Goal: Information Seeking & Learning: Learn about a topic

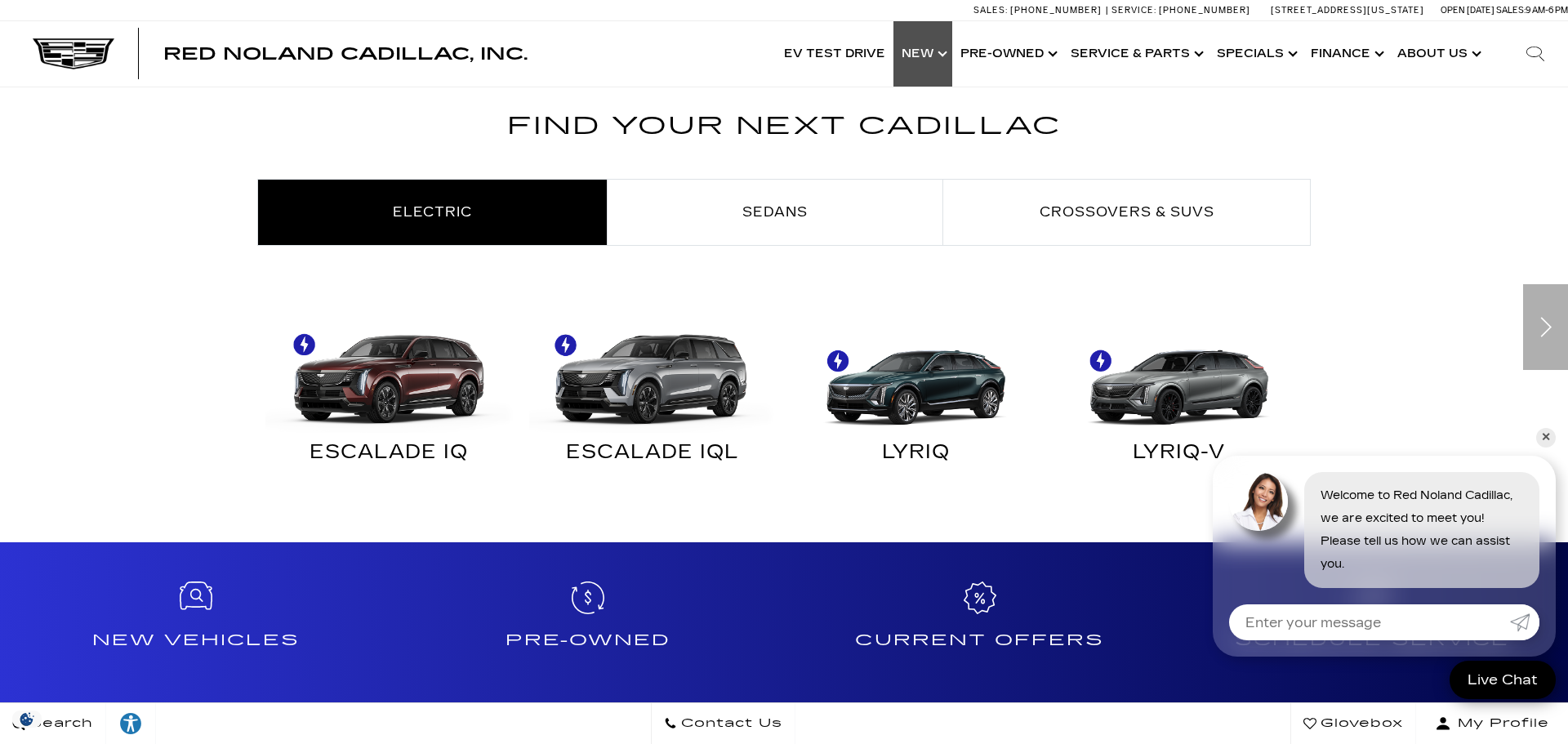
scroll to position [895, 0]
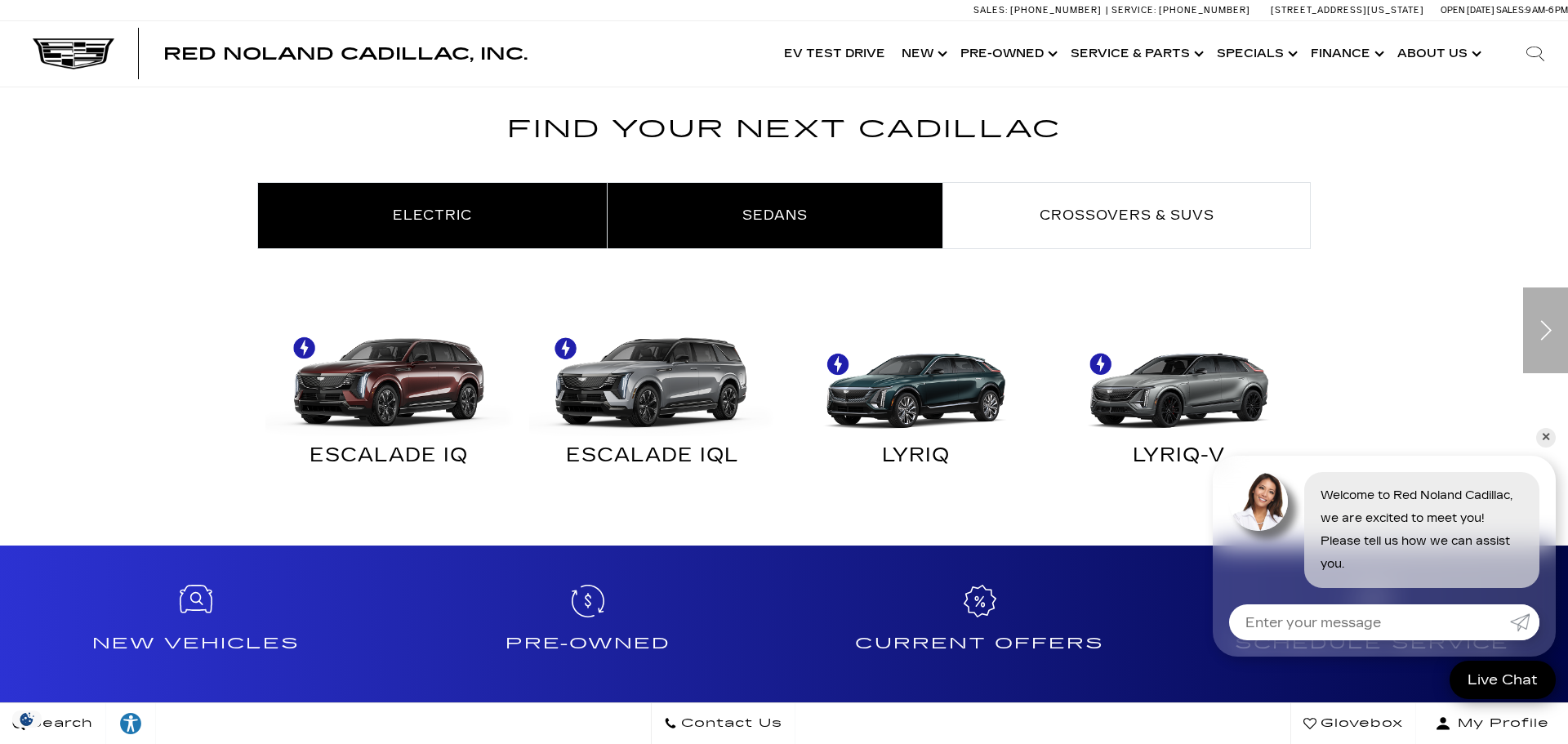
click at [855, 221] on link "Sedans" at bounding box center [775, 216] width 335 height 65
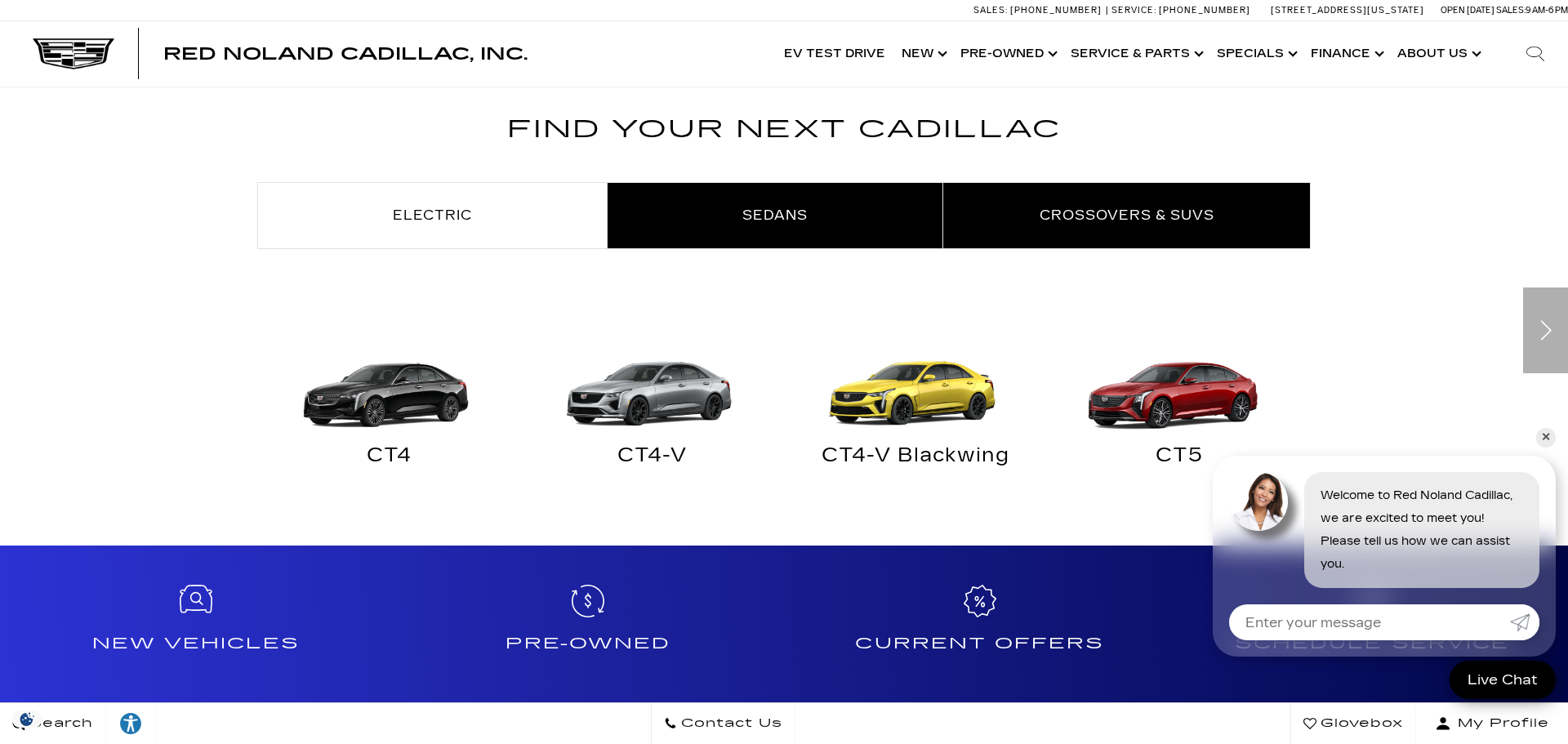
click at [1076, 198] on link "Crossovers & SUVs" at bounding box center [1126, 216] width 366 height 65
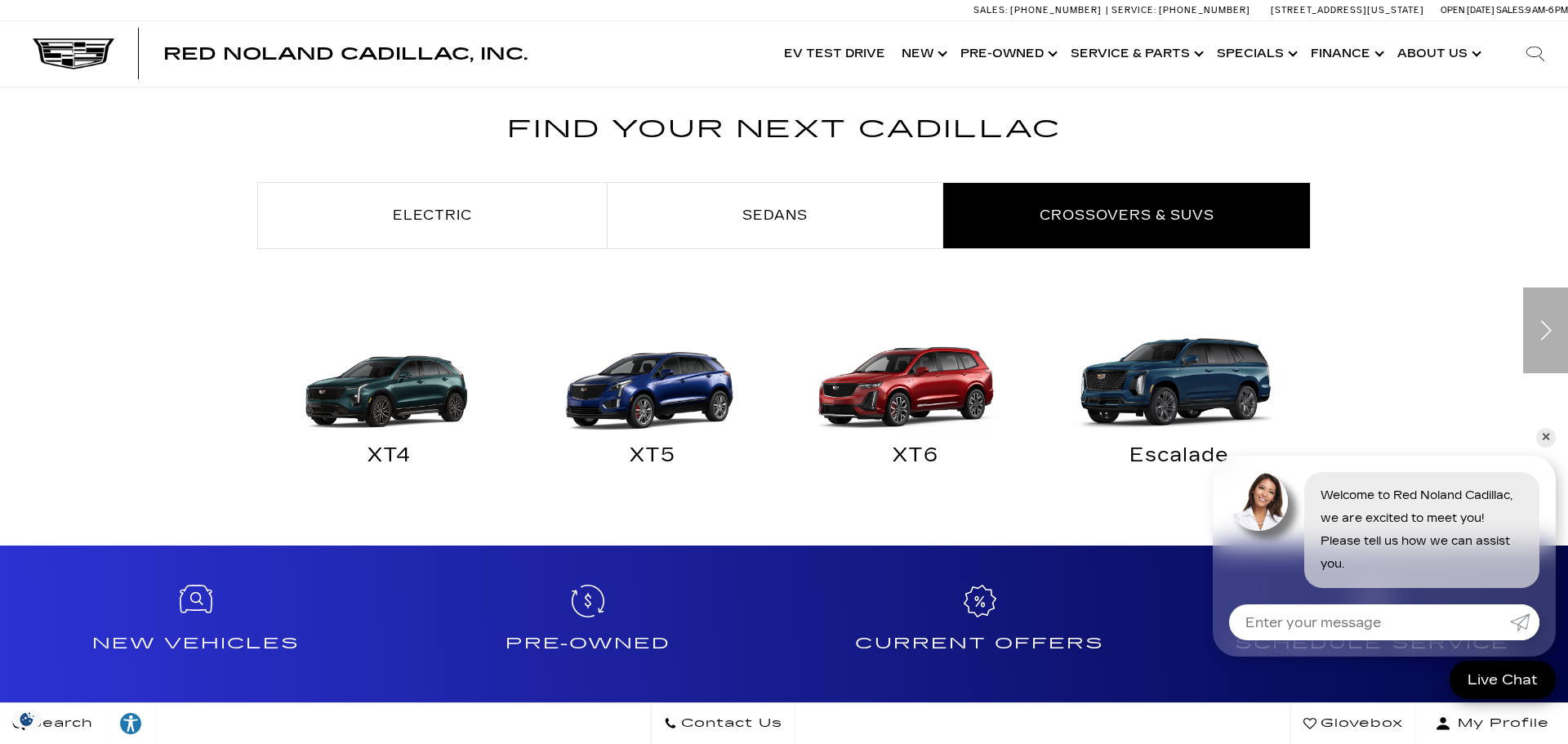
click at [937, 387] on img "Crossovers & SUVs" at bounding box center [911, 374] width 247 height 124
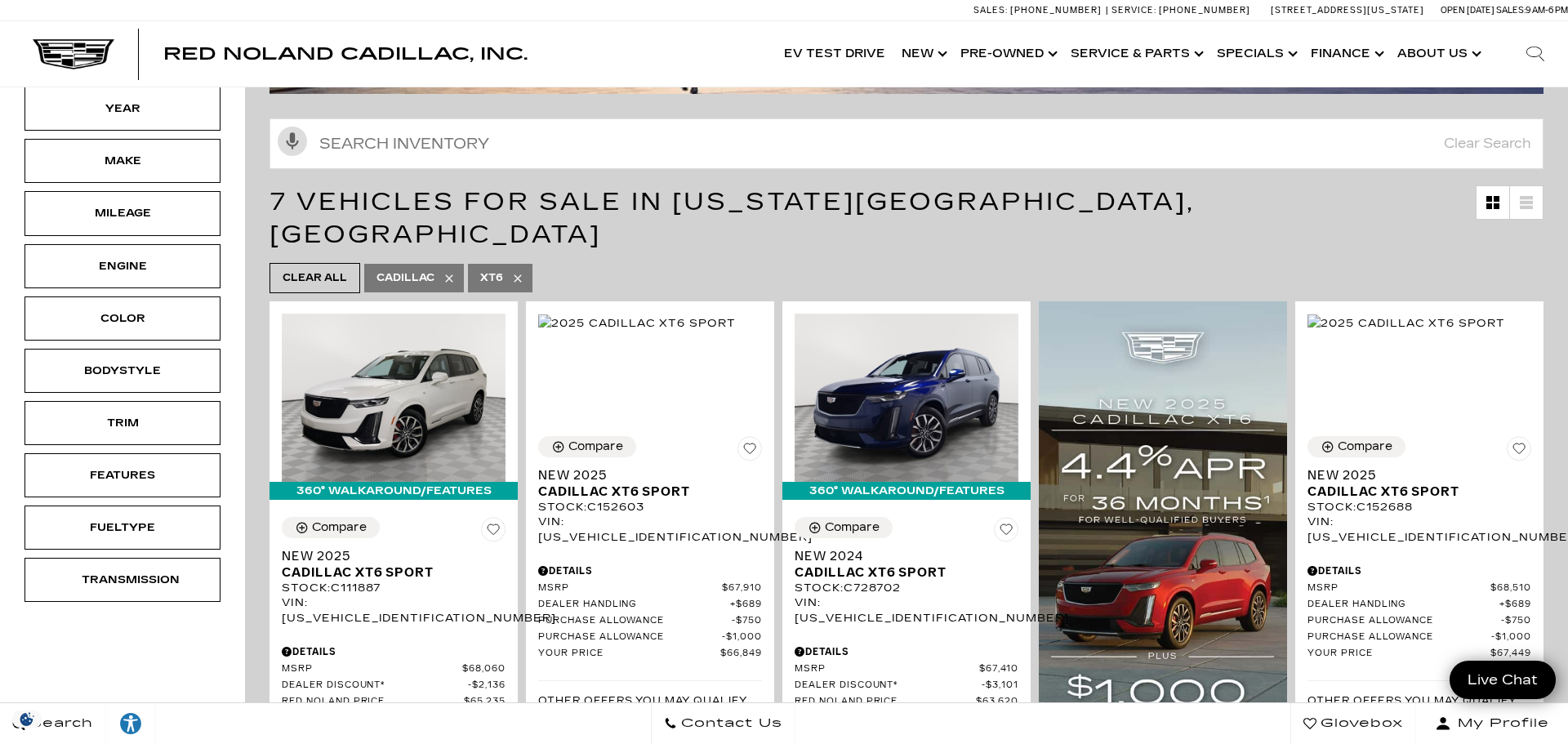
scroll to position [220, 0]
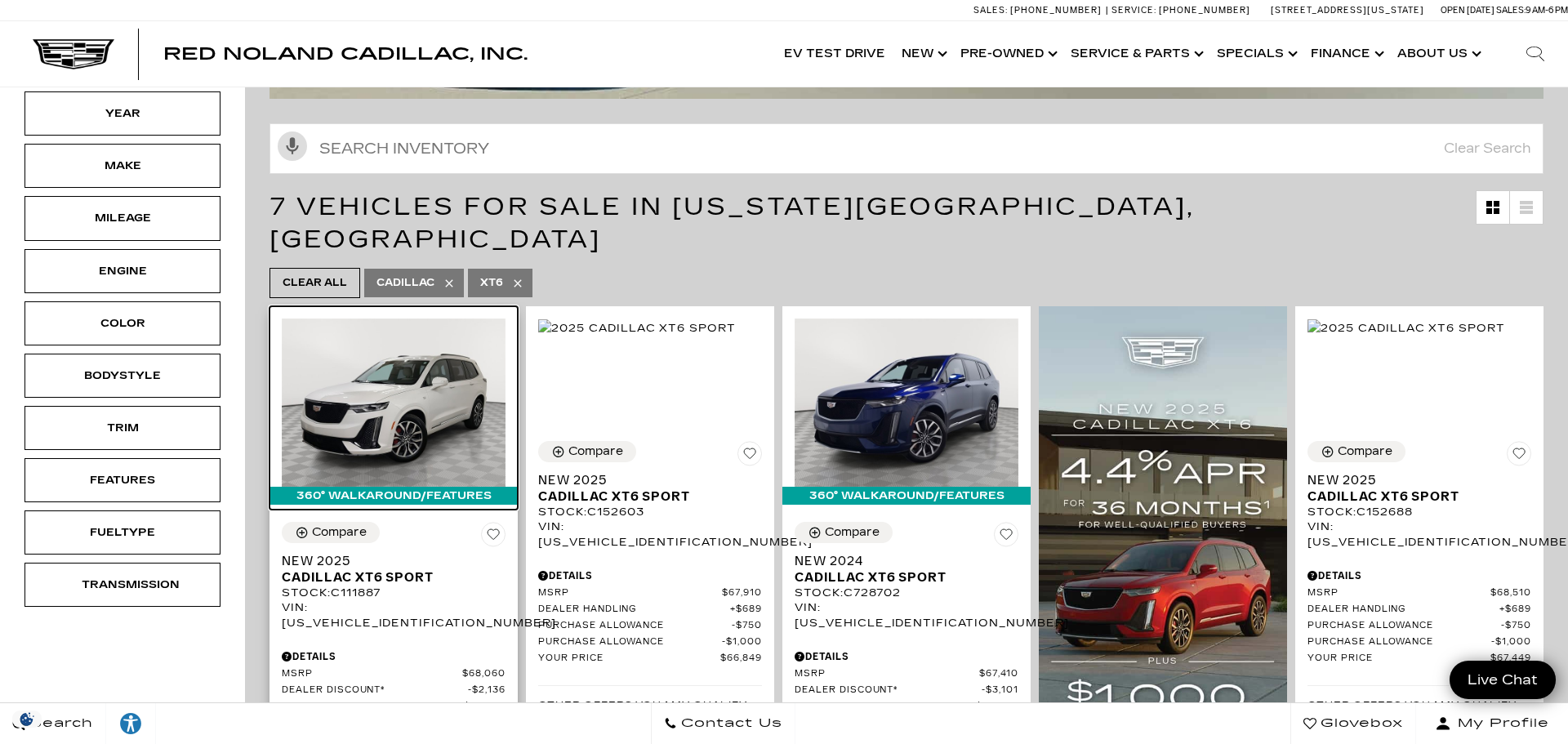
click at [403, 402] on img at bounding box center [393, 402] width 224 height 168
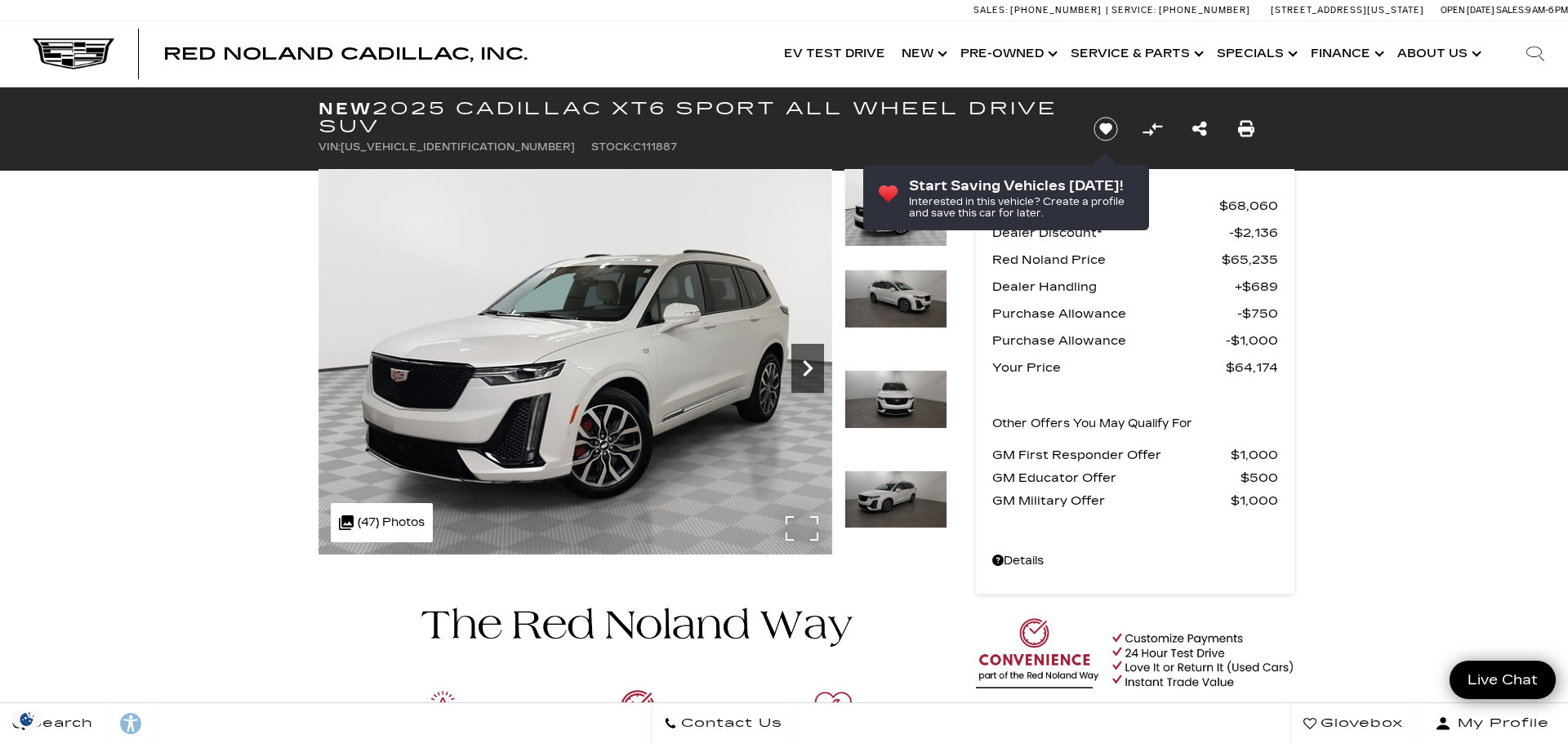
click at [806, 368] on icon "Next" at bounding box center [807, 367] width 33 height 33
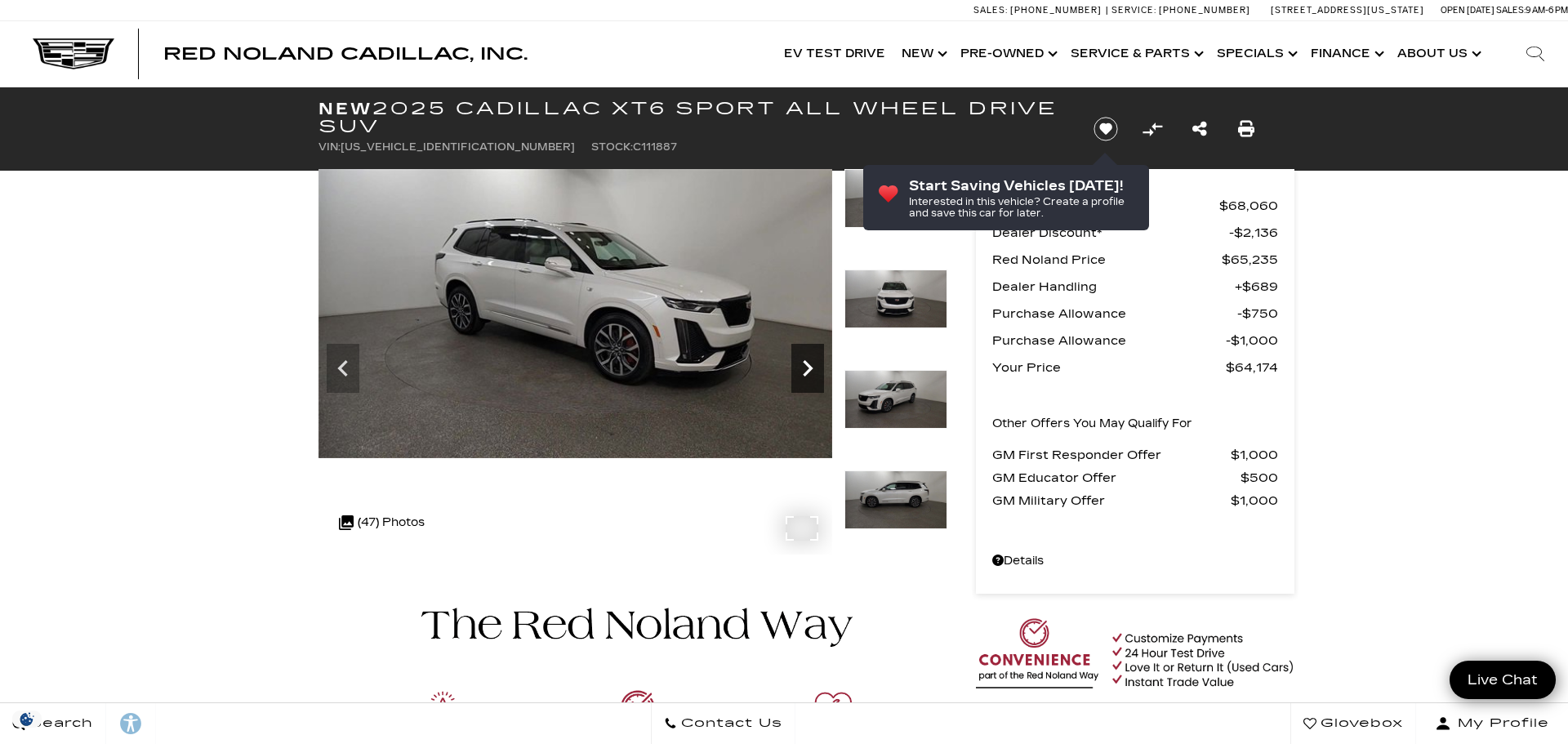
click at [806, 368] on icon "Next" at bounding box center [807, 367] width 33 height 33
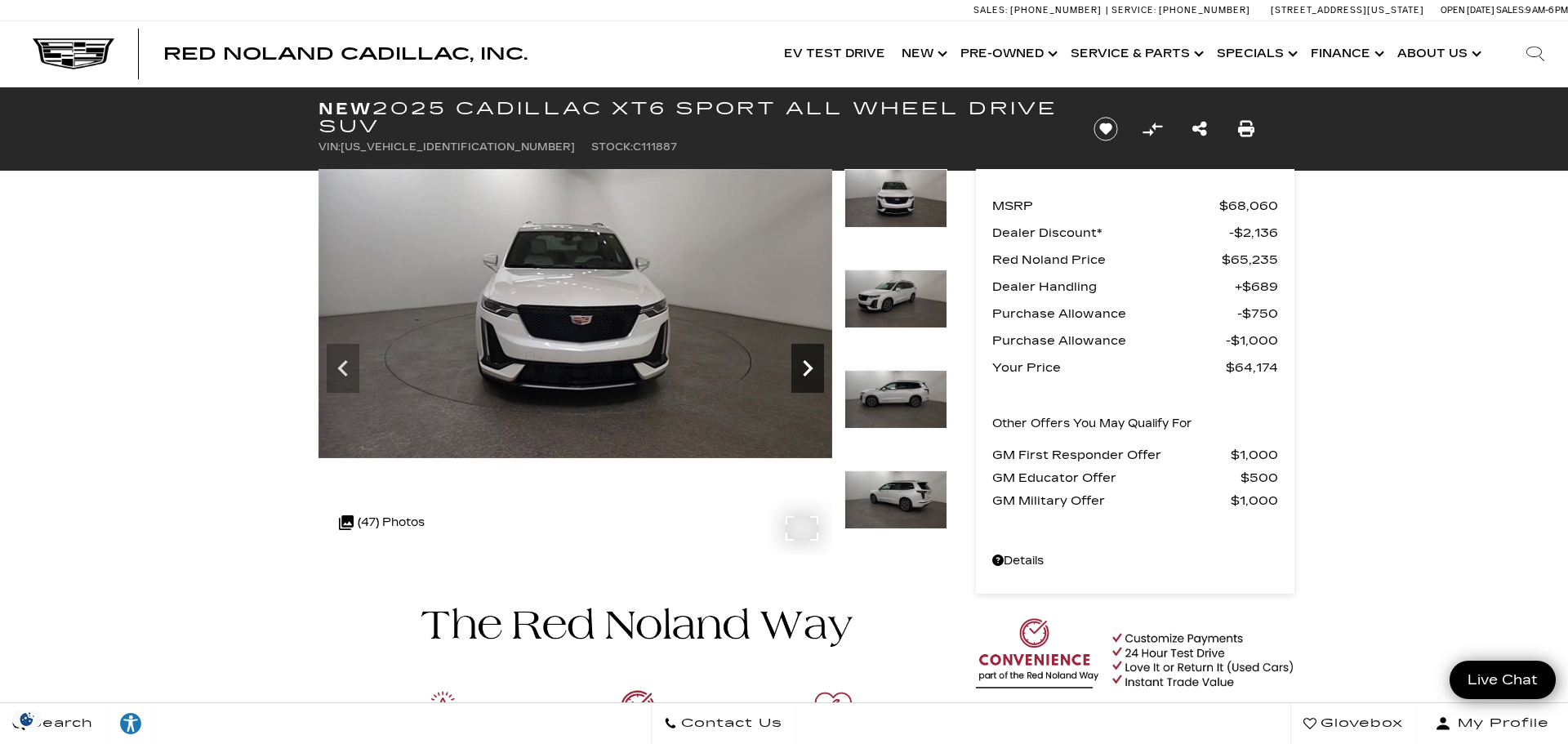
click at [806, 368] on icon "Next" at bounding box center [807, 367] width 33 height 33
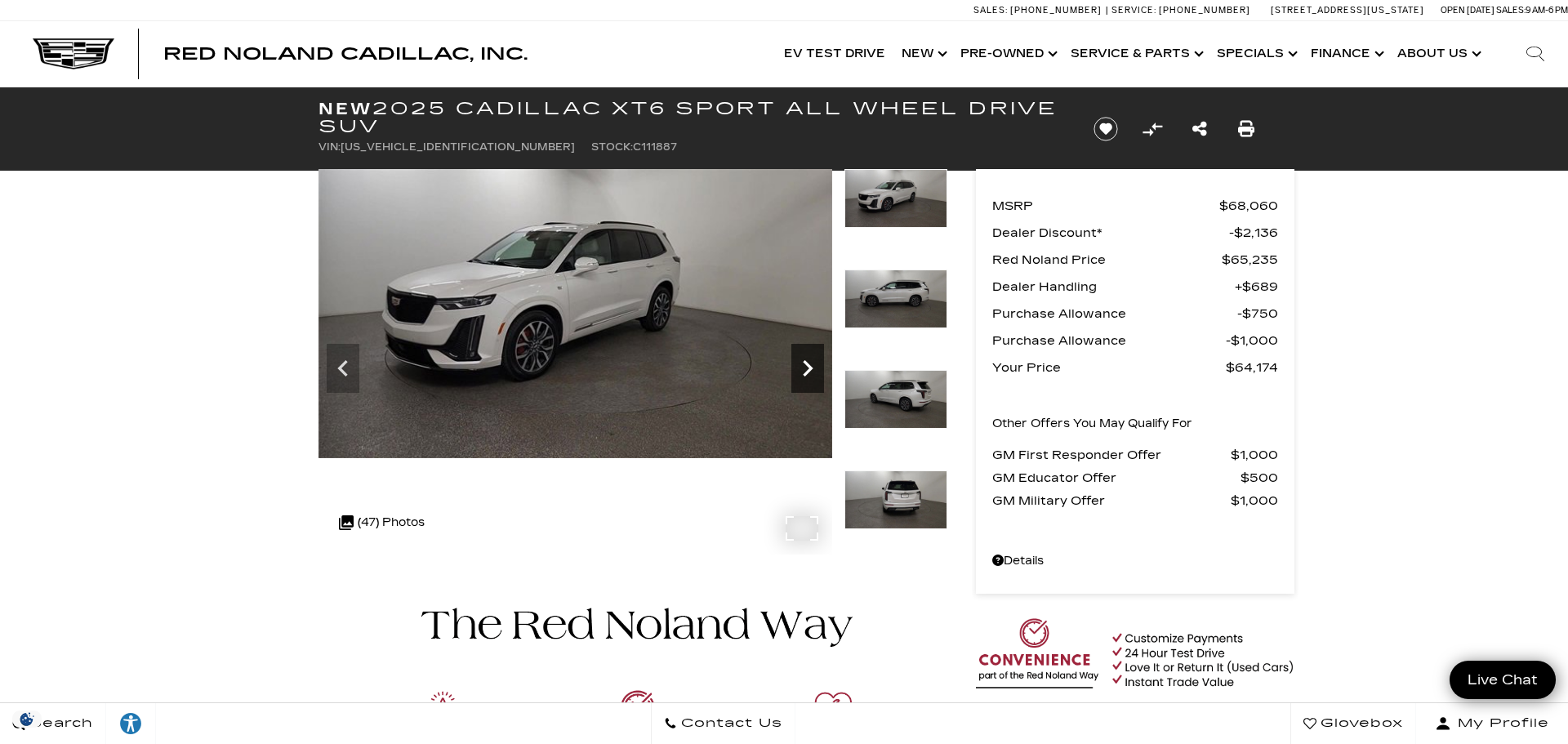
click at [807, 370] on icon "Next" at bounding box center [807, 368] width 10 height 17
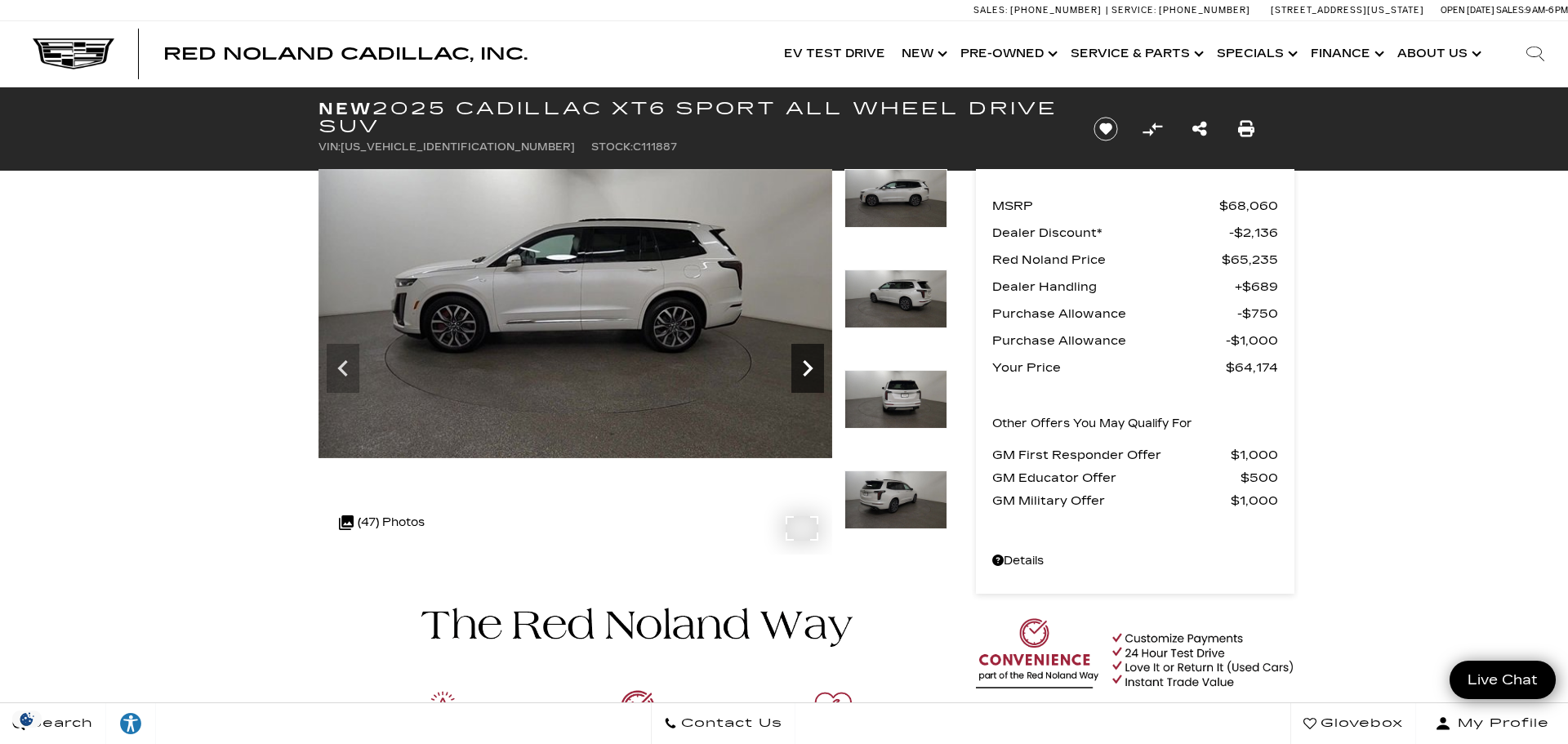
click at [807, 370] on icon "Next" at bounding box center [807, 368] width 10 height 17
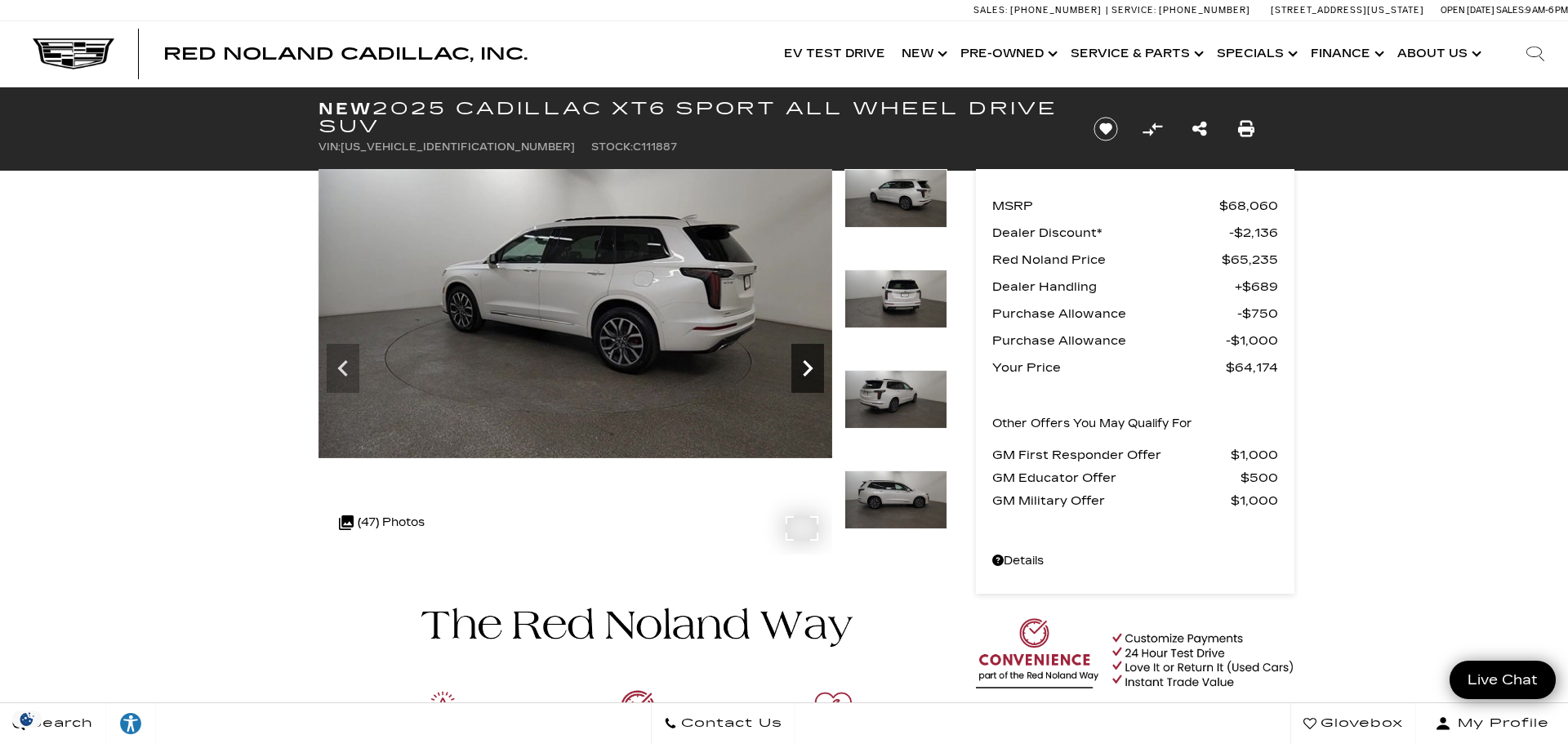
click at [807, 371] on icon "Next" at bounding box center [807, 368] width 10 height 17
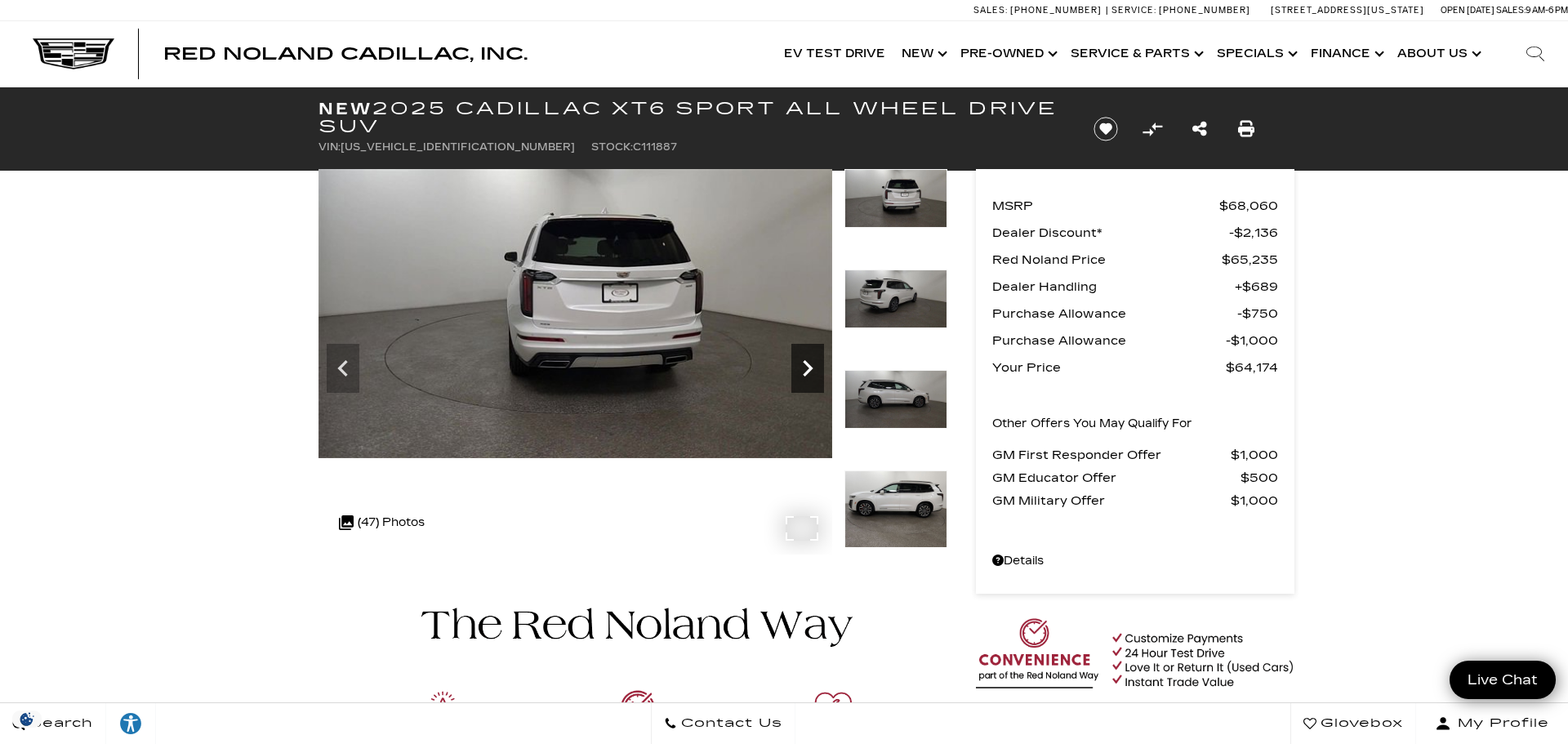
click at [807, 371] on icon "Next" at bounding box center [807, 368] width 10 height 17
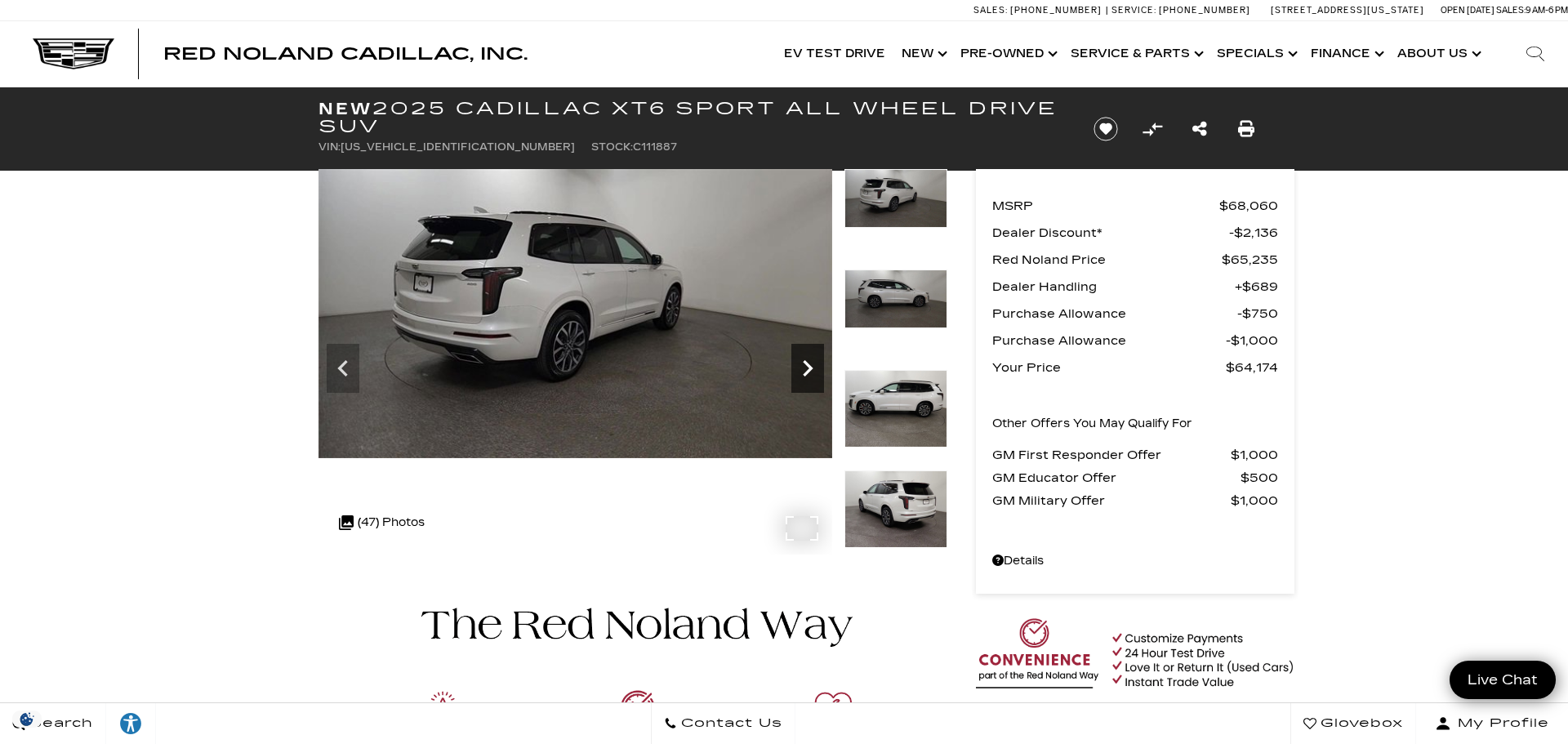
click at [807, 371] on icon "Next" at bounding box center [807, 368] width 10 height 17
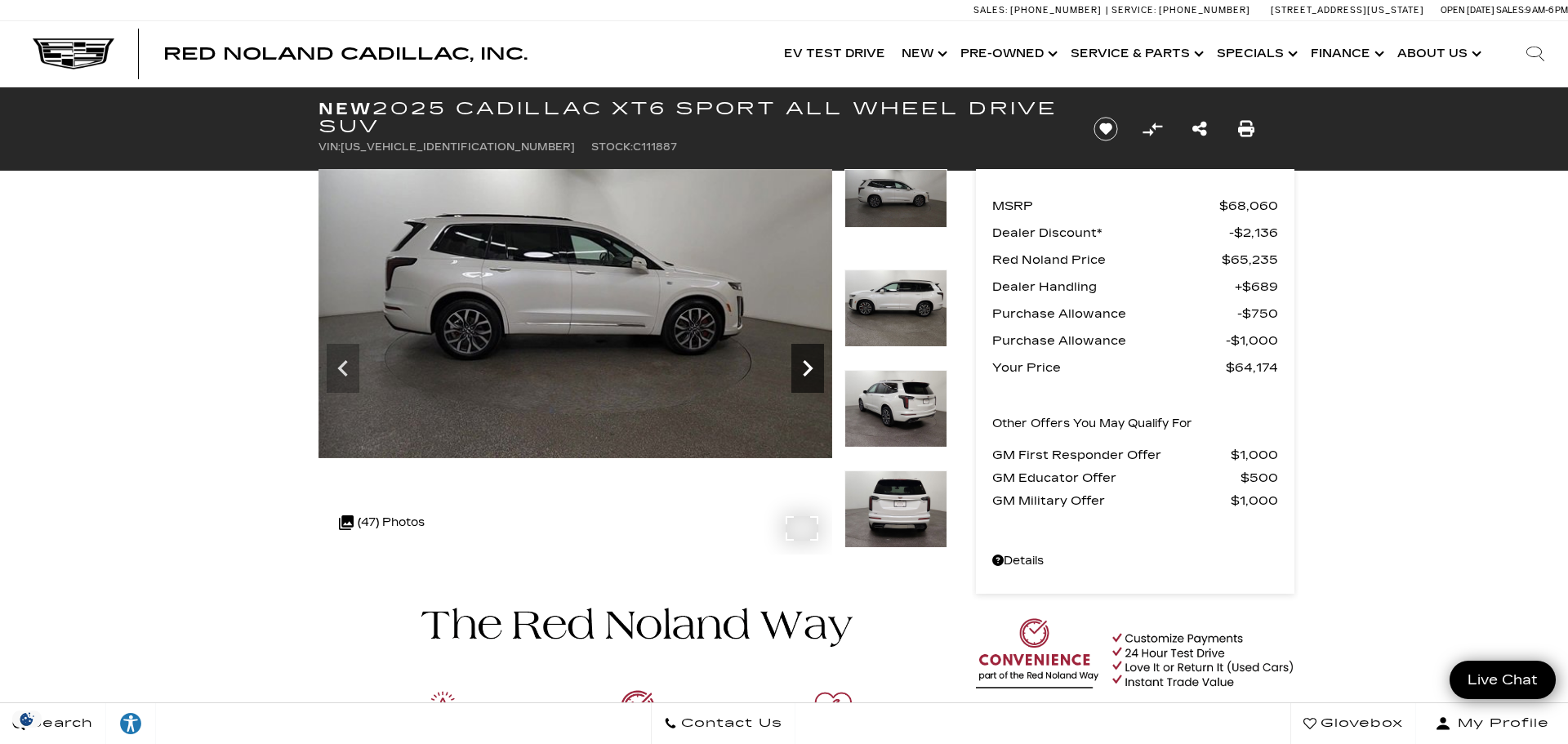
click at [807, 371] on icon "Next" at bounding box center [807, 368] width 10 height 17
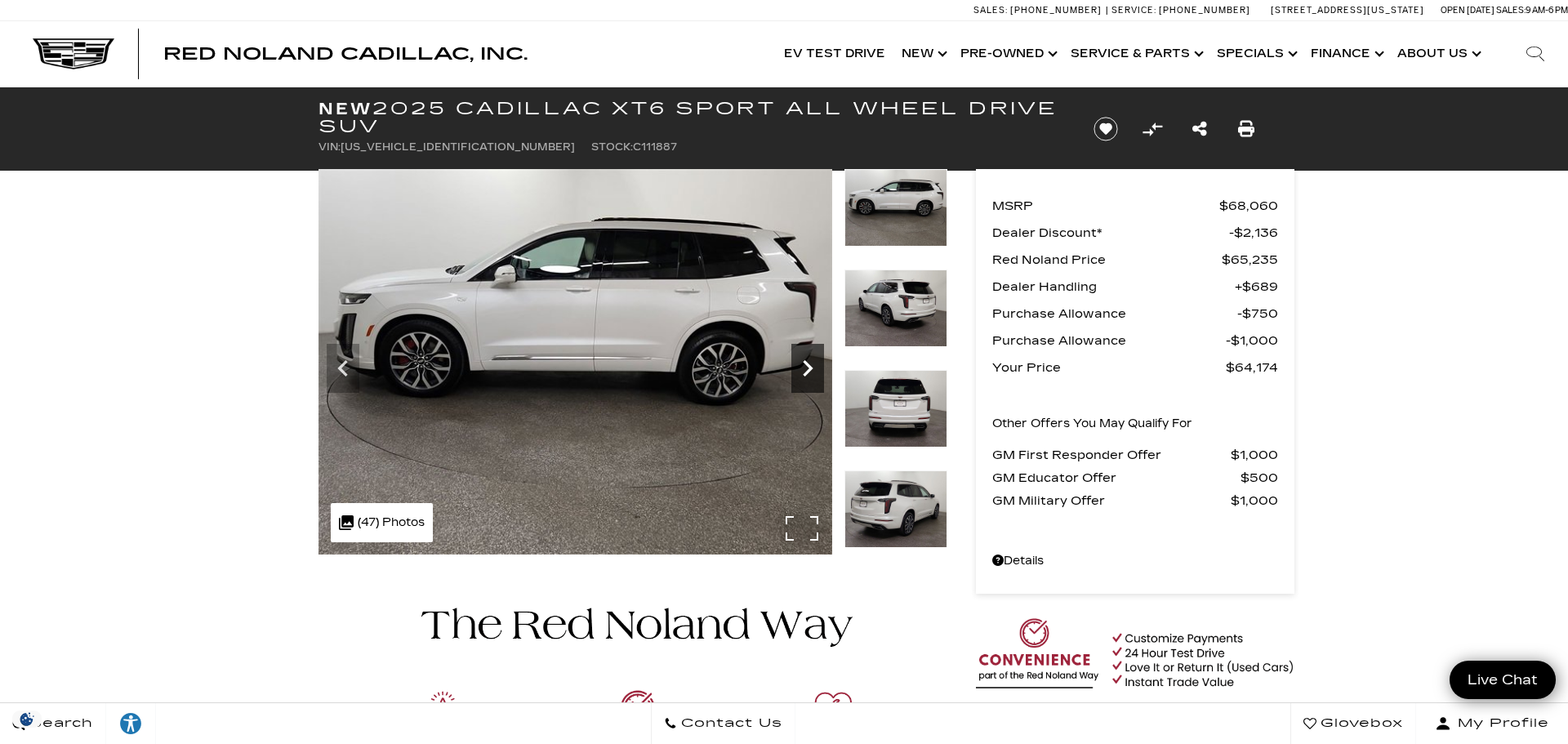
click at [807, 371] on icon "Next" at bounding box center [807, 368] width 10 height 17
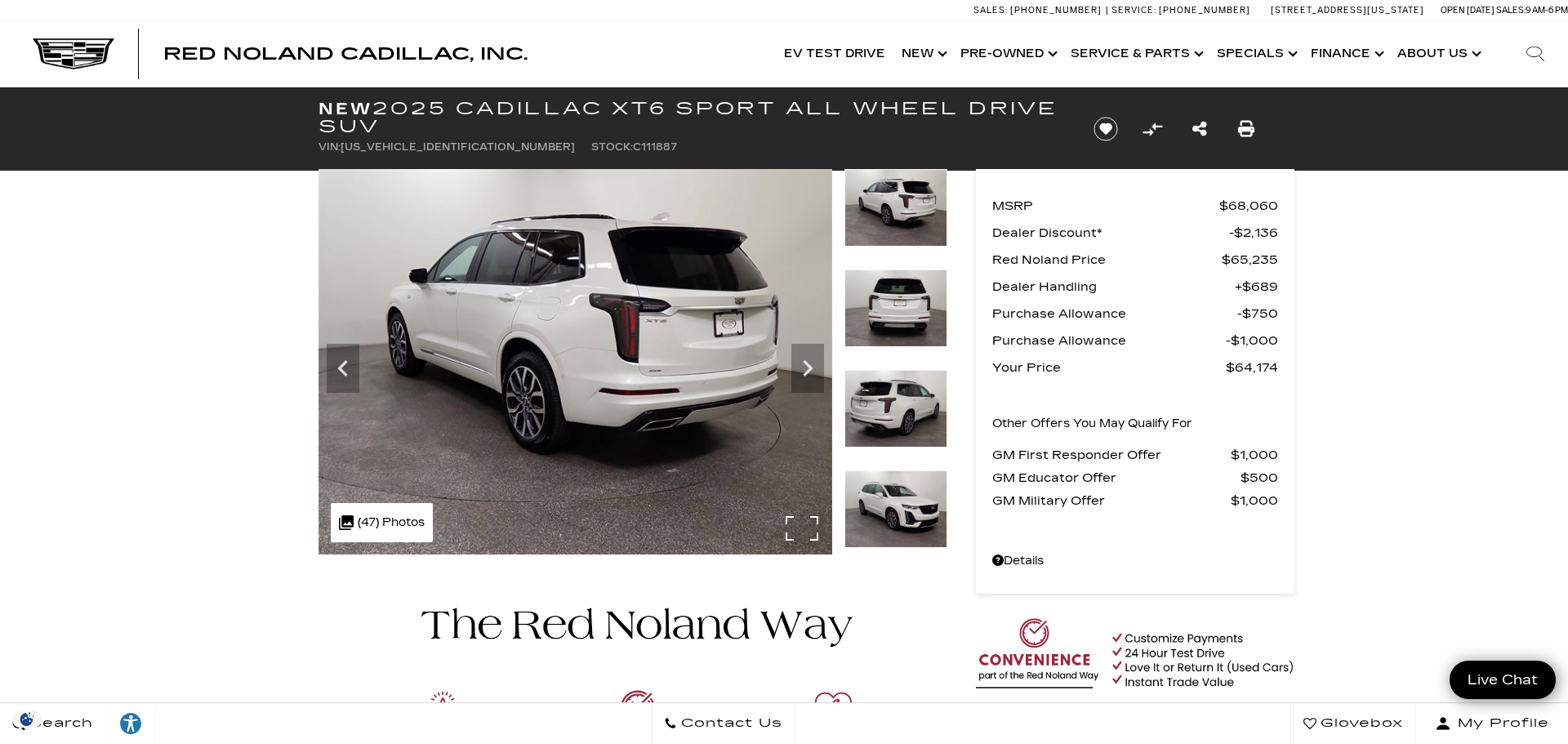
click at [379, 538] on div ".cls-1, .cls-3 { fill: #c50033; } .cls-1 { clip-rule: evenodd; } .cls-2 { clip-…" at bounding box center [382, 523] width 102 height 39
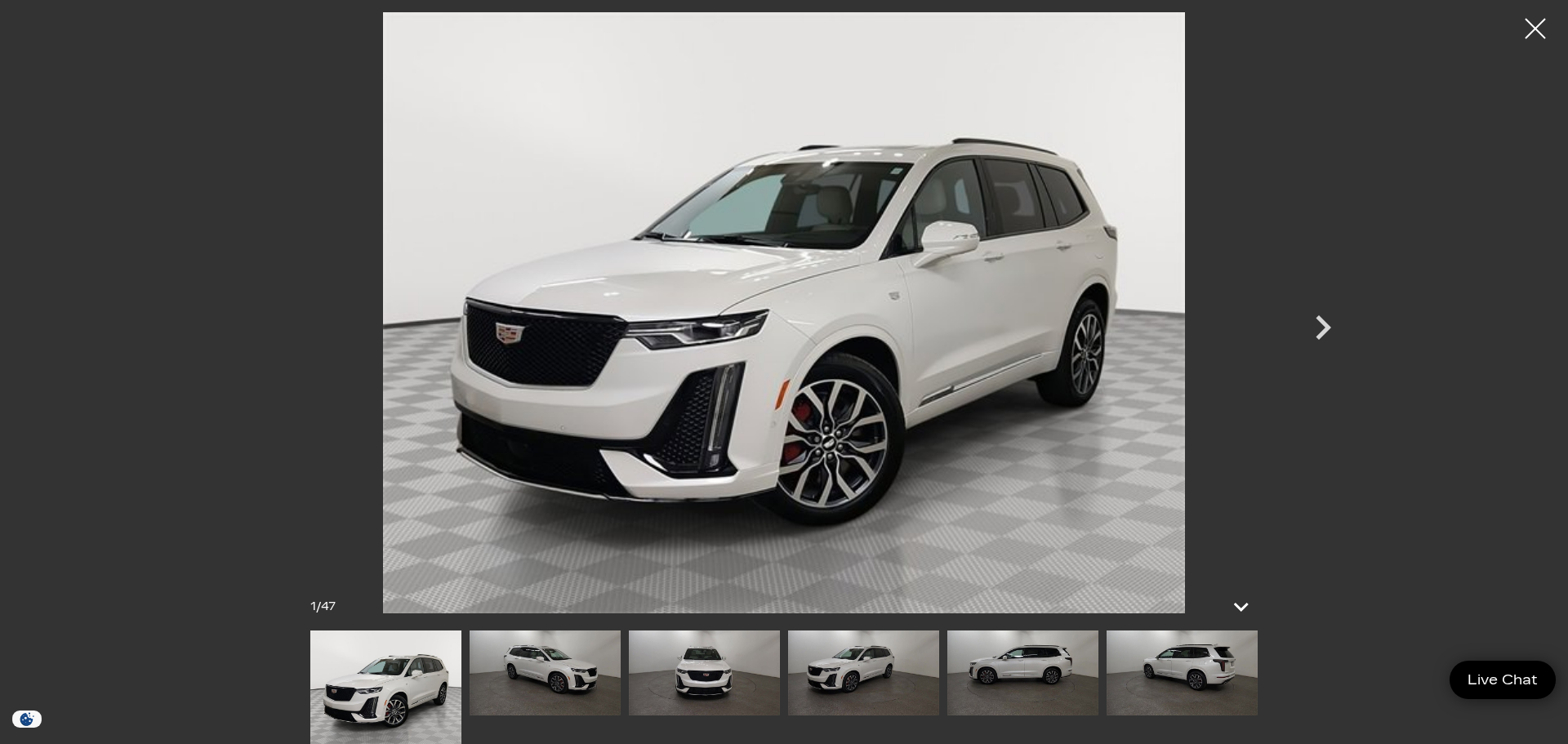
scroll to position [1196, 0]
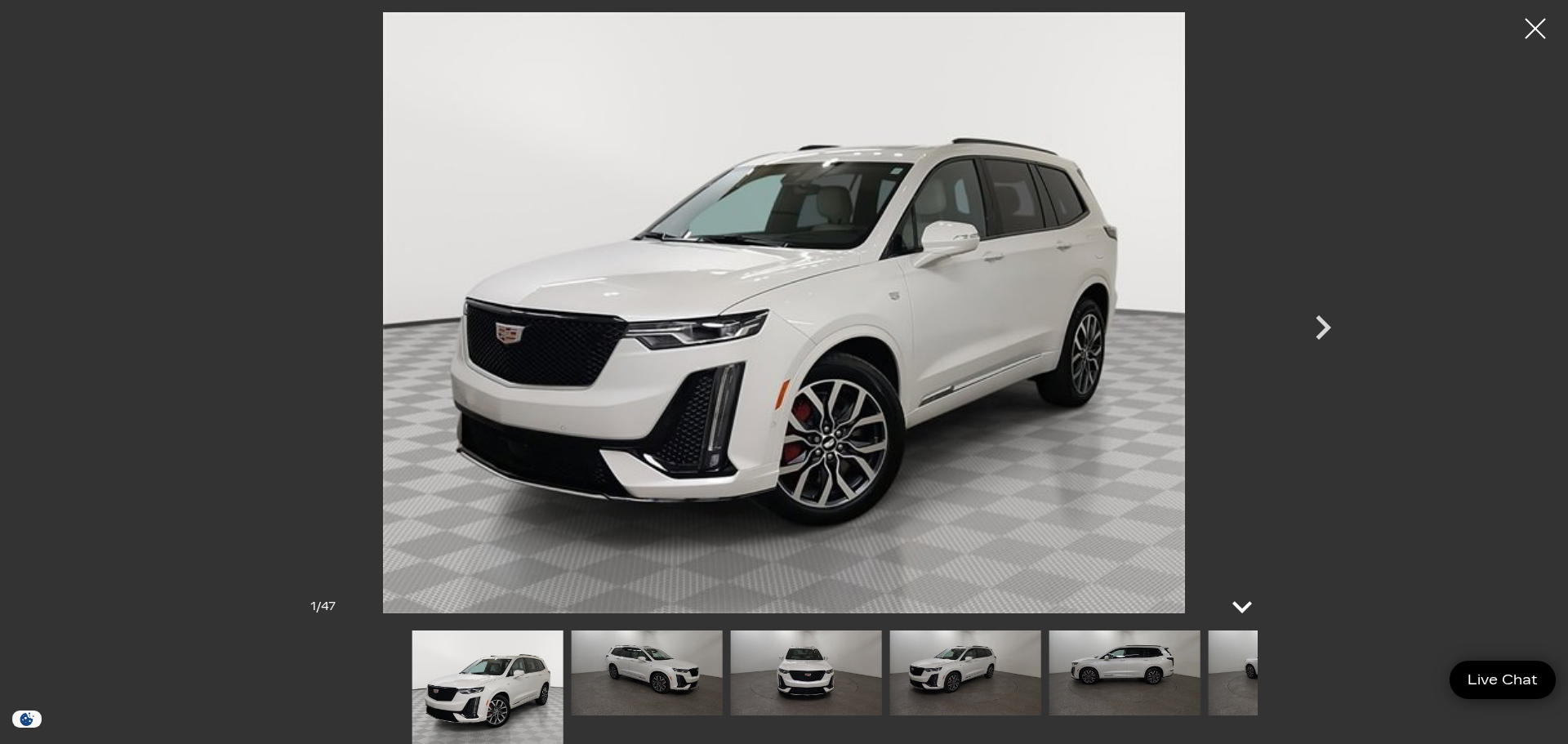
click at [1236, 607] on icon at bounding box center [1242, 606] width 39 height 39
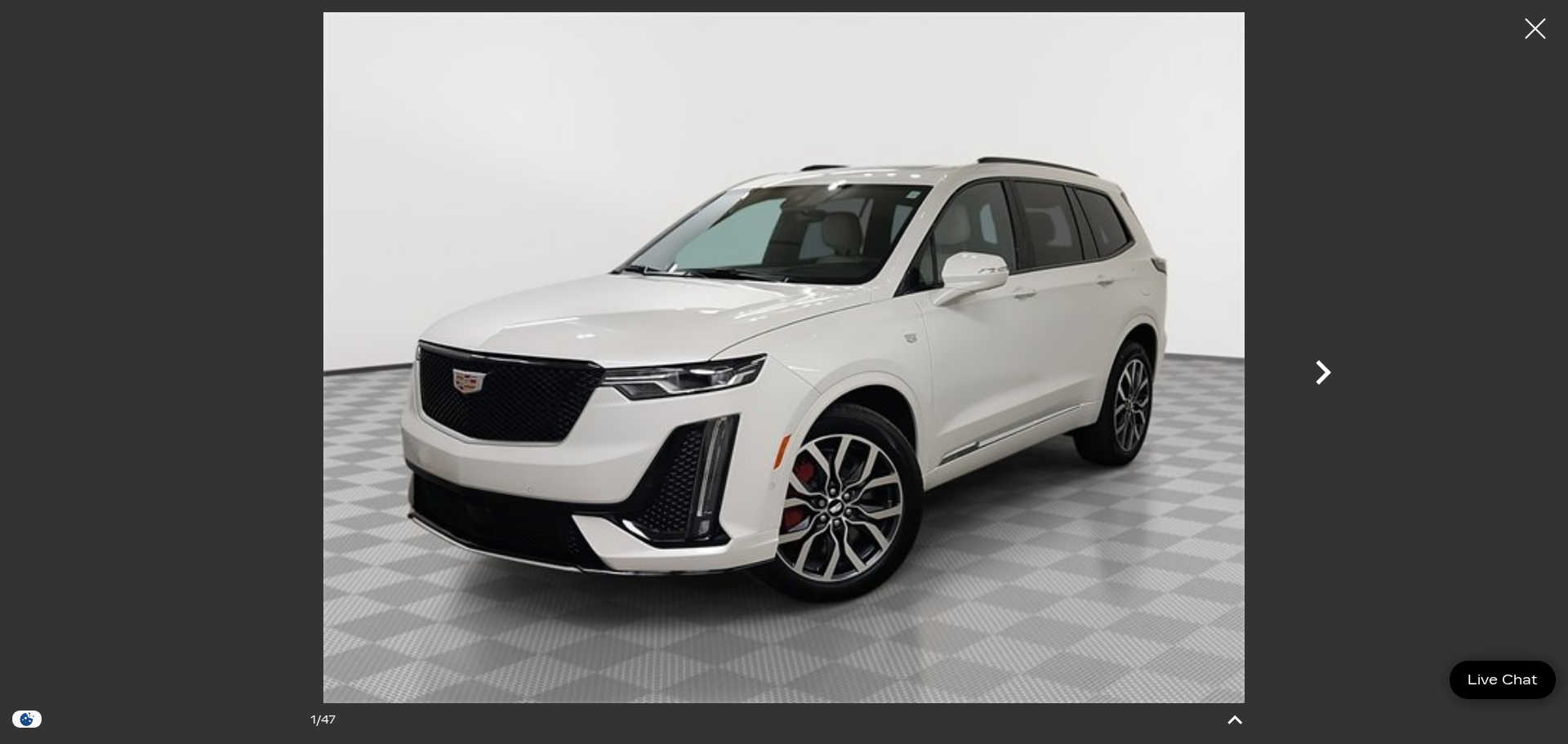
click at [1317, 364] on icon "Next" at bounding box center [1323, 372] width 16 height 24
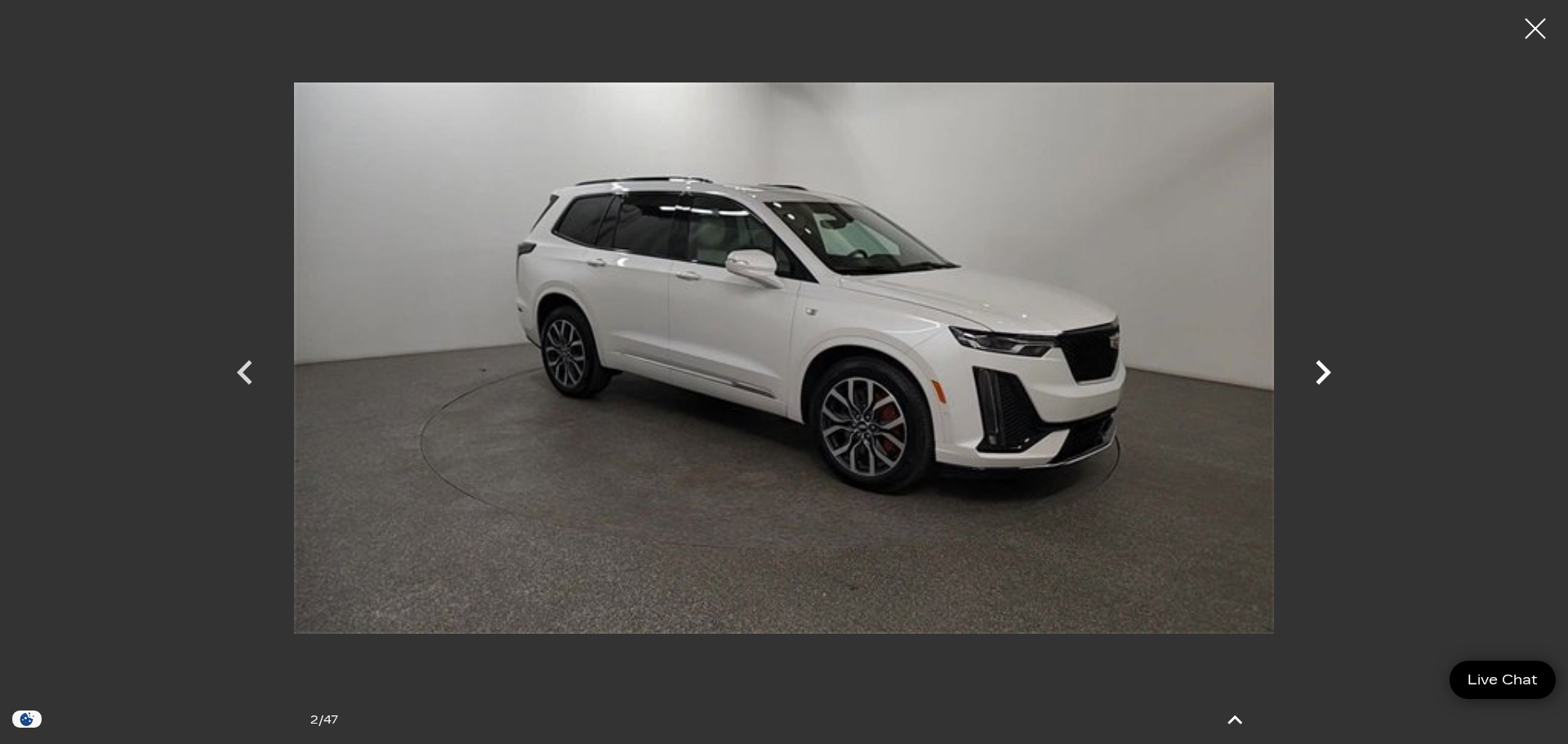
click at [1323, 373] on icon "Next" at bounding box center [1322, 372] width 49 height 49
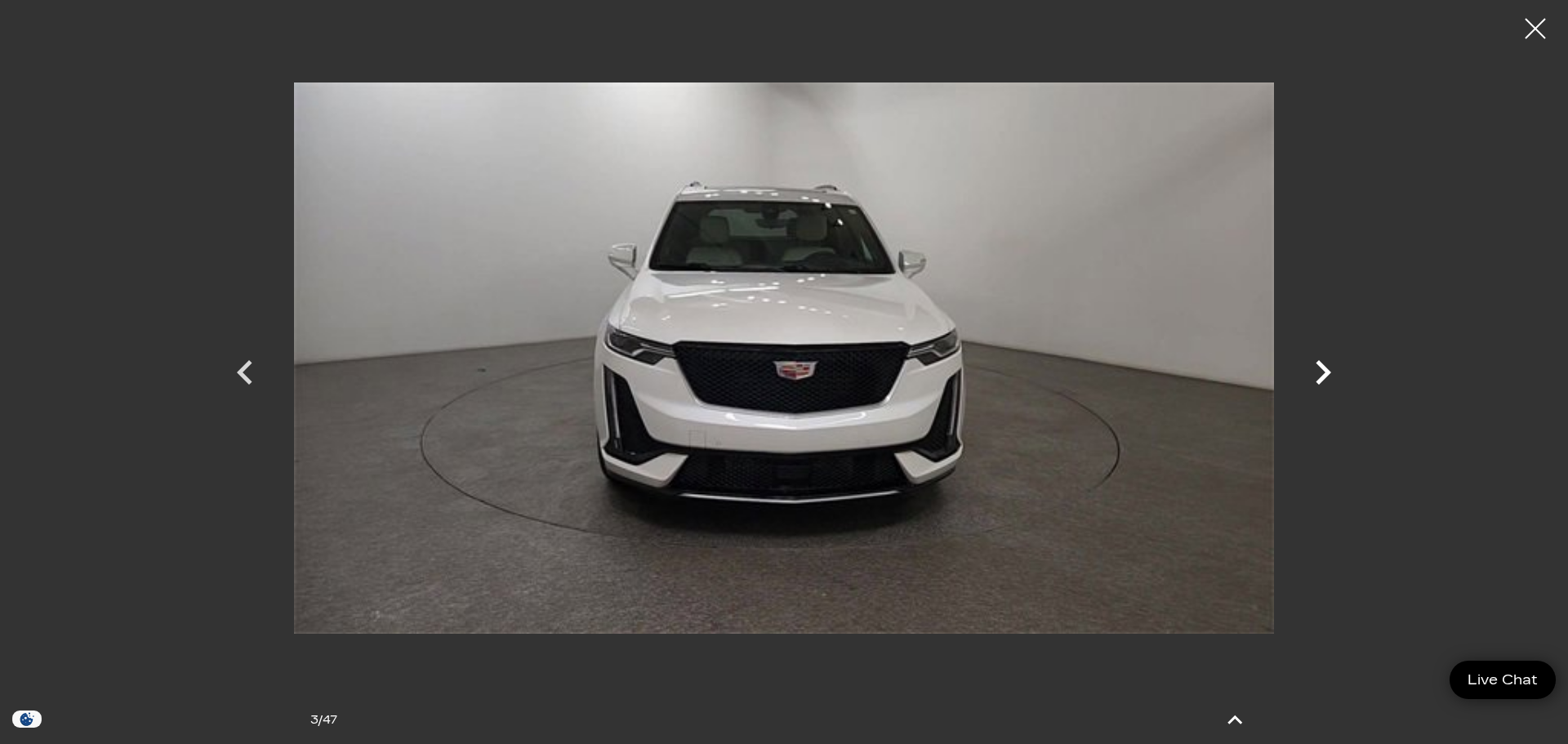
click at [1323, 375] on icon "Next" at bounding box center [1323, 372] width 16 height 24
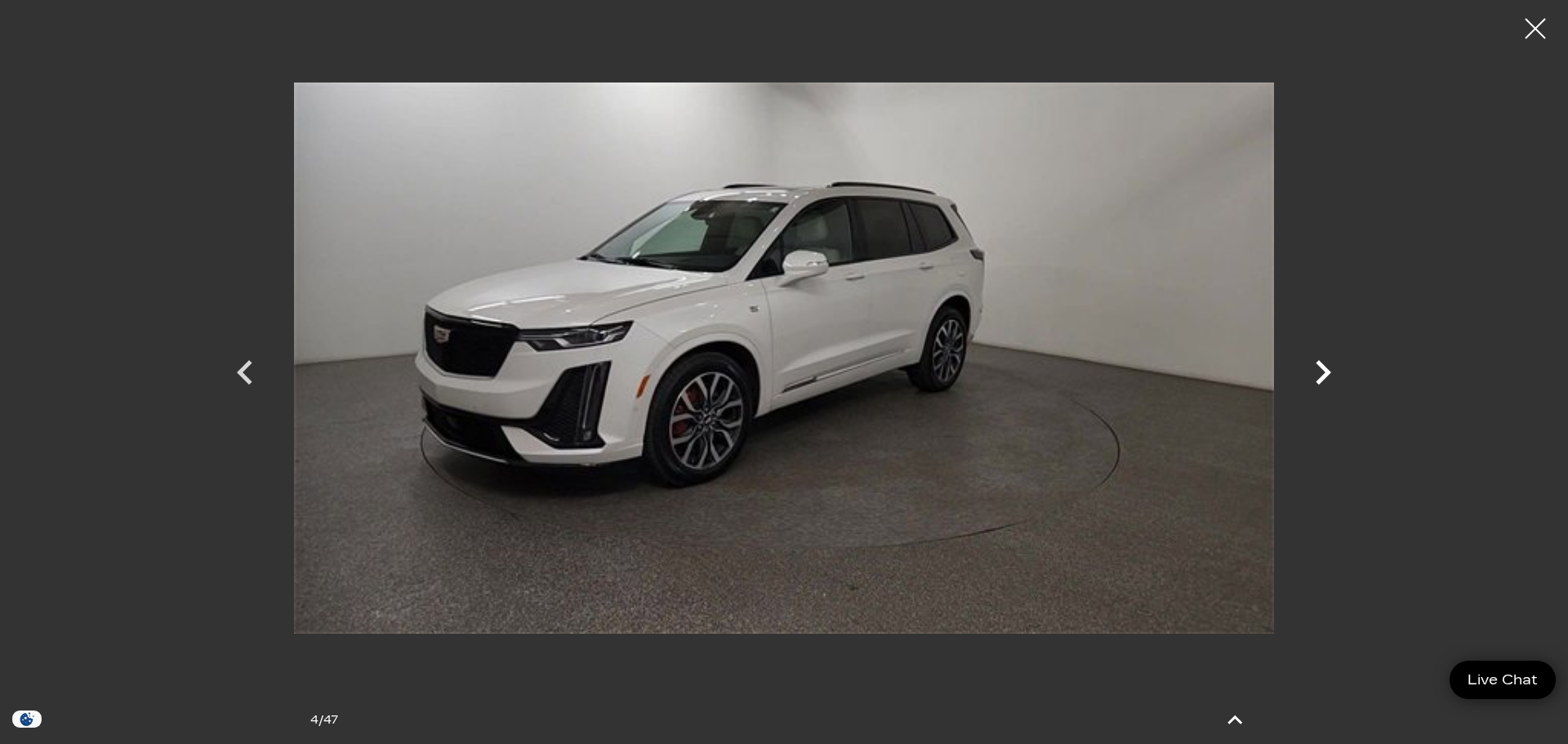
click at [1323, 376] on icon "Next" at bounding box center [1323, 372] width 16 height 24
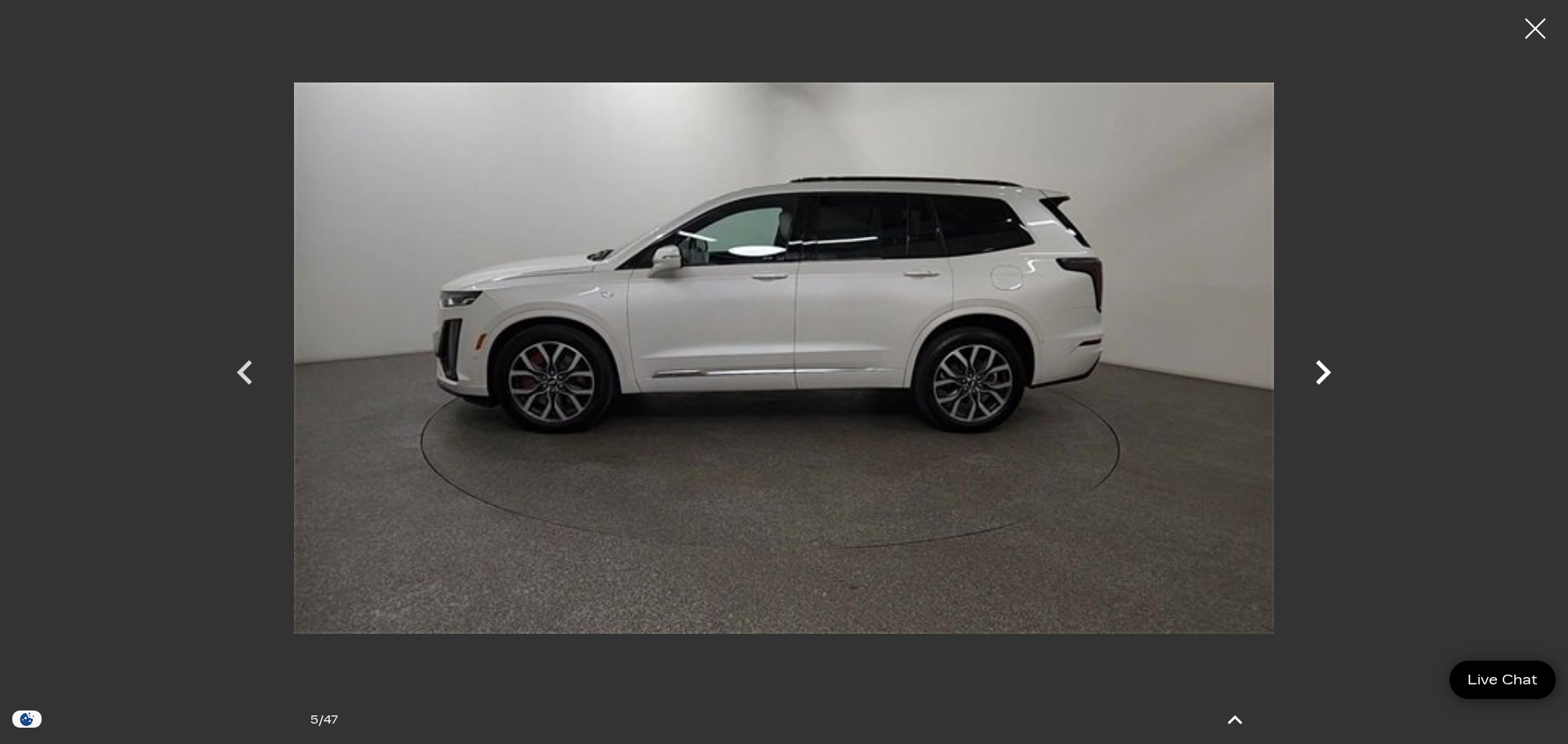
click at [1322, 380] on icon "Next" at bounding box center [1323, 372] width 16 height 24
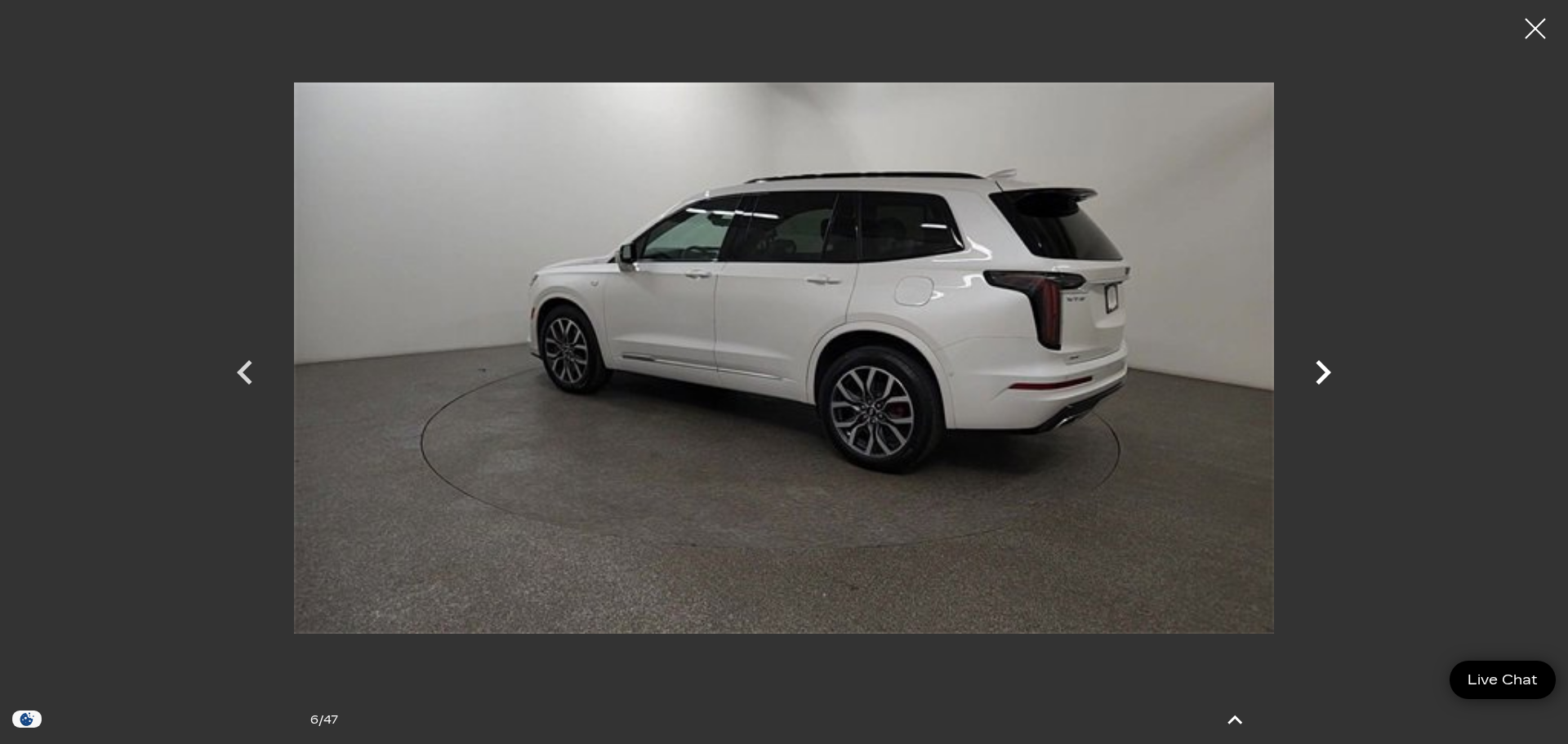
click at [1323, 371] on icon "Next" at bounding box center [1322, 372] width 49 height 49
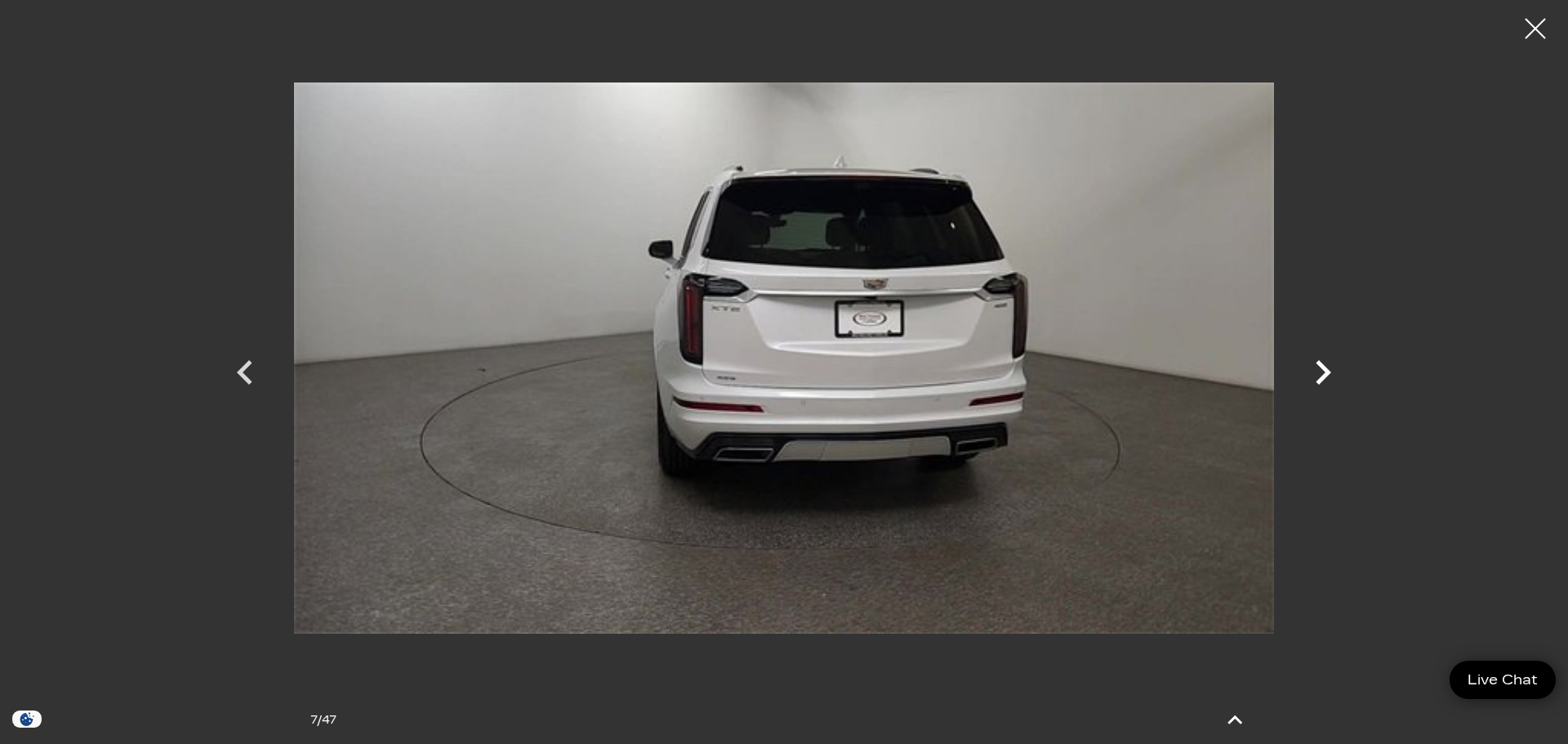
click at [1323, 371] on icon "Next" at bounding box center [1322, 372] width 49 height 49
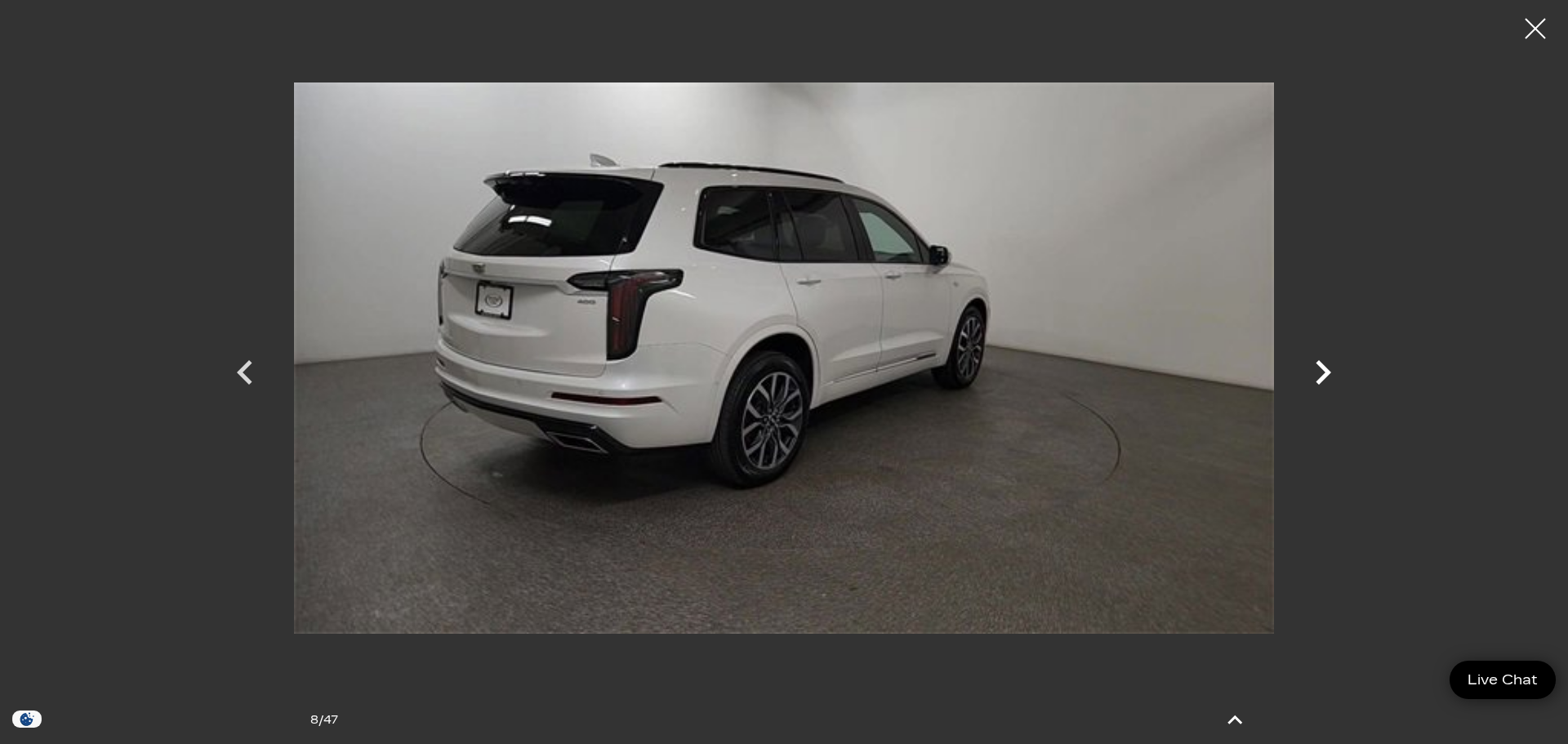
click at [1323, 372] on icon "Next" at bounding box center [1322, 372] width 49 height 49
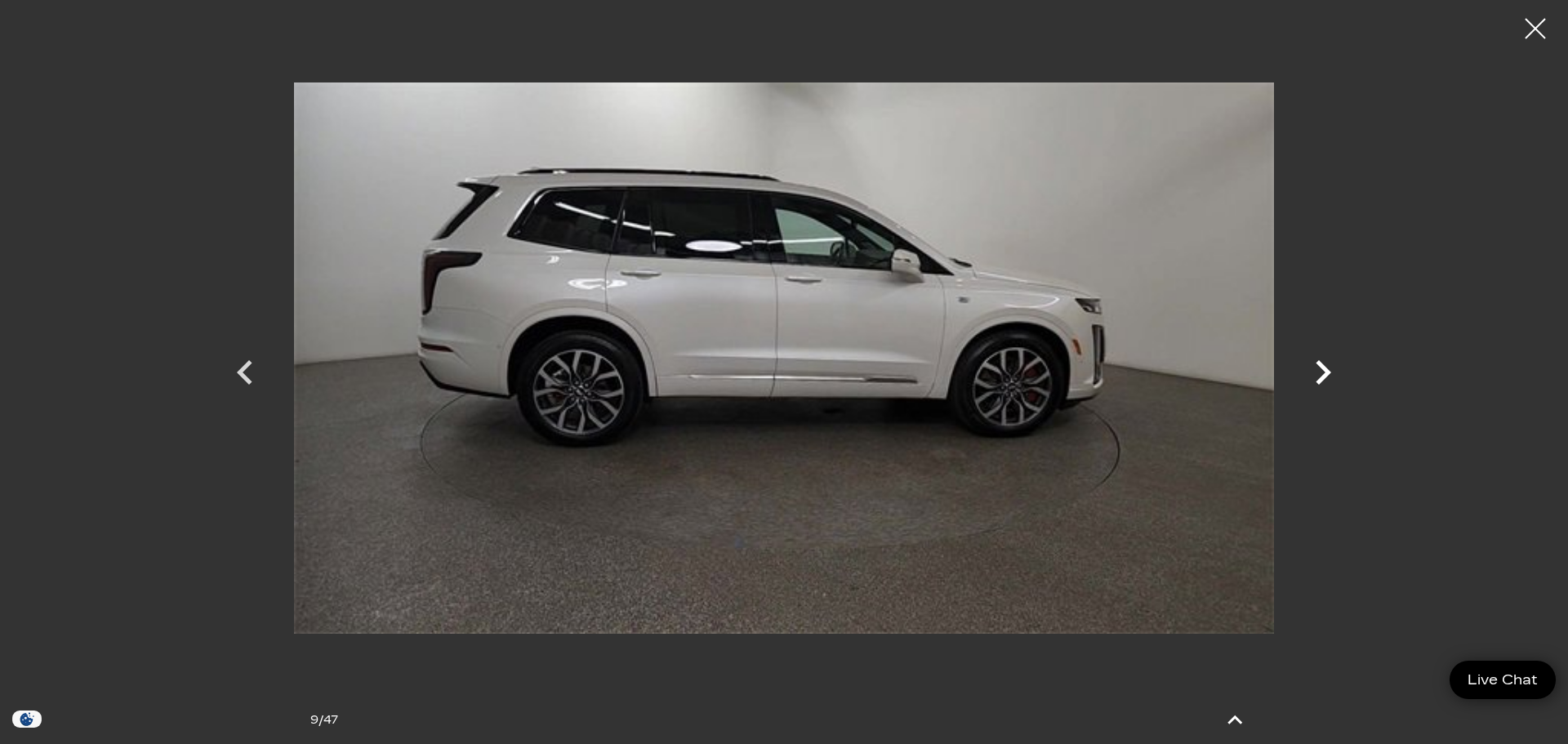
click at [1323, 372] on icon "Next" at bounding box center [1322, 372] width 49 height 49
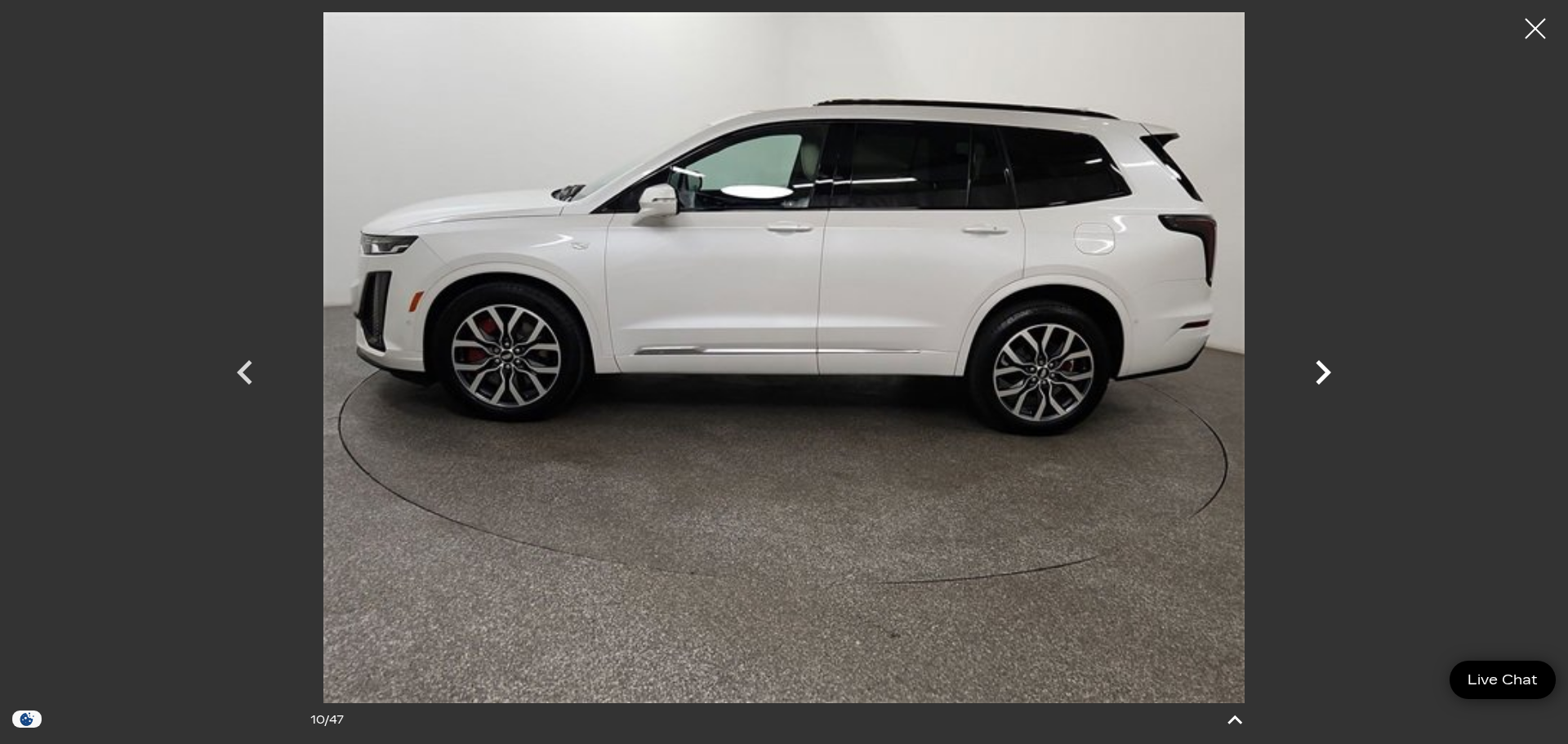
click at [1323, 372] on icon "Next" at bounding box center [1322, 372] width 49 height 49
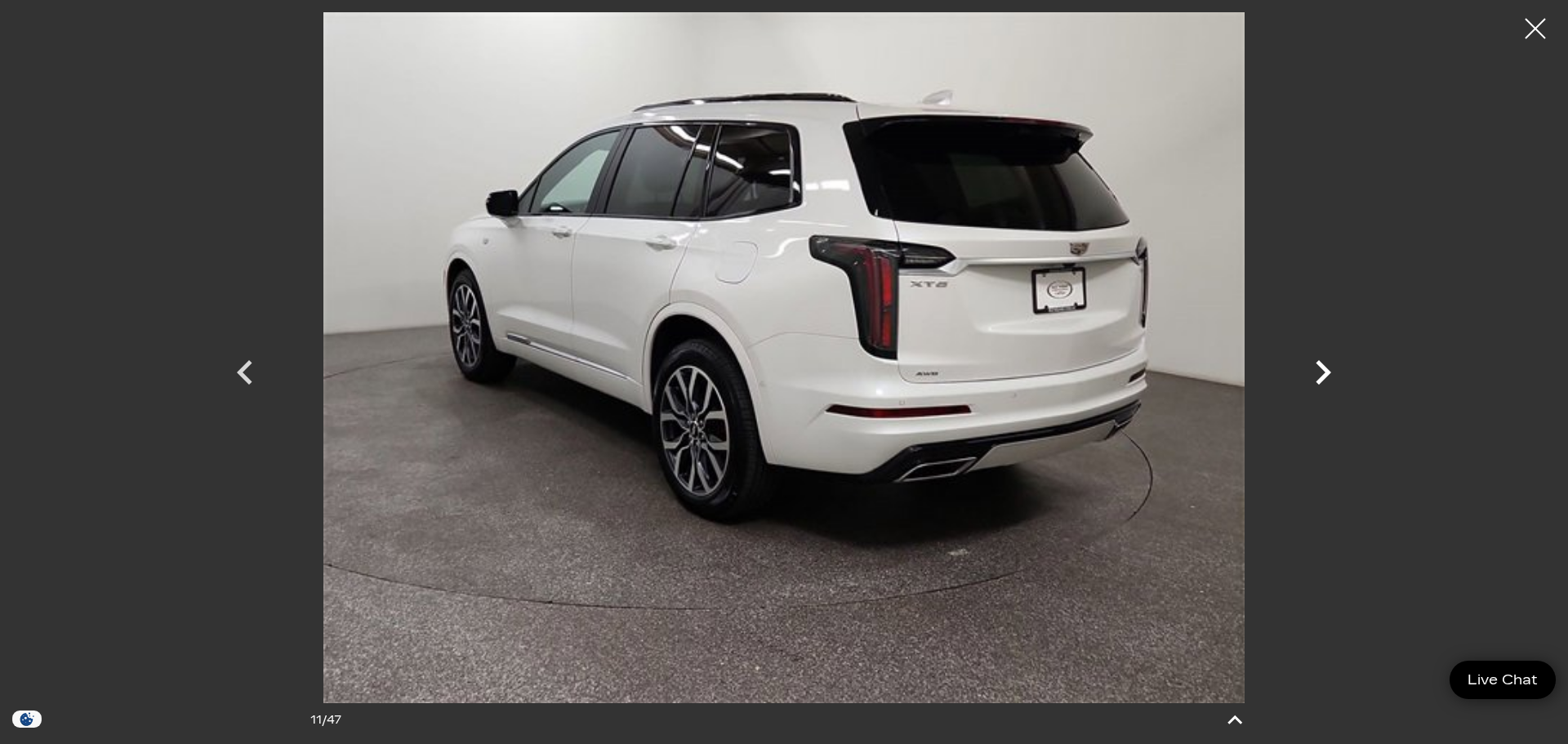
click at [1323, 372] on icon "Next" at bounding box center [1322, 372] width 49 height 49
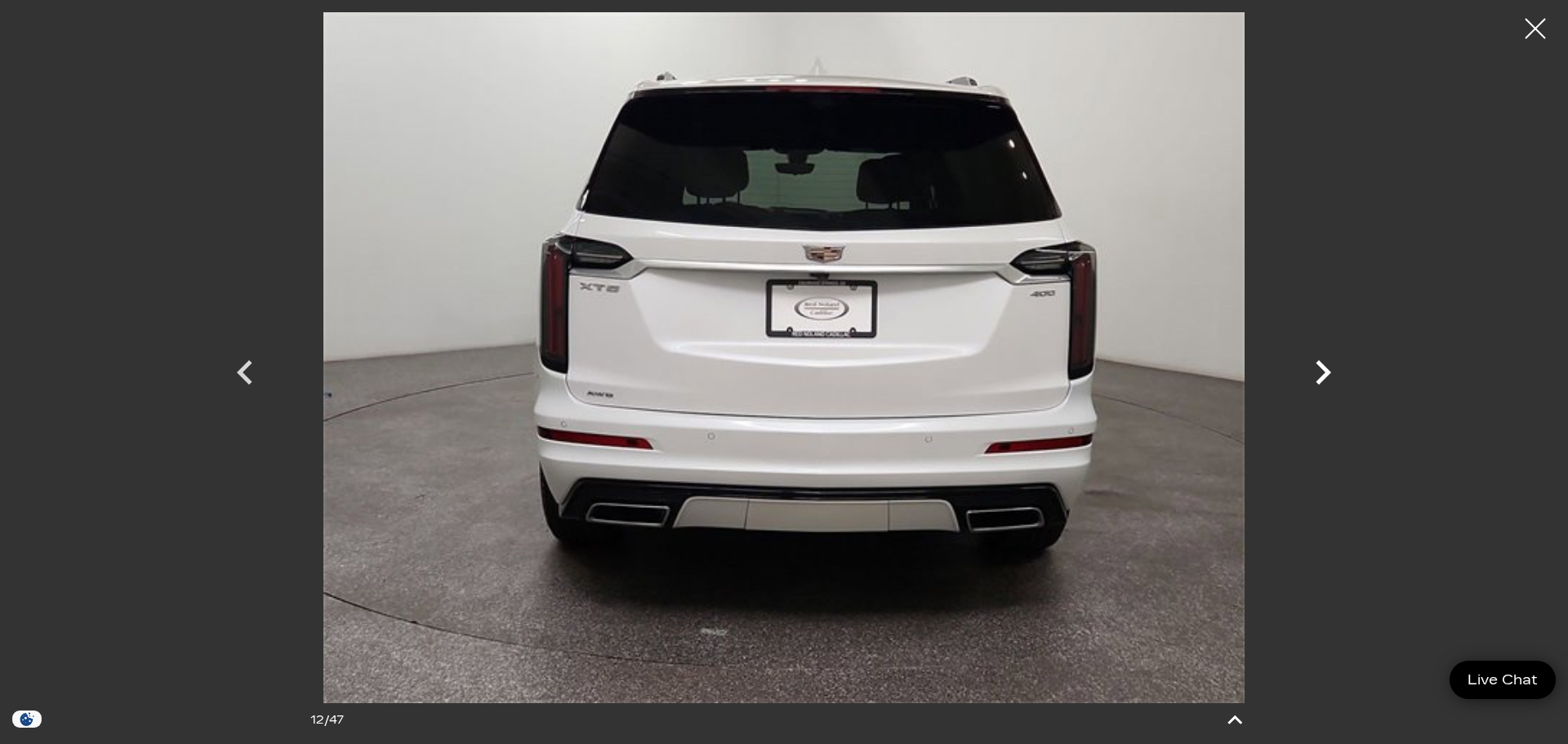
click at [1317, 367] on icon "Next" at bounding box center [1322, 372] width 49 height 49
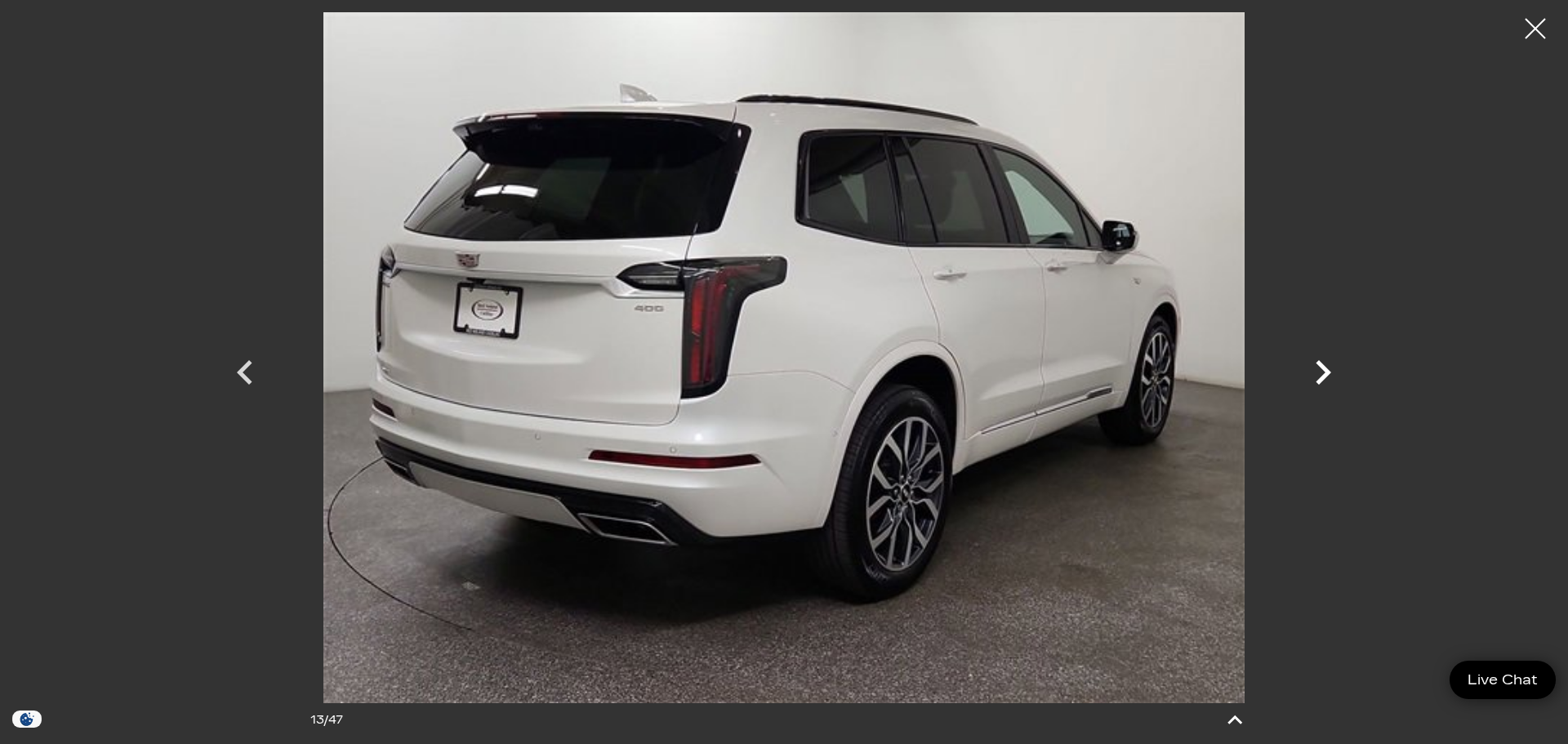
click at [1328, 368] on icon "Next" at bounding box center [1322, 372] width 49 height 49
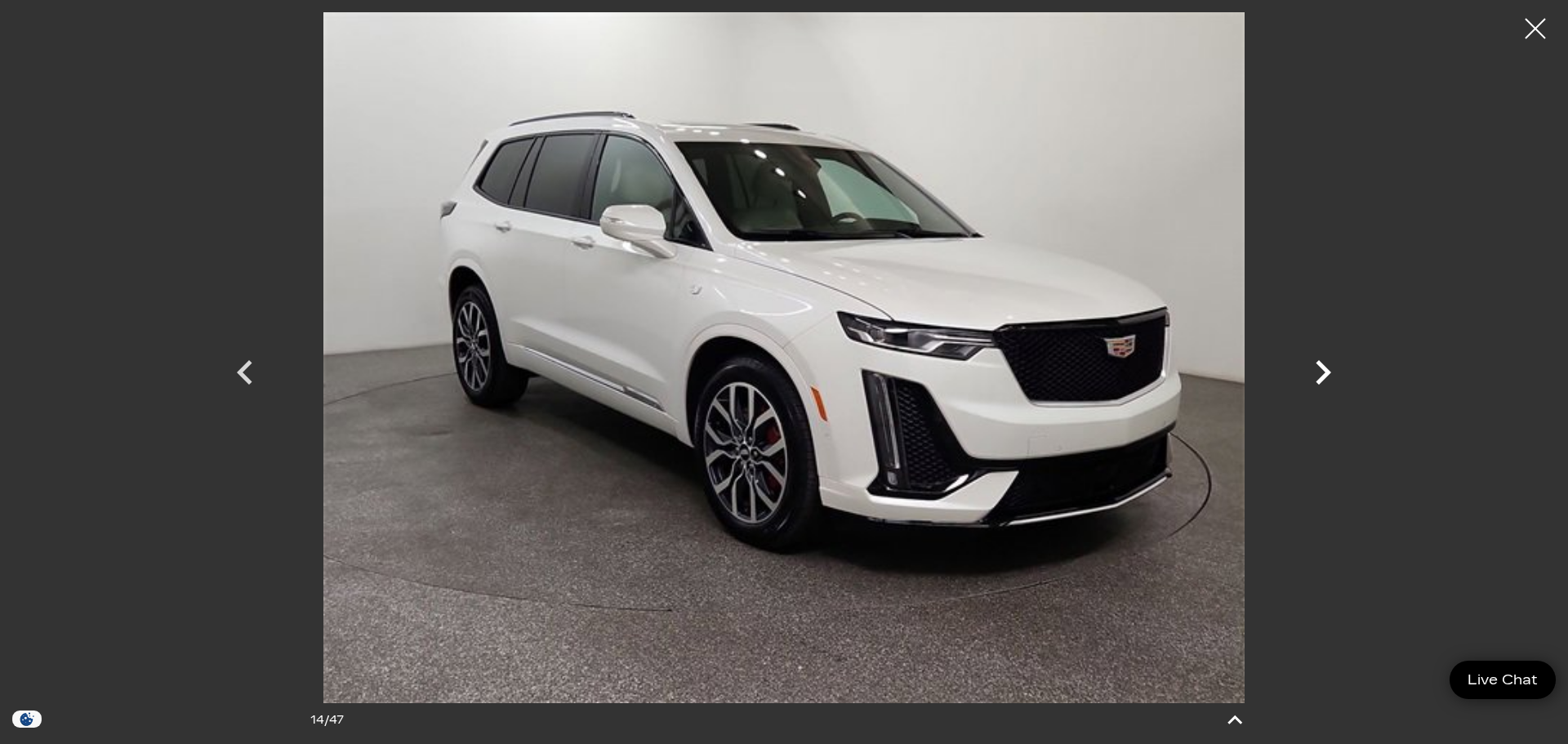
click at [1328, 368] on icon "Next" at bounding box center [1322, 372] width 49 height 49
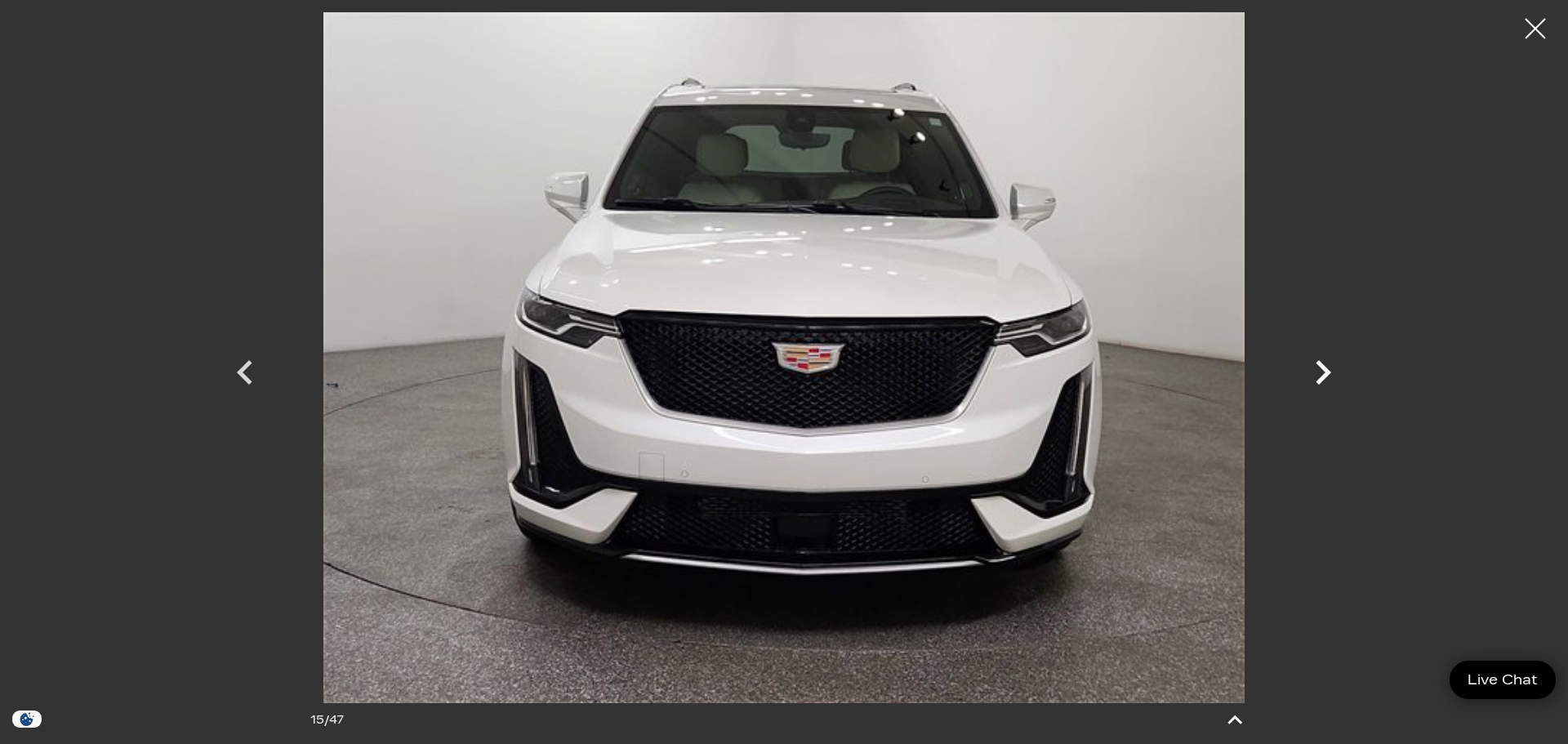
click at [1328, 369] on icon "Next" at bounding box center [1323, 372] width 16 height 24
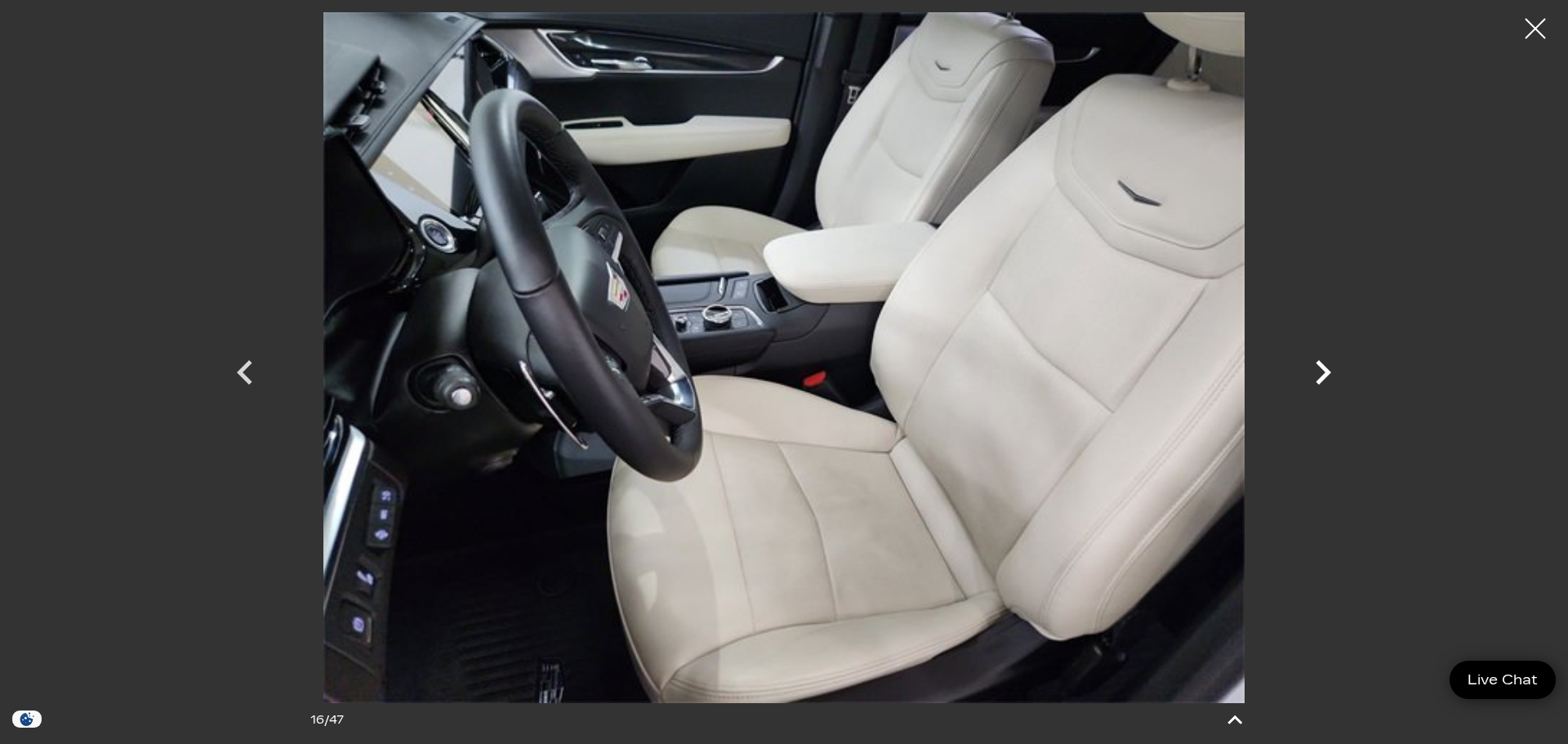
click at [1328, 369] on icon "Next" at bounding box center [1323, 372] width 16 height 24
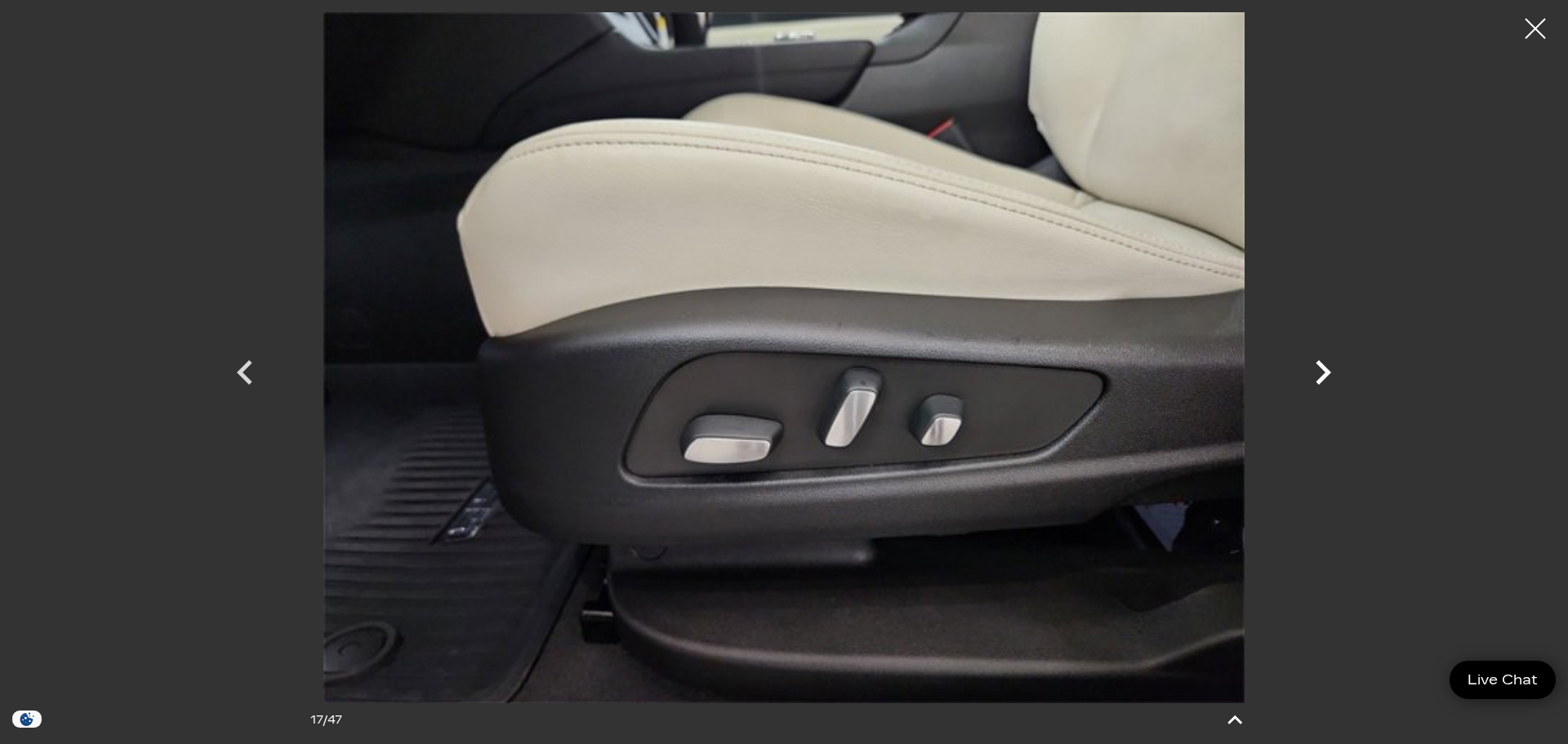
click at [1328, 369] on icon "Next" at bounding box center [1323, 372] width 16 height 24
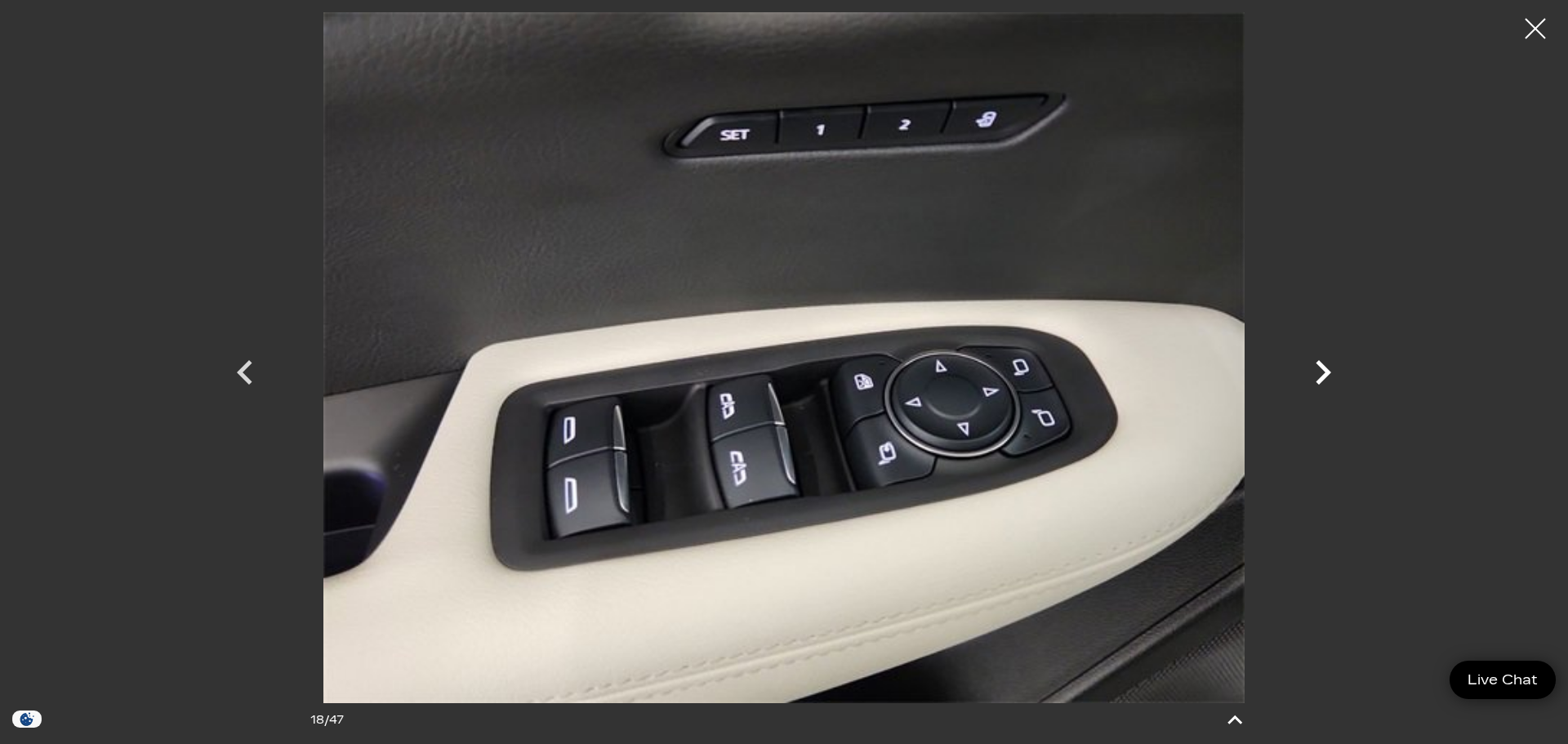
click at [1328, 369] on icon "Next" at bounding box center [1323, 372] width 16 height 24
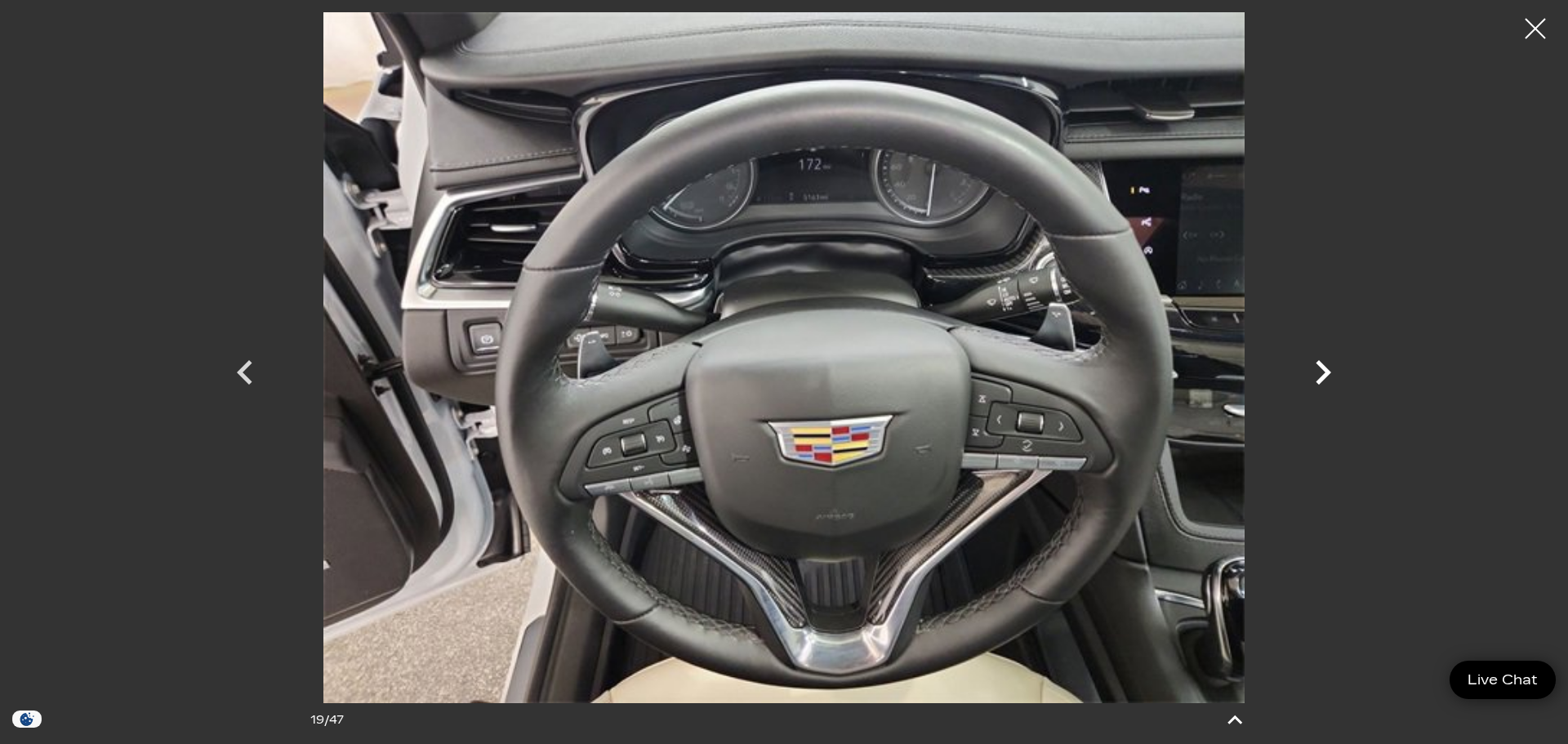
click at [1328, 369] on icon "Next" at bounding box center [1323, 372] width 16 height 24
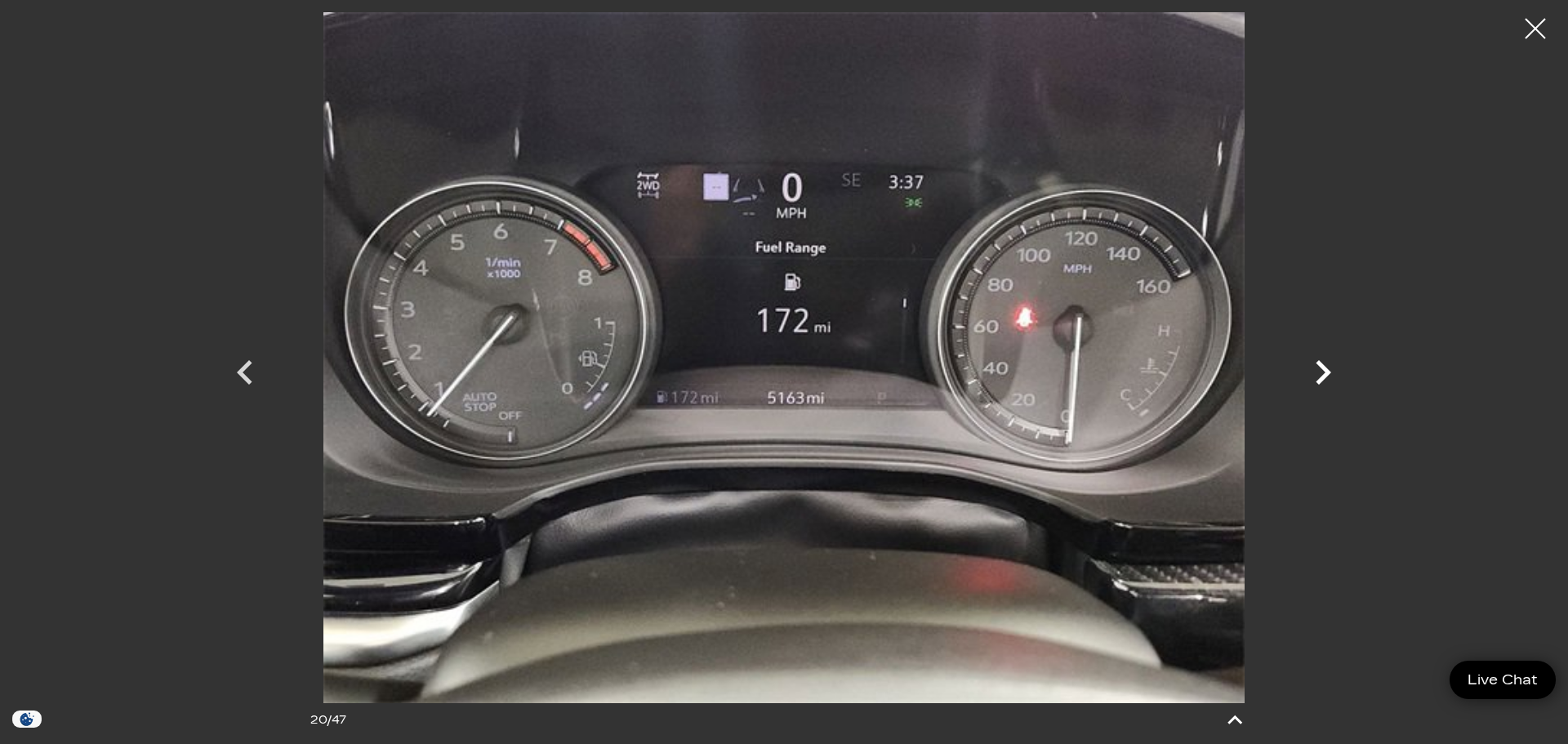
click at [1328, 369] on icon "Next" at bounding box center [1323, 372] width 16 height 24
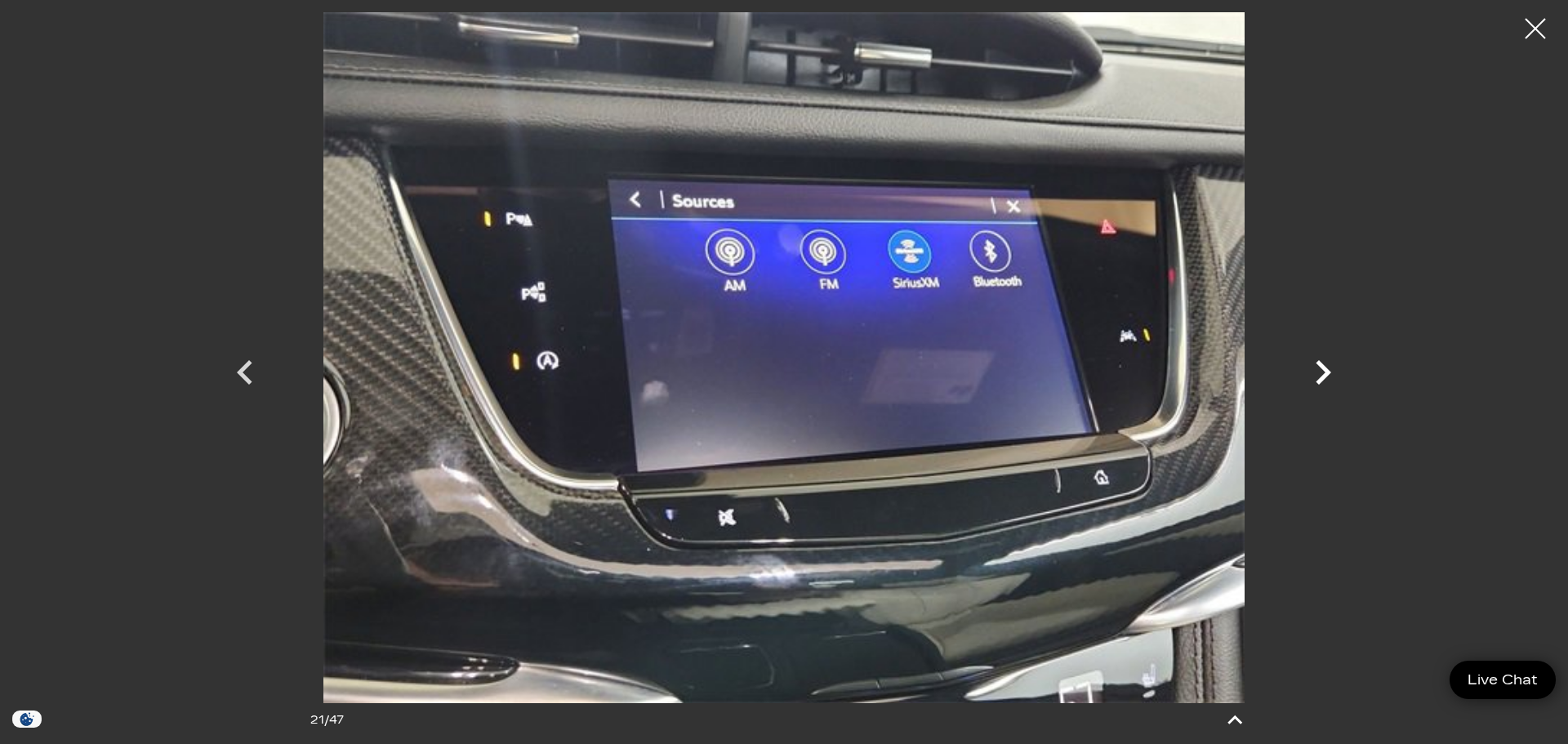
click at [1328, 369] on icon "Next" at bounding box center [1323, 372] width 16 height 24
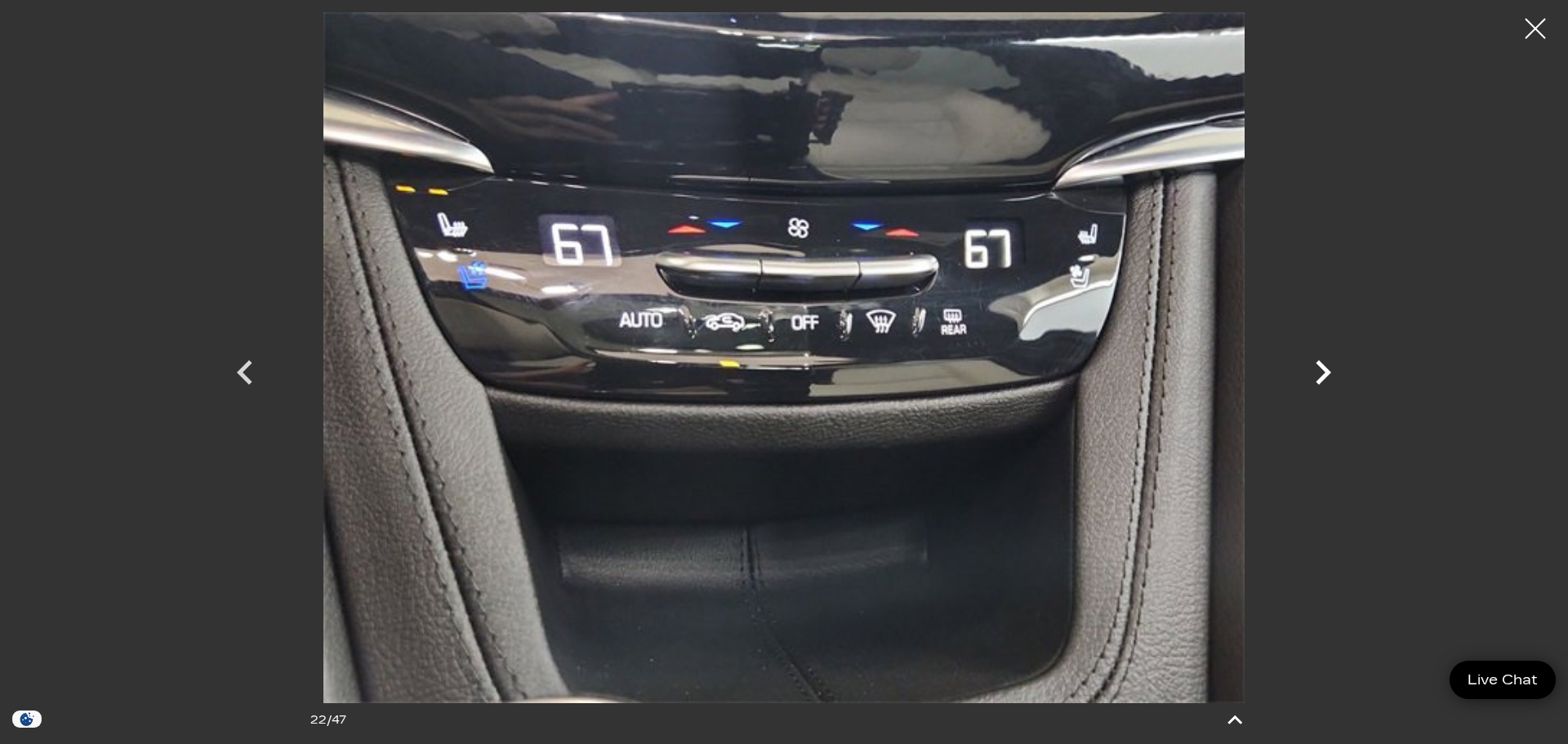
click at [1328, 369] on icon "Next" at bounding box center [1323, 372] width 16 height 24
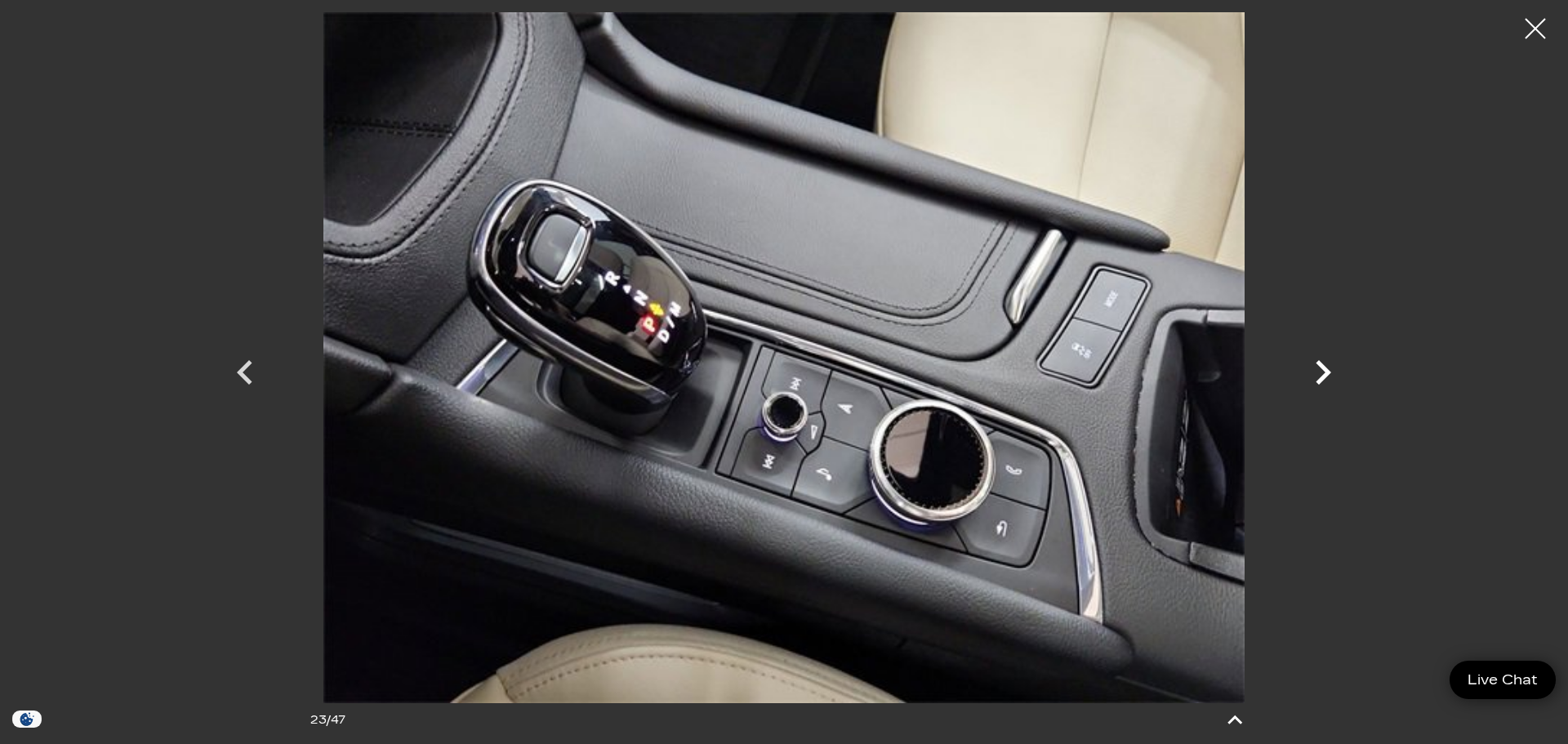
click at [1328, 369] on icon "Next" at bounding box center [1323, 372] width 16 height 24
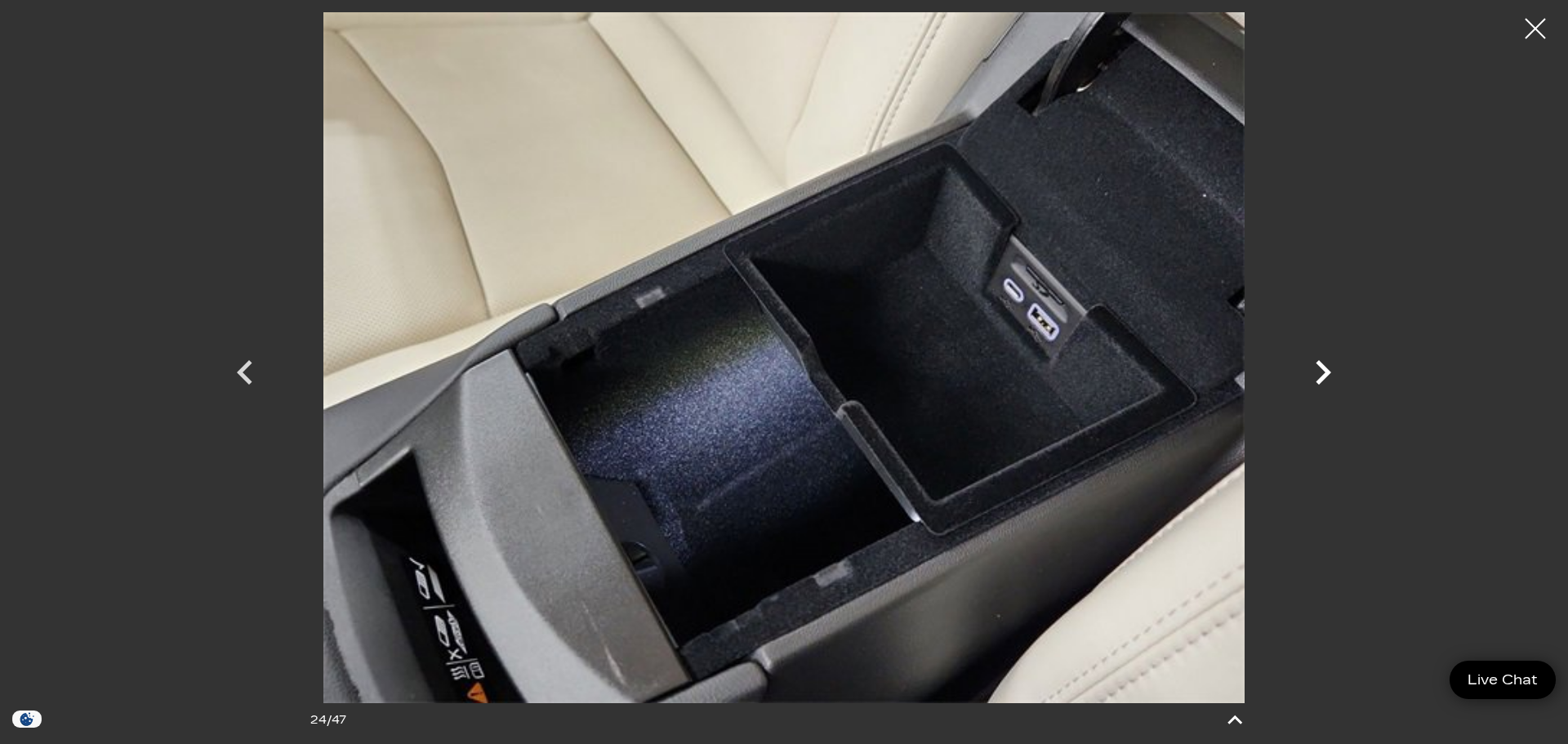
click at [1328, 369] on icon "Next" at bounding box center [1323, 372] width 16 height 24
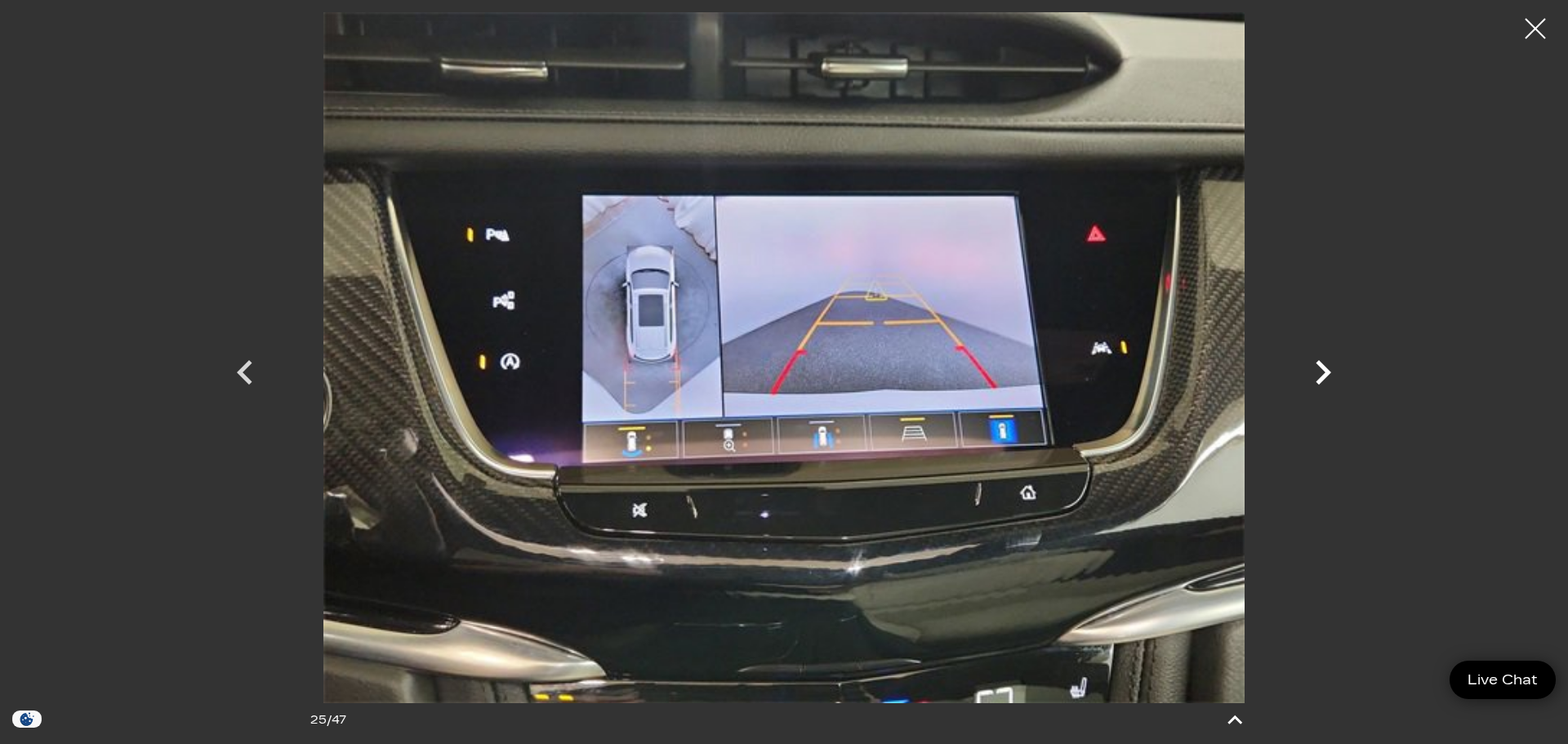
click at [1328, 373] on icon "Next" at bounding box center [1323, 372] width 16 height 24
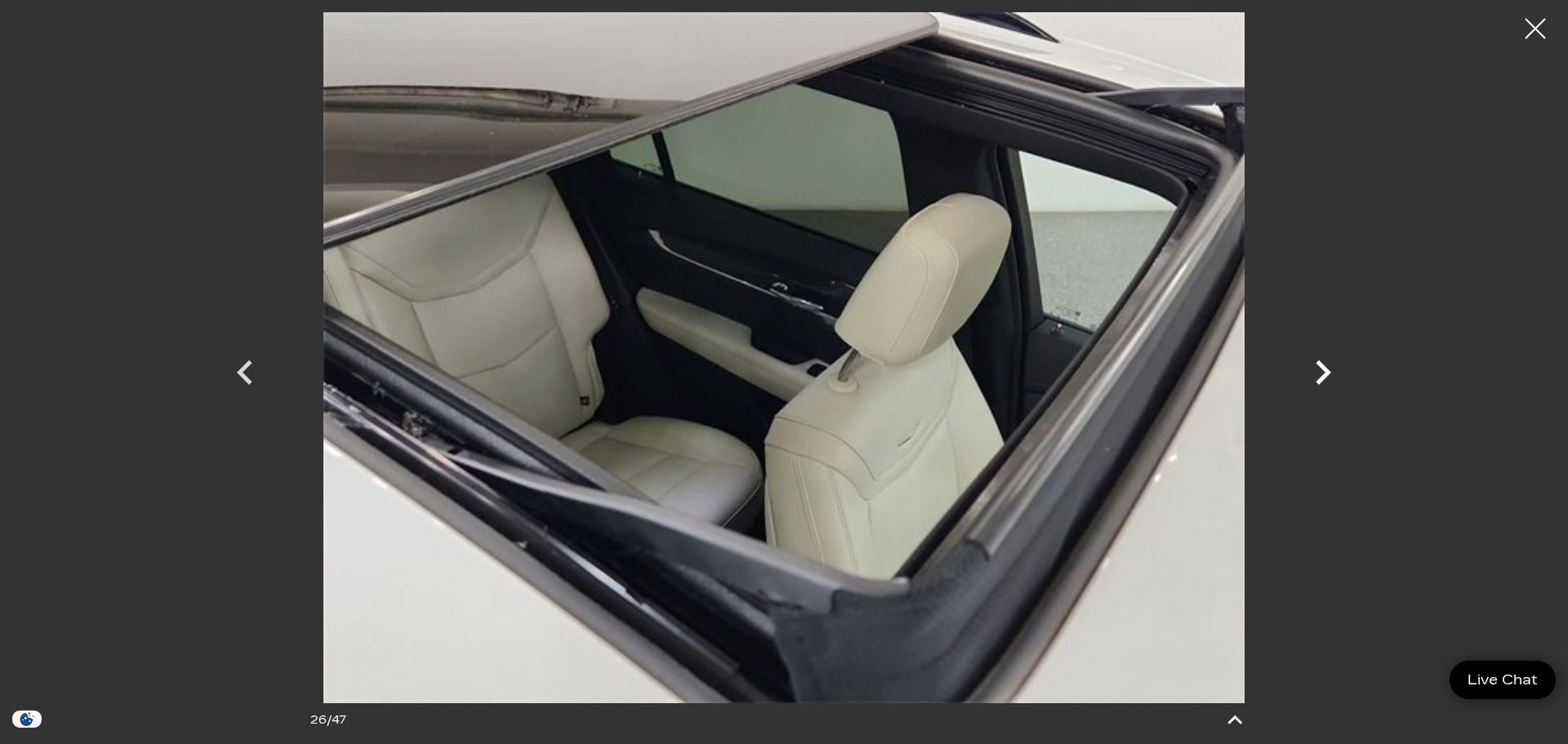
click at [1328, 373] on icon "Next" at bounding box center [1323, 372] width 16 height 24
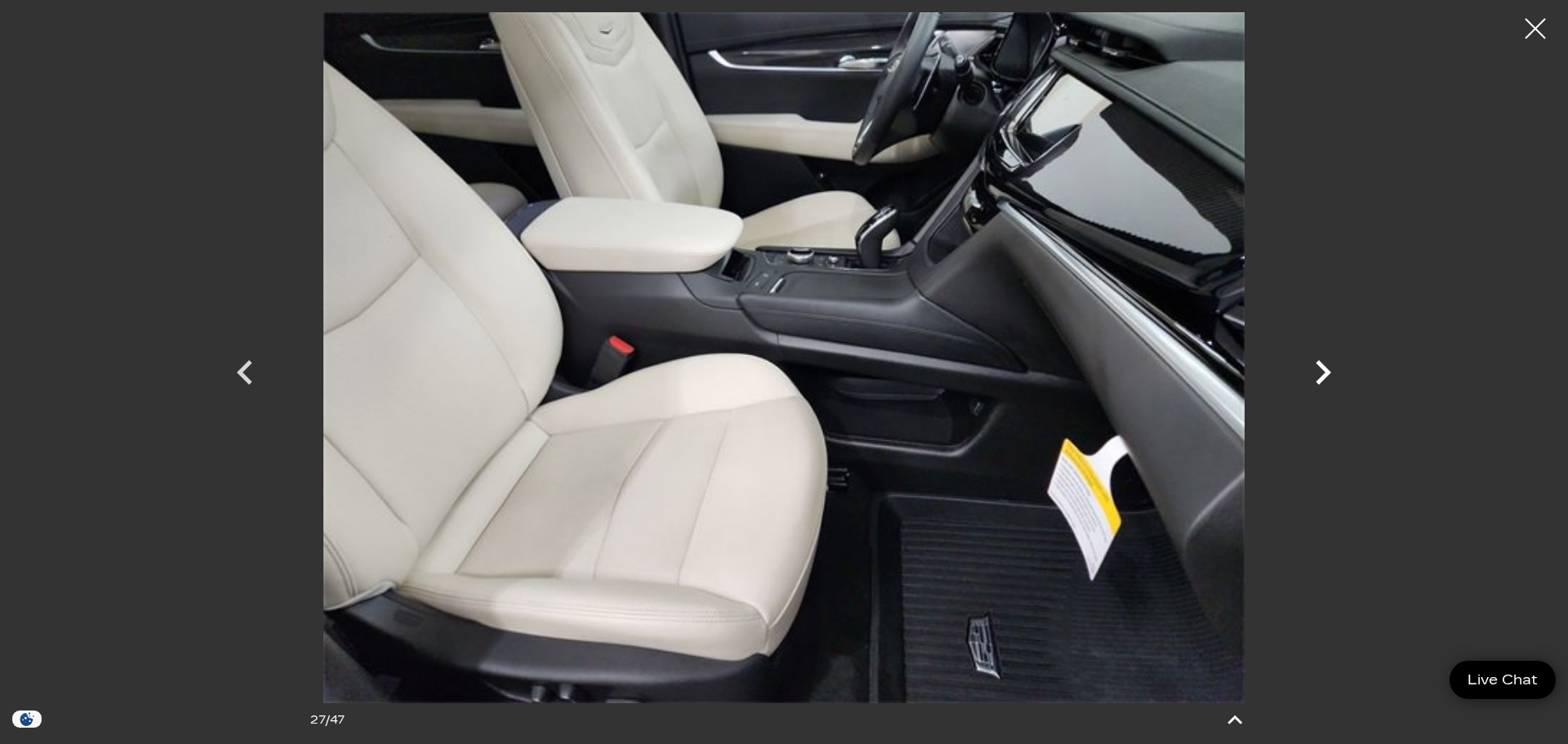
click at [1328, 373] on icon "Next" at bounding box center [1323, 372] width 16 height 24
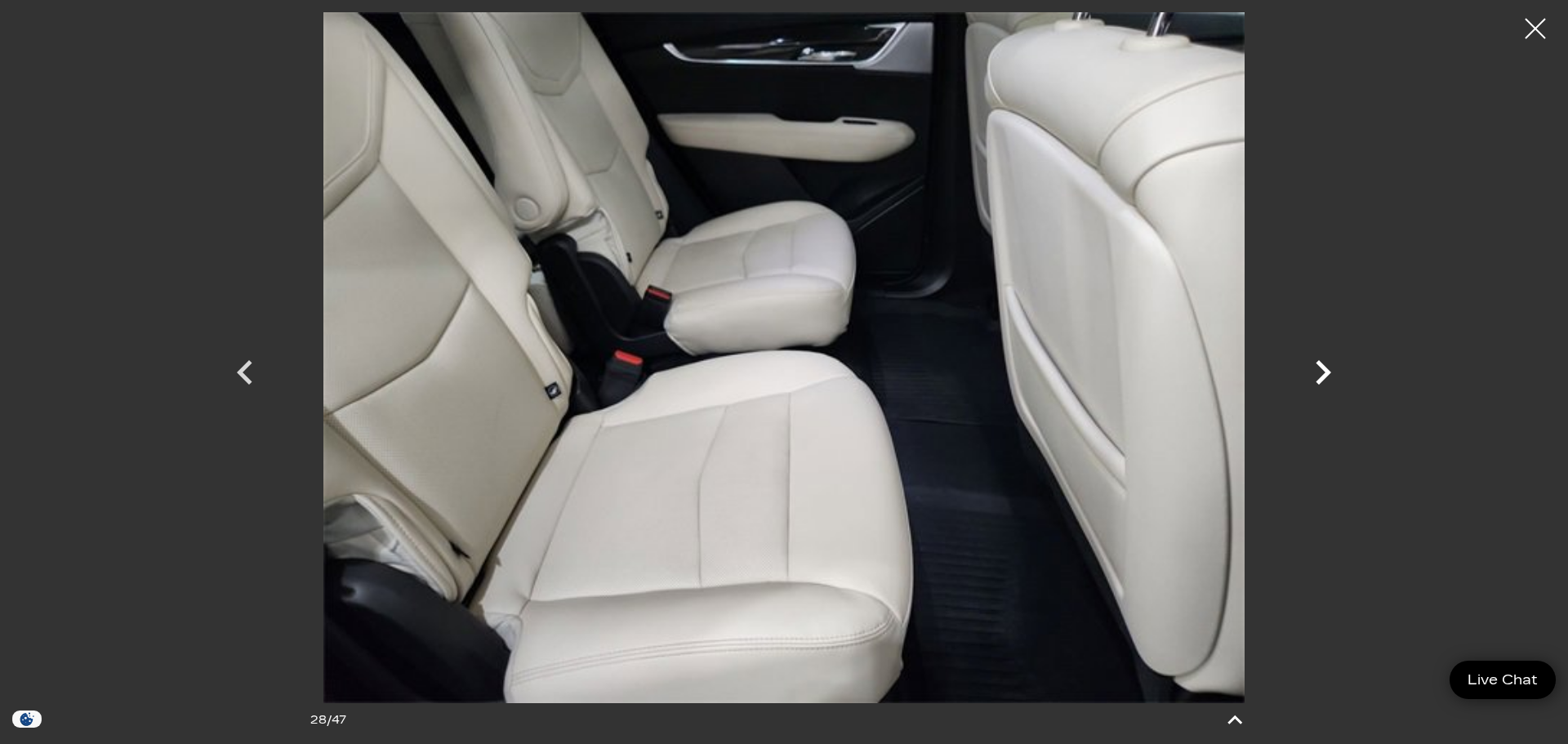
click at [1328, 373] on icon "Next" at bounding box center [1323, 372] width 16 height 24
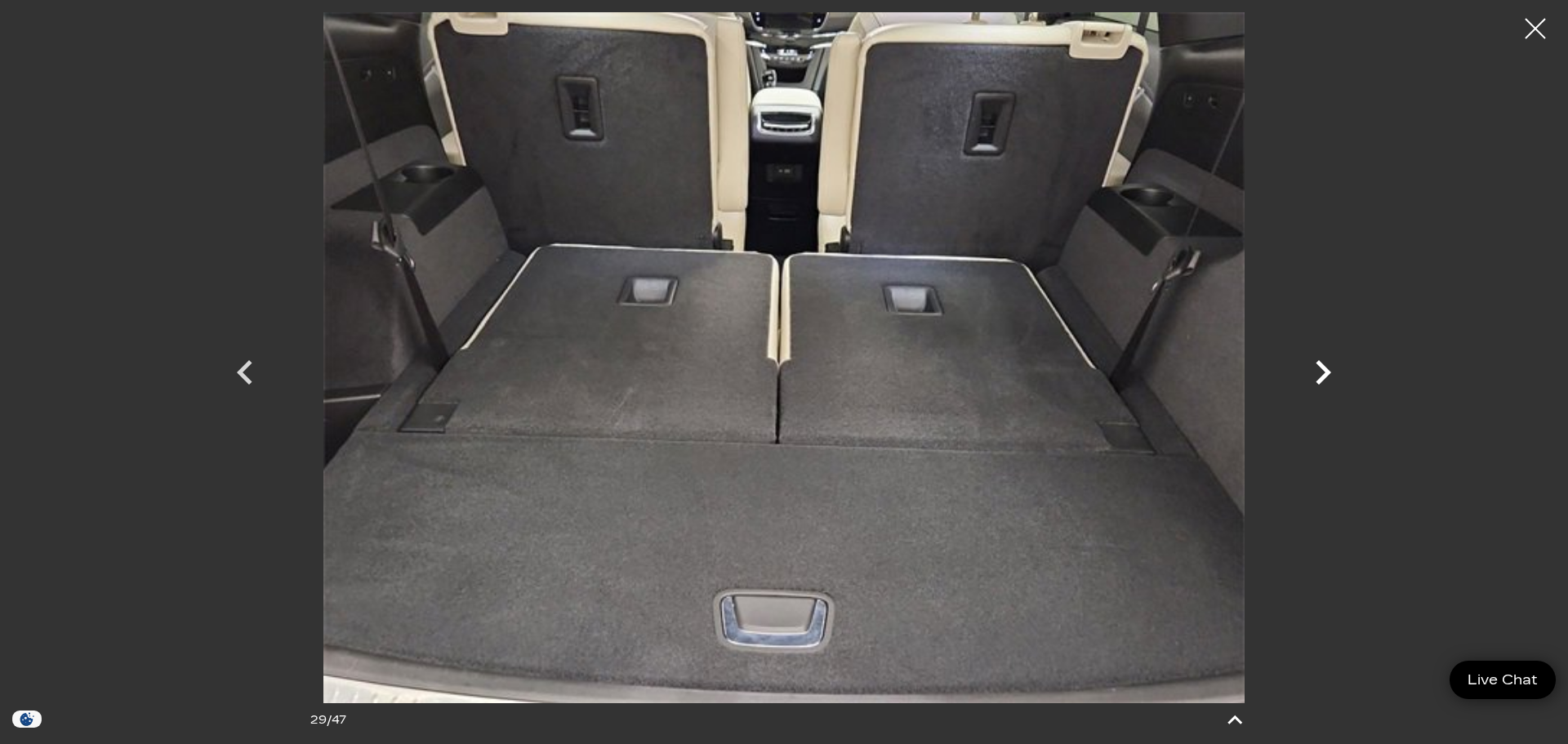
click at [1328, 373] on icon "Next" at bounding box center [1323, 372] width 16 height 24
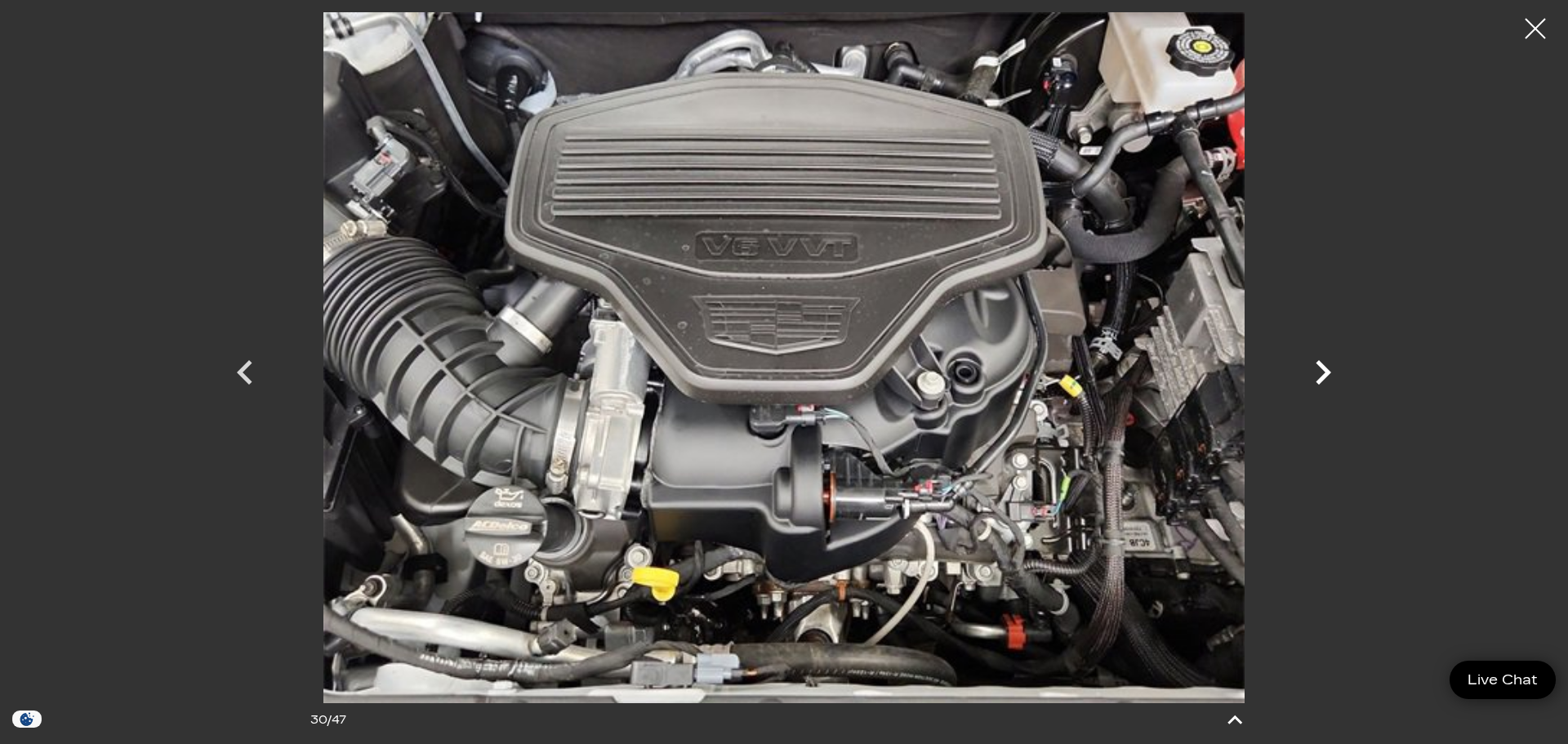
click at [1328, 373] on icon "Next" at bounding box center [1323, 372] width 16 height 24
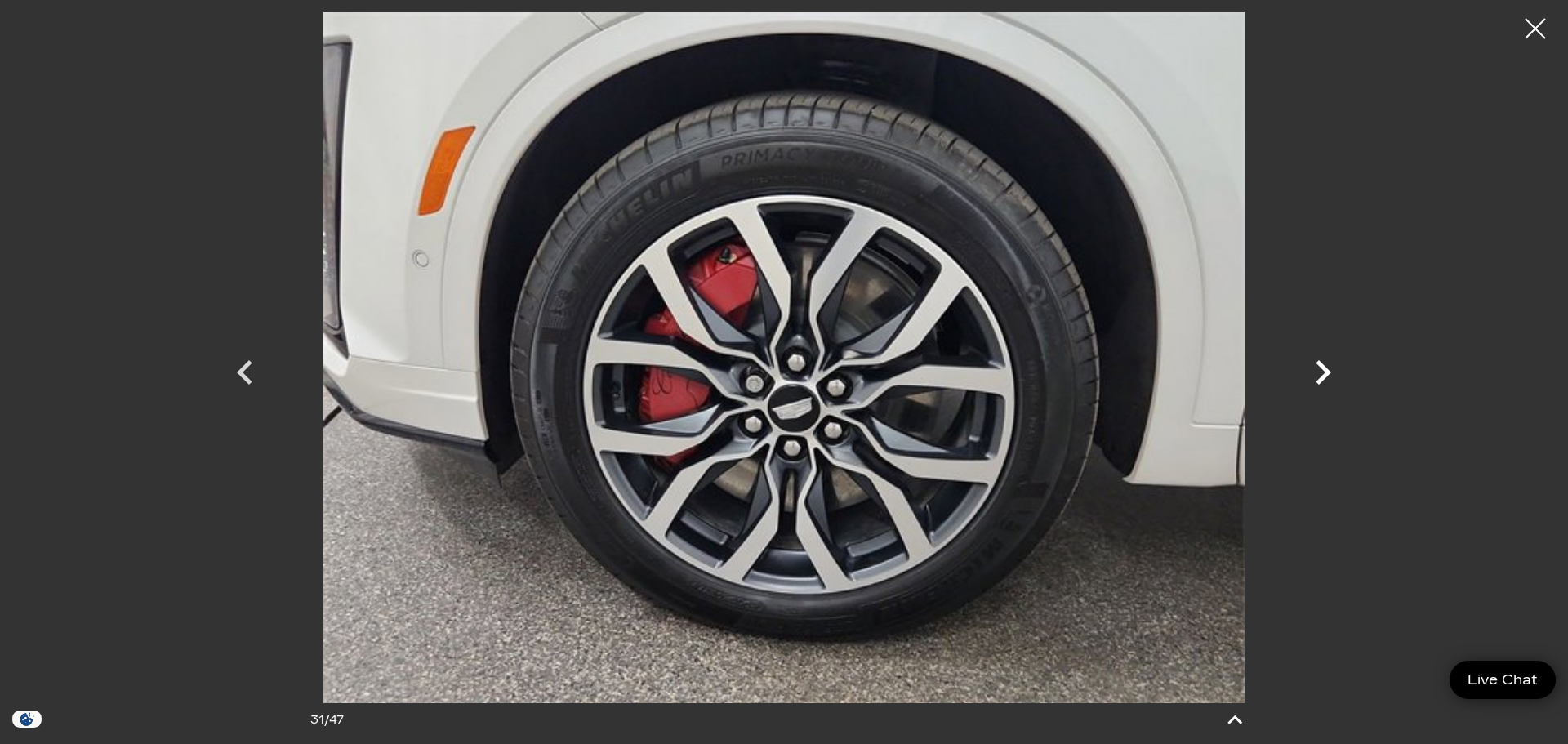
click at [1328, 373] on icon "Next" at bounding box center [1323, 372] width 16 height 24
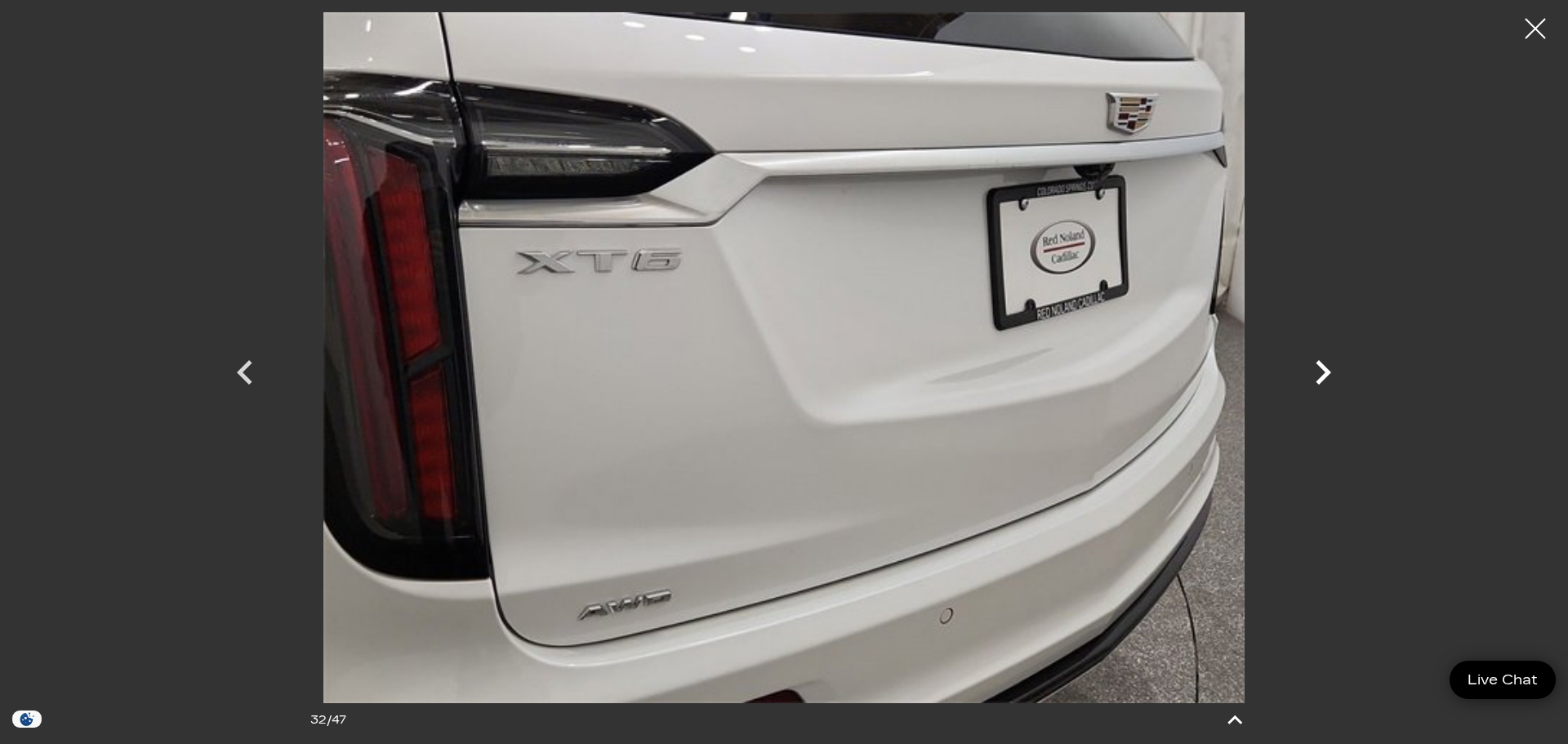
click at [1328, 373] on icon "Next" at bounding box center [1323, 372] width 16 height 24
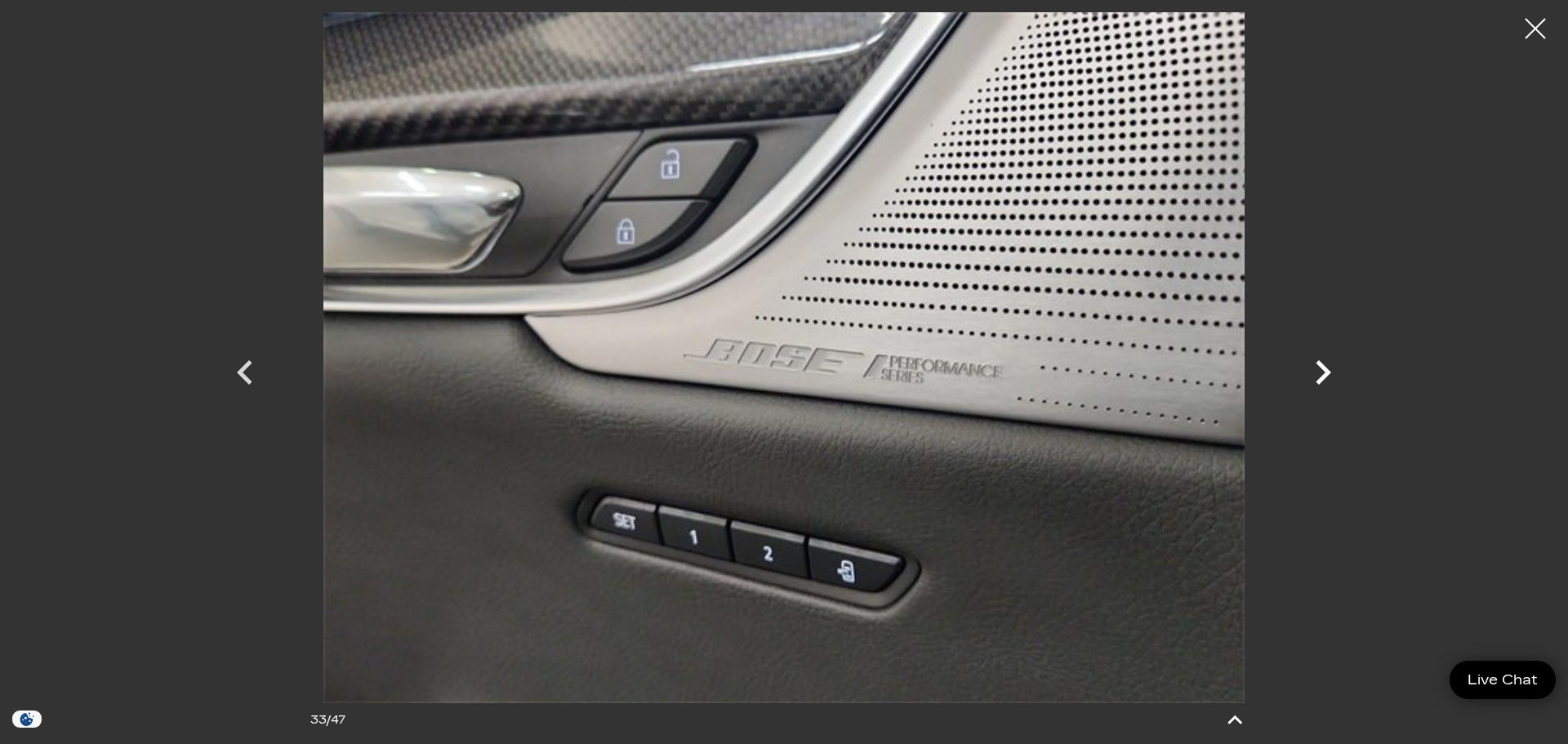
click at [1328, 373] on icon "Next" at bounding box center [1323, 372] width 16 height 24
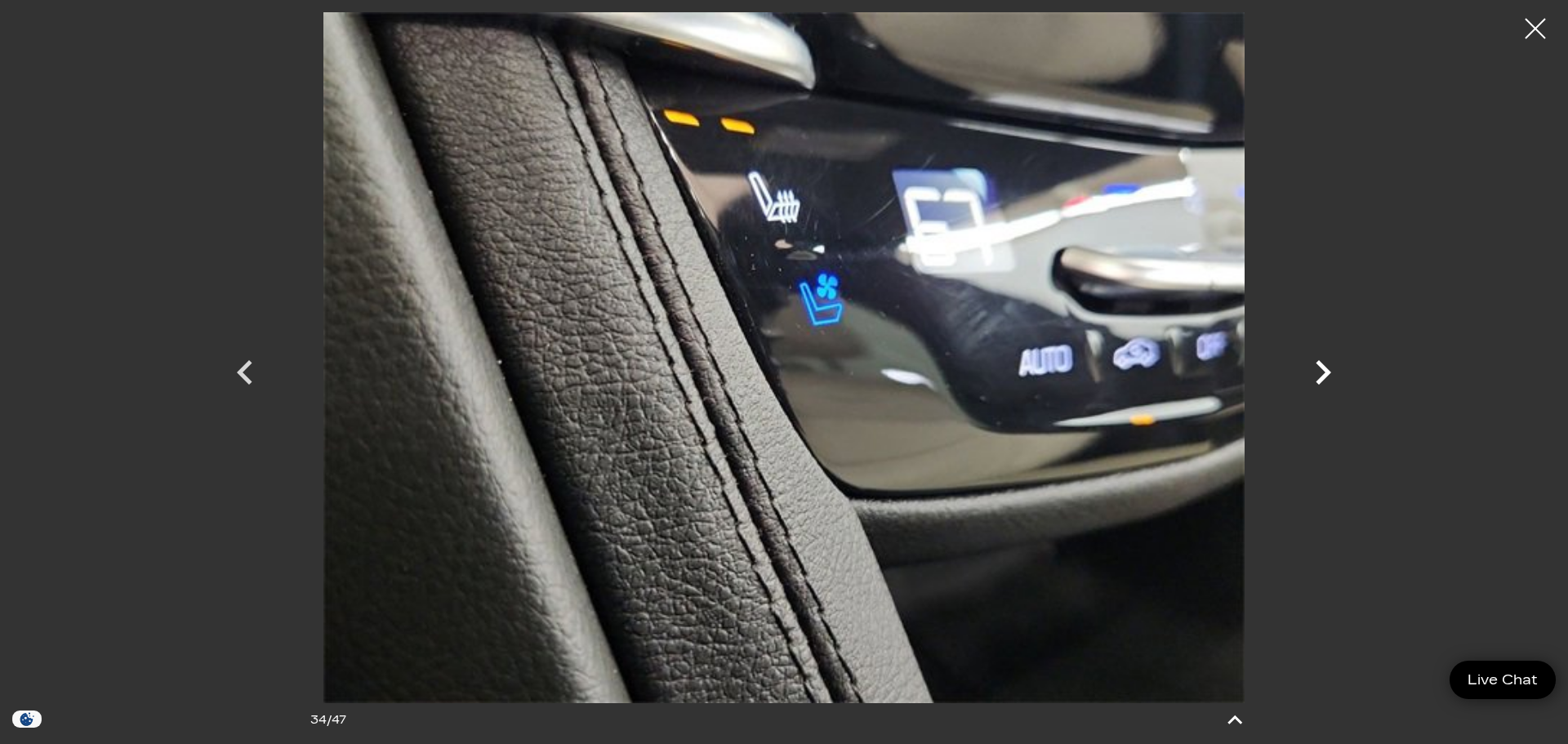
click at [1328, 373] on icon "Next" at bounding box center [1323, 372] width 16 height 24
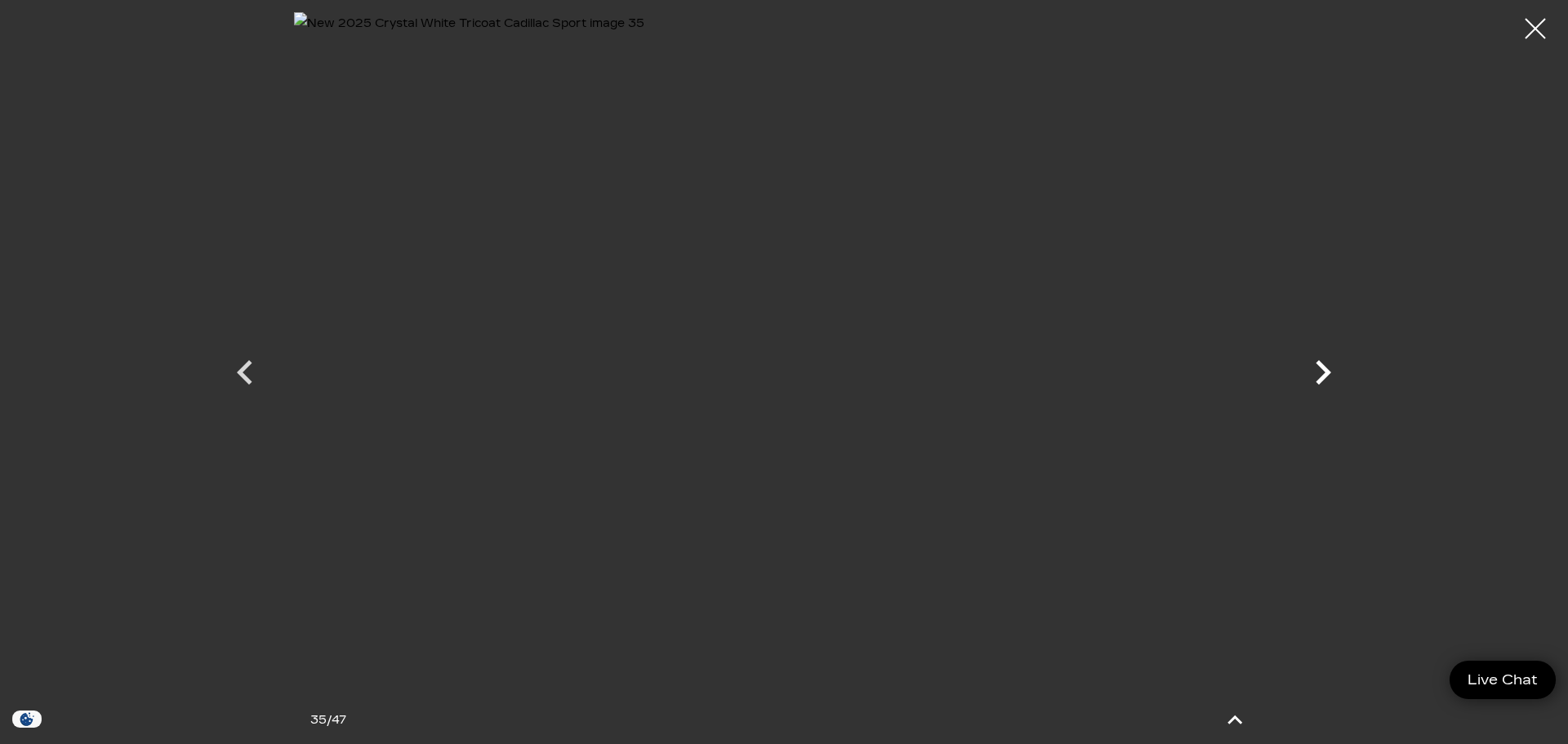
click at [1328, 373] on icon "Next" at bounding box center [1323, 372] width 16 height 24
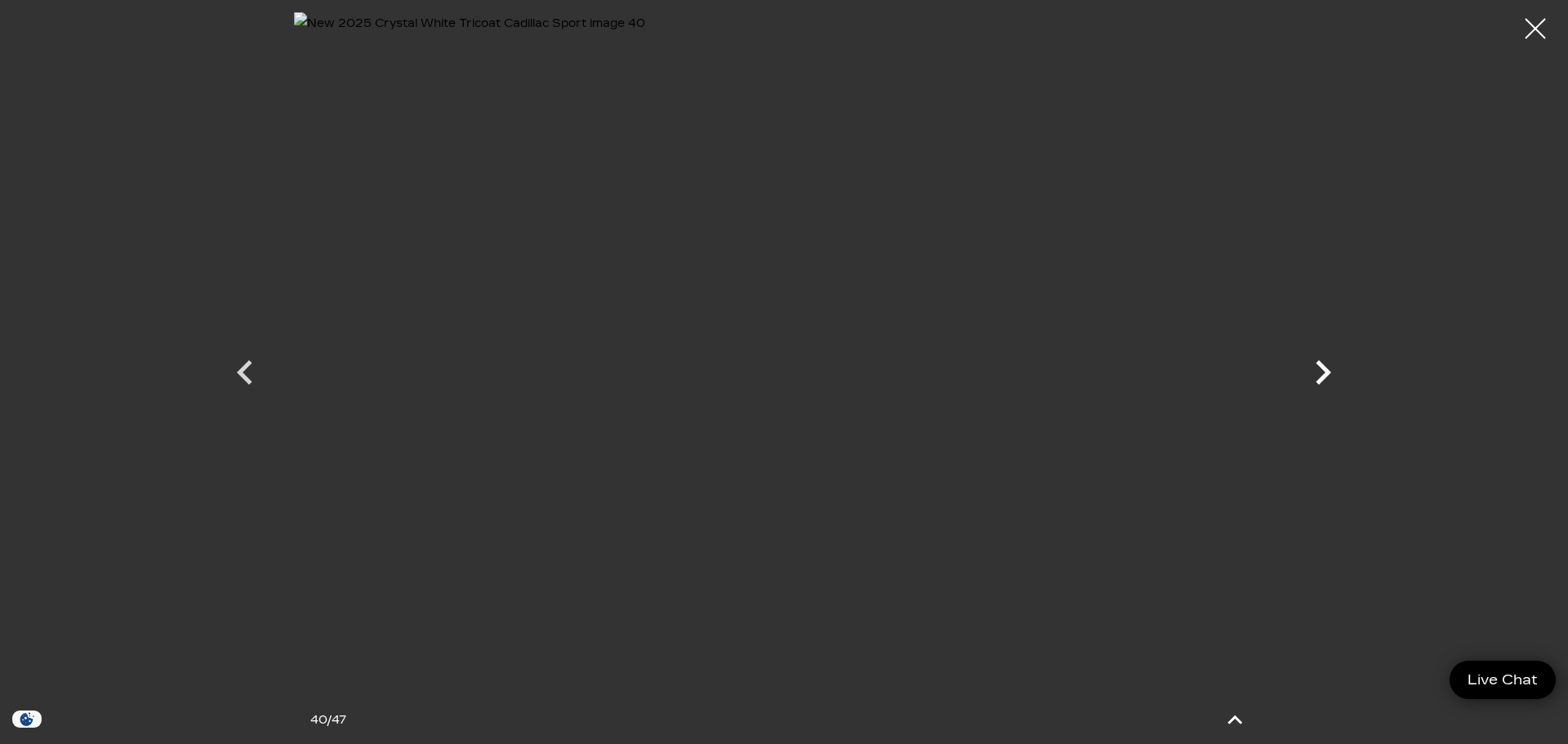
click at [1328, 373] on icon "Next" at bounding box center [1323, 372] width 16 height 24
click at [1524, 40] on div at bounding box center [1535, 29] width 44 height 44
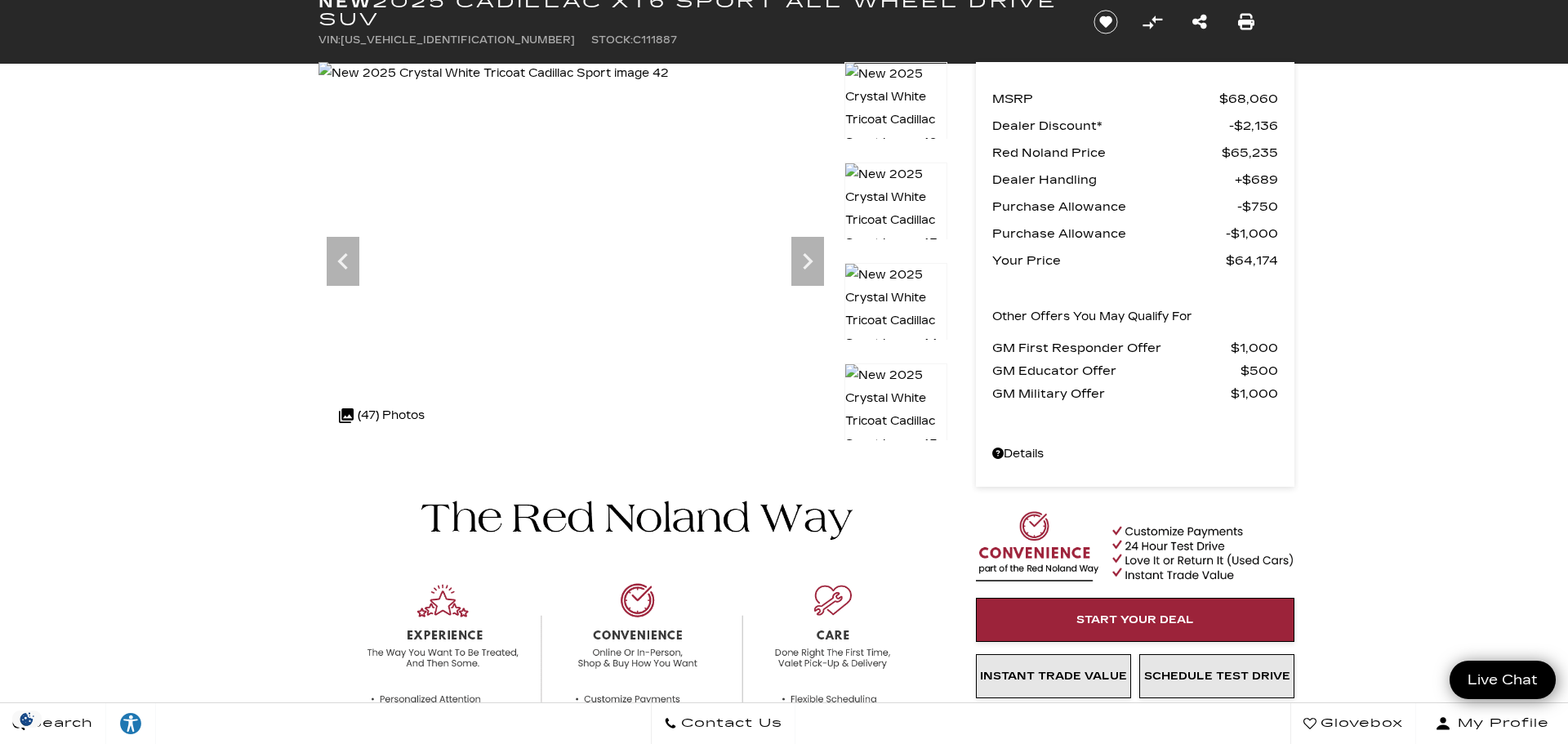
scroll to position [0, 0]
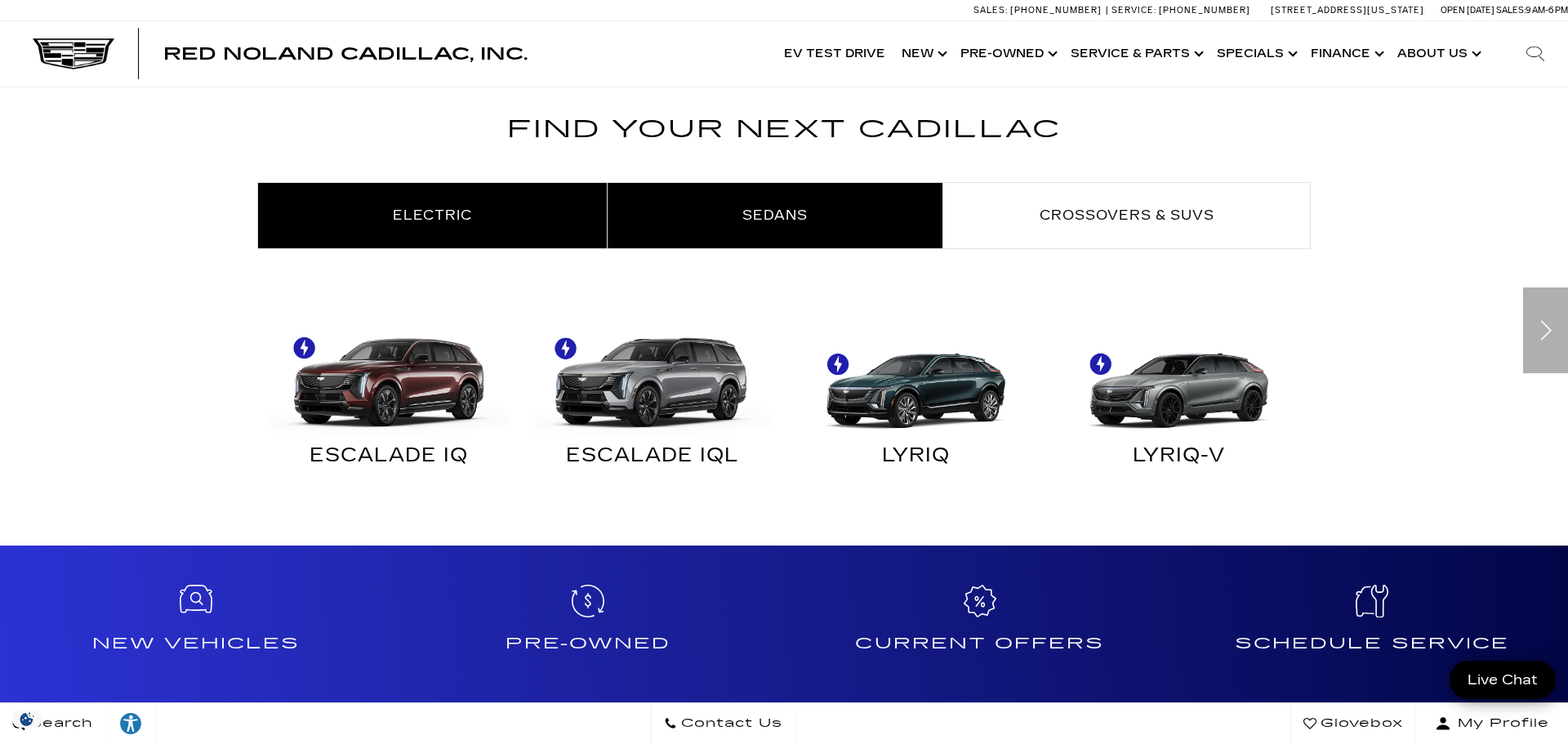
click at [740, 205] on link "Sedans" at bounding box center [775, 216] width 335 height 65
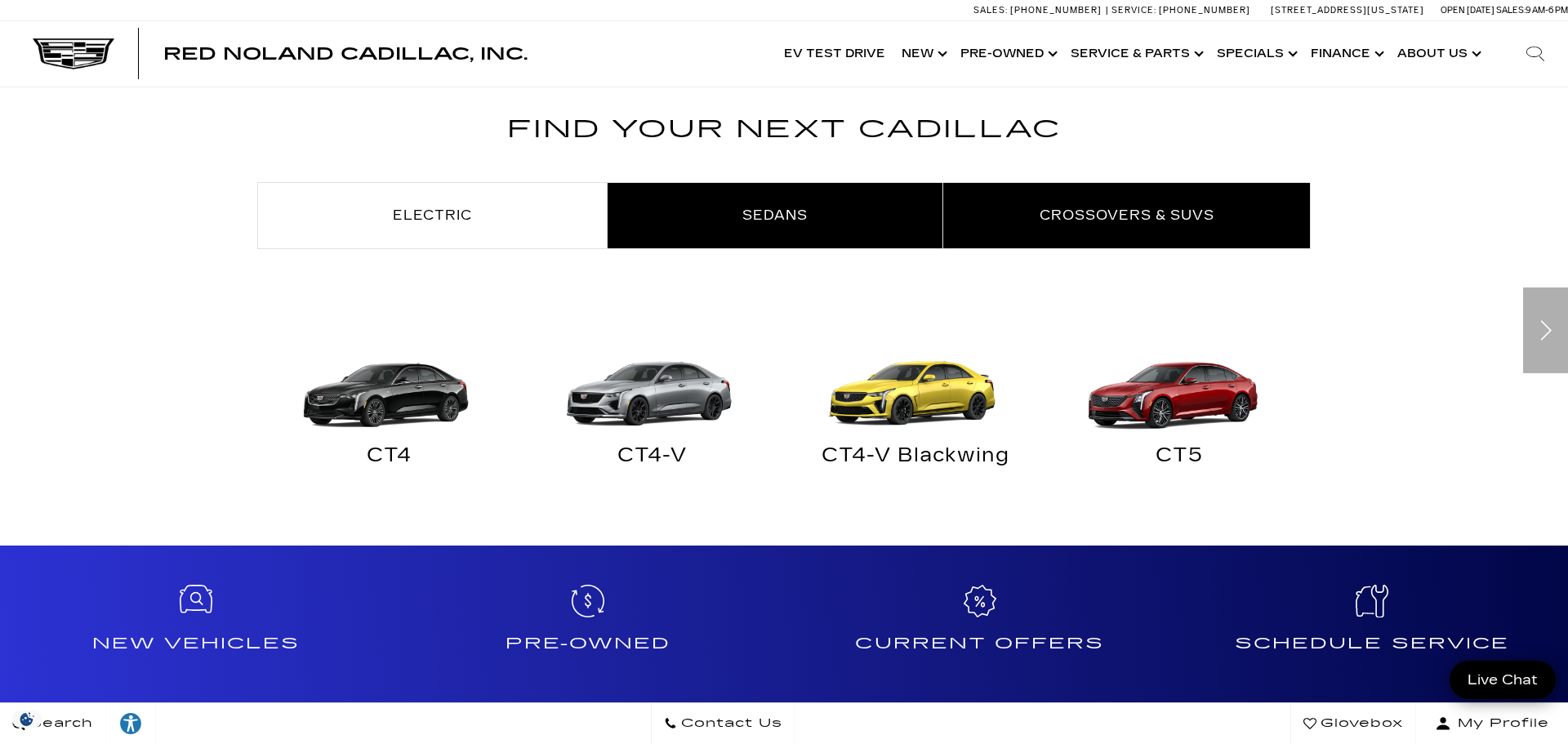
click at [1121, 204] on link "Crossovers & SUVs" at bounding box center [1126, 216] width 366 height 65
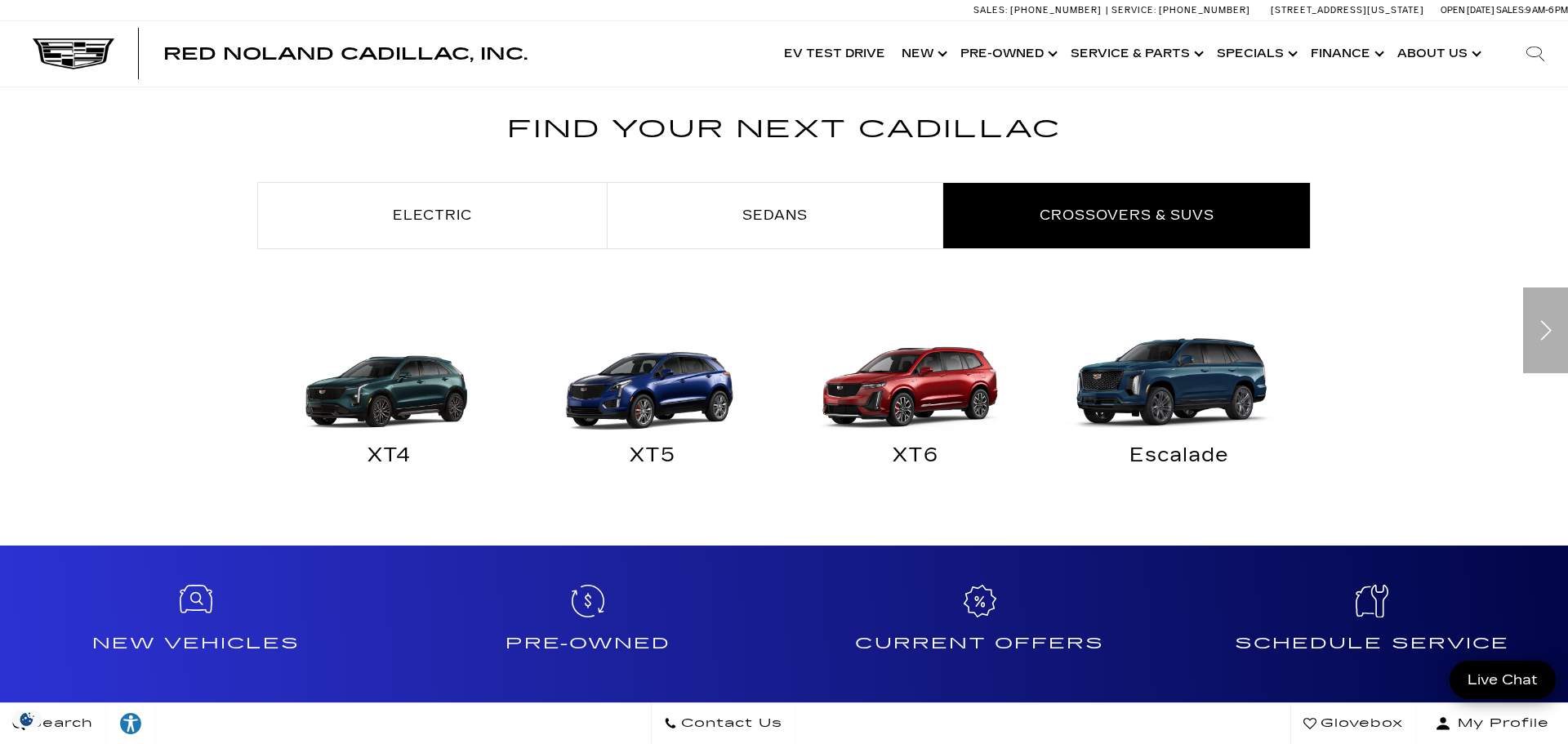
click at [1178, 377] on img at bounding box center [1176, 374] width 247 height 124
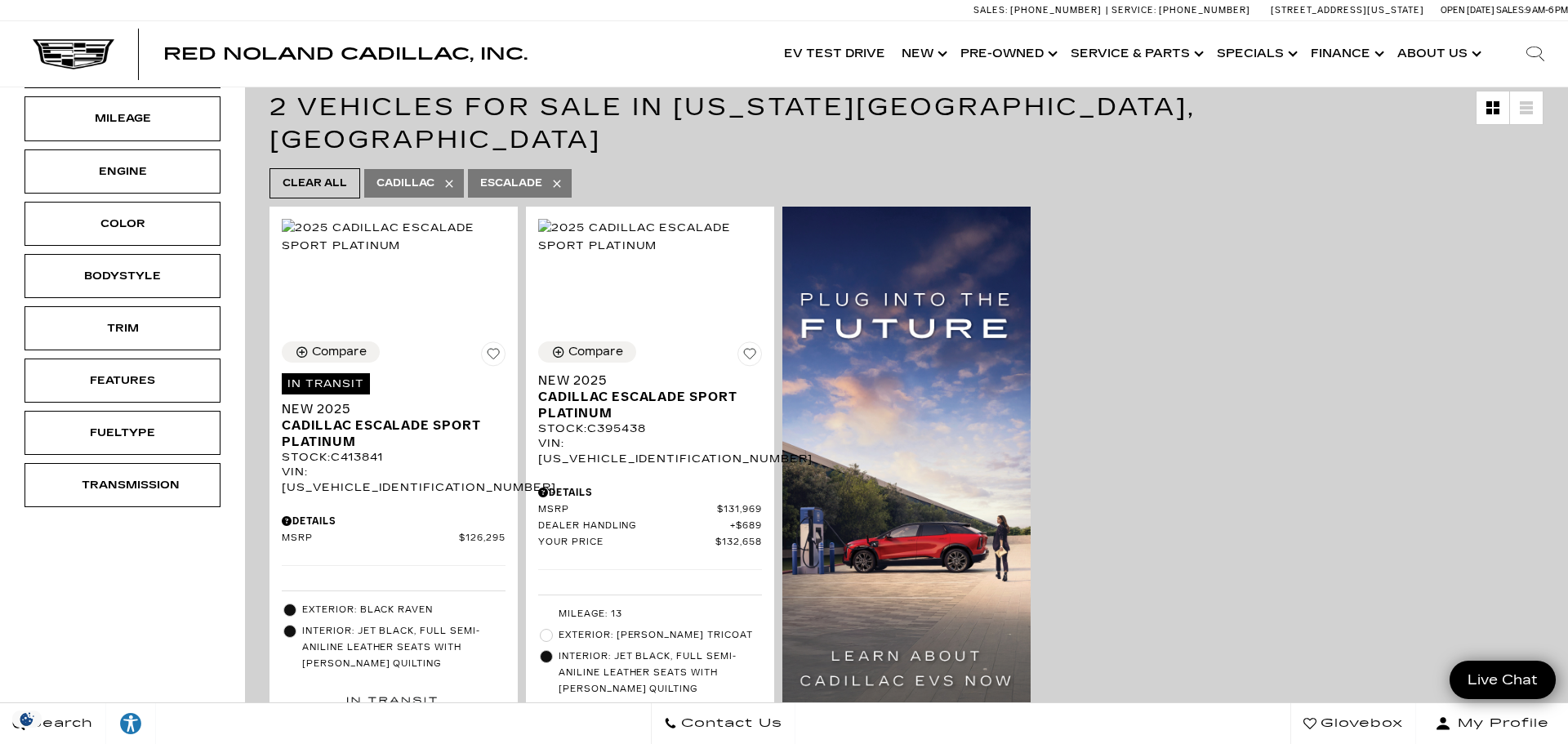
scroll to position [317, 0]
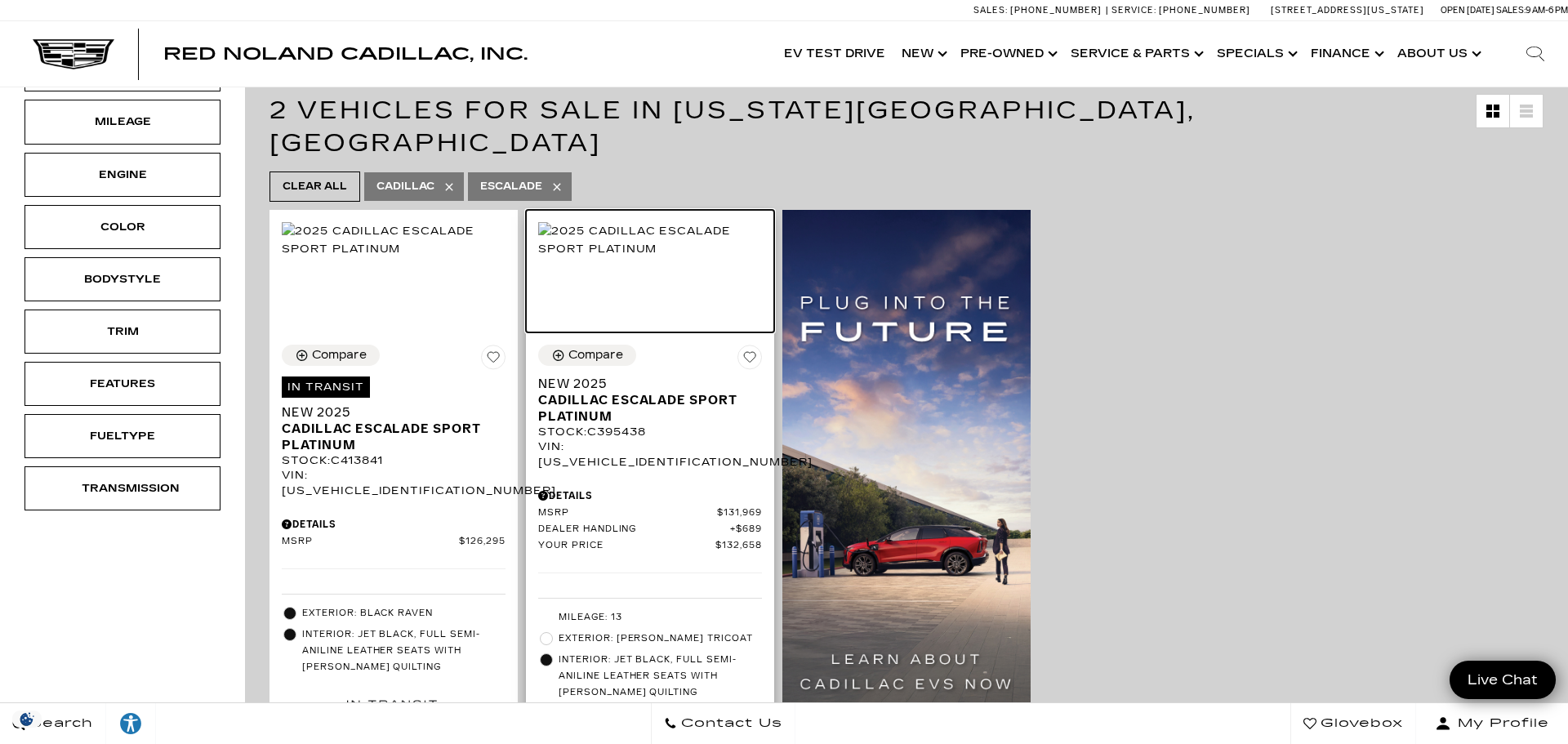
click at [683, 258] on img at bounding box center [650, 240] width 224 height 36
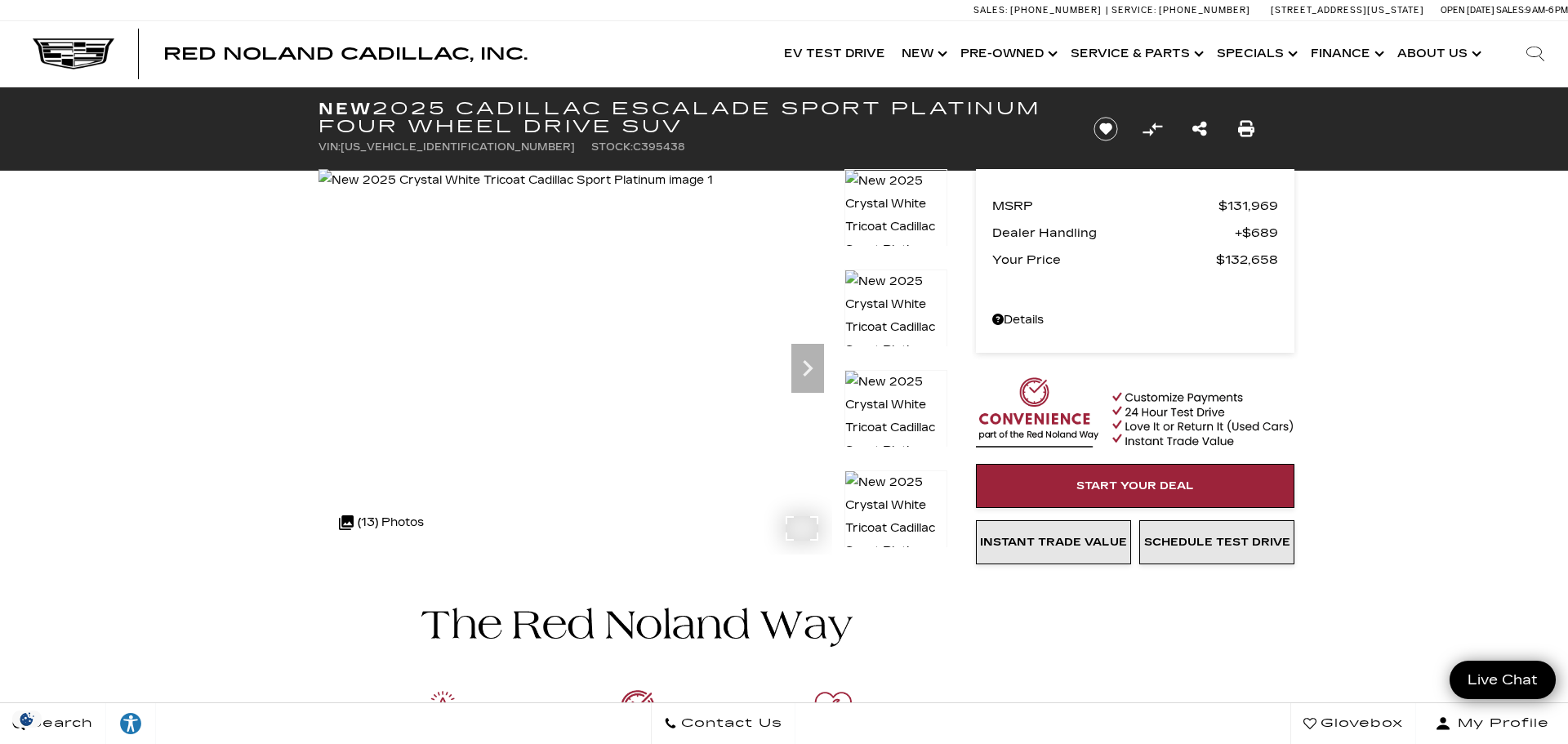
click at [414, 518] on div ".cls-1, .cls-3 { fill: #c50033; } .cls-1 { clip-rule: evenodd; } .cls-2 { clip-…" at bounding box center [381, 523] width 101 height 39
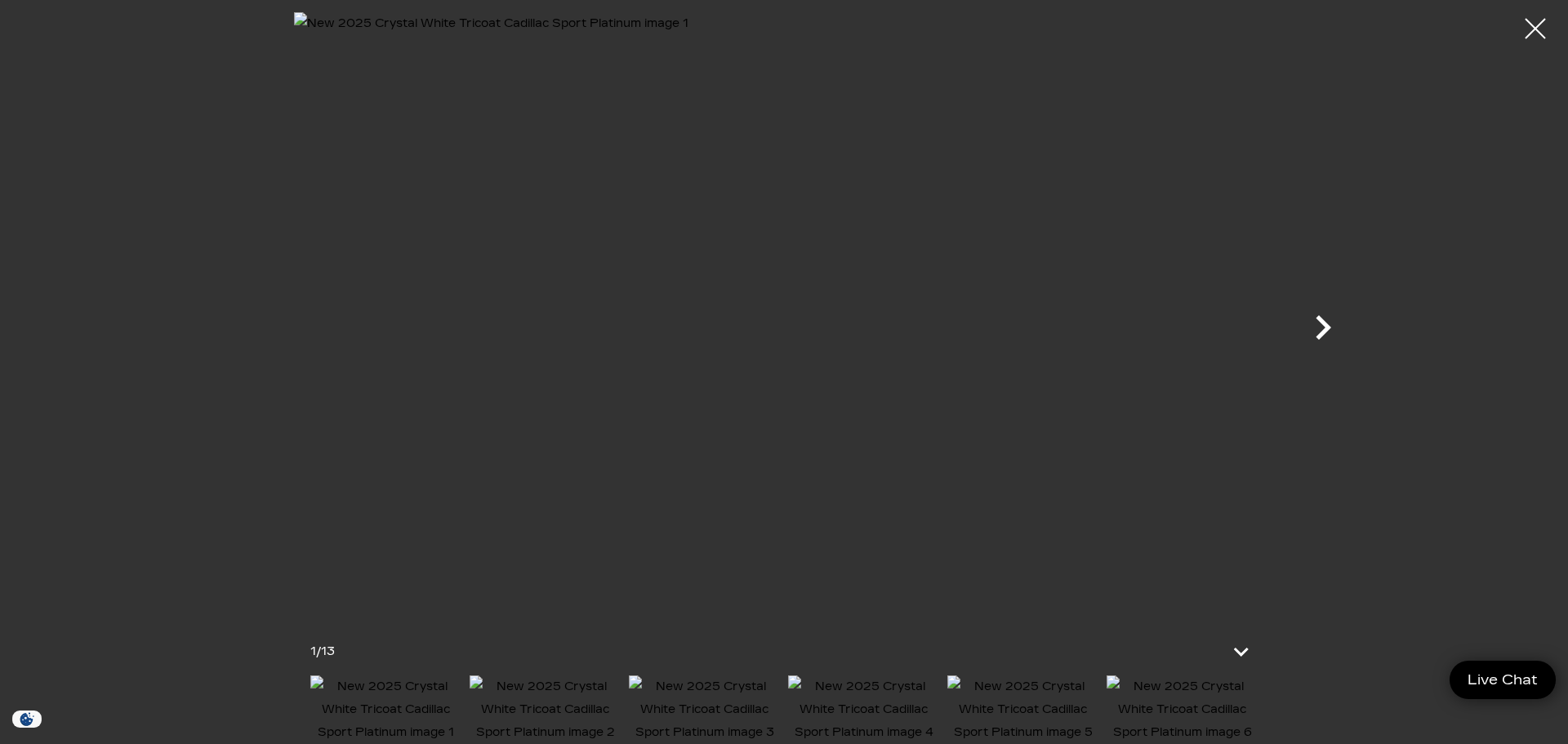
scroll to position [276, 0]
click at [1317, 322] on icon "Next" at bounding box center [1322, 327] width 49 height 49
click at [1319, 326] on icon "Next" at bounding box center [1322, 327] width 49 height 49
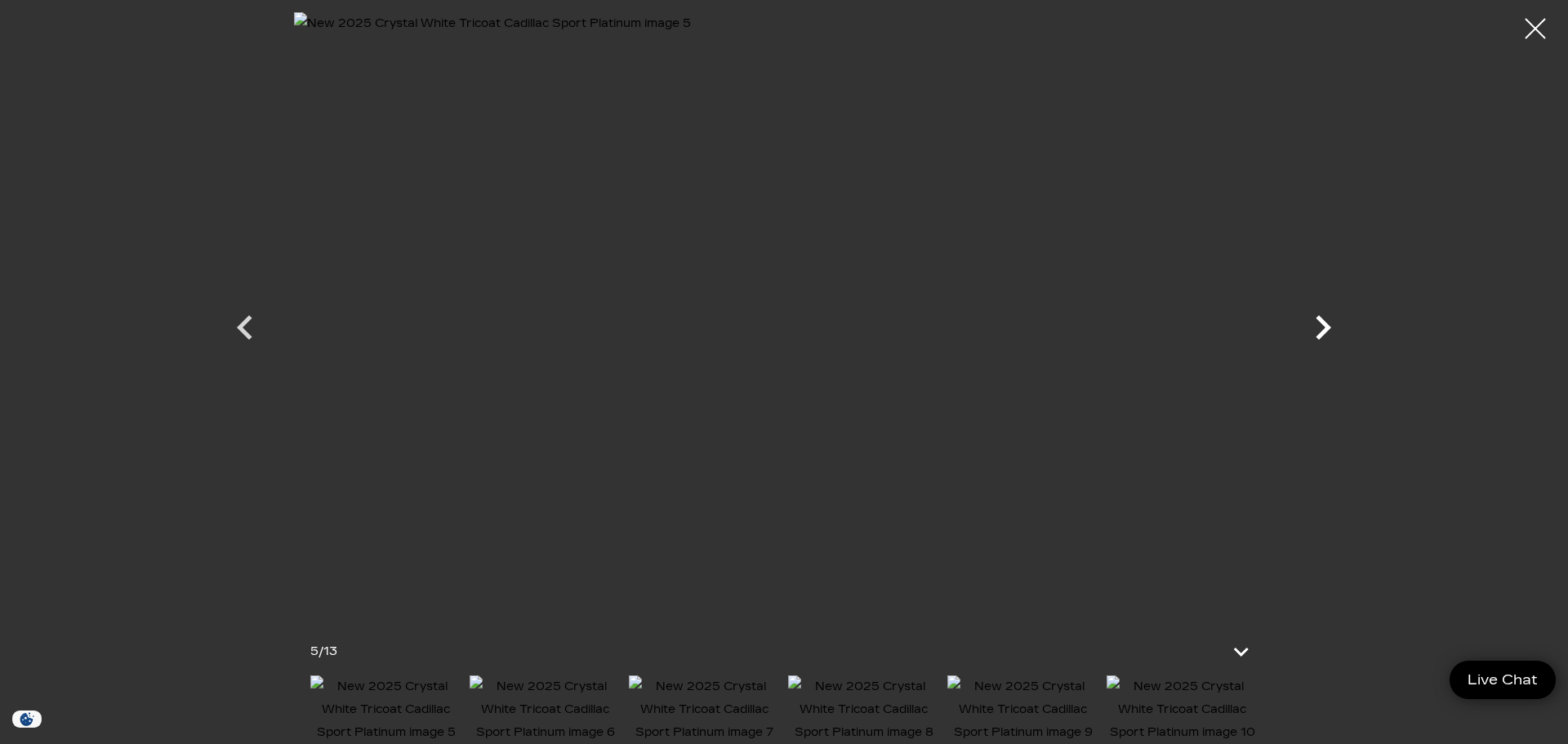
click at [1319, 326] on icon "Next" at bounding box center [1322, 327] width 49 height 49
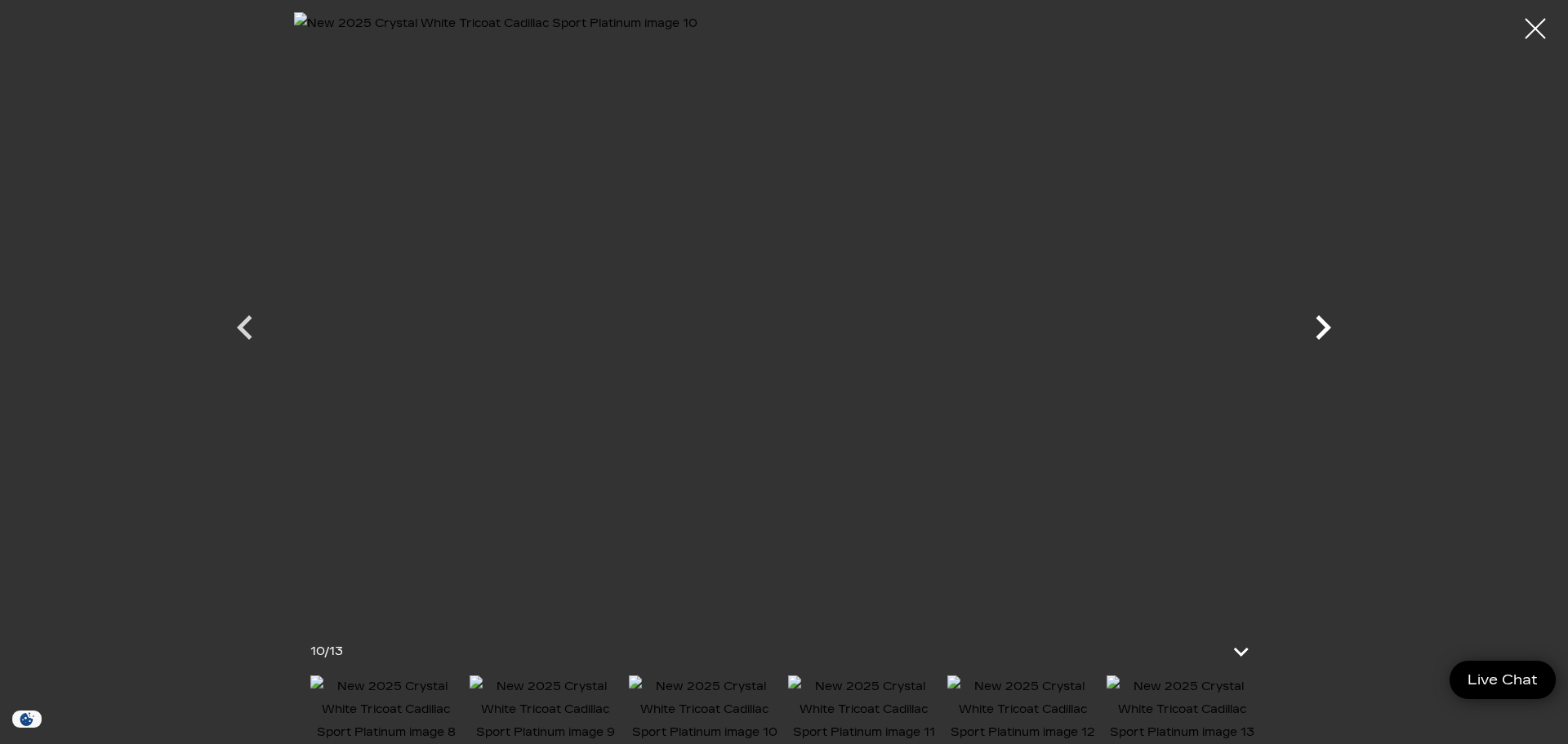
click at [1319, 326] on icon "Next" at bounding box center [1322, 327] width 49 height 49
click at [1319, 326] on div at bounding box center [783, 312] width 1143 height 601
click at [249, 334] on icon "Previous" at bounding box center [245, 327] width 16 height 24
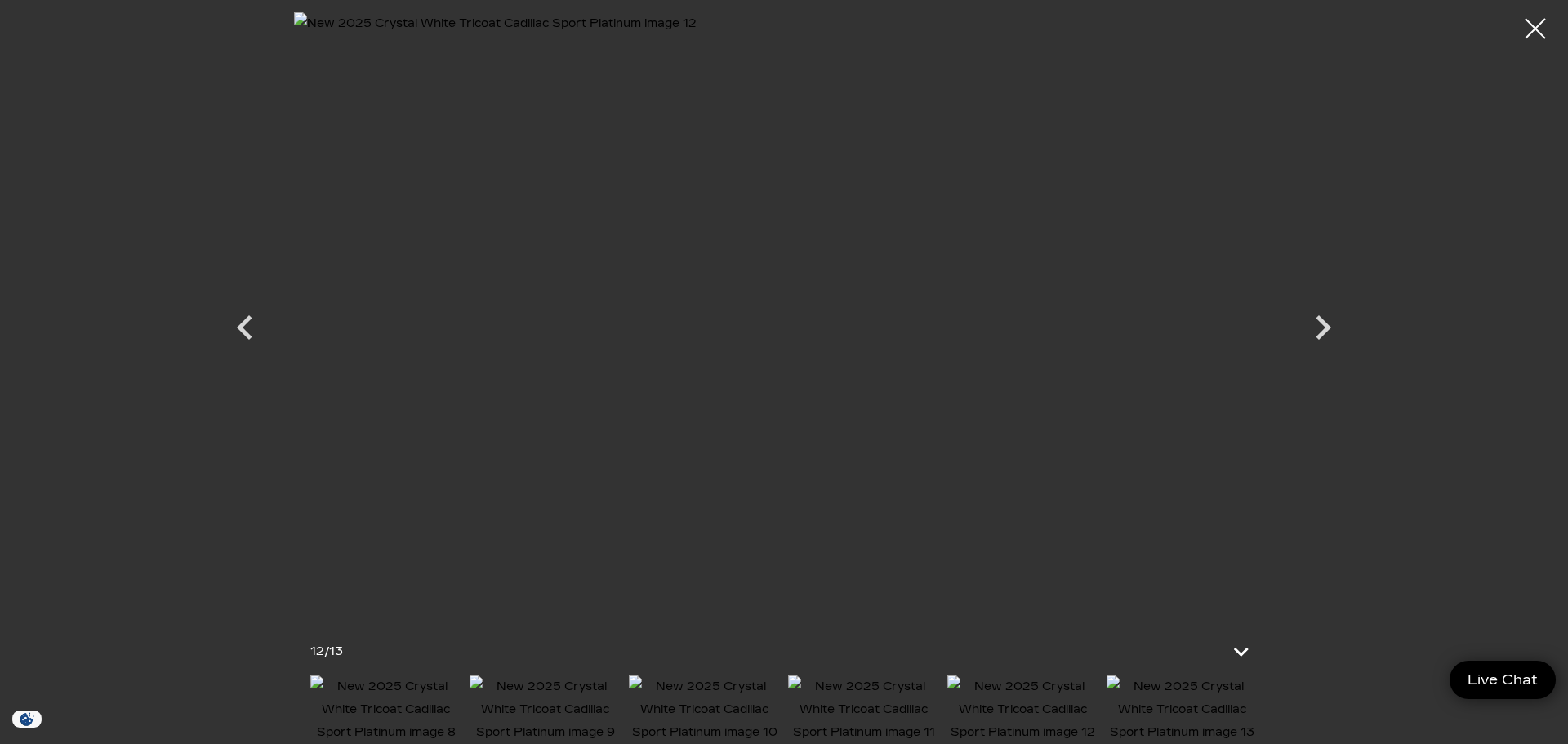
click at [254, 326] on icon "Previous" at bounding box center [245, 327] width 49 height 49
click at [247, 331] on icon "Previous" at bounding box center [245, 327] width 49 height 49
click at [253, 336] on icon "Previous" at bounding box center [245, 327] width 49 height 49
click at [241, 331] on icon "Previous" at bounding box center [245, 327] width 16 height 24
click at [242, 337] on icon "Previous" at bounding box center [245, 327] width 49 height 49
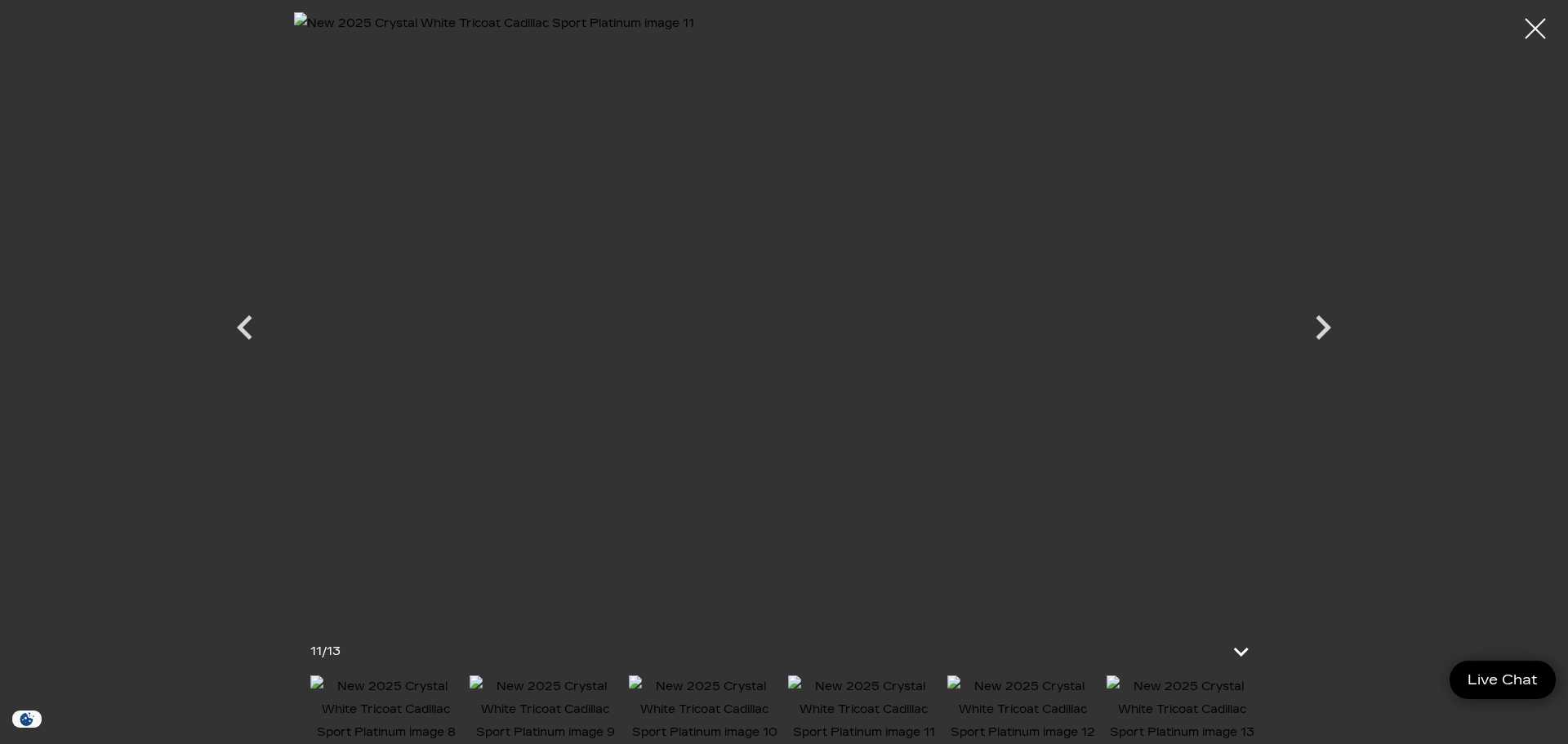
click at [249, 324] on icon "Previous" at bounding box center [245, 327] width 49 height 49
click at [246, 335] on icon "Previous" at bounding box center [245, 327] width 16 height 24
click at [1310, 326] on icon "Next" at bounding box center [1322, 327] width 49 height 49
click at [232, 333] on icon "Previous" at bounding box center [245, 327] width 49 height 49
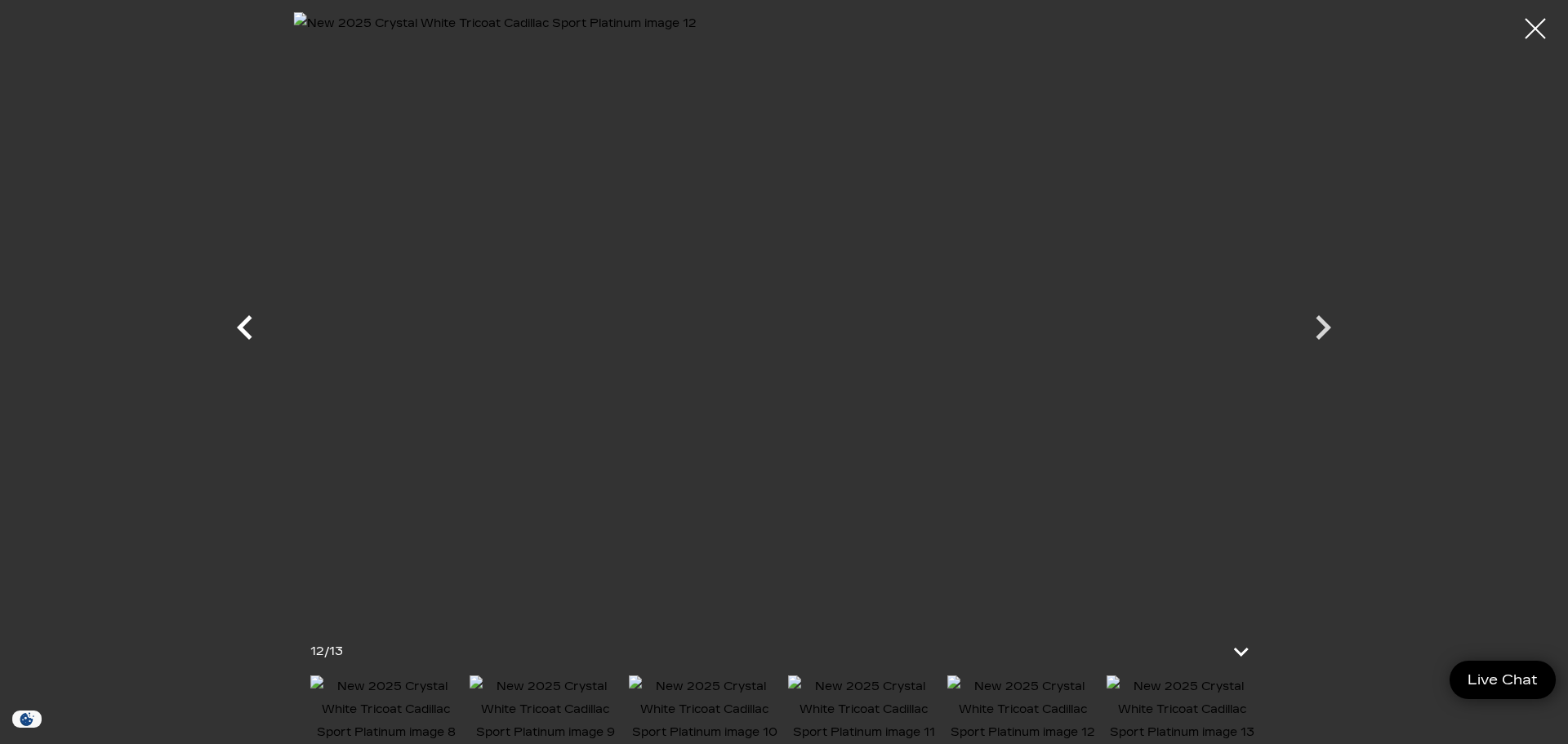
click at [244, 333] on icon "Previous" at bounding box center [245, 327] width 16 height 24
click at [251, 333] on icon "Previous" at bounding box center [245, 327] width 49 height 49
click at [250, 332] on icon "Previous" at bounding box center [245, 327] width 49 height 49
click at [246, 337] on icon "Previous" at bounding box center [245, 327] width 16 height 24
click at [257, 336] on icon "Previous" at bounding box center [245, 327] width 49 height 49
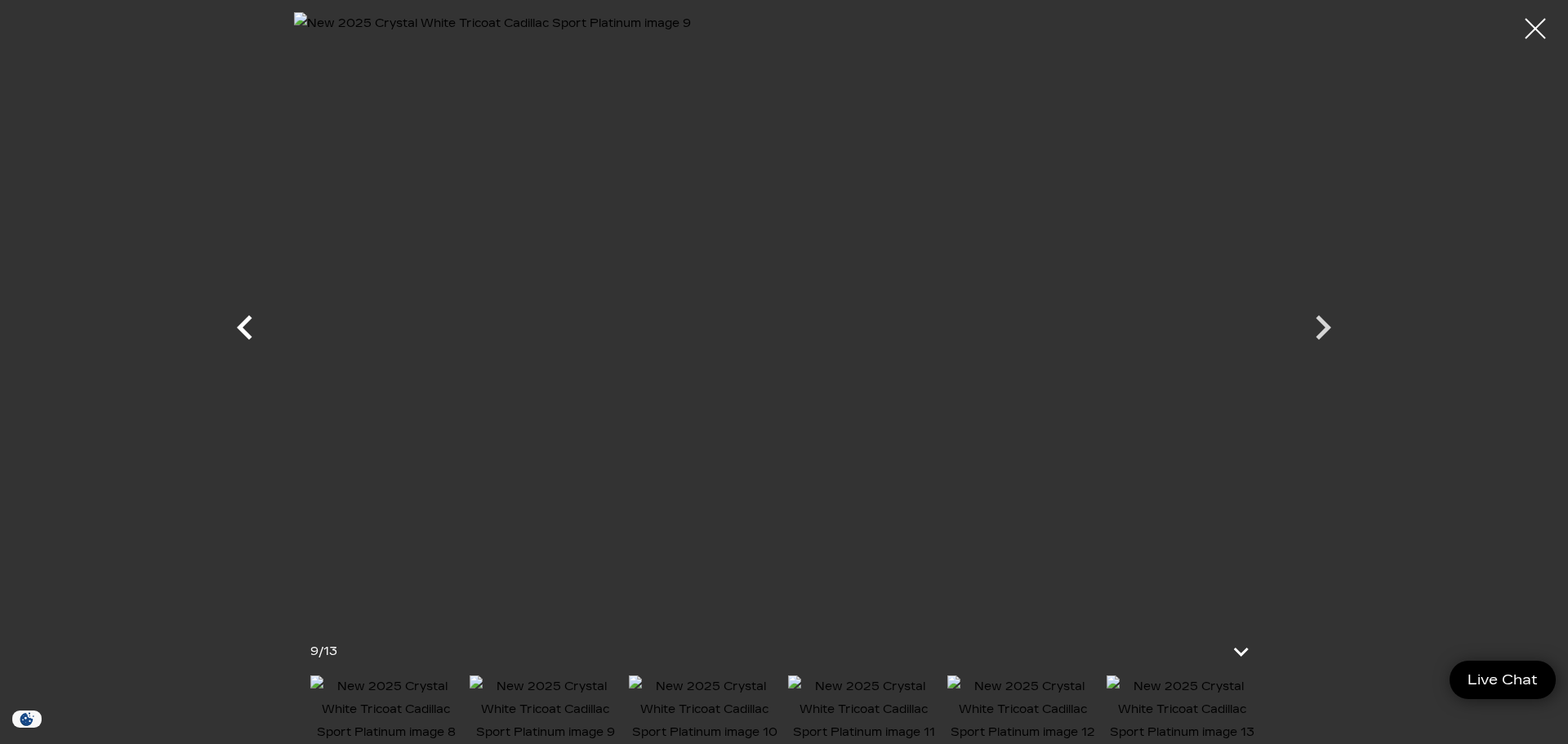
click at [253, 319] on icon "Previous" at bounding box center [245, 327] width 49 height 49
click at [1532, 24] on div at bounding box center [1535, 29] width 44 height 44
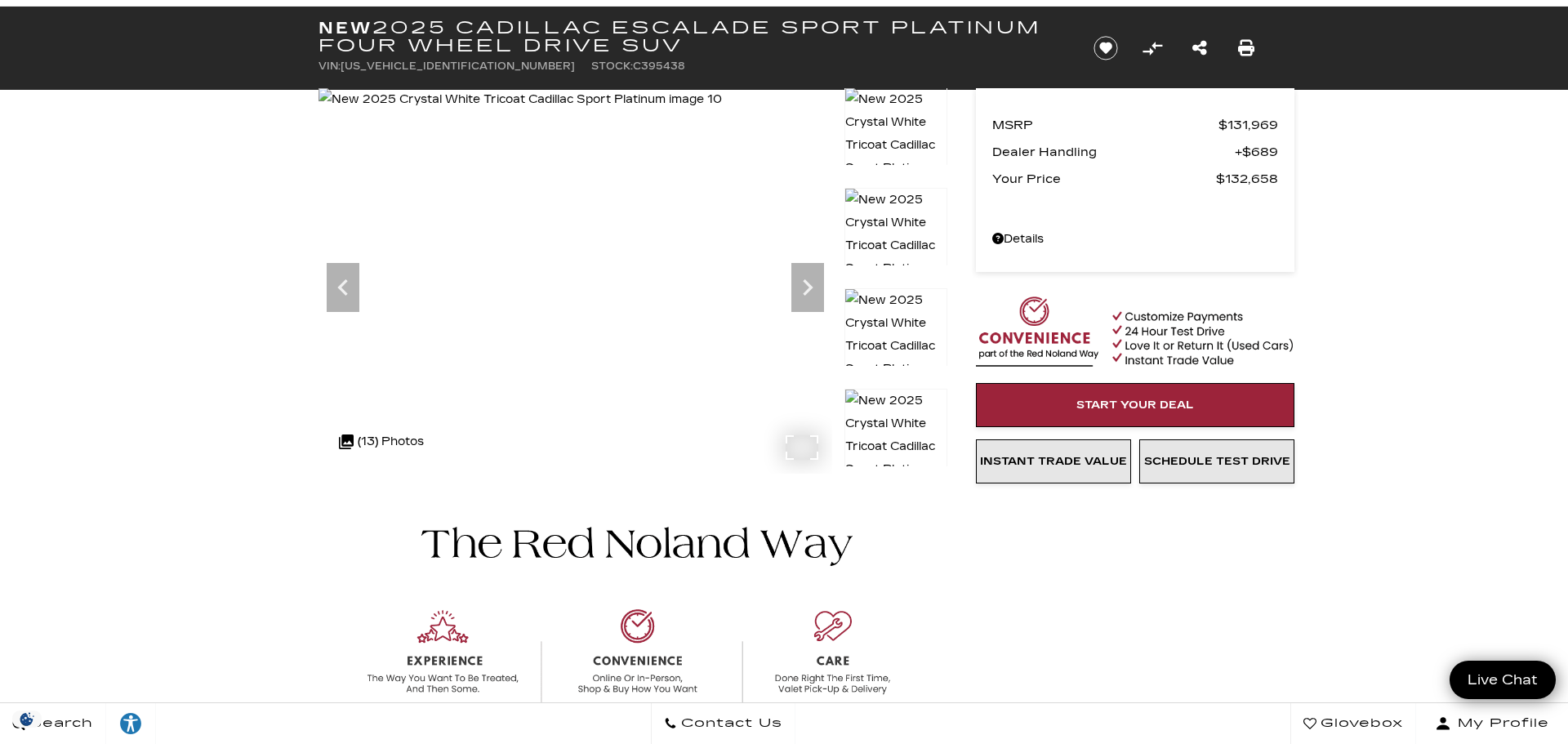
scroll to position [0, 0]
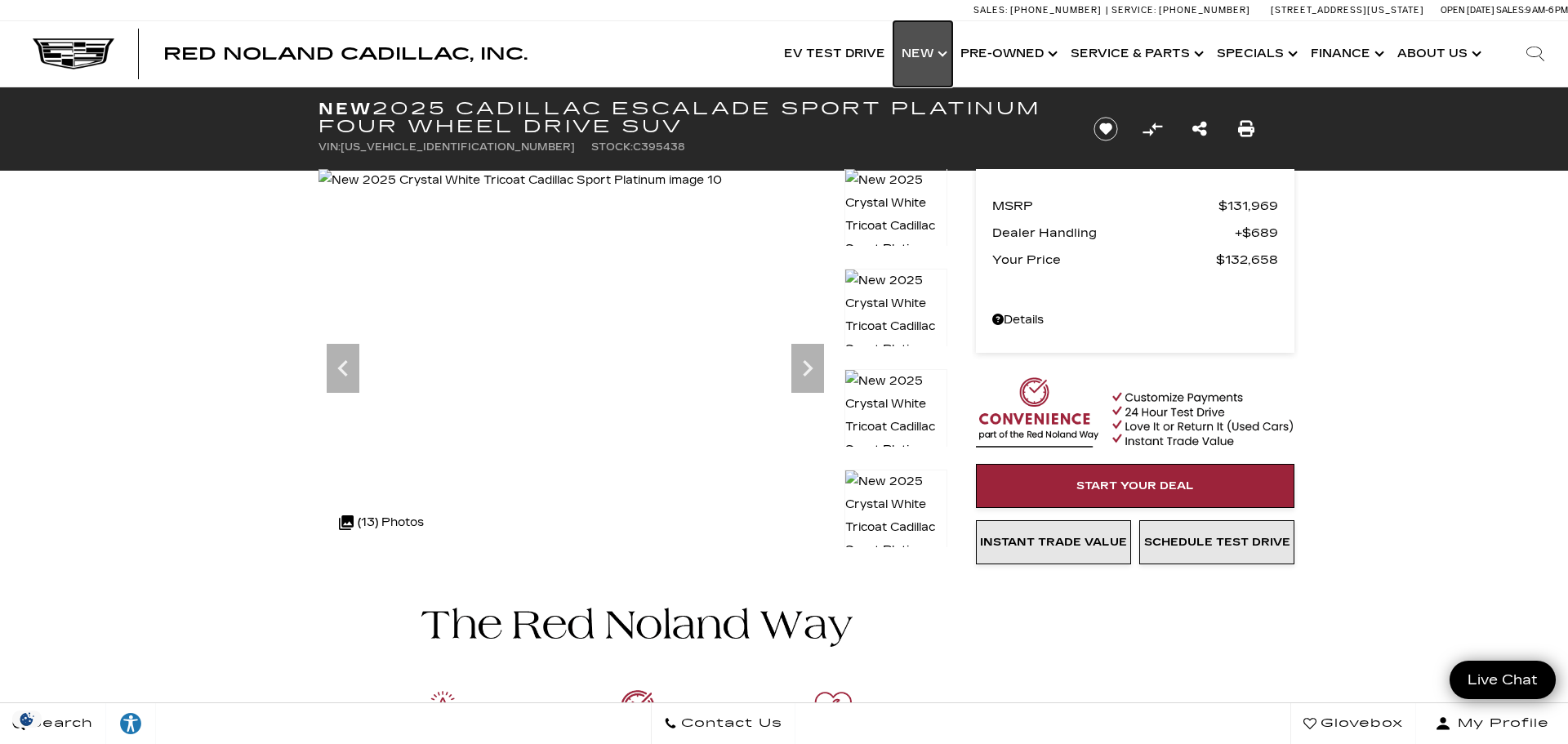
click at [936, 52] on link "Show New" at bounding box center [923, 54] width 59 height 65
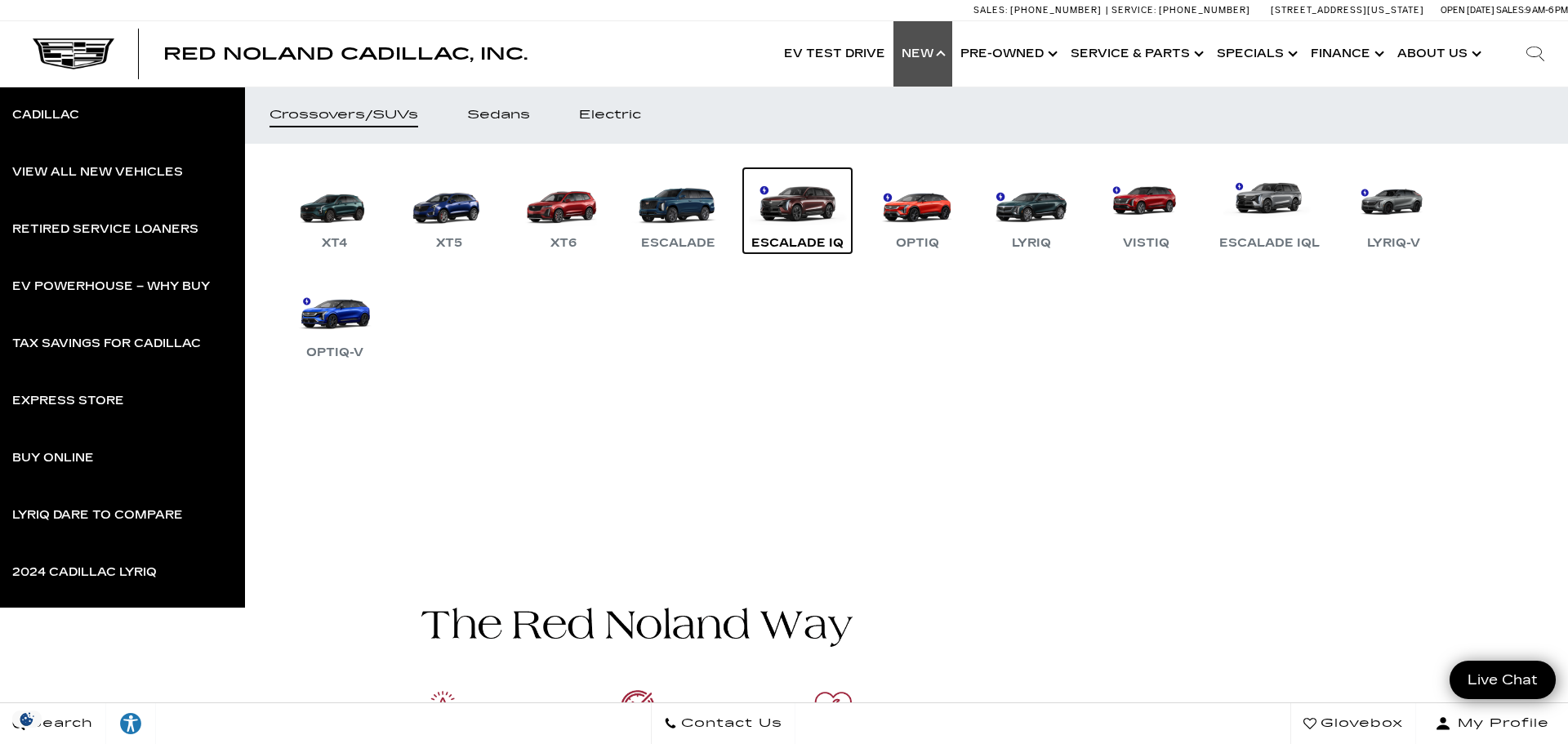
click at [791, 204] on link "Escalade IQ" at bounding box center [797, 210] width 109 height 85
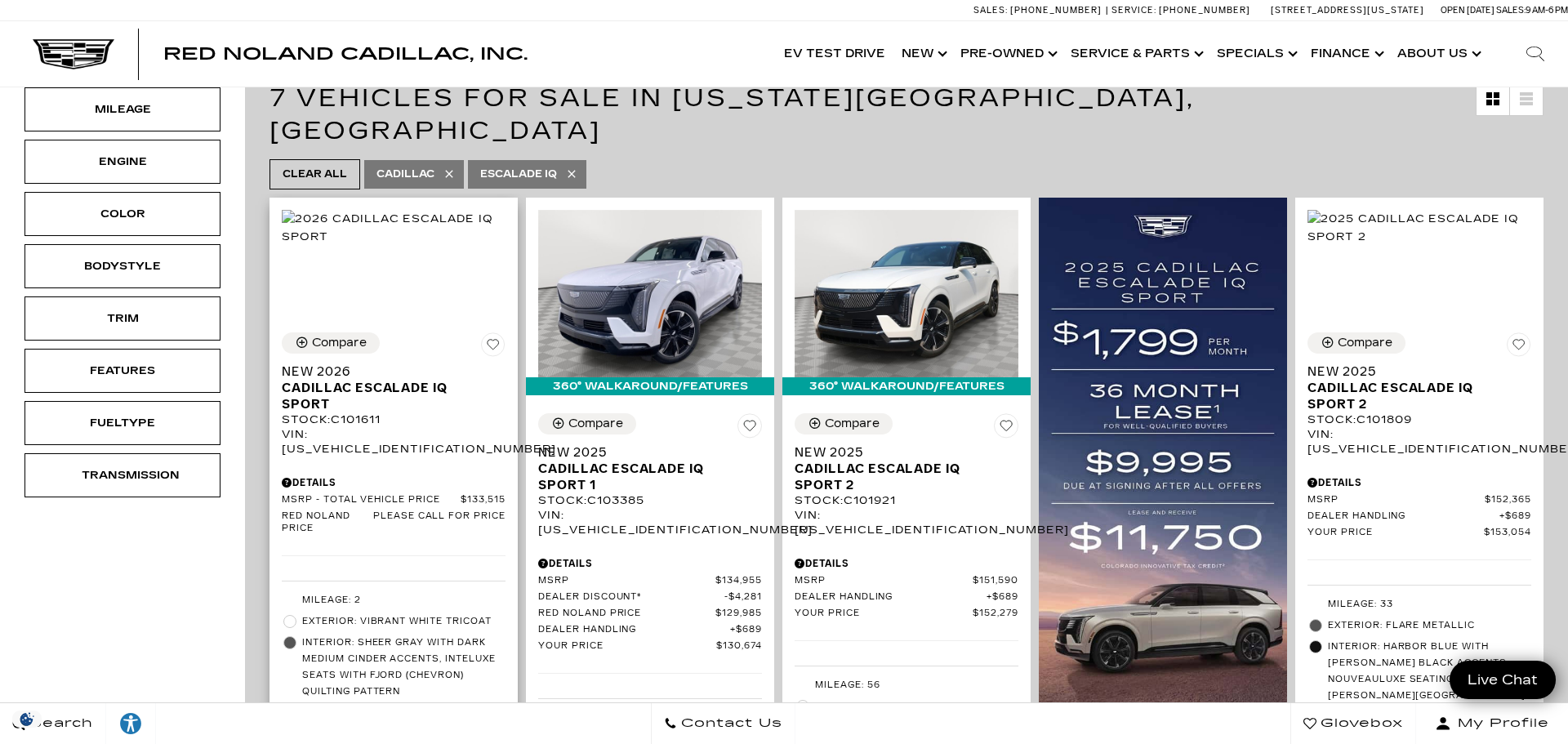
scroll to position [273, 0]
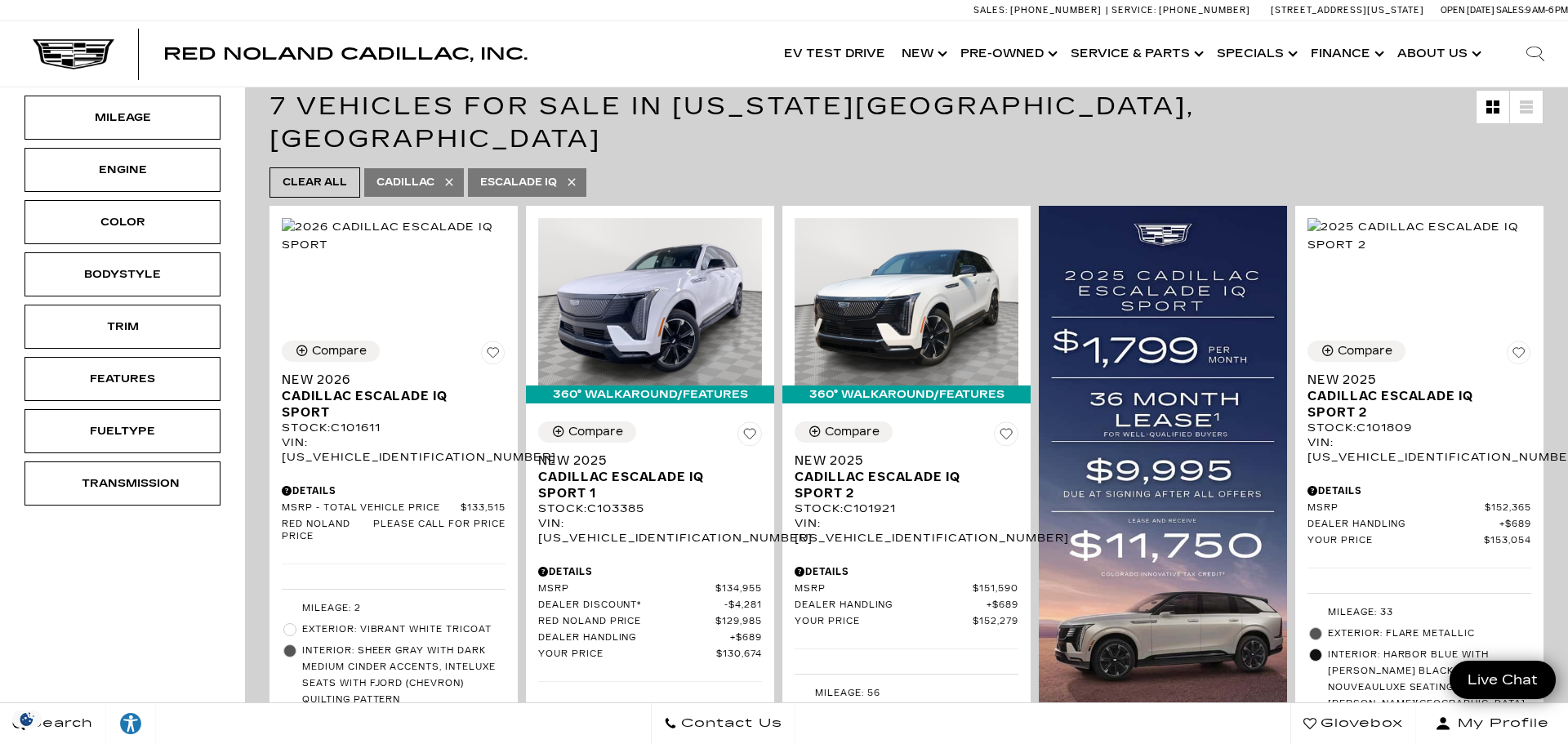
click at [452, 178] on icon at bounding box center [449, 181] width 7 height 7
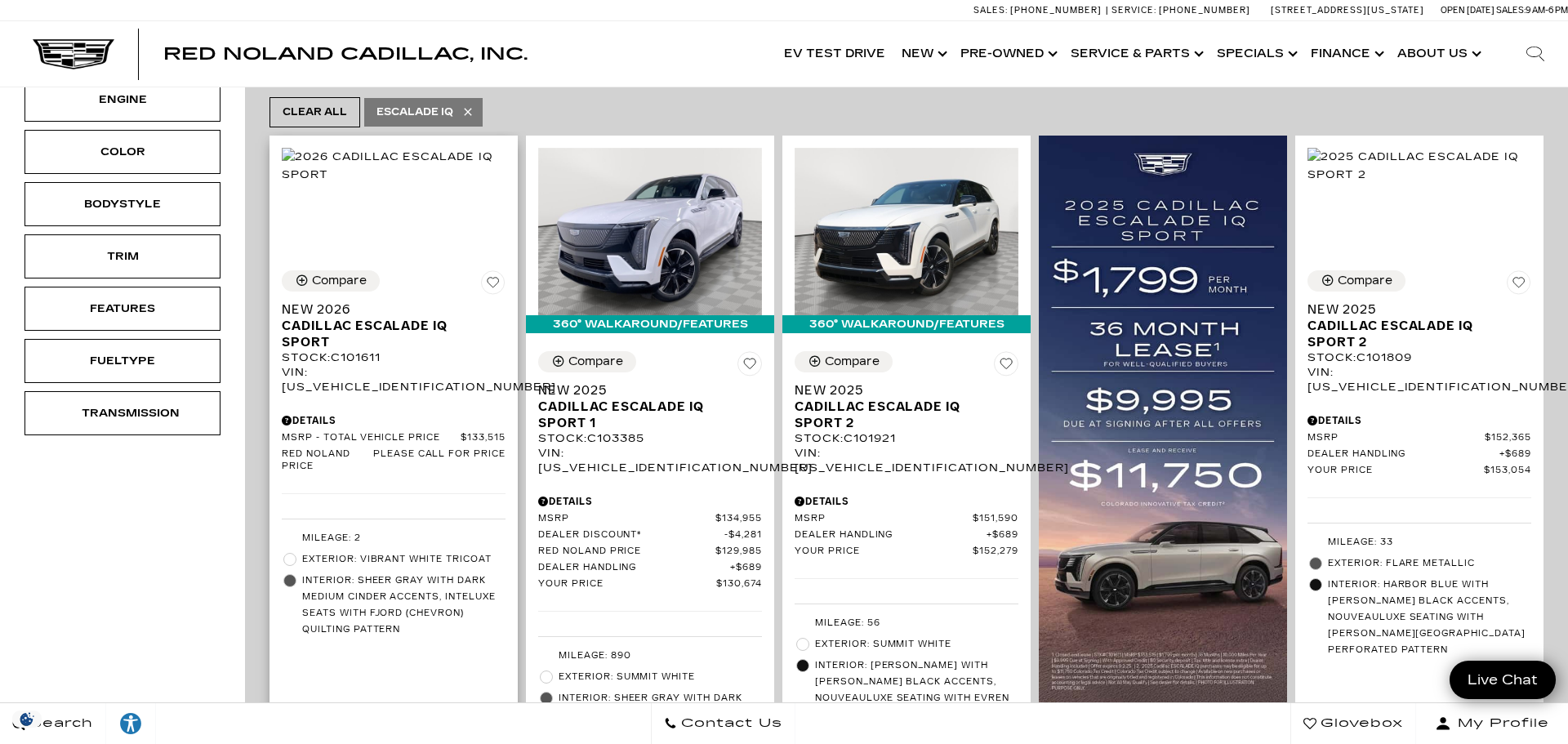
scroll to position [347, 0]
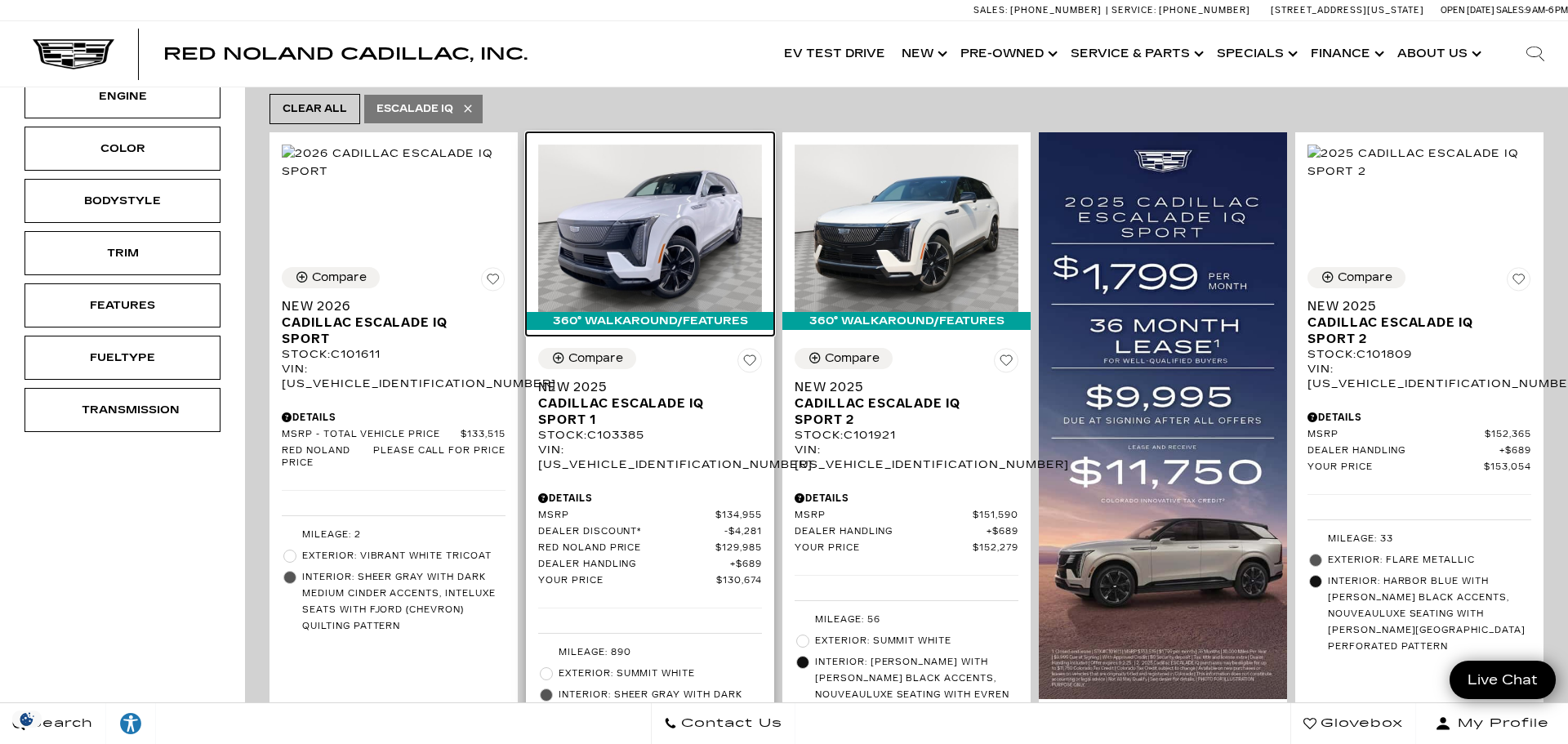
click at [671, 240] on img at bounding box center [650, 228] width 224 height 168
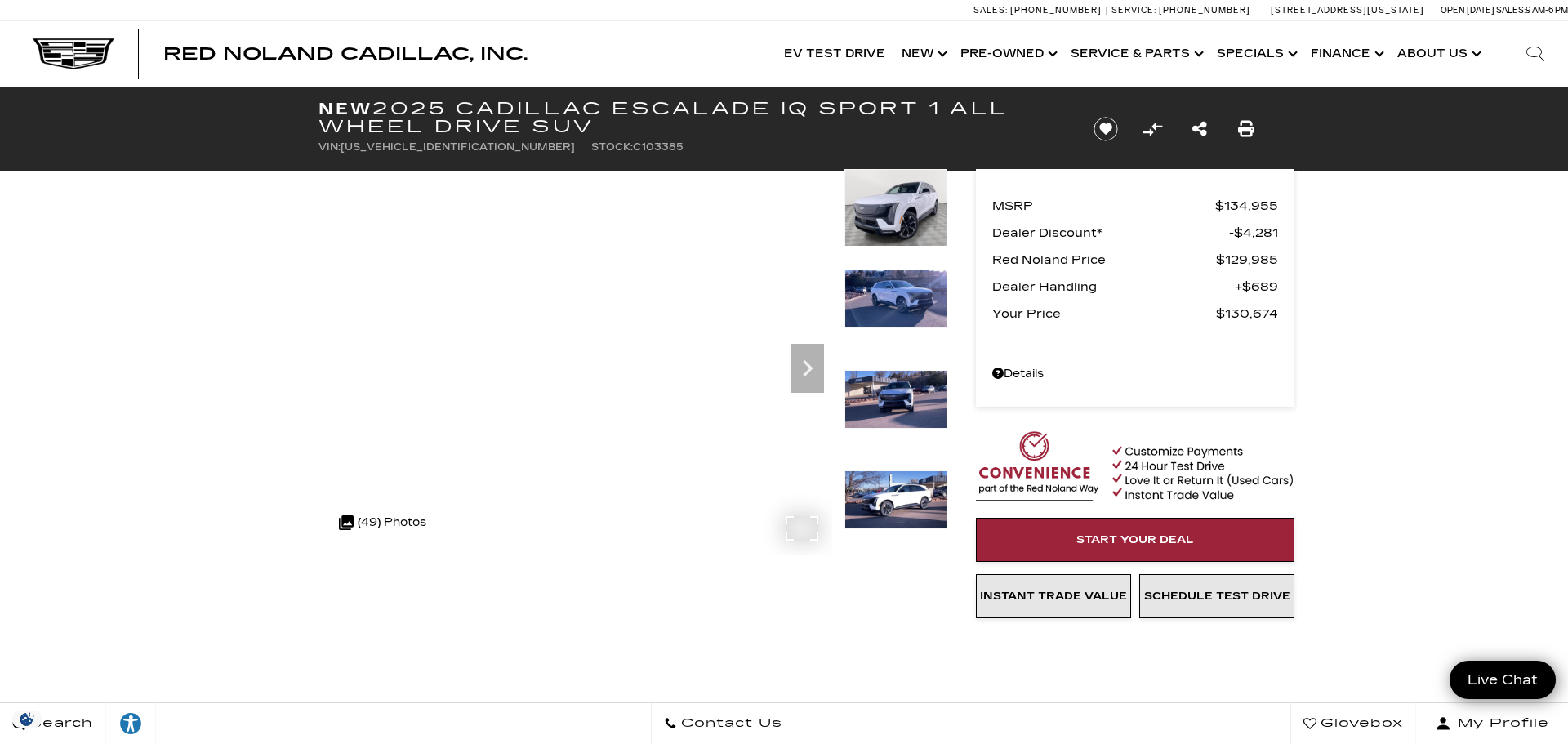
click at [367, 525] on div ".cls-1, .cls-3 { fill: #c50033; } .cls-1 { clip-rule: evenodd; } .cls-2 { clip-…" at bounding box center [383, 523] width 104 height 39
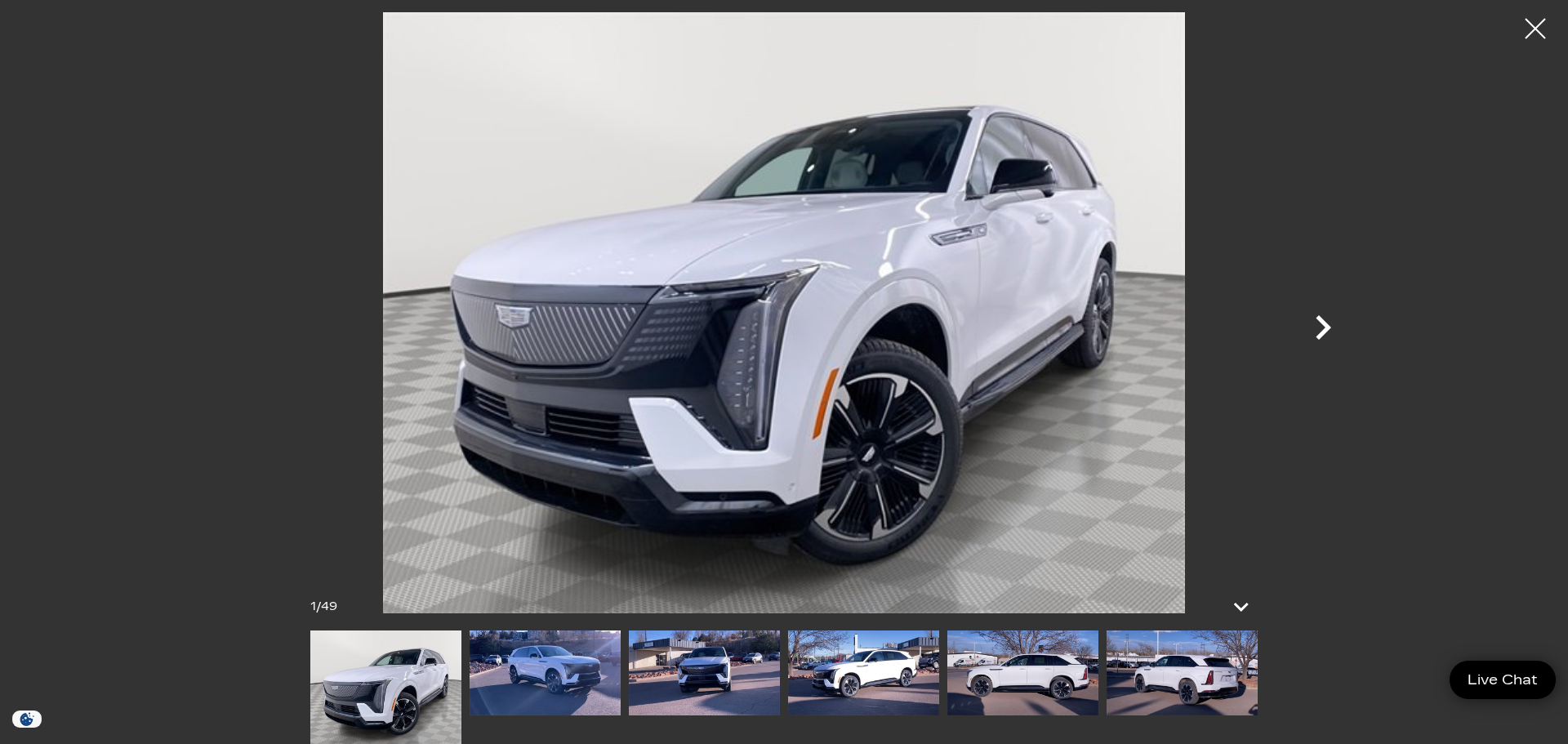
click at [1313, 327] on icon "Next" at bounding box center [1322, 327] width 49 height 49
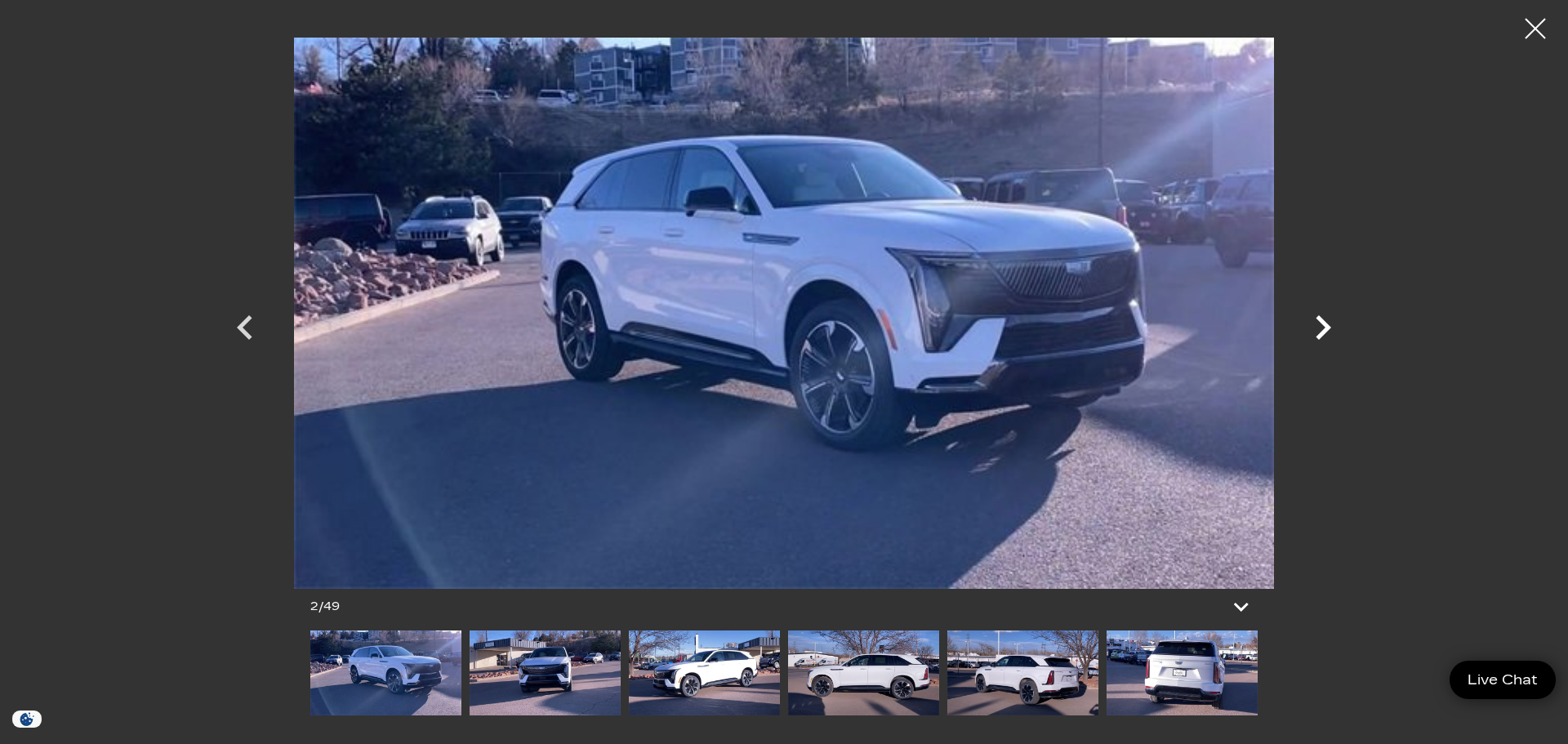
click at [1318, 327] on icon "Next" at bounding box center [1322, 327] width 49 height 49
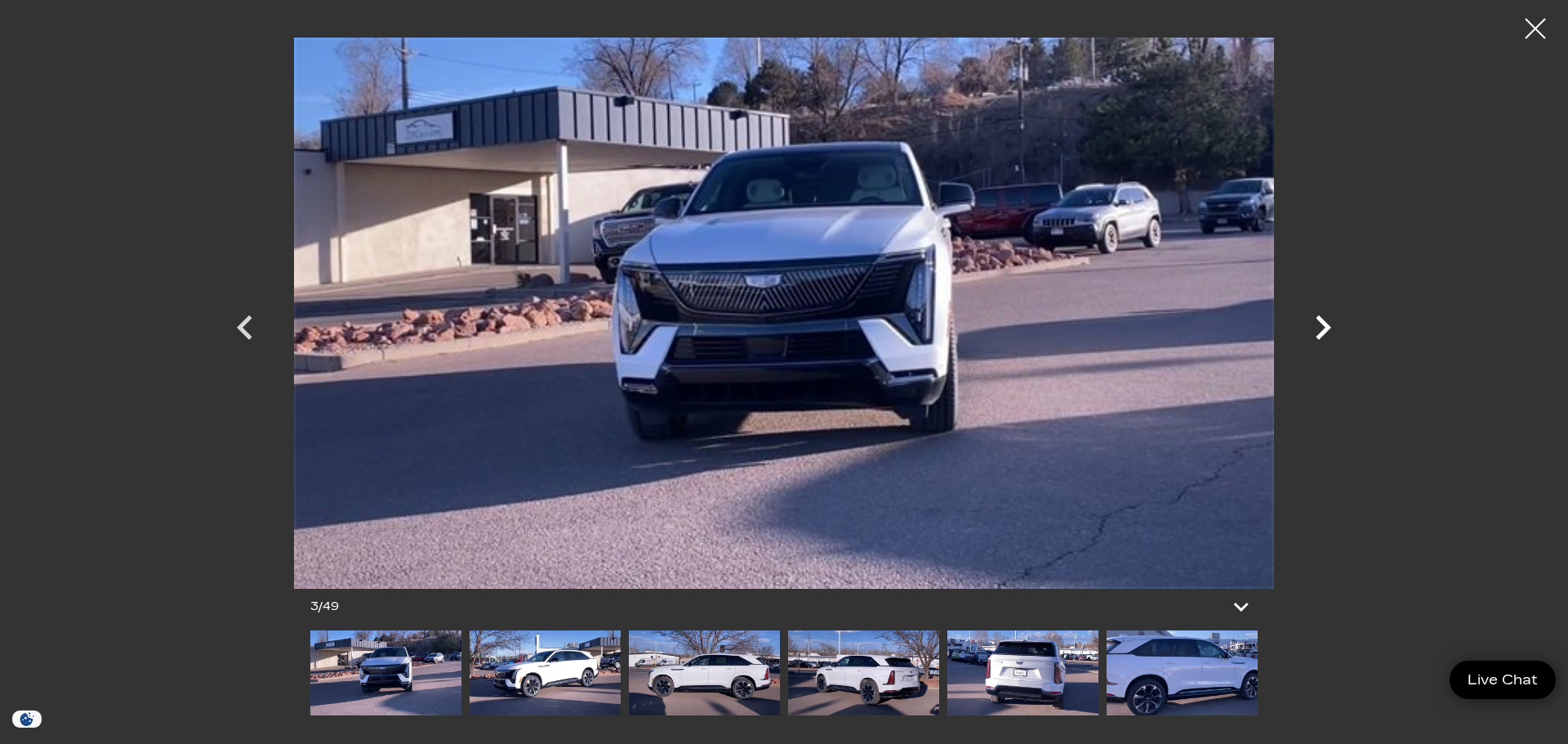
click at [1320, 328] on icon "Next" at bounding box center [1322, 327] width 49 height 49
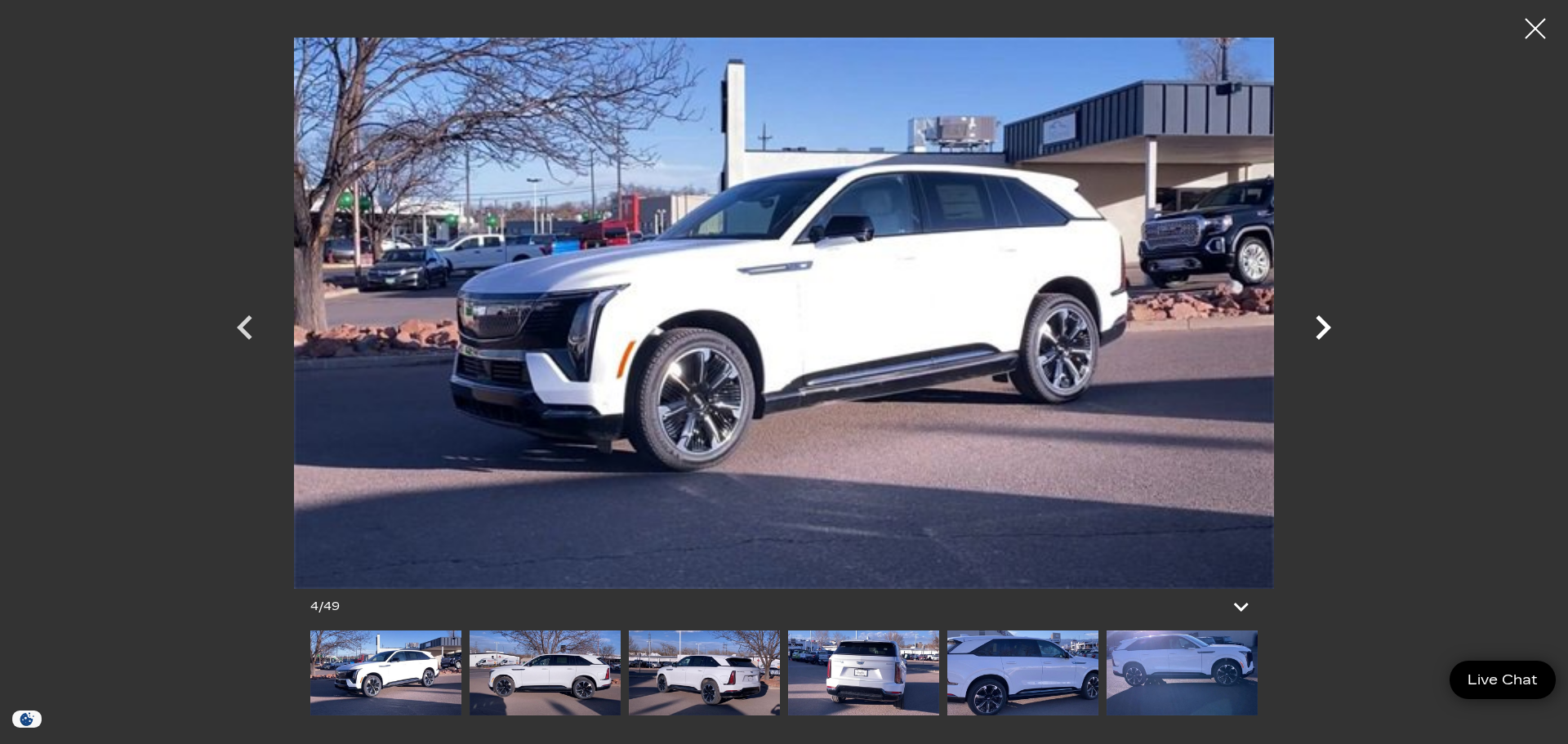
click at [1320, 328] on icon "Next" at bounding box center [1322, 327] width 49 height 49
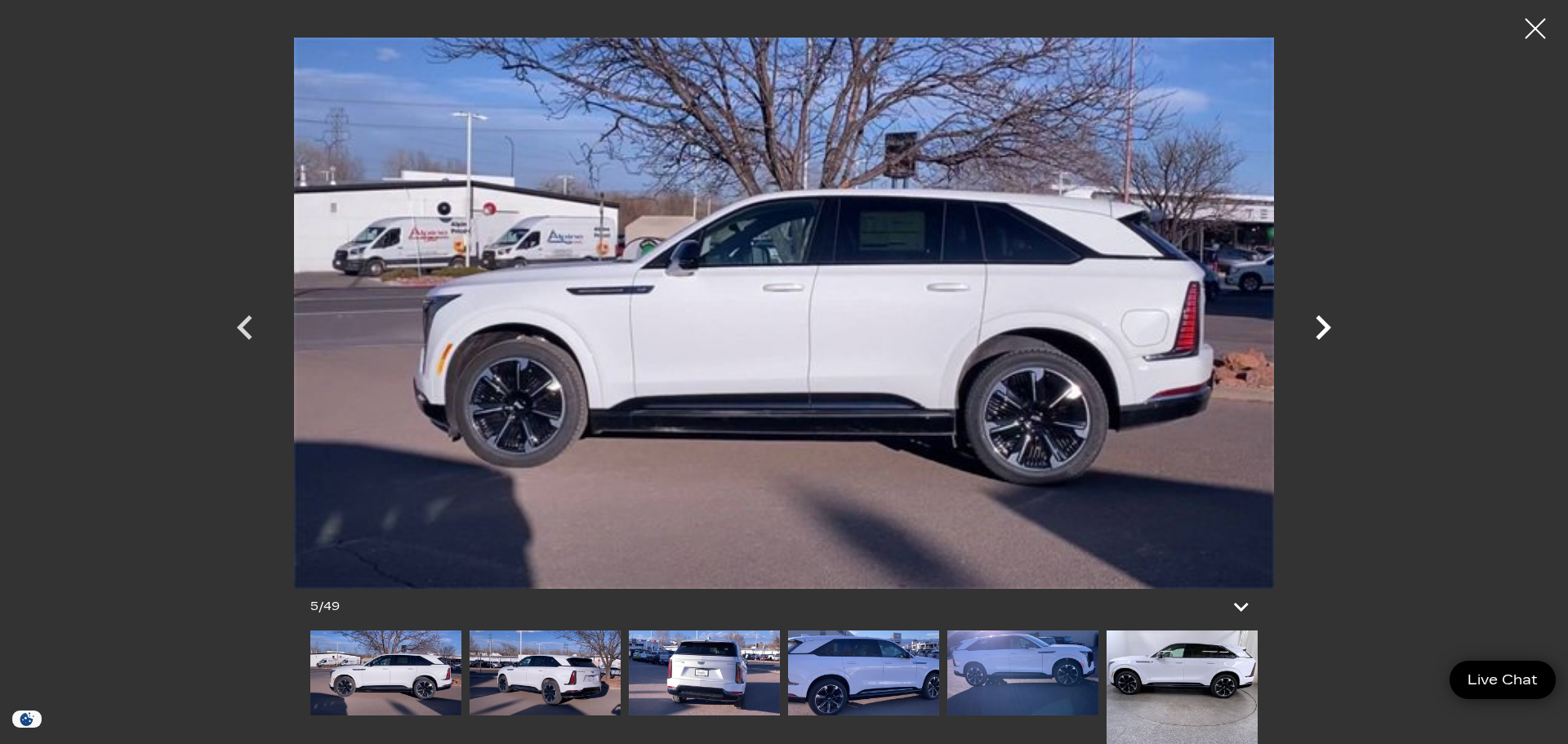
click at [1320, 328] on icon "Next" at bounding box center [1322, 327] width 49 height 49
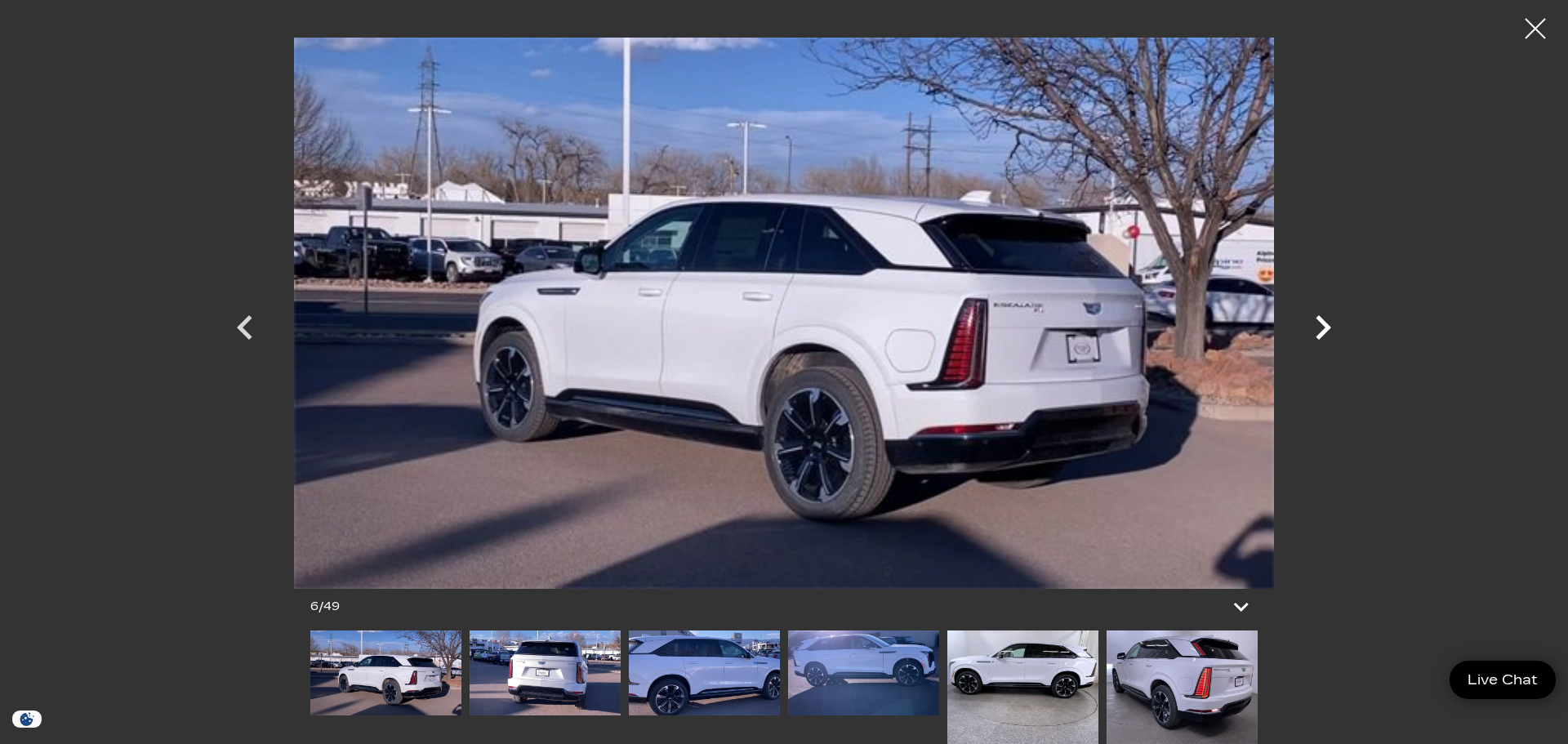
click at [1320, 328] on icon "Next" at bounding box center [1322, 327] width 49 height 49
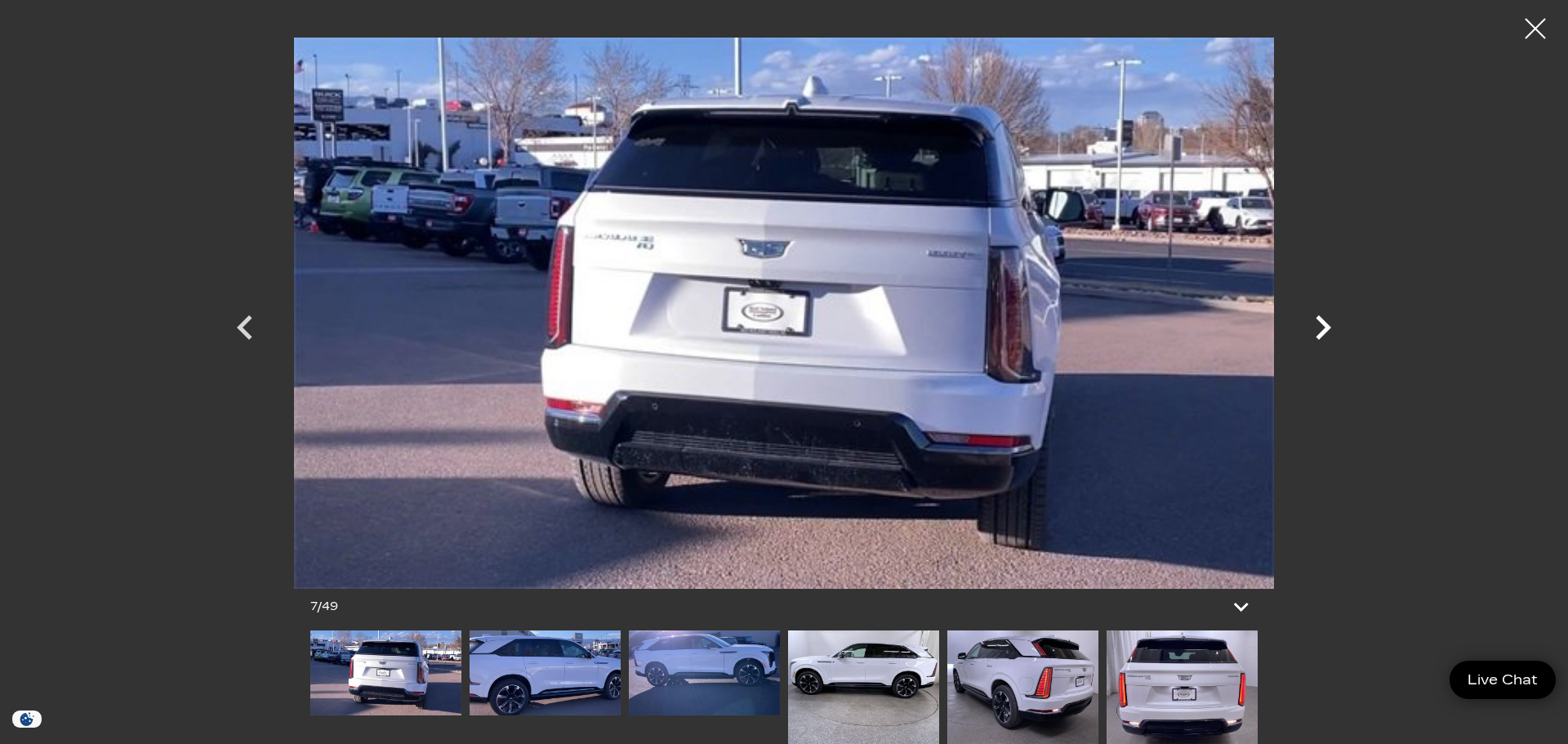
click at [1320, 328] on icon "Next" at bounding box center [1322, 327] width 49 height 49
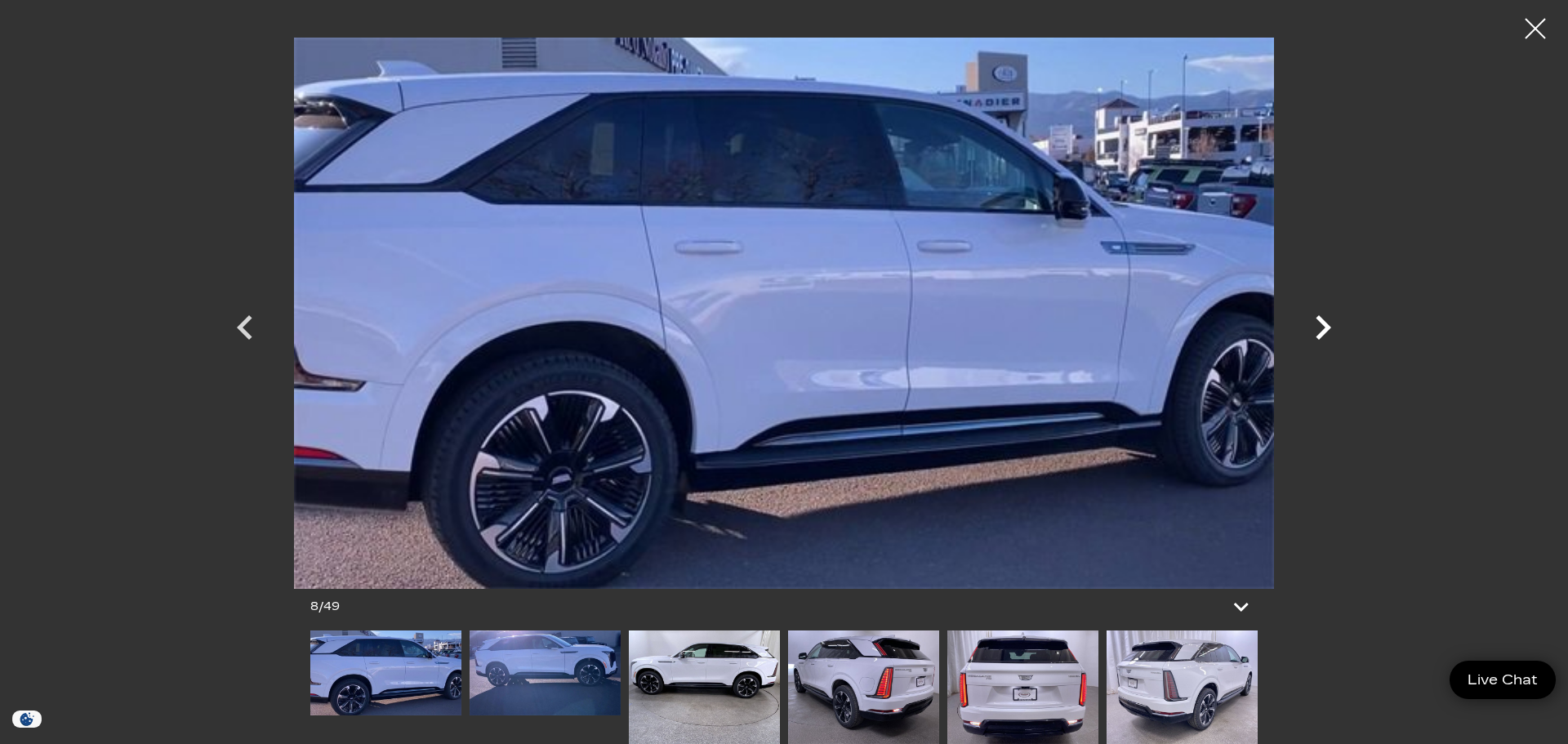
click at [1320, 328] on icon "Next" at bounding box center [1322, 327] width 49 height 49
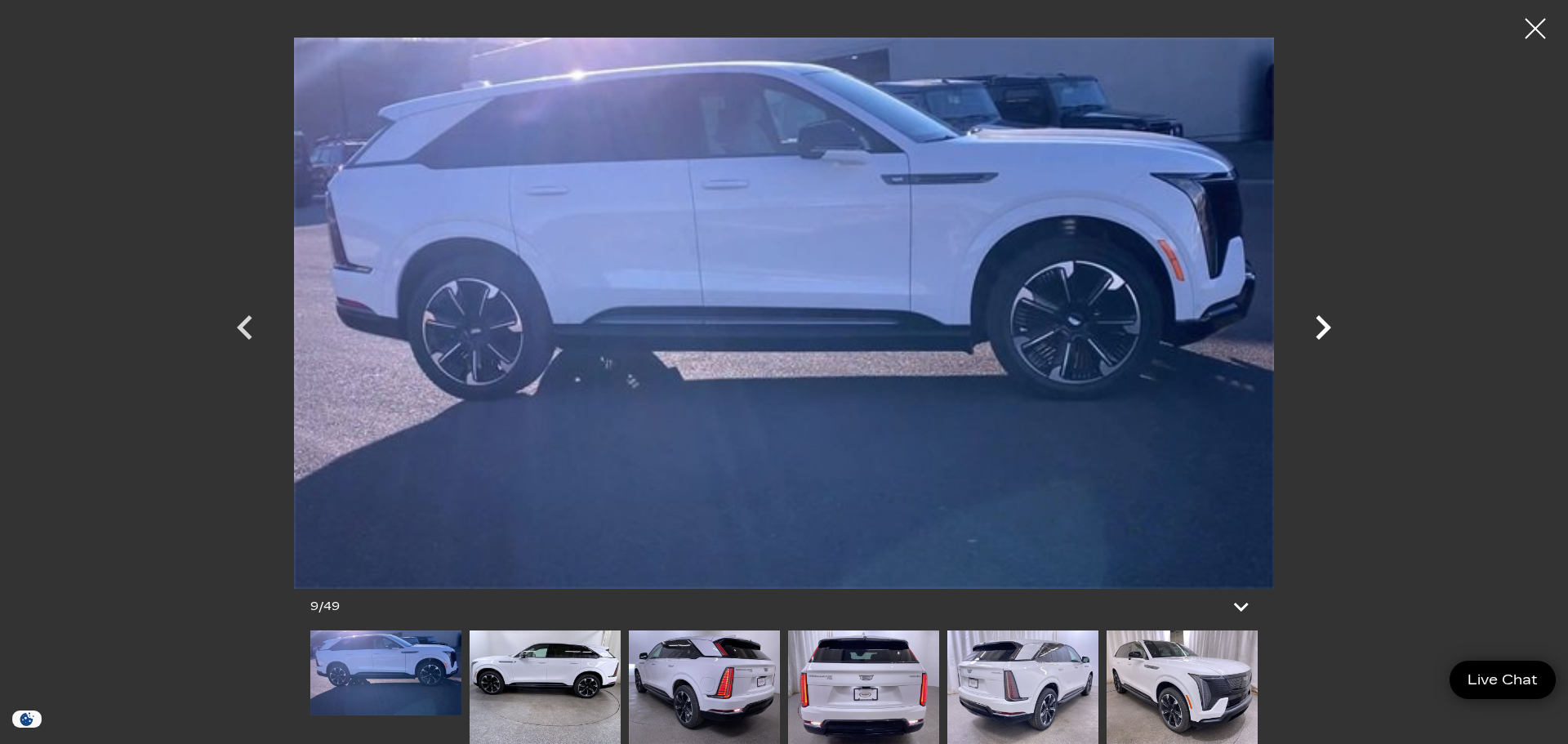
click at [1320, 328] on icon "Next" at bounding box center [1322, 327] width 49 height 49
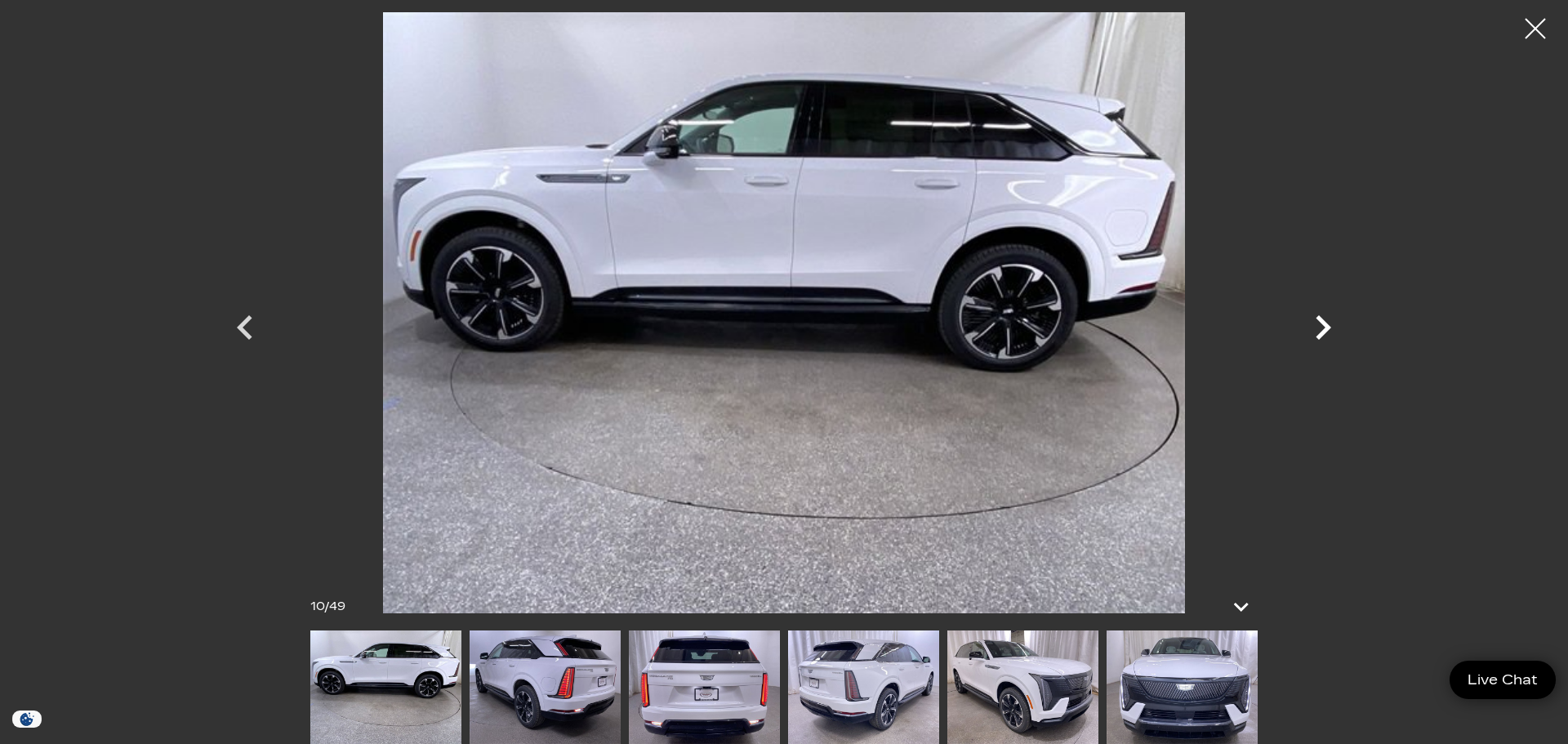
click at [1320, 328] on icon "Next" at bounding box center [1322, 327] width 49 height 49
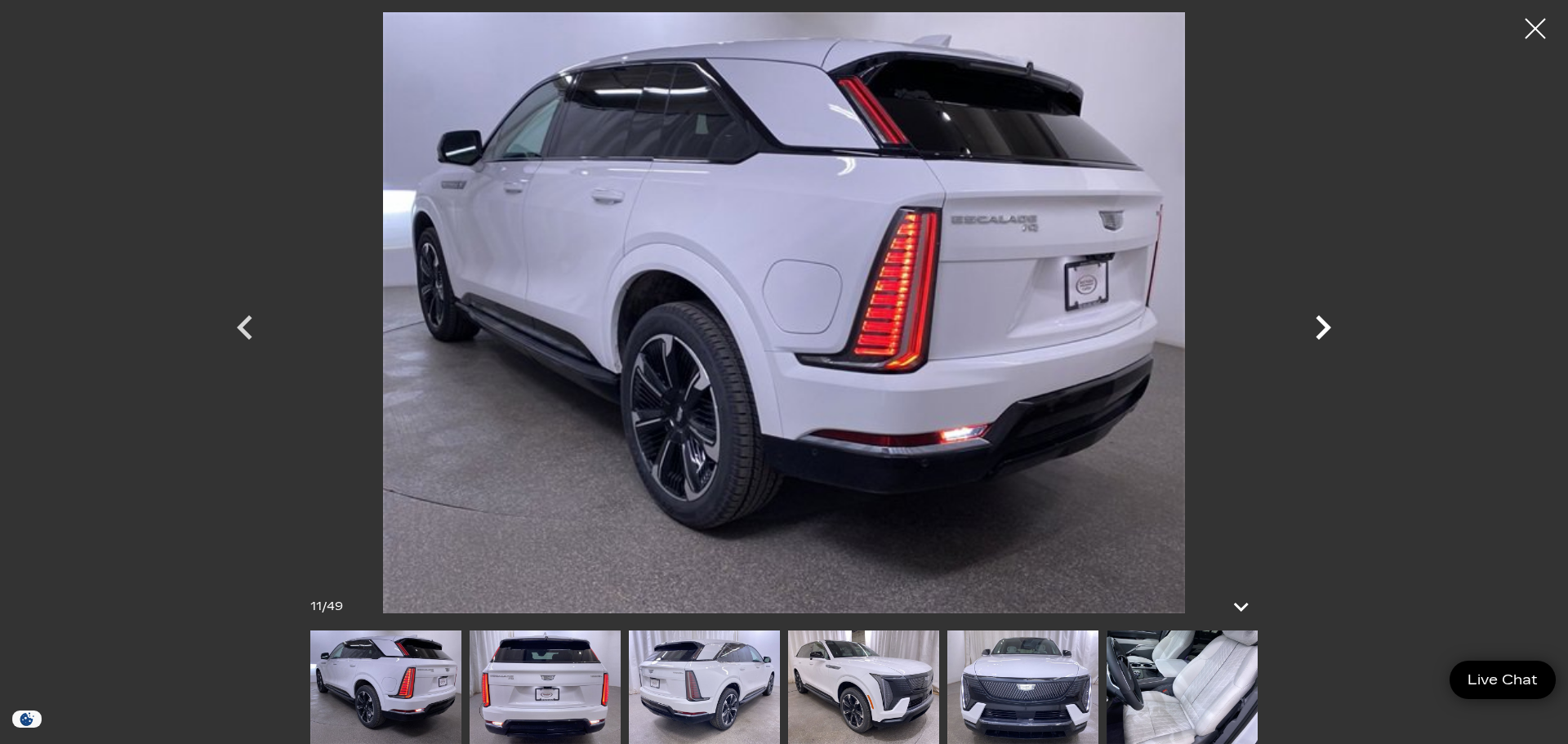
click at [1320, 328] on icon "Next" at bounding box center [1322, 327] width 49 height 49
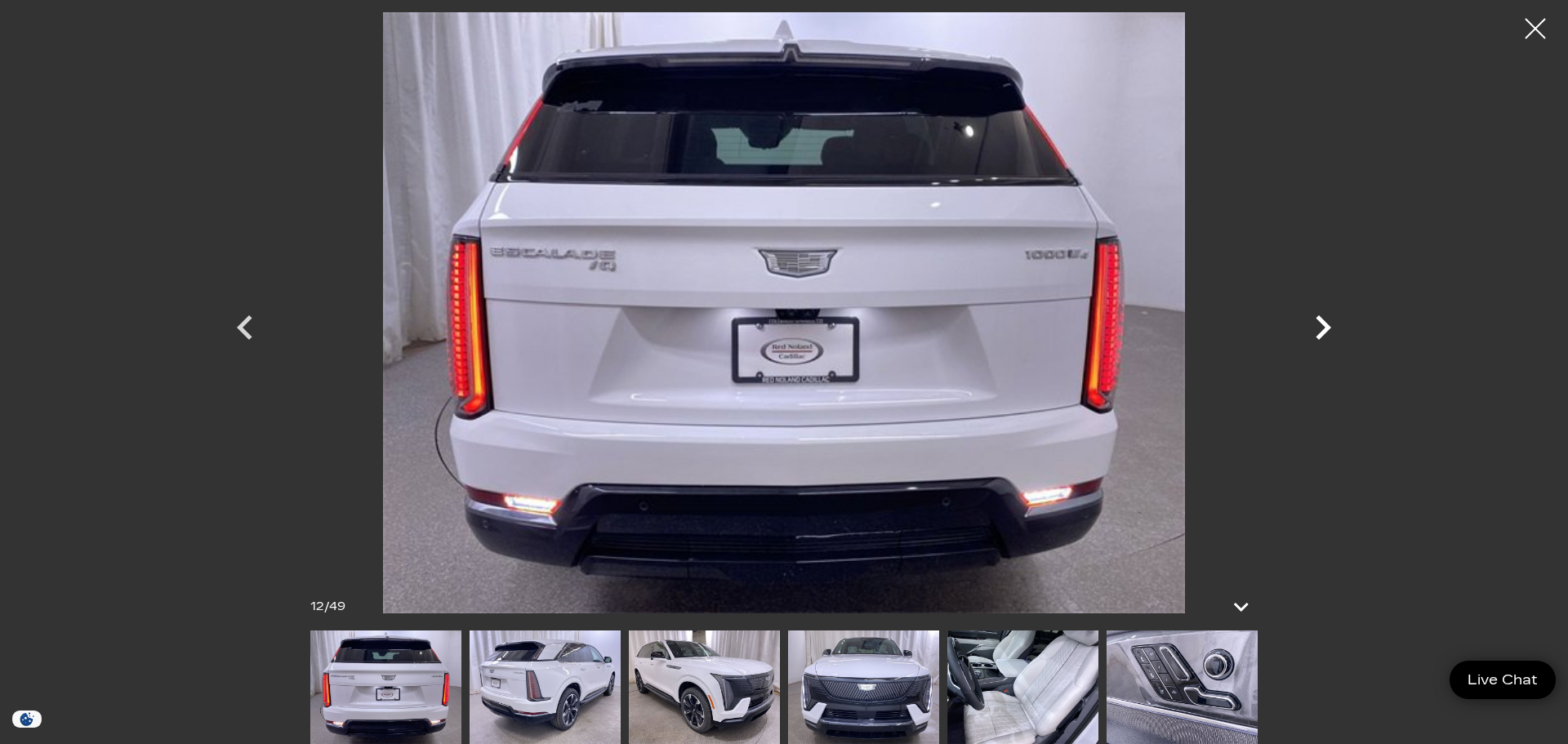
click at [1320, 328] on icon "Next" at bounding box center [1322, 327] width 49 height 49
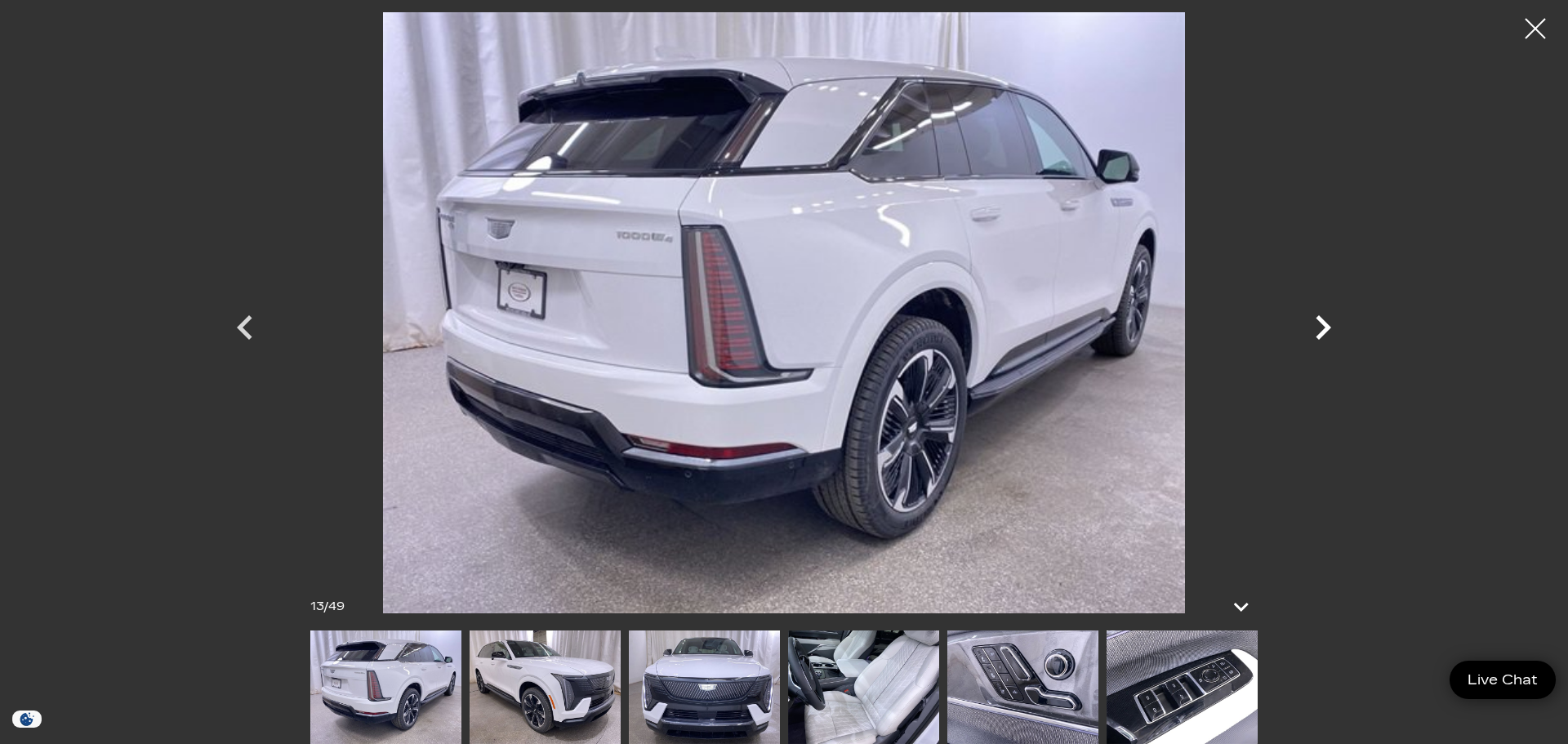
click at [1323, 328] on icon "Next" at bounding box center [1322, 327] width 49 height 49
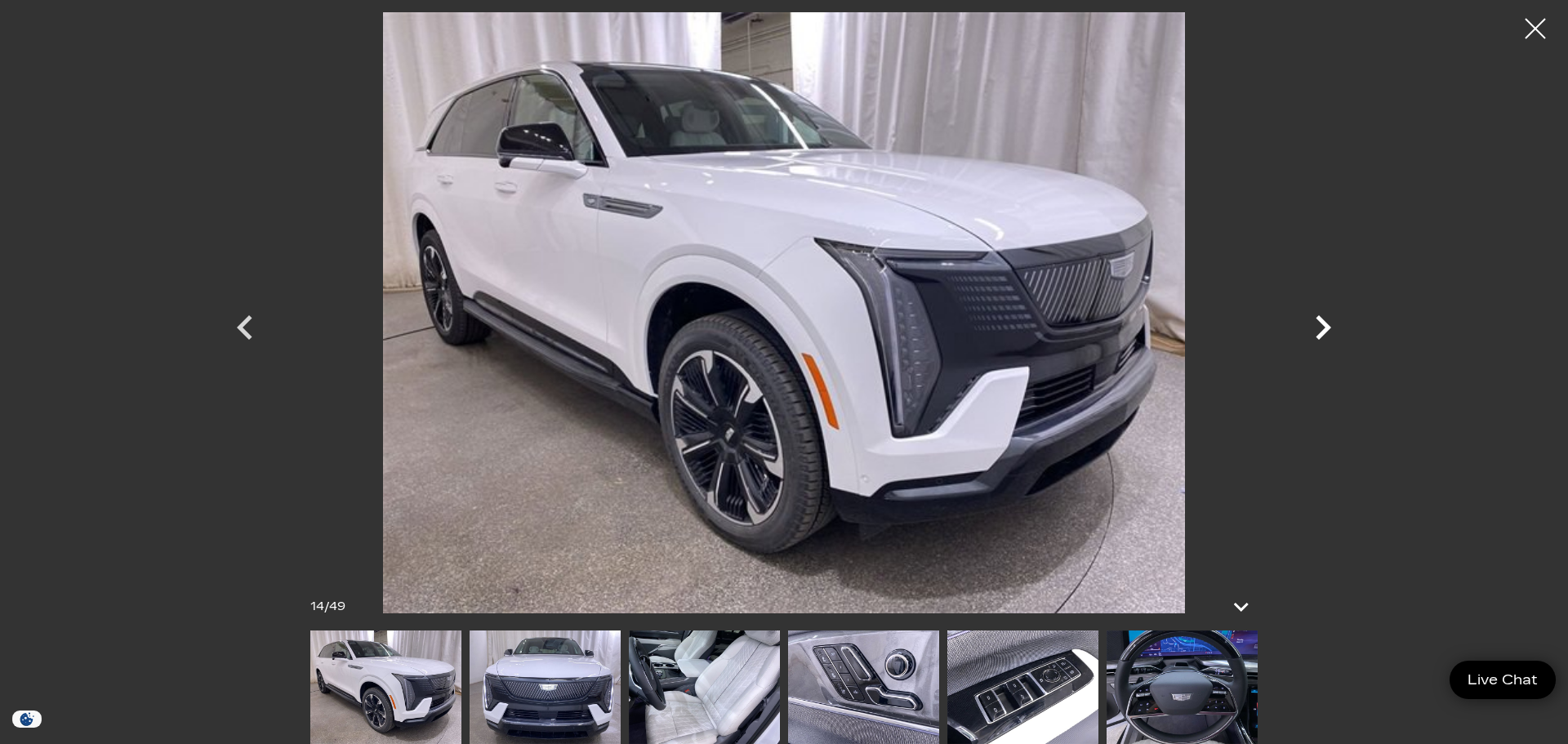
click at [1323, 328] on icon "Next" at bounding box center [1322, 327] width 49 height 49
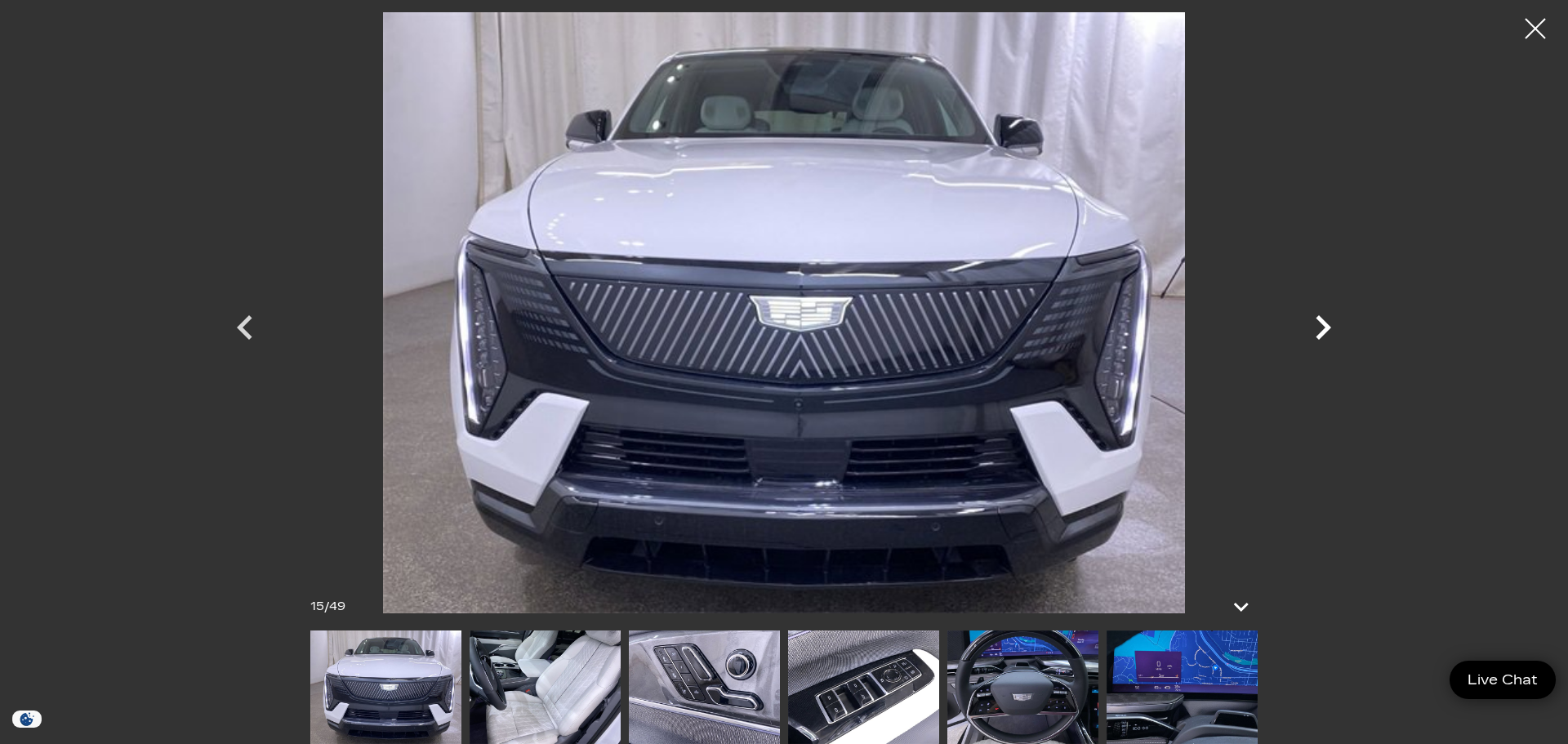
click at [1323, 328] on icon "Next" at bounding box center [1322, 327] width 49 height 49
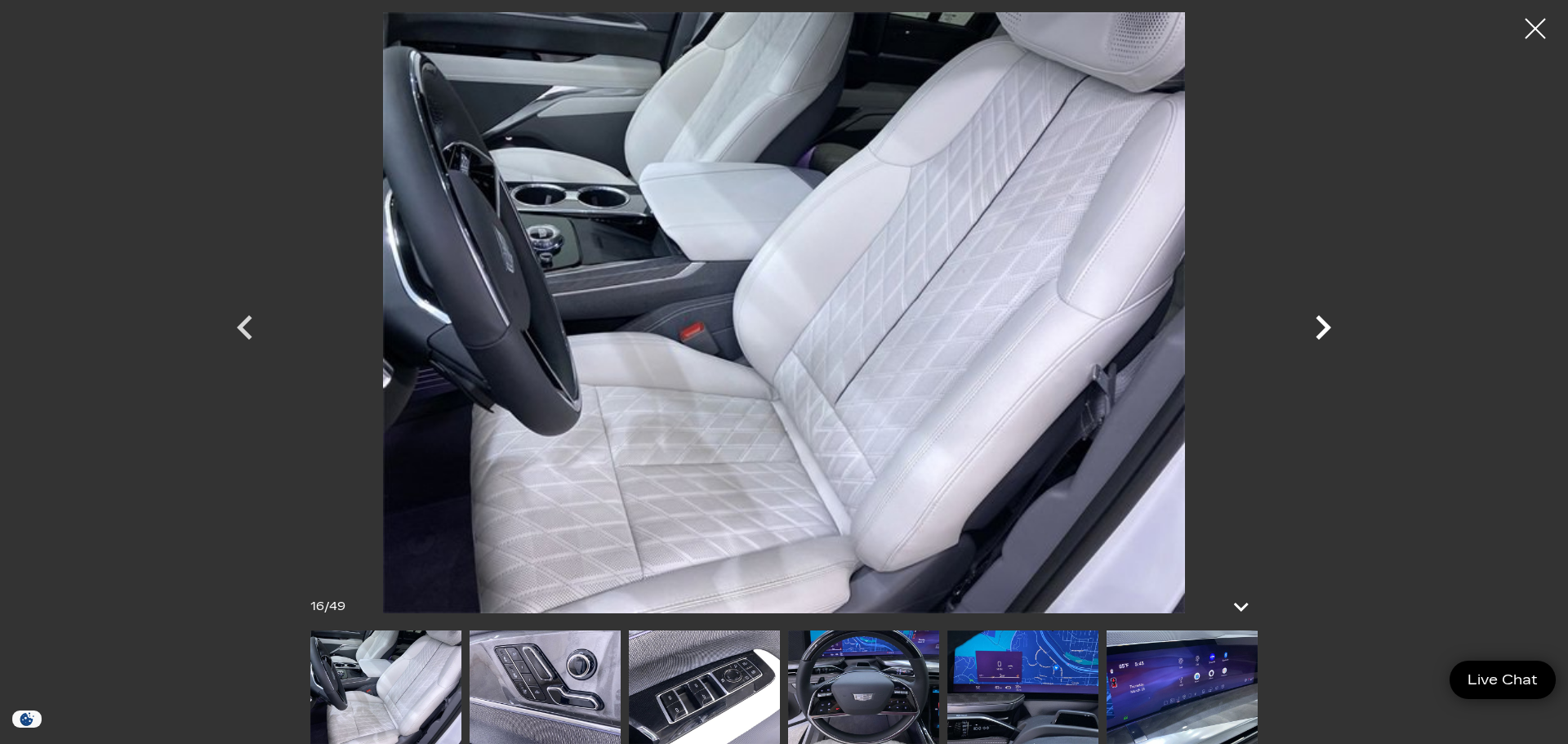
click at [1323, 328] on icon "Next" at bounding box center [1322, 327] width 49 height 49
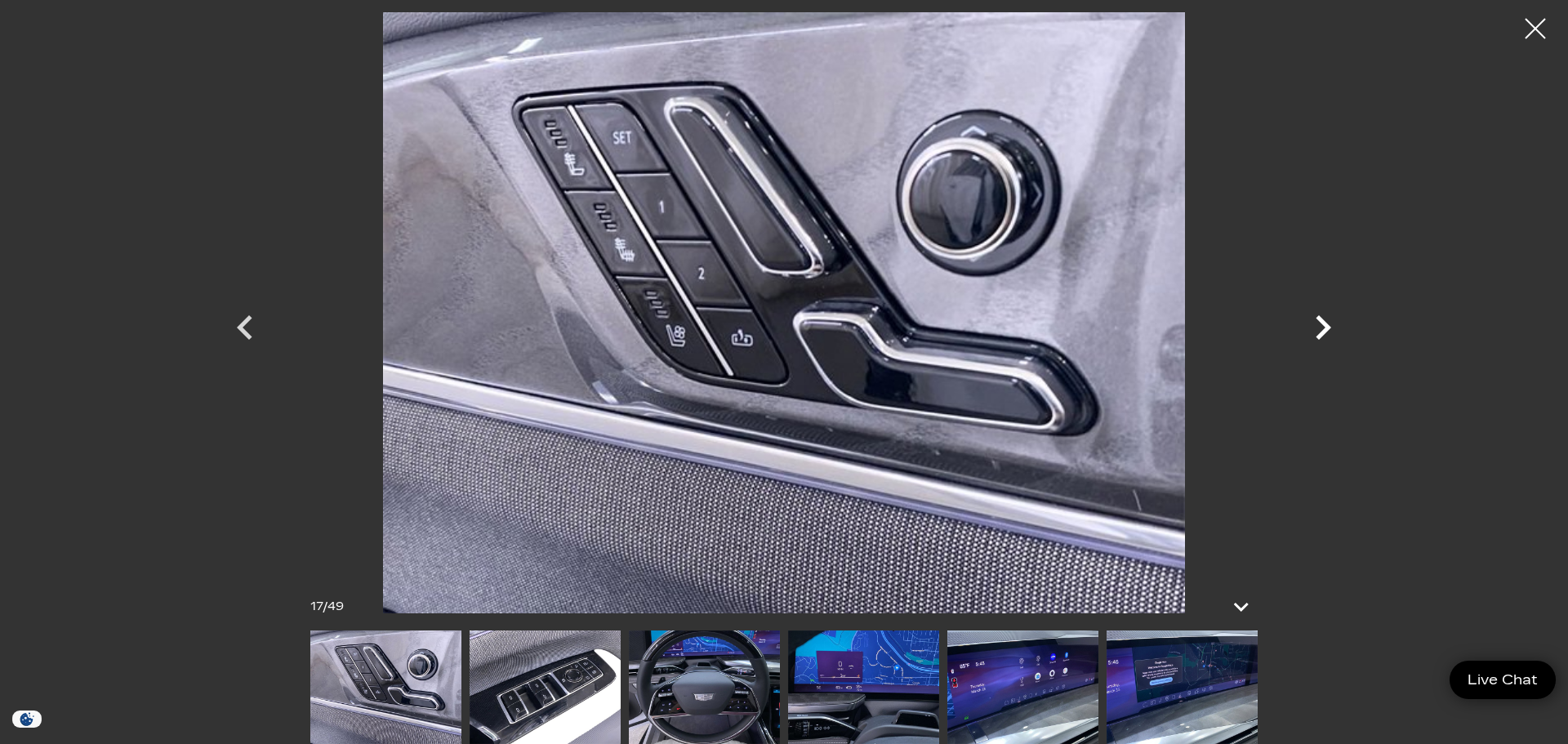
click at [1323, 326] on icon "Next" at bounding box center [1322, 327] width 49 height 49
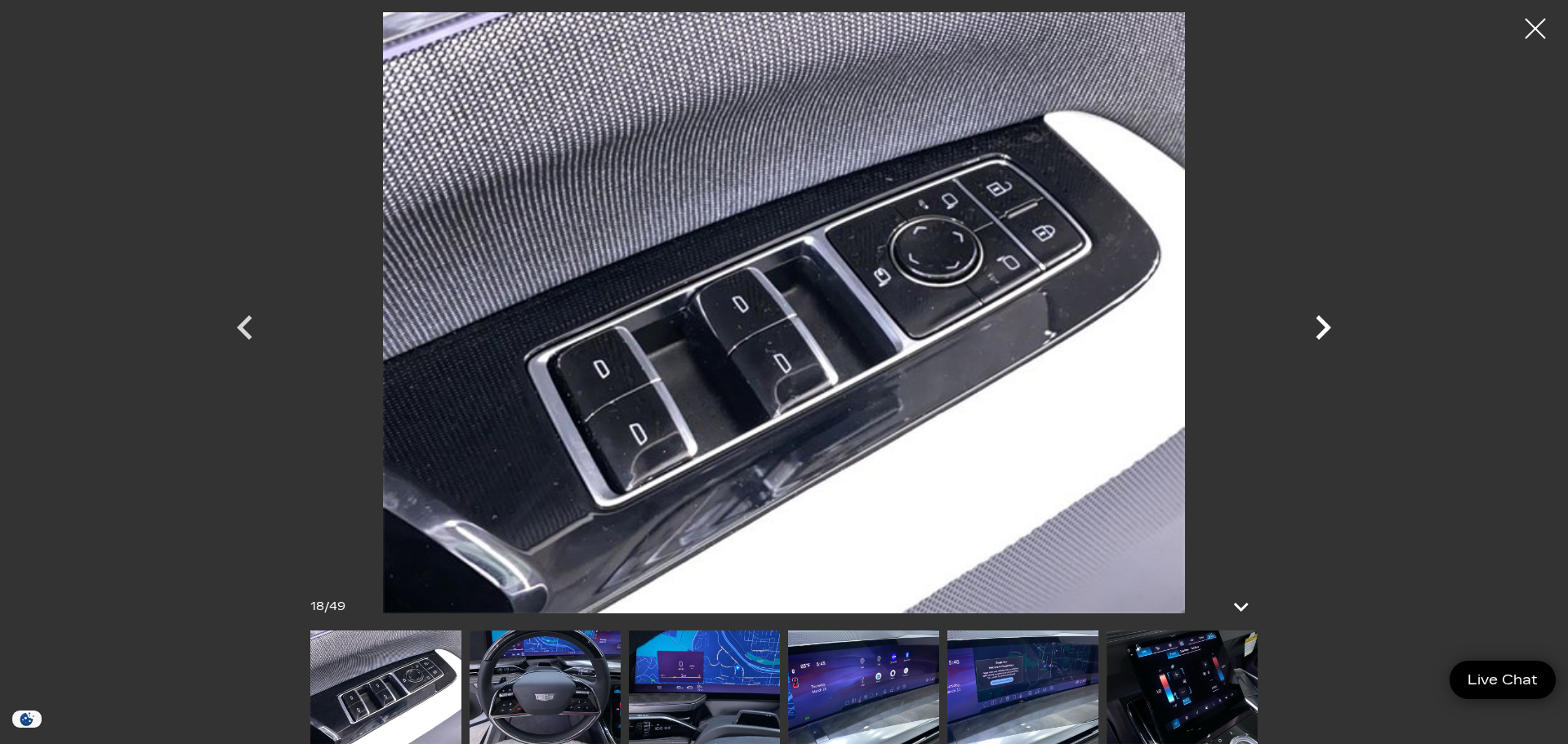
click at [1323, 326] on icon "Next" at bounding box center [1322, 327] width 49 height 49
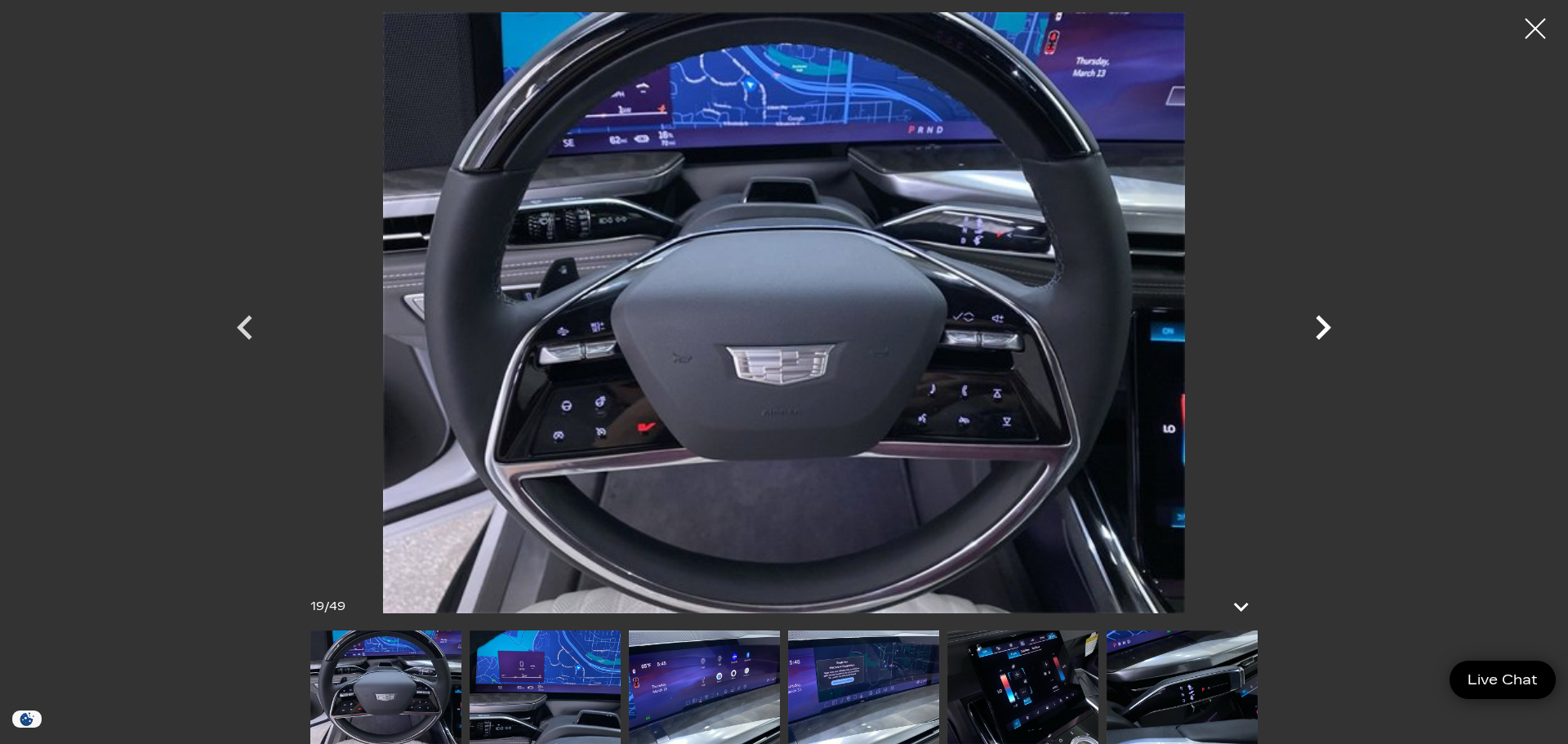
click at [1323, 326] on icon "Next" at bounding box center [1322, 327] width 49 height 49
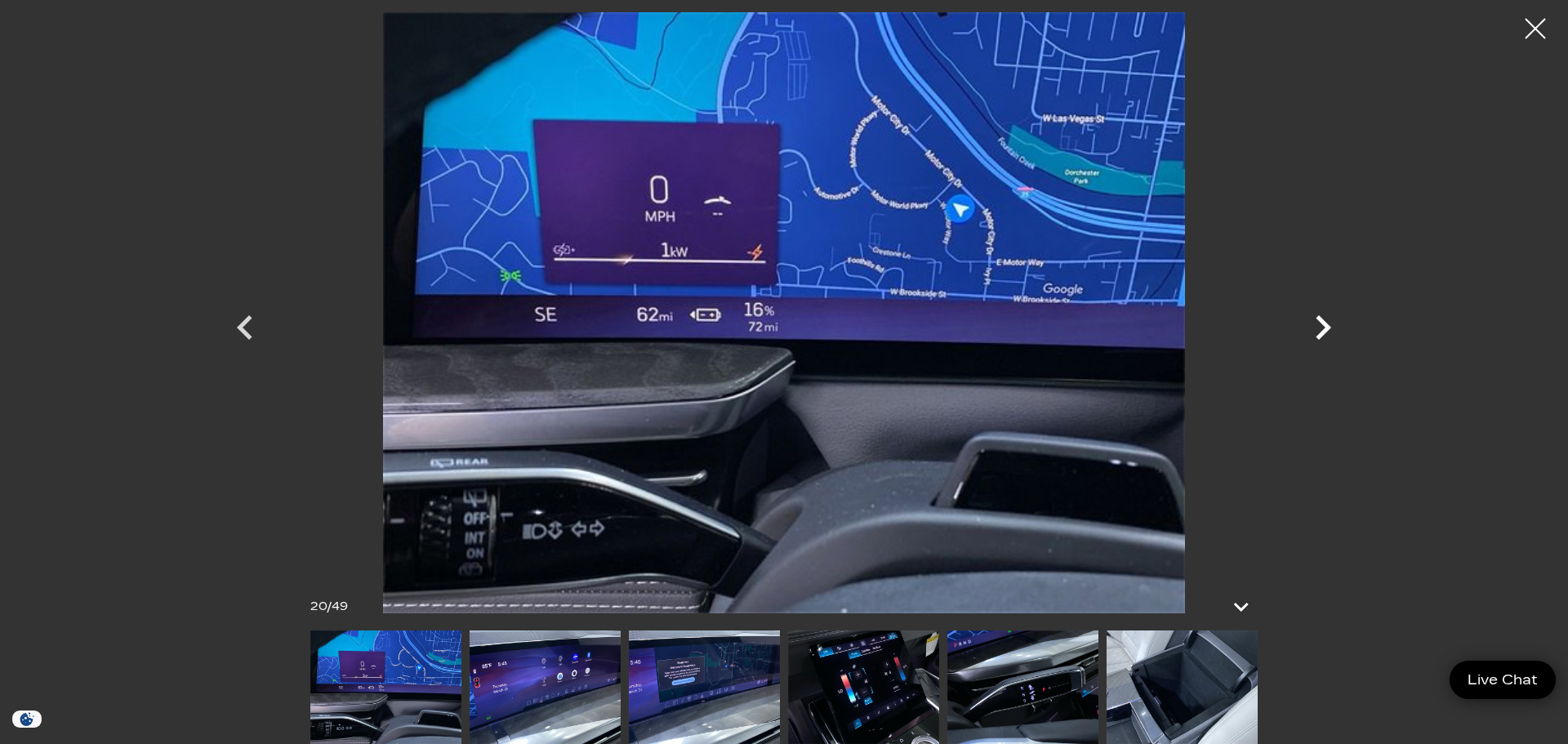
click at [249, 334] on icon "Previous" at bounding box center [245, 327] width 16 height 24
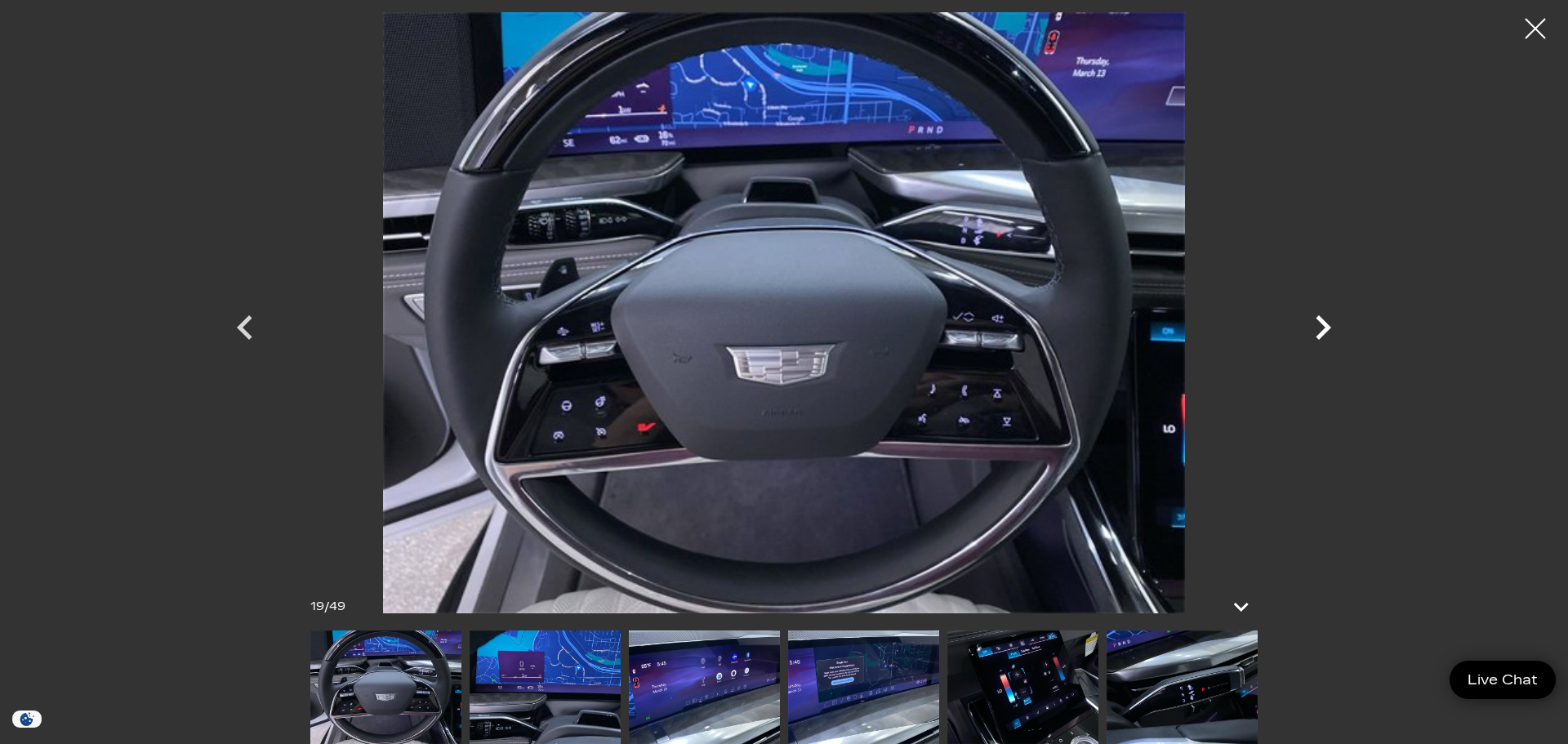
click at [1322, 332] on icon "Next" at bounding box center [1323, 327] width 16 height 24
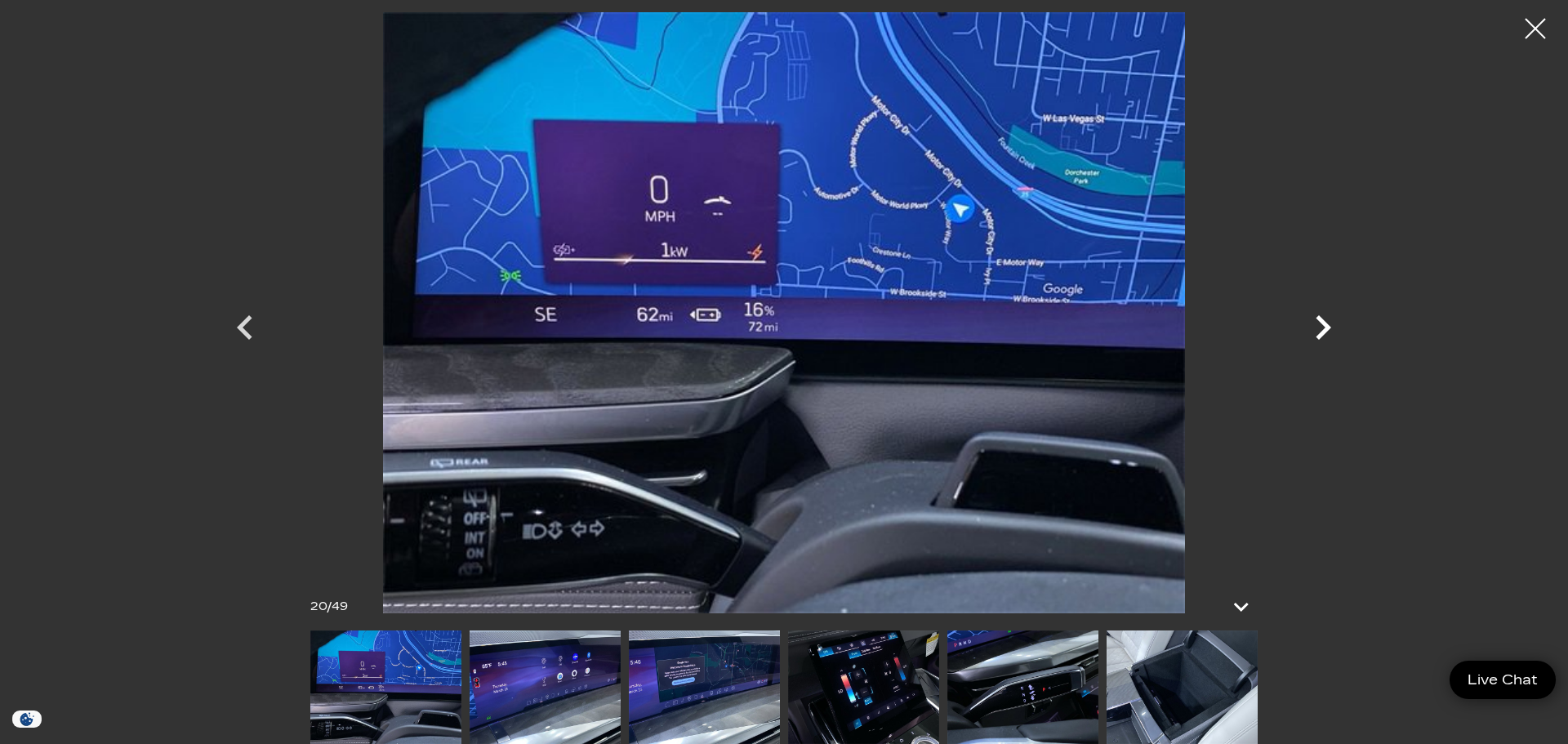
click at [1322, 328] on icon "Next" at bounding box center [1322, 327] width 49 height 49
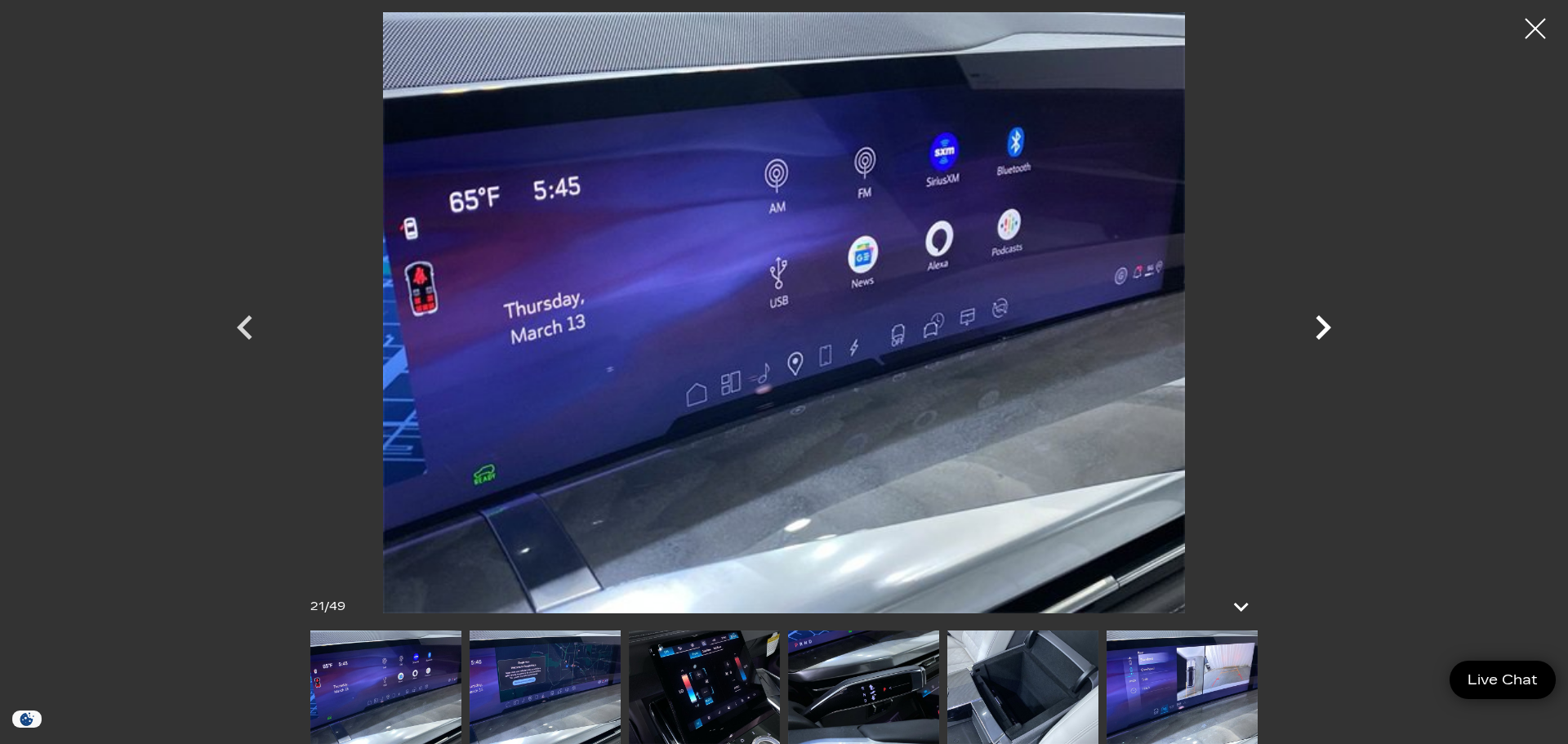
click at [1321, 326] on icon "Next" at bounding box center [1322, 327] width 49 height 49
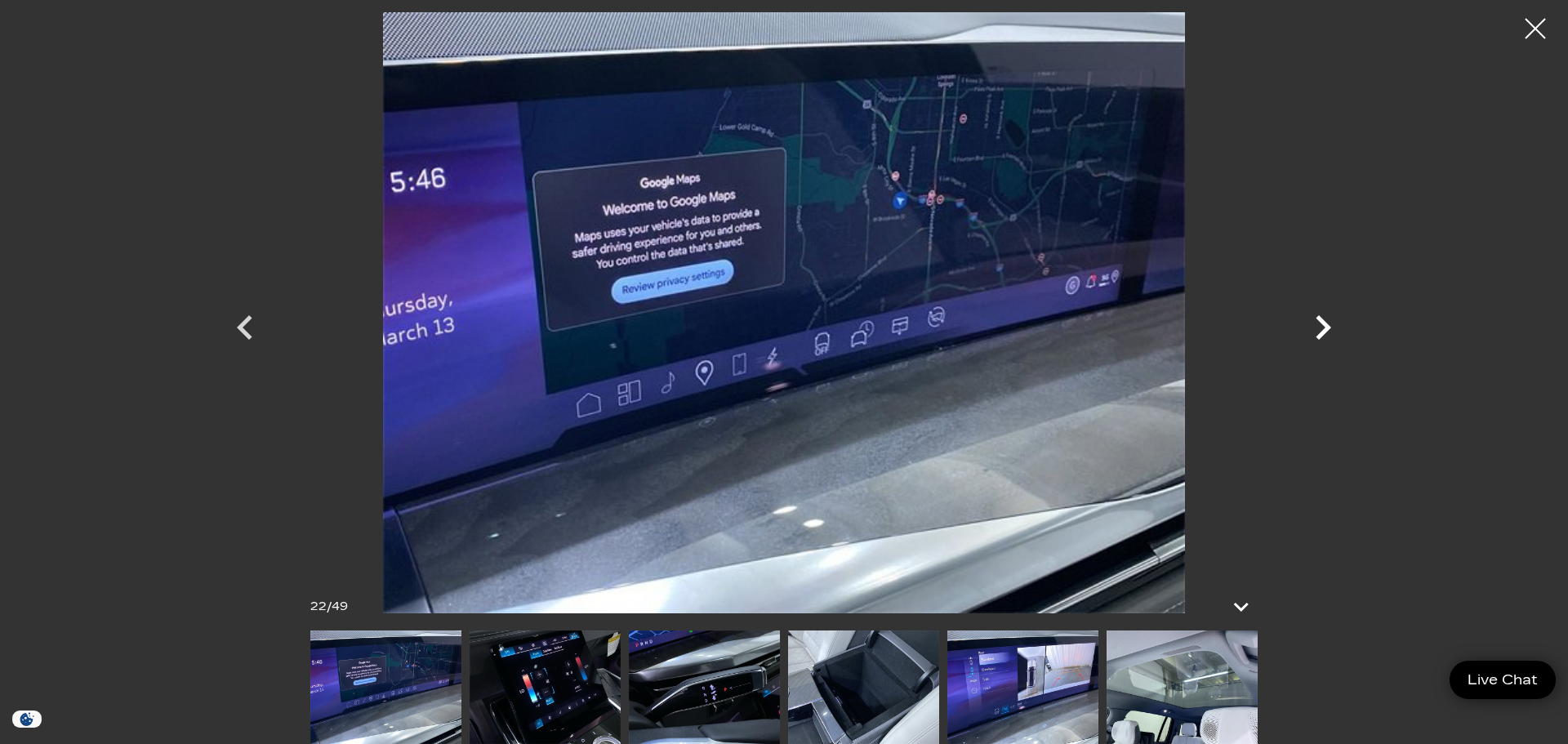
click at [1322, 326] on icon "Next" at bounding box center [1322, 327] width 49 height 49
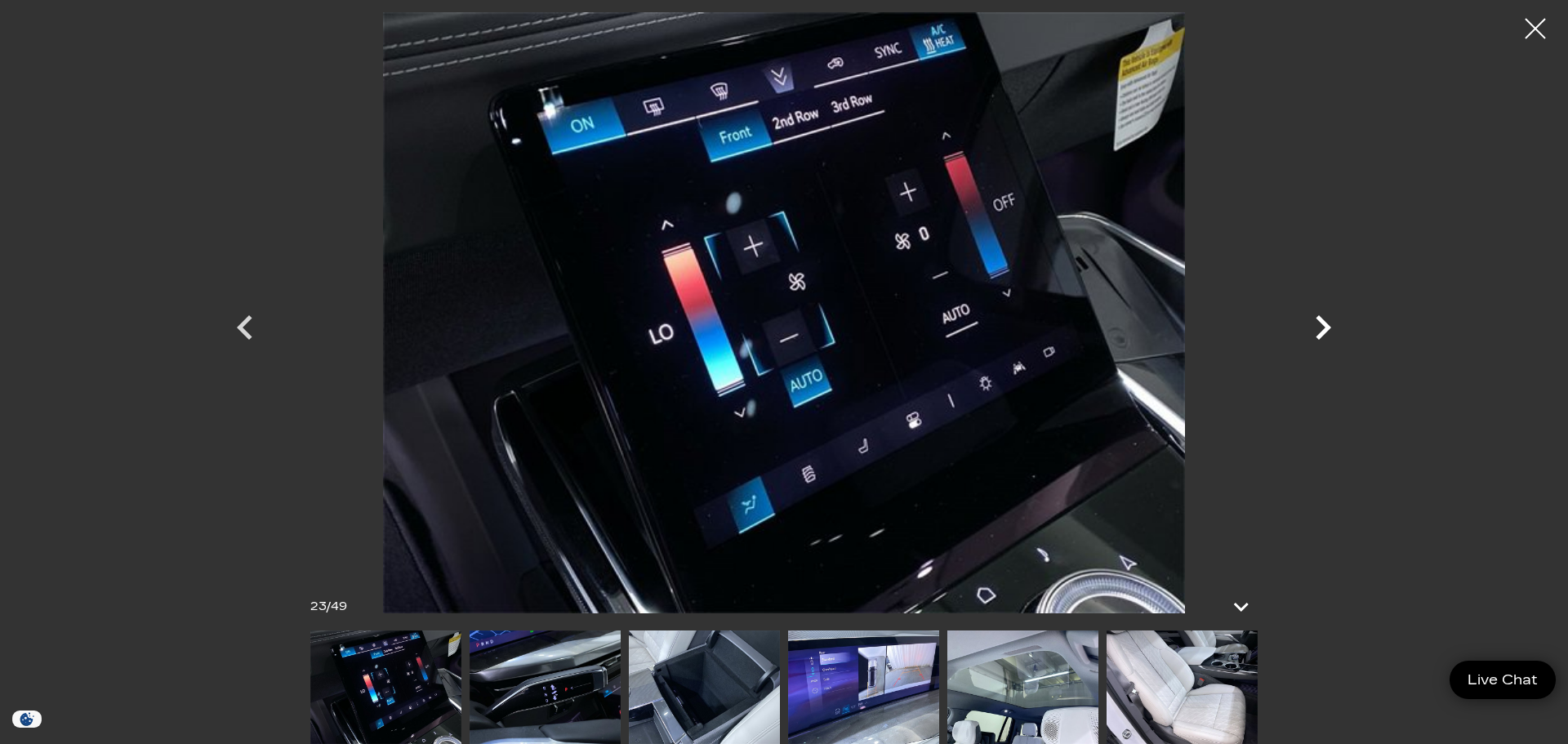
click at [1324, 325] on icon "Next" at bounding box center [1323, 327] width 16 height 24
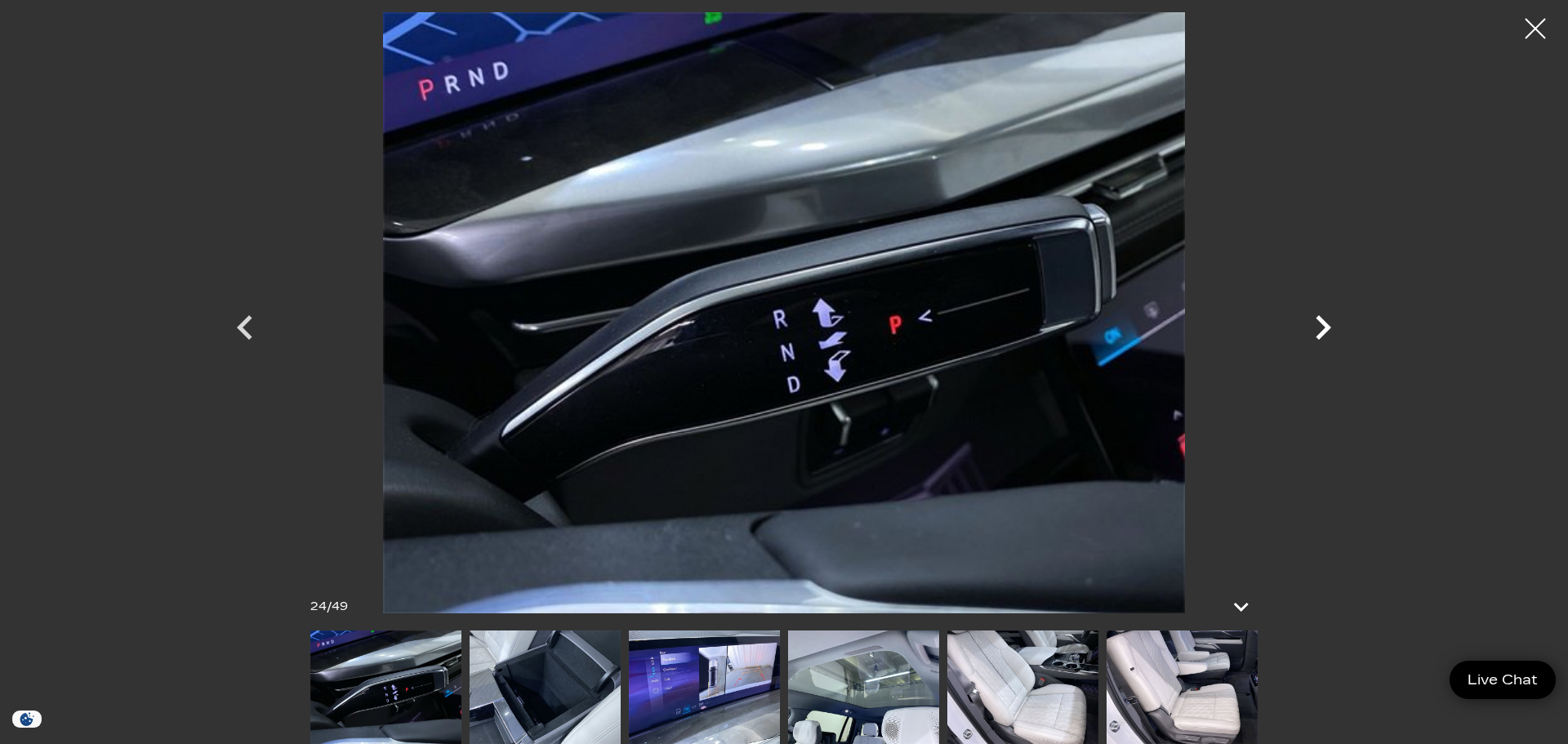
click at [1324, 325] on icon "Next" at bounding box center [1323, 327] width 16 height 24
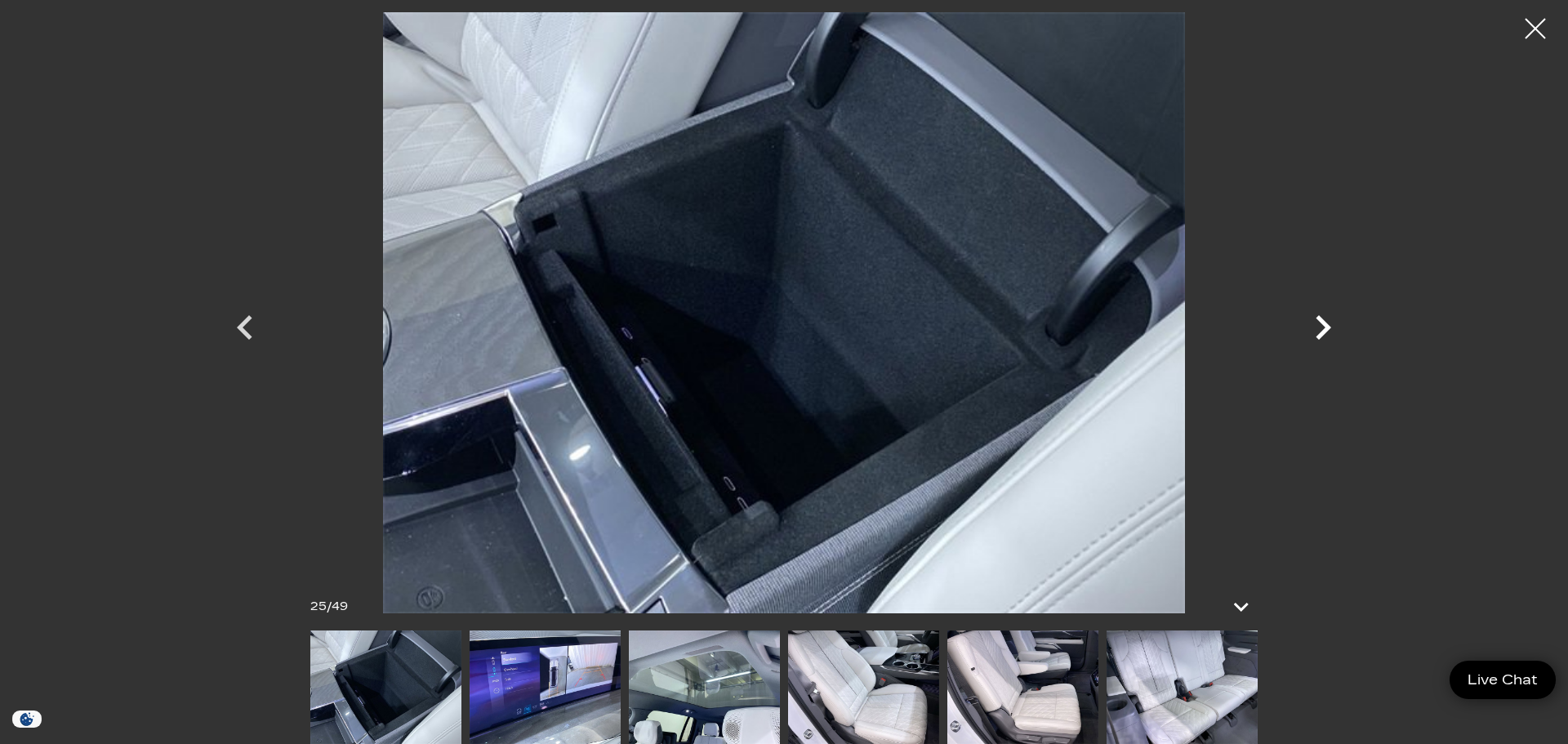
click at [1324, 325] on icon "Next" at bounding box center [1323, 327] width 16 height 24
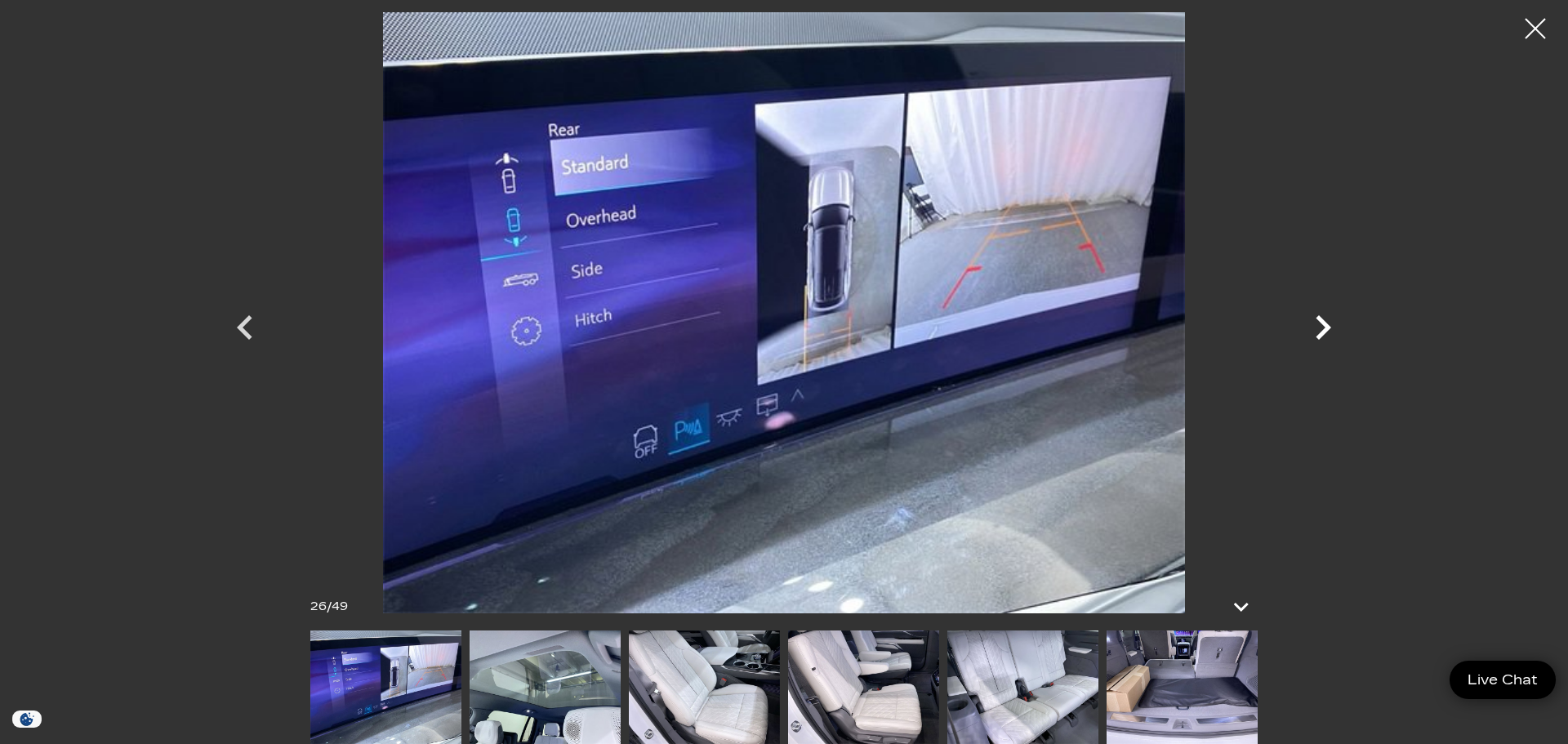
click at [1320, 321] on icon "Next" at bounding box center [1323, 327] width 16 height 24
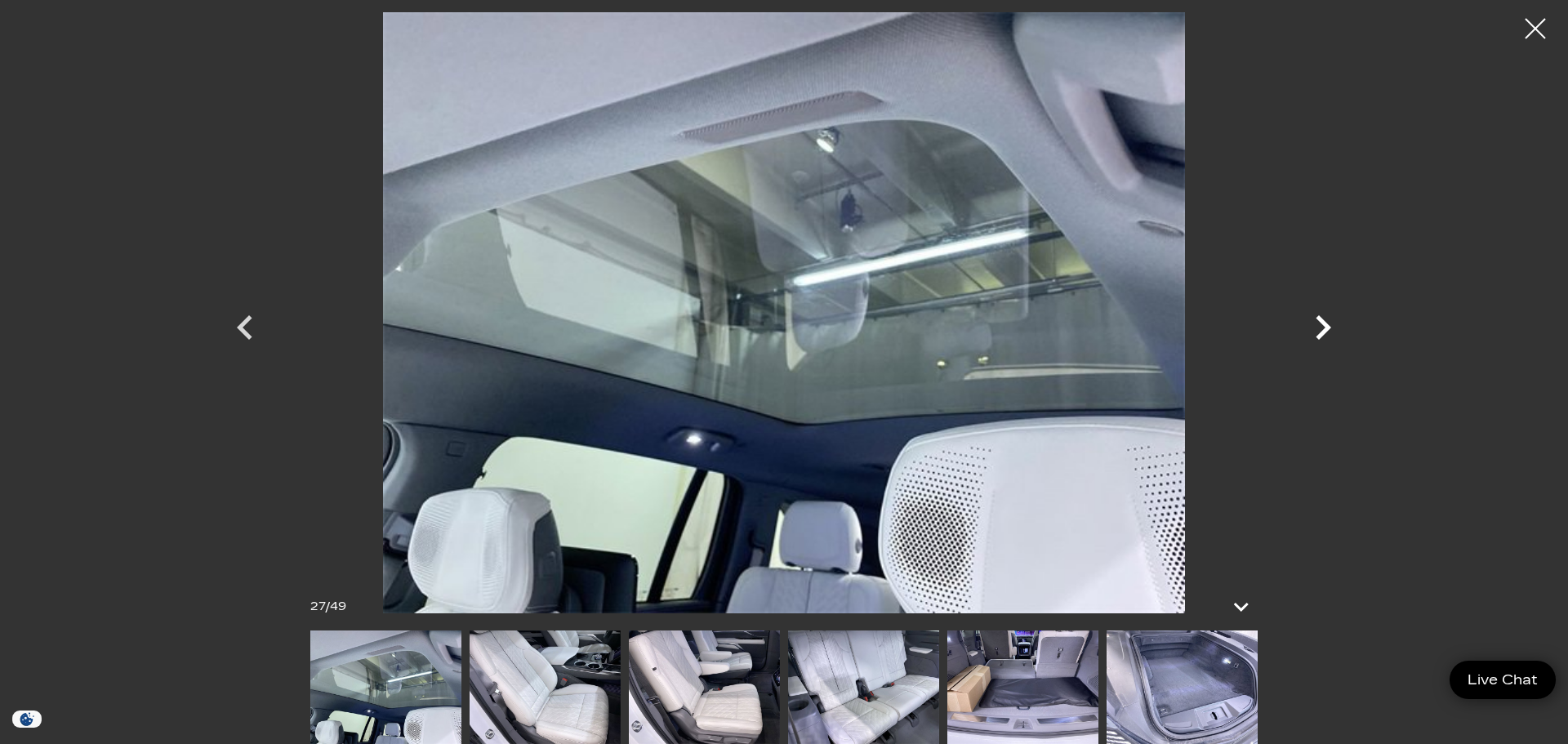
click at [1323, 332] on icon "Next" at bounding box center [1323, 327] width 16 height 24
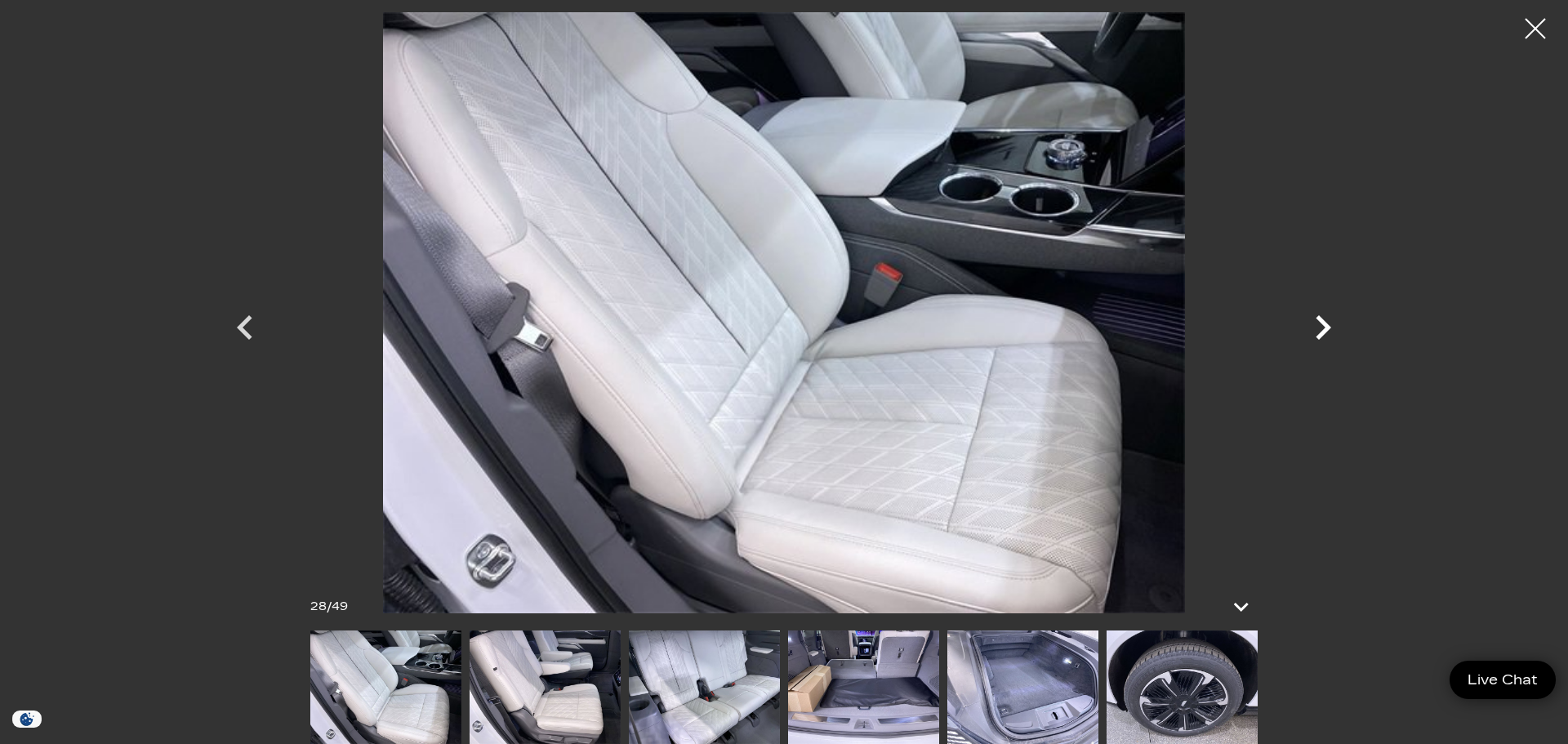
click at [1322, 326] on icon "Next" at bounding box center [1322, 327] width 49 height 49
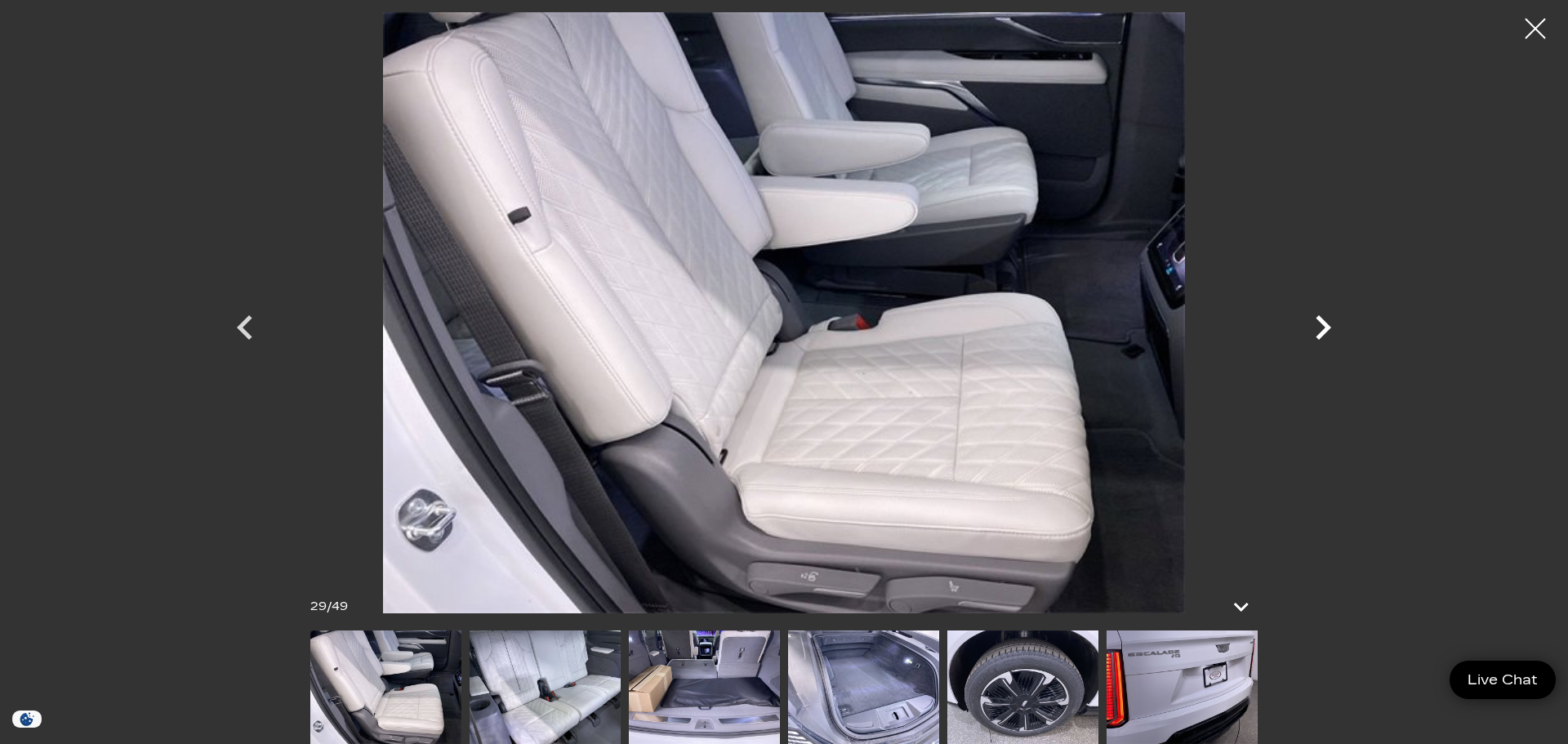
click at [1323, 326] on icon "Next" at bounding box center [1323, 327] width 16 height 24
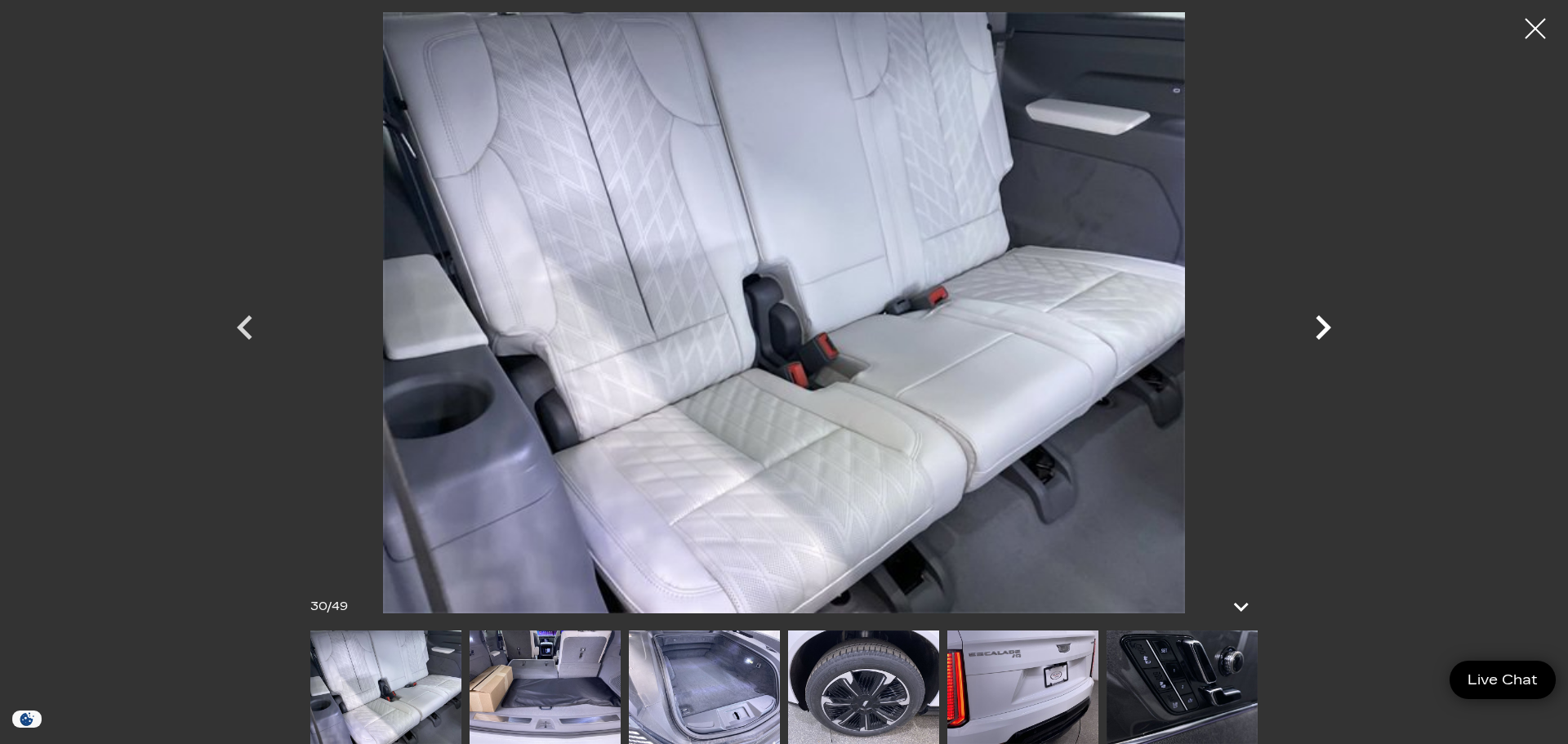
click at [1321, 325] on icon "Next" at bounding box center [1322, 327] width 49 height 49
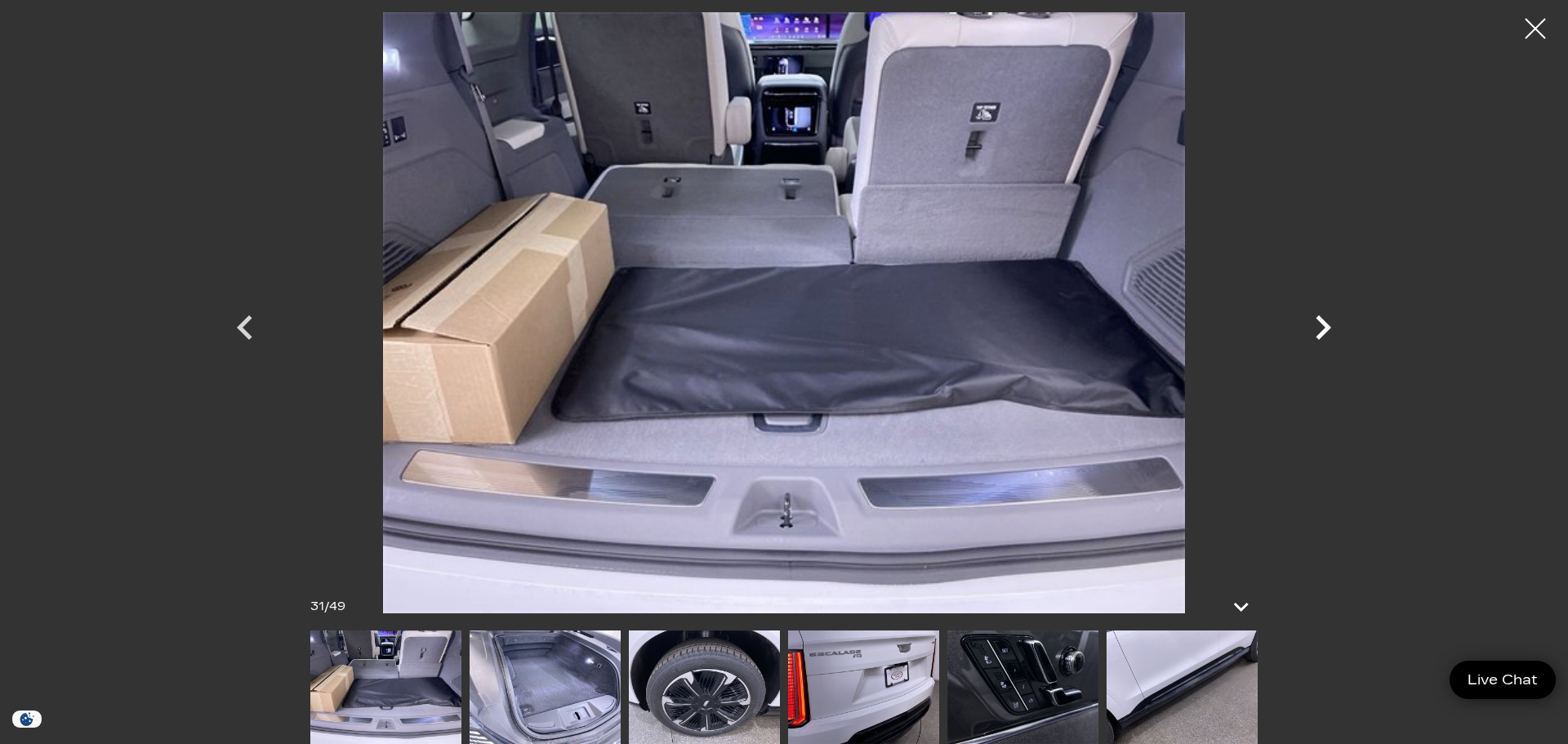
click at [1322, 326] on icon "Next" at bounding box center [1322, 327] width 49 height 49
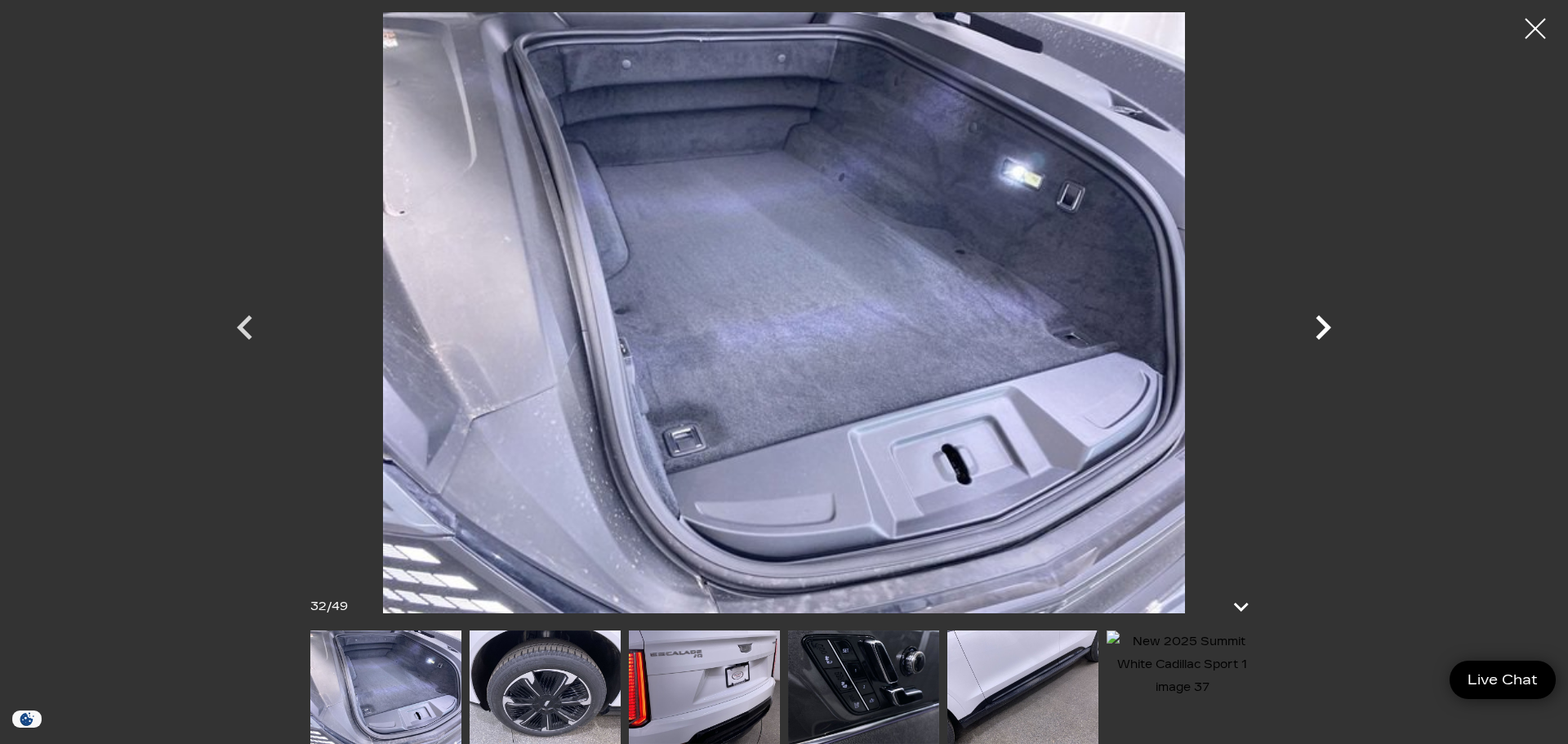
click at [245, 332] on icon "Previous" at bounding box center [245, 327] width 16 height 24
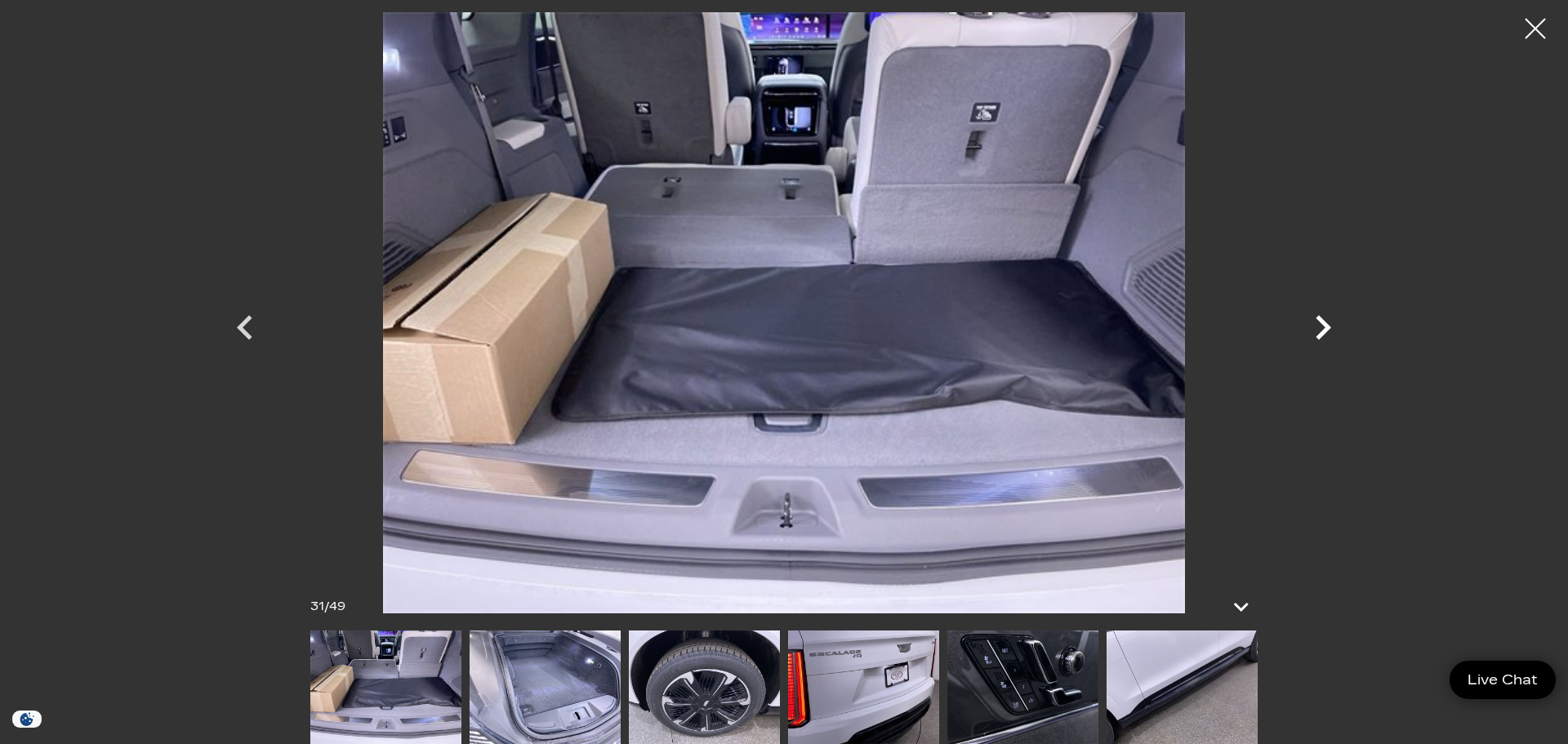
click at [1324, 321] on icon "Next" at bounding box center [1322, 327] width 49 height 49
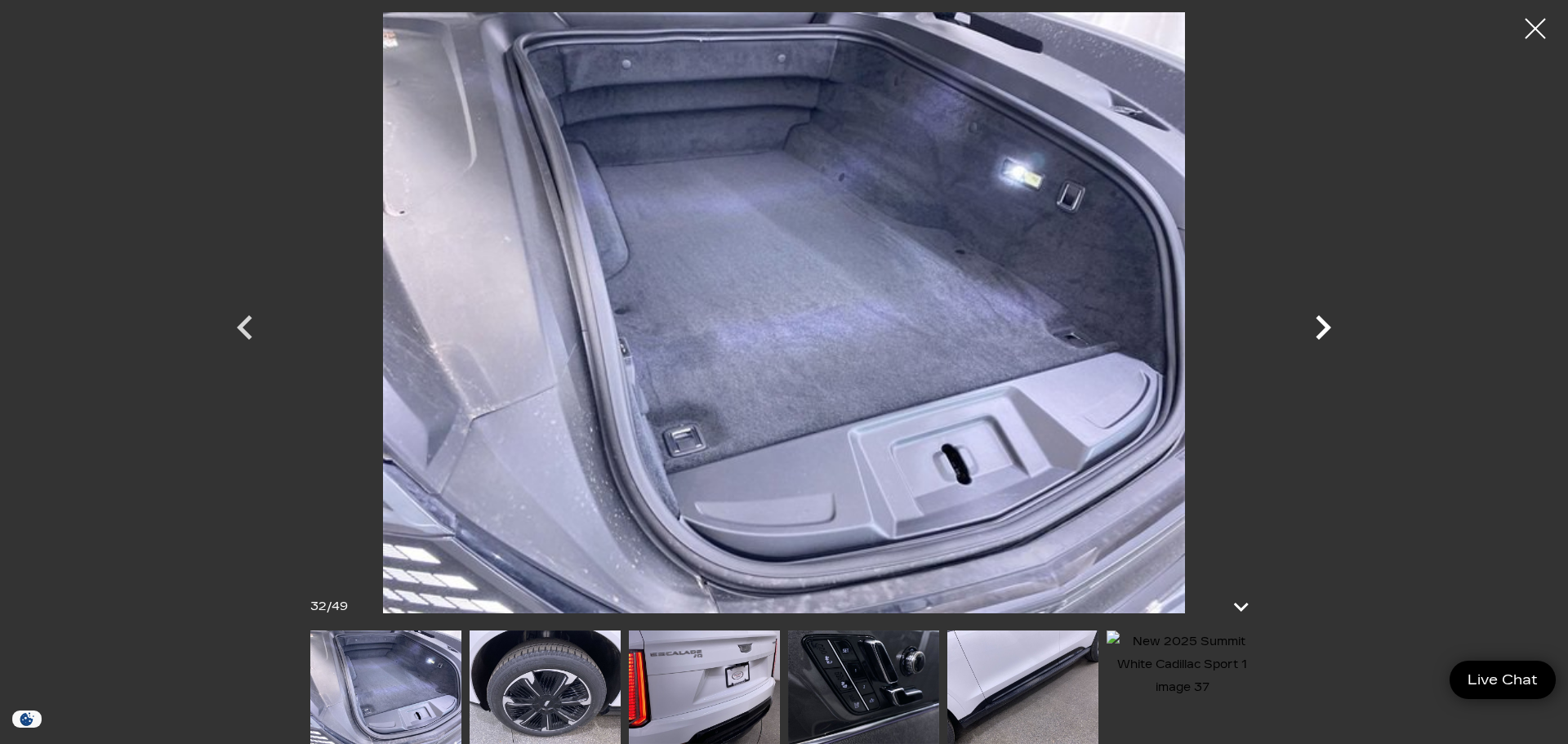
click at [1324, 321] on icon "Next" at bounding box center [1322, 327] width 49 height 49
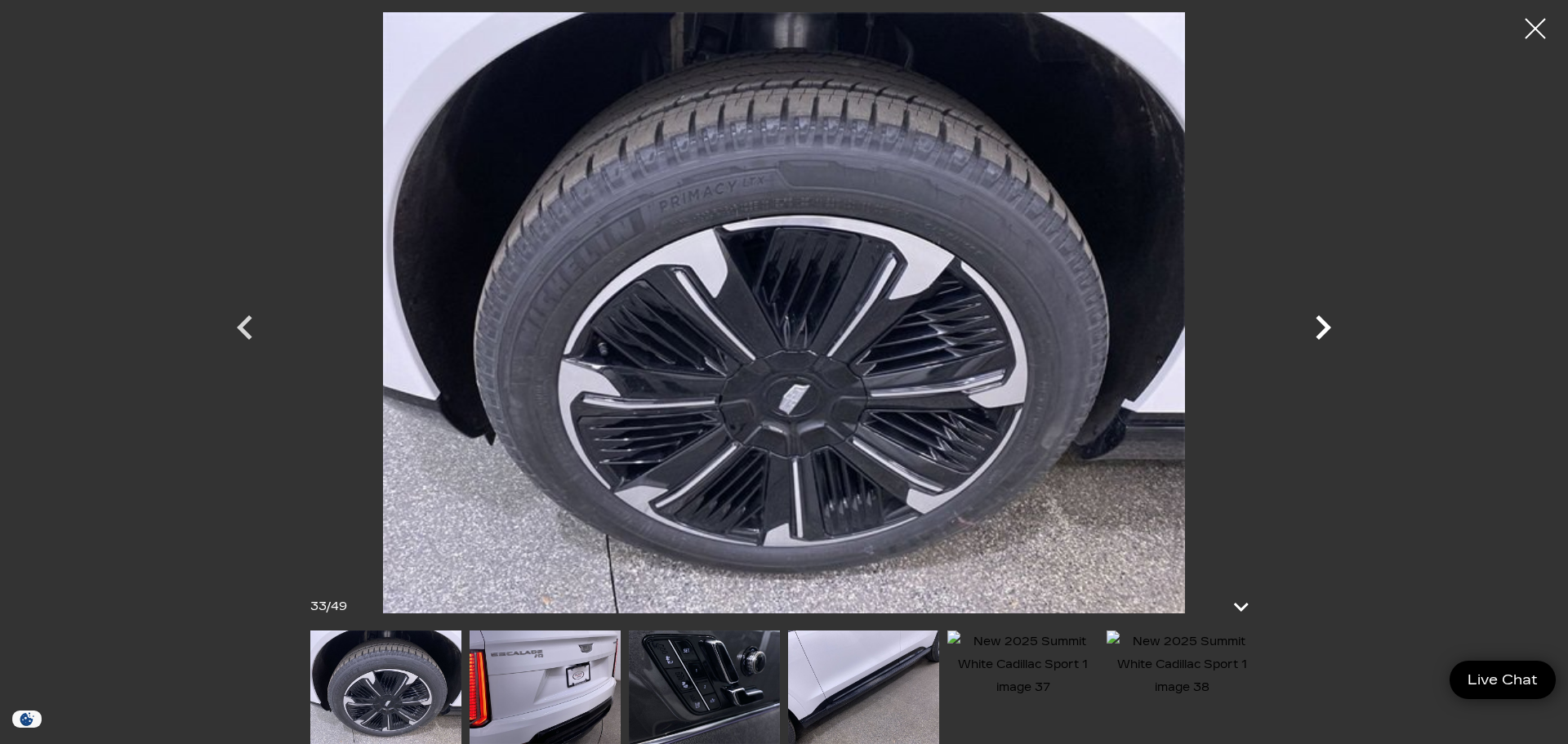
click at [1324, 323] on icon "Next" at bounding box center [1323, 327] width 16 height 24
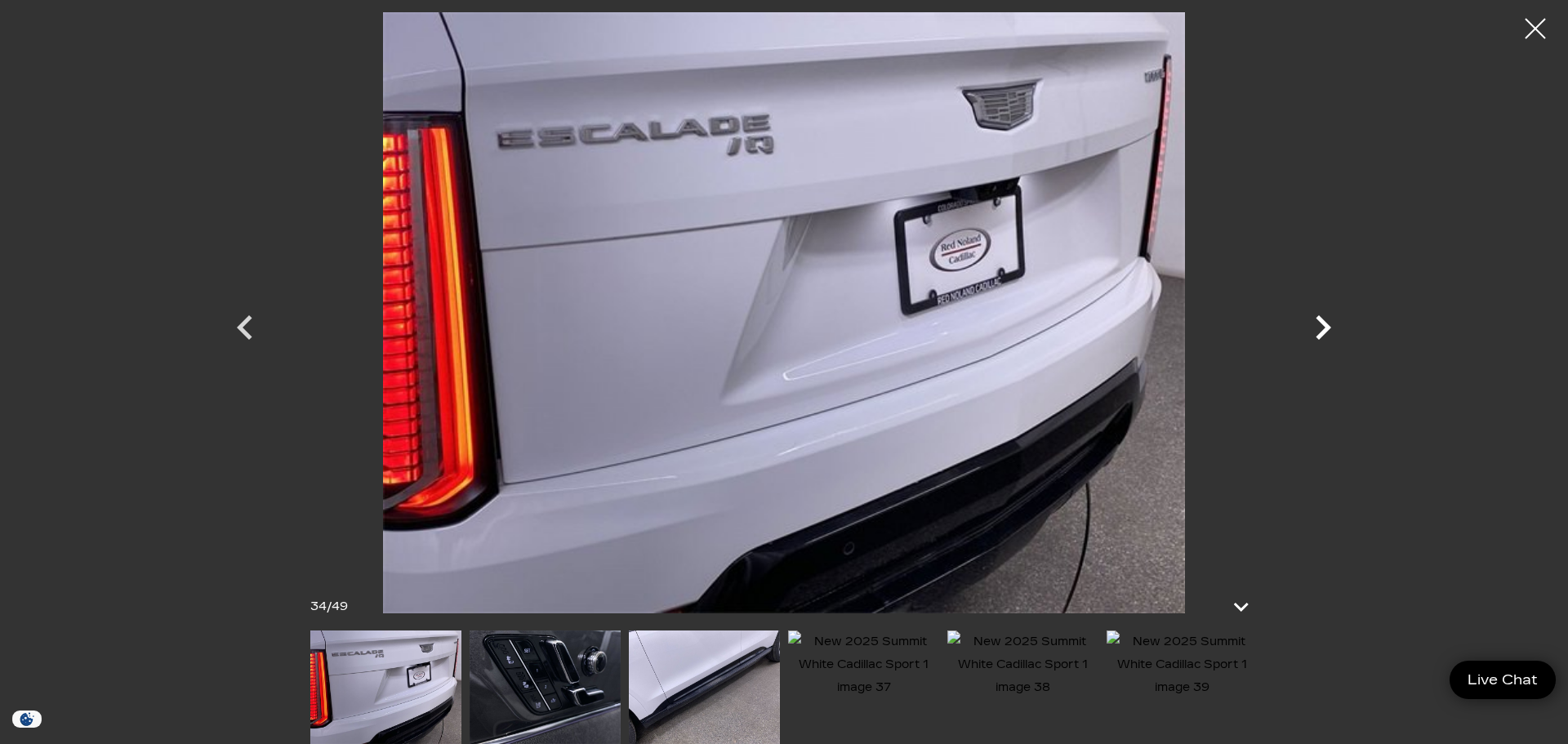
click at [1324, 323] on icon "Next" at bounding box center [1323, 327] width 16 height 24
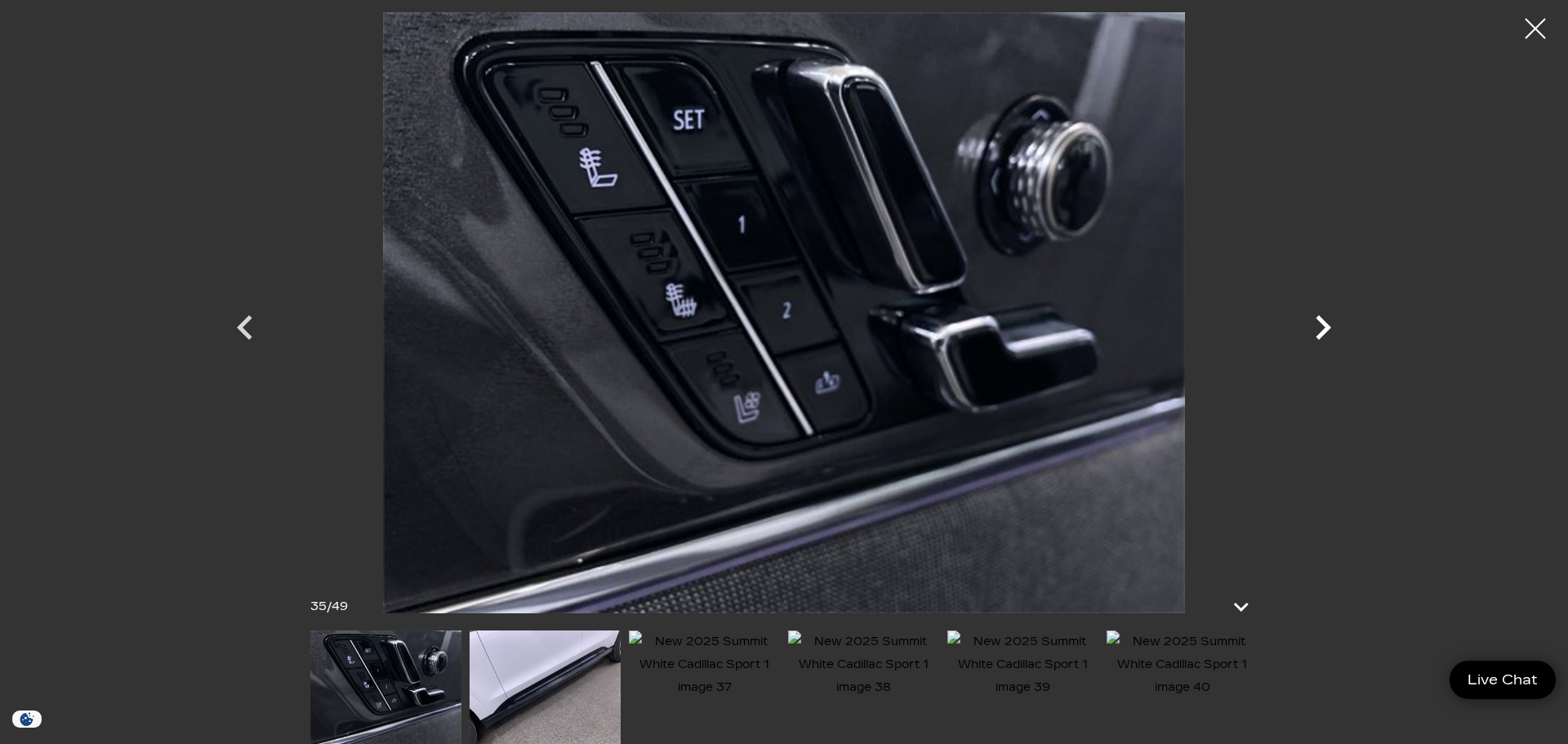
click at [1324, 323] on icon "Next" at bounding box center [1323, 327] width 16 height 24
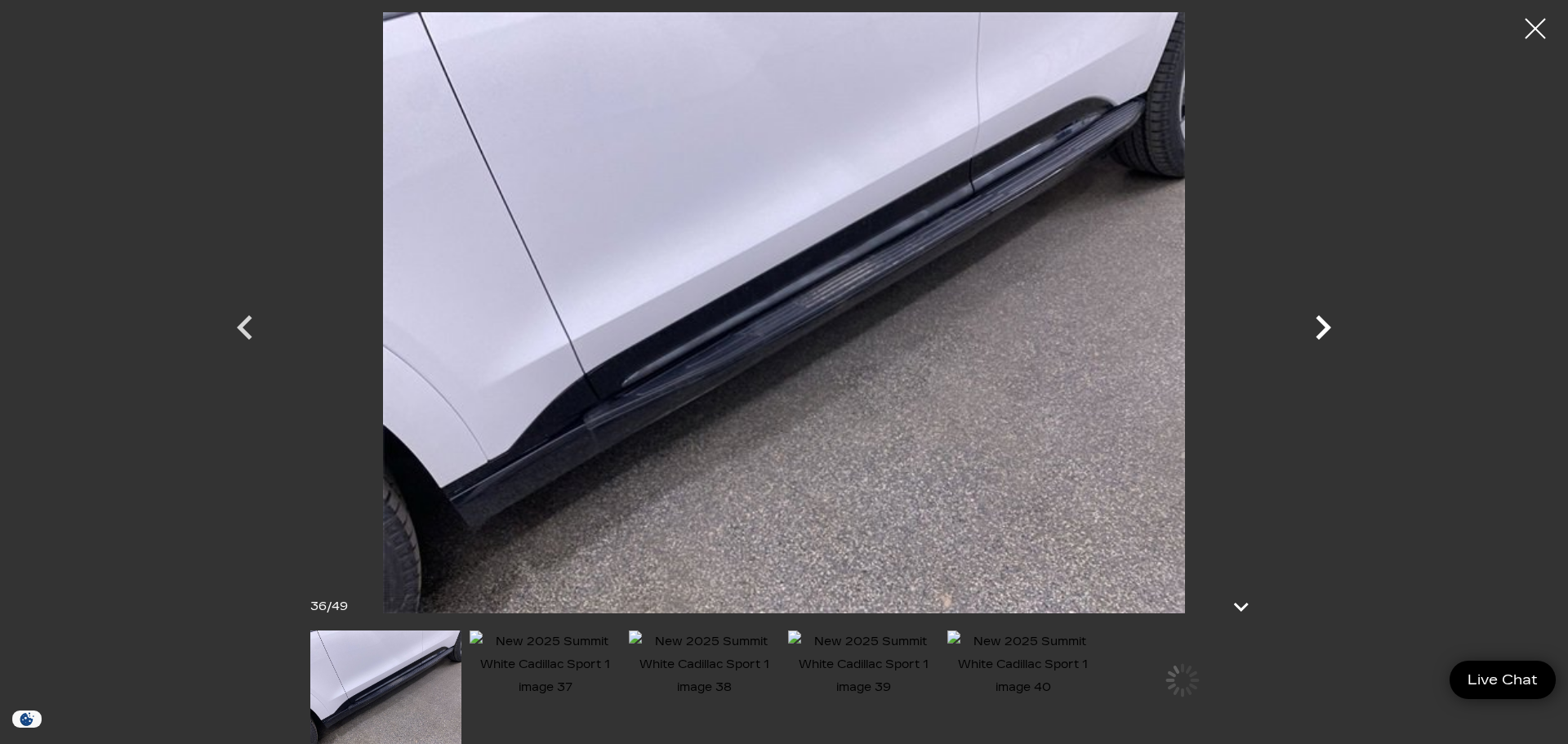
click at [1324, 323] on icon "Next" at bounding box center [1323, 327] width 16 height 24
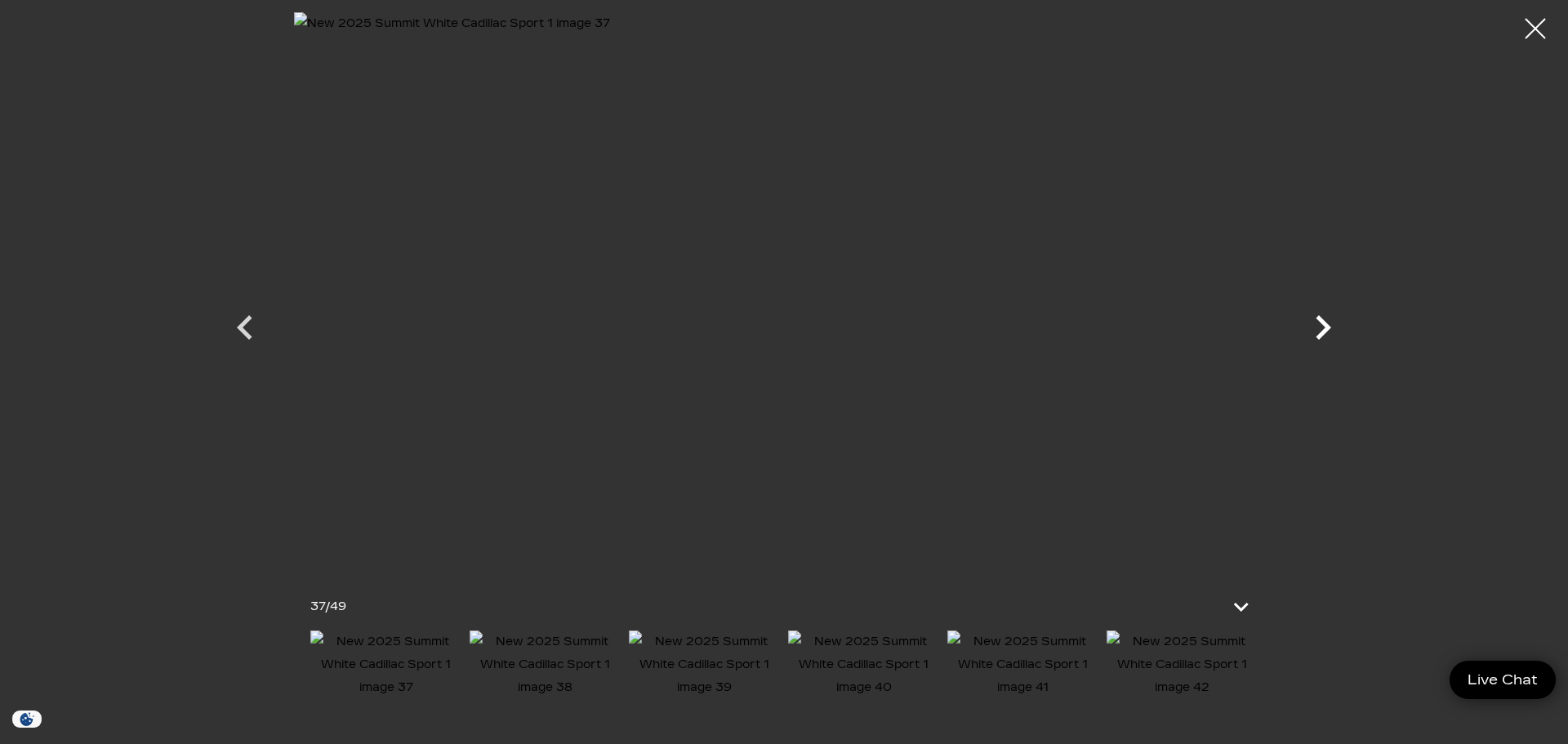
click at [1324, 323] on icon "Next" at bounding box center [1323, 327] width 16 height 24
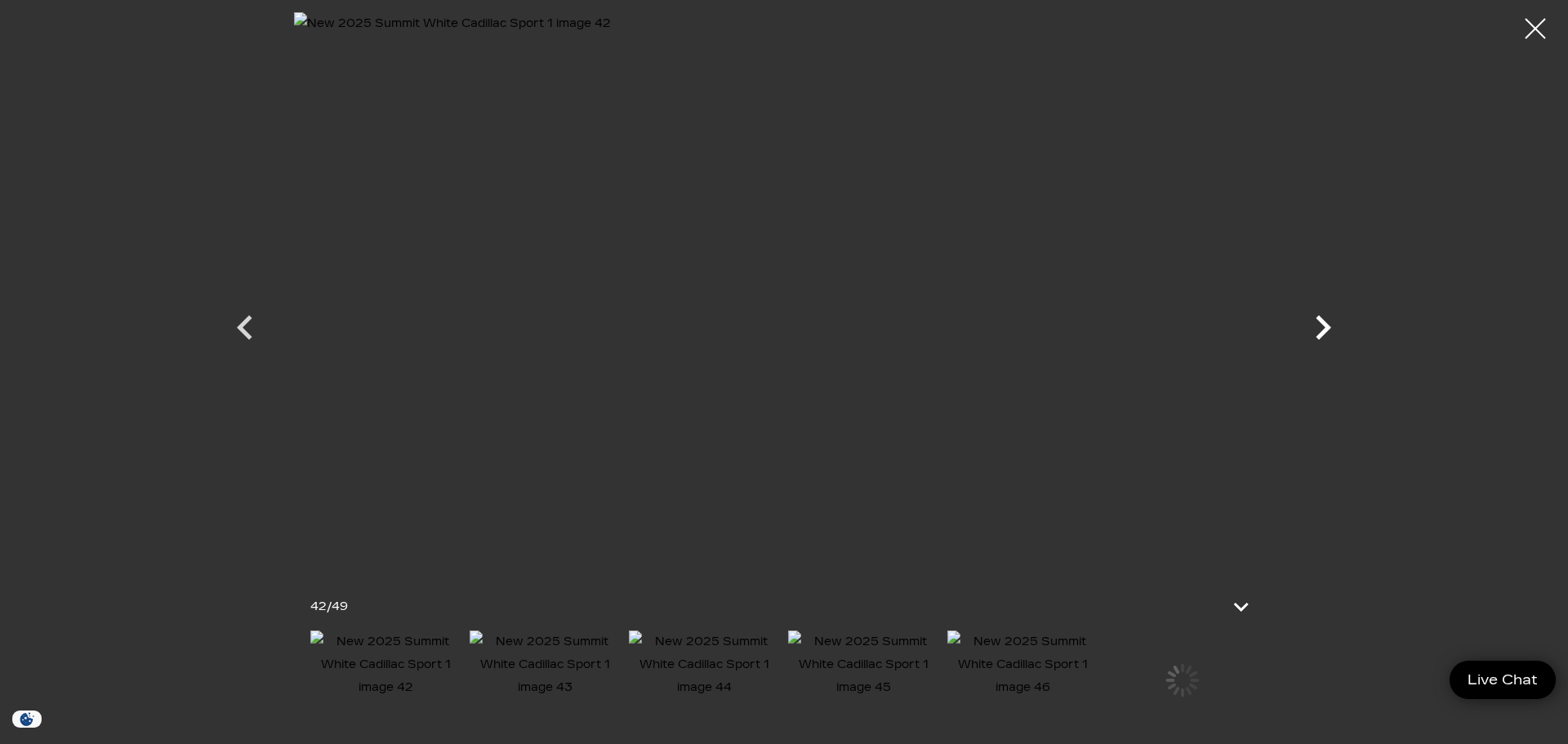
click at [1324, 323] on icon "Next" at bounding box center [1323, 327] width 16 height 24
click at [1323, 321] on icon "Next" at bounding box center [1323, 327] width 16 height 24
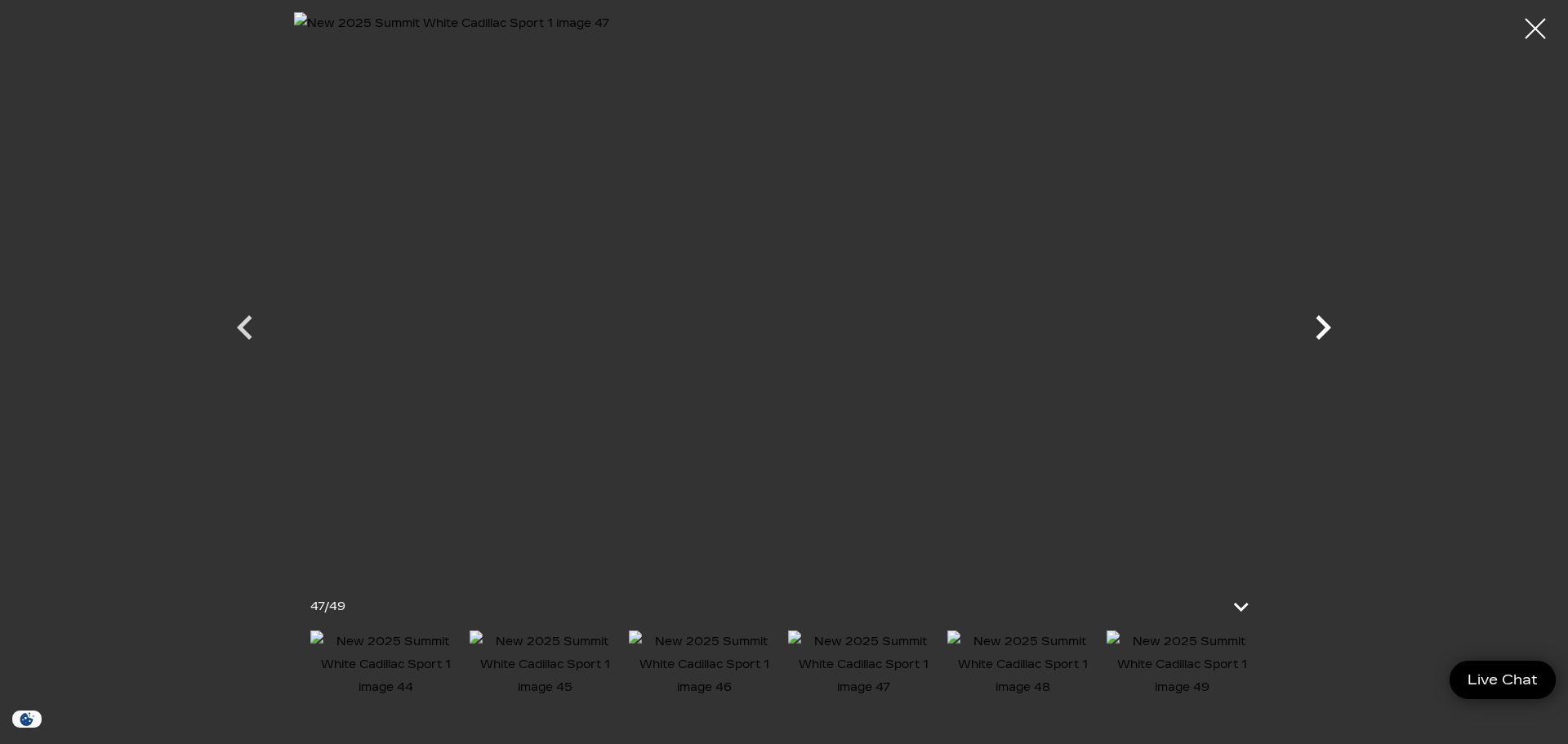
click at [1323, 321] on icon "Next" at bounding box center [1323, 327] width 16 height 24
click at [1322, 324] on icon "Next" at bounding box center [1323, 327] width 16 height 24
click at [1322, 324] on div at bounding box center [783, 312] width 1143 height 601
click at [1533, 34] on div at bounding box center [1535, 29] width 44 height 44
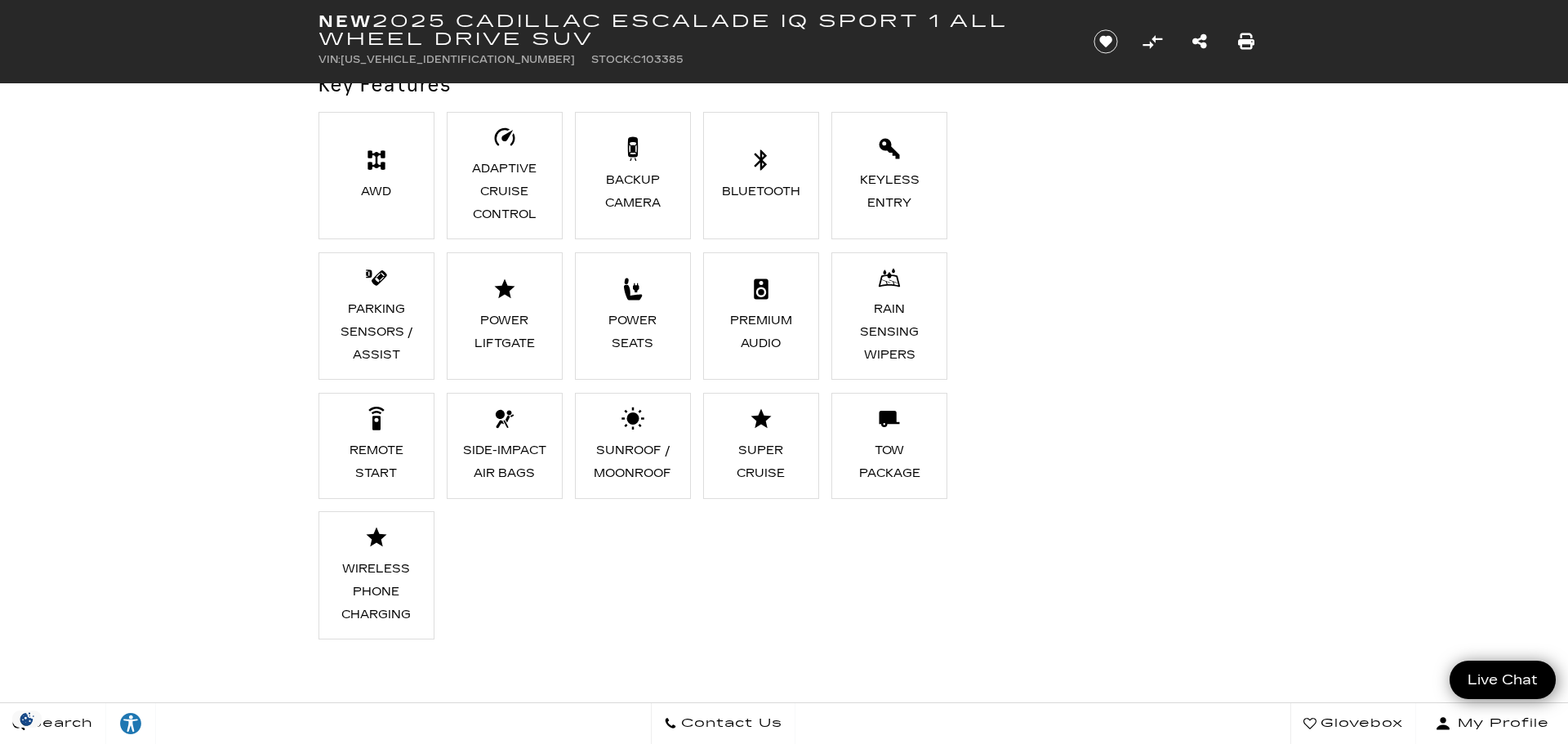
scroll to position [2133, 0]
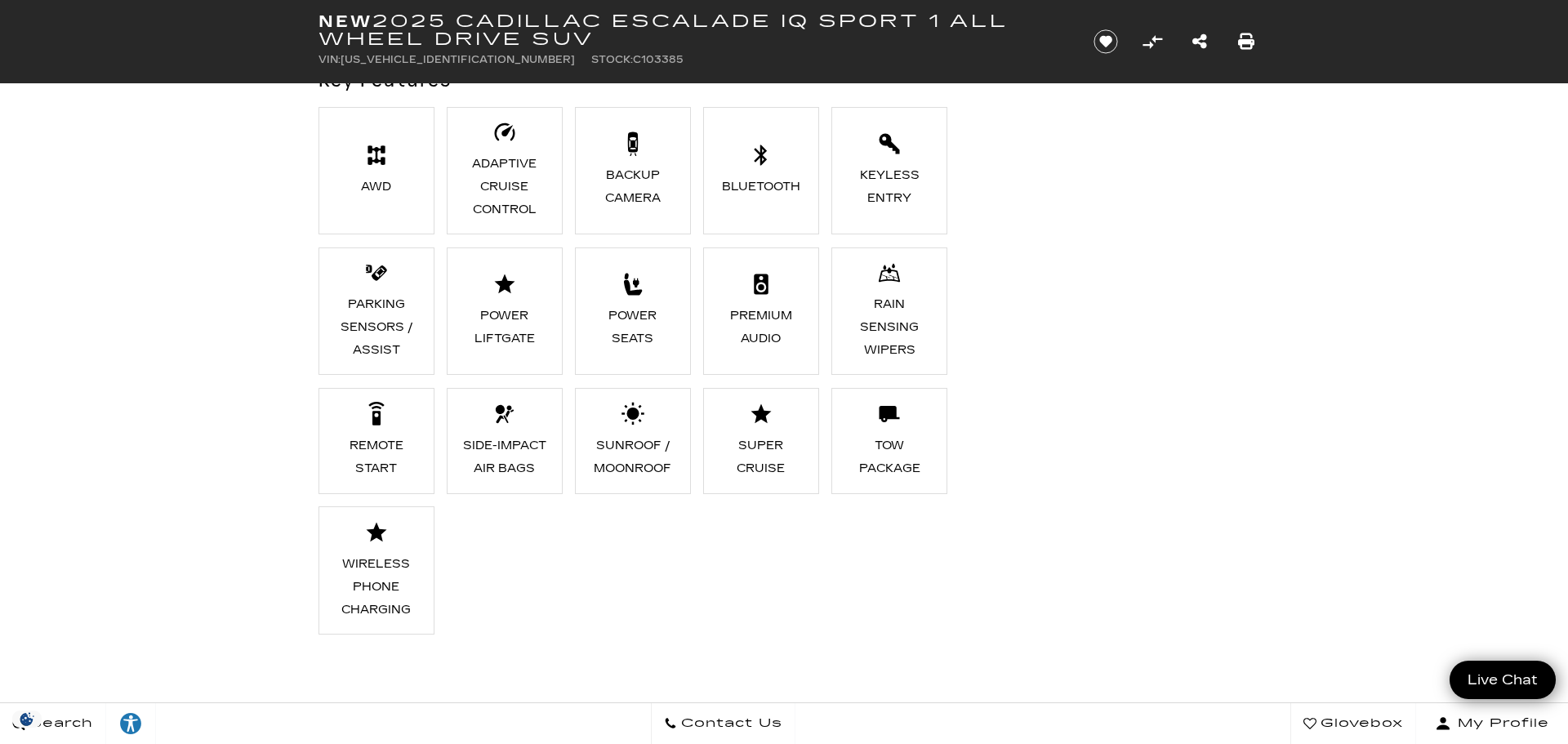
click at [766, 432] on li "Super Cruise" at bounding box center [761, 441] width 116 height 106
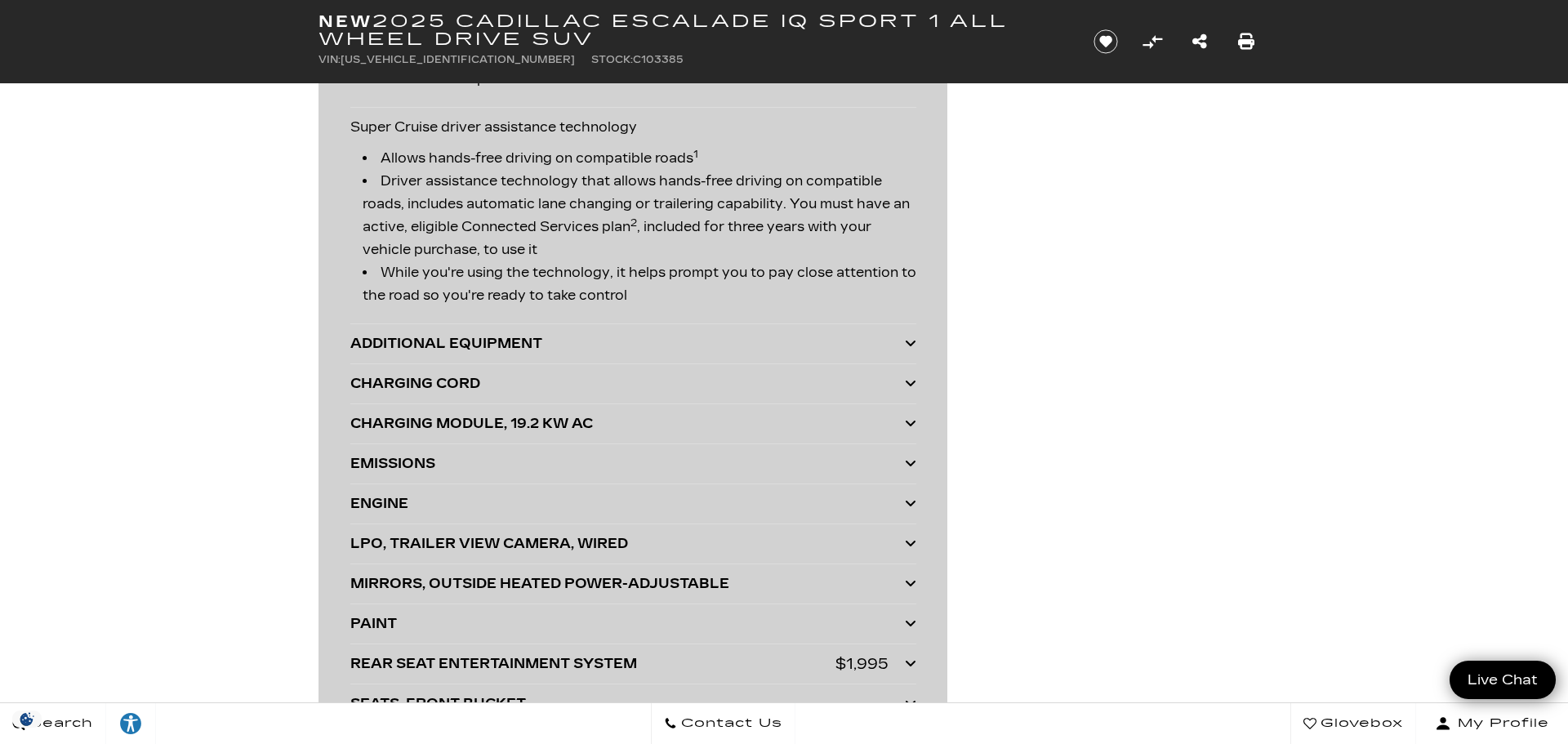
scroll to position [4842, 0]
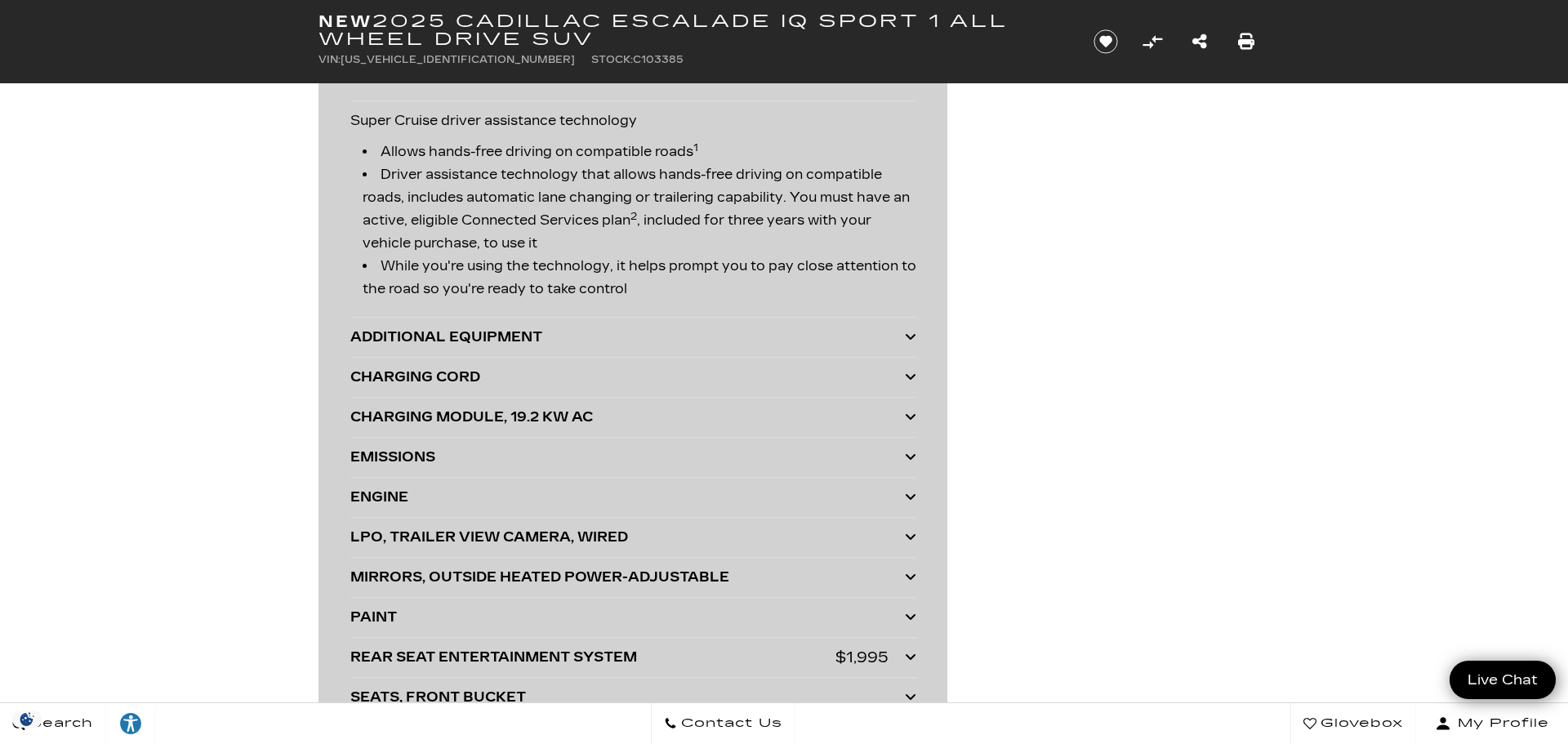
click at [703, 492] on div "ENGINE" at bounding box center [628, 497] width 554 height 23
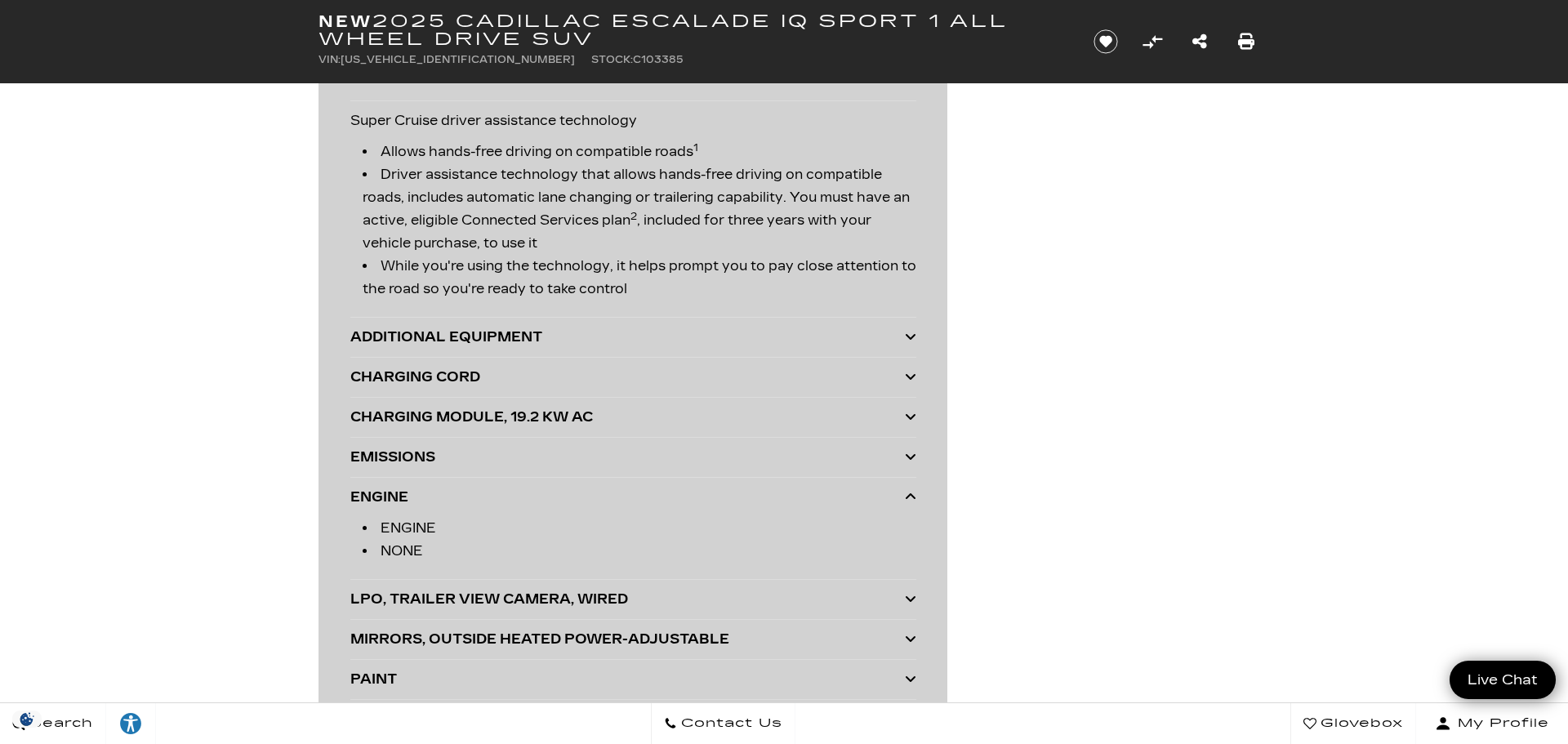
click at [714, 451] on div "EMISSIONS" at bounding box center [628, 457] width 554 height 23
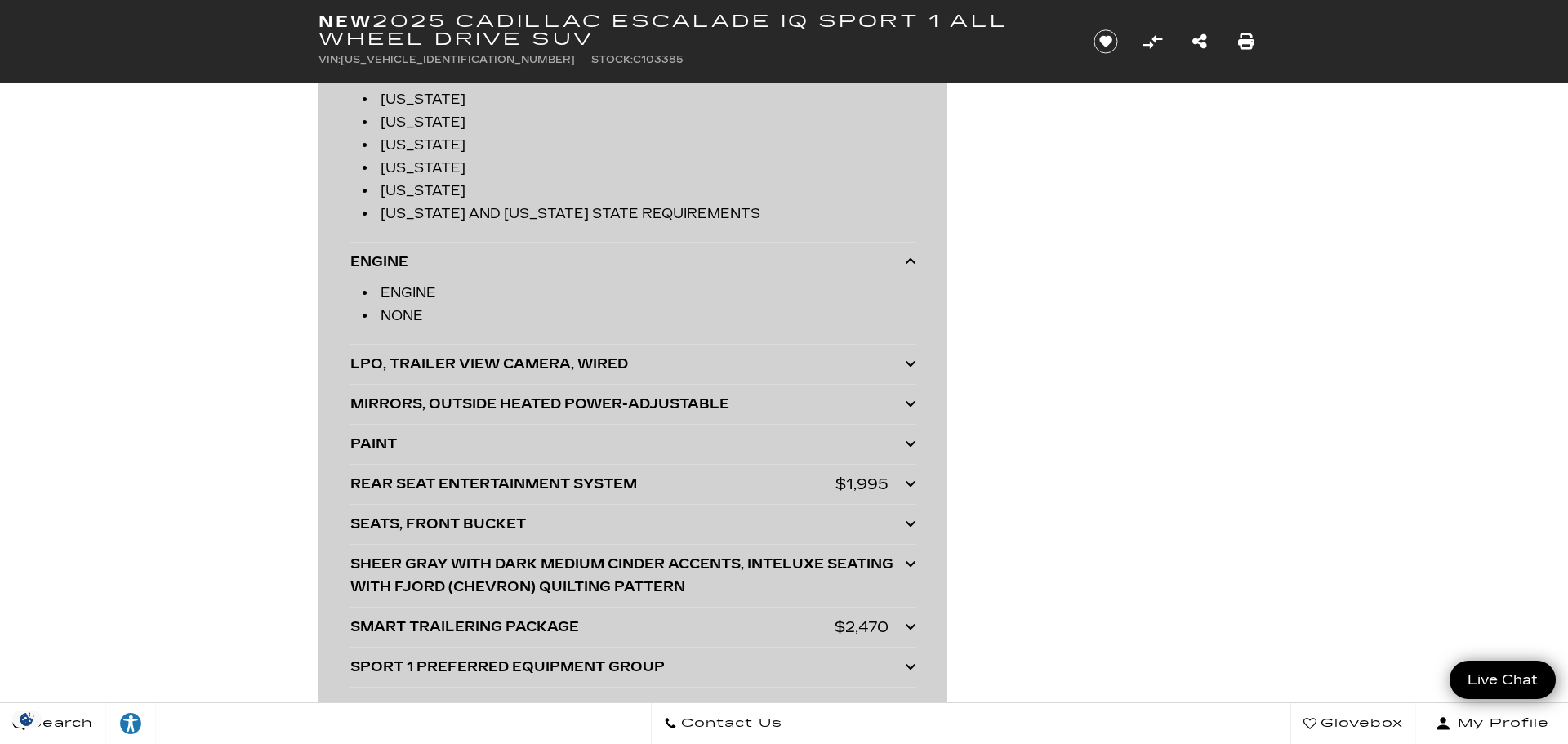
scroll to position [5460, 0]
click at [718, 359] on div "LPO, TRAILER VIEW CAMERA, WIRED" at bounding box center [628, 363] width 554 height 23
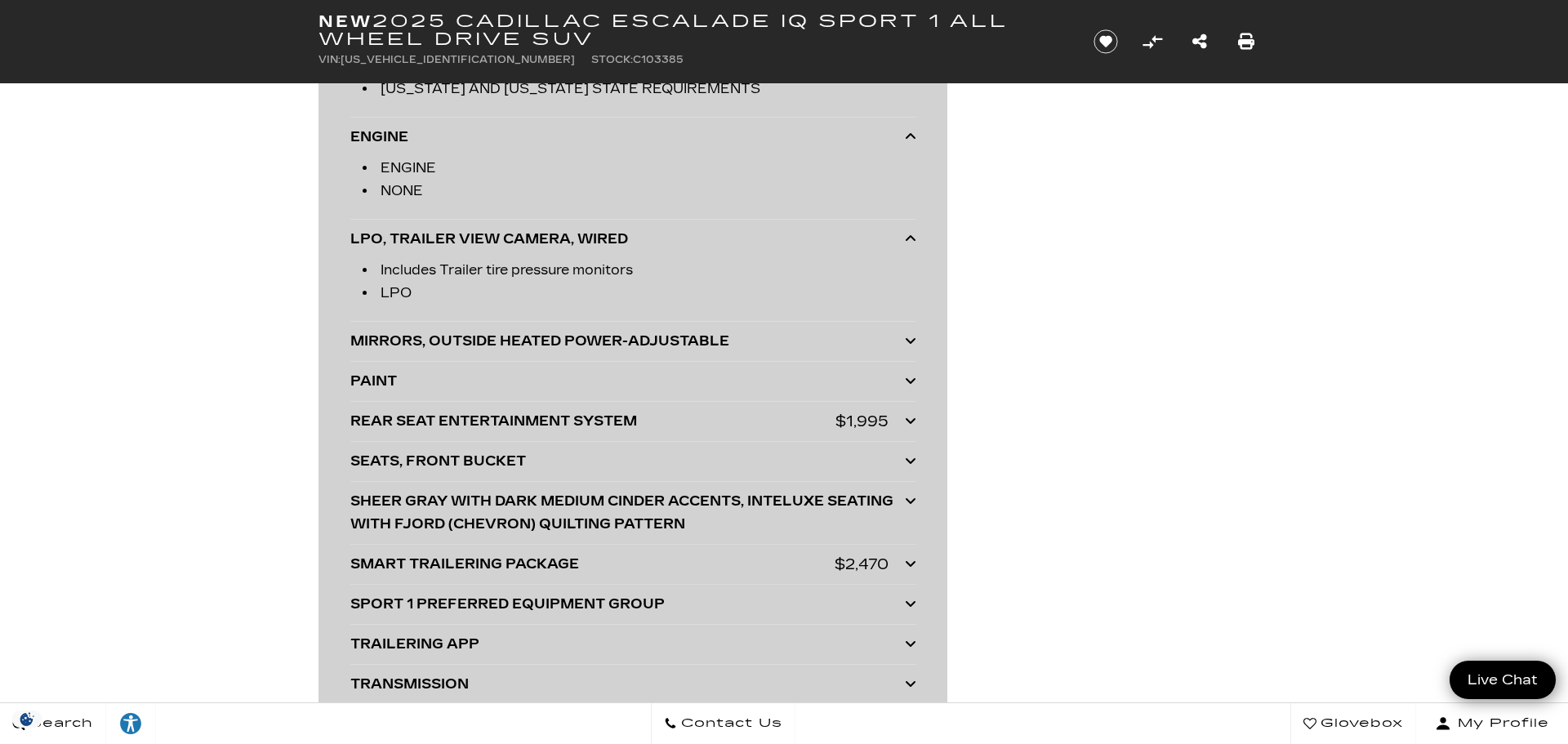
scroll to position [5585, 0]
click at [637, 470] on div "SEATS, FRONT BUCKET" at bounding box center [628, 460] width 554 height 23
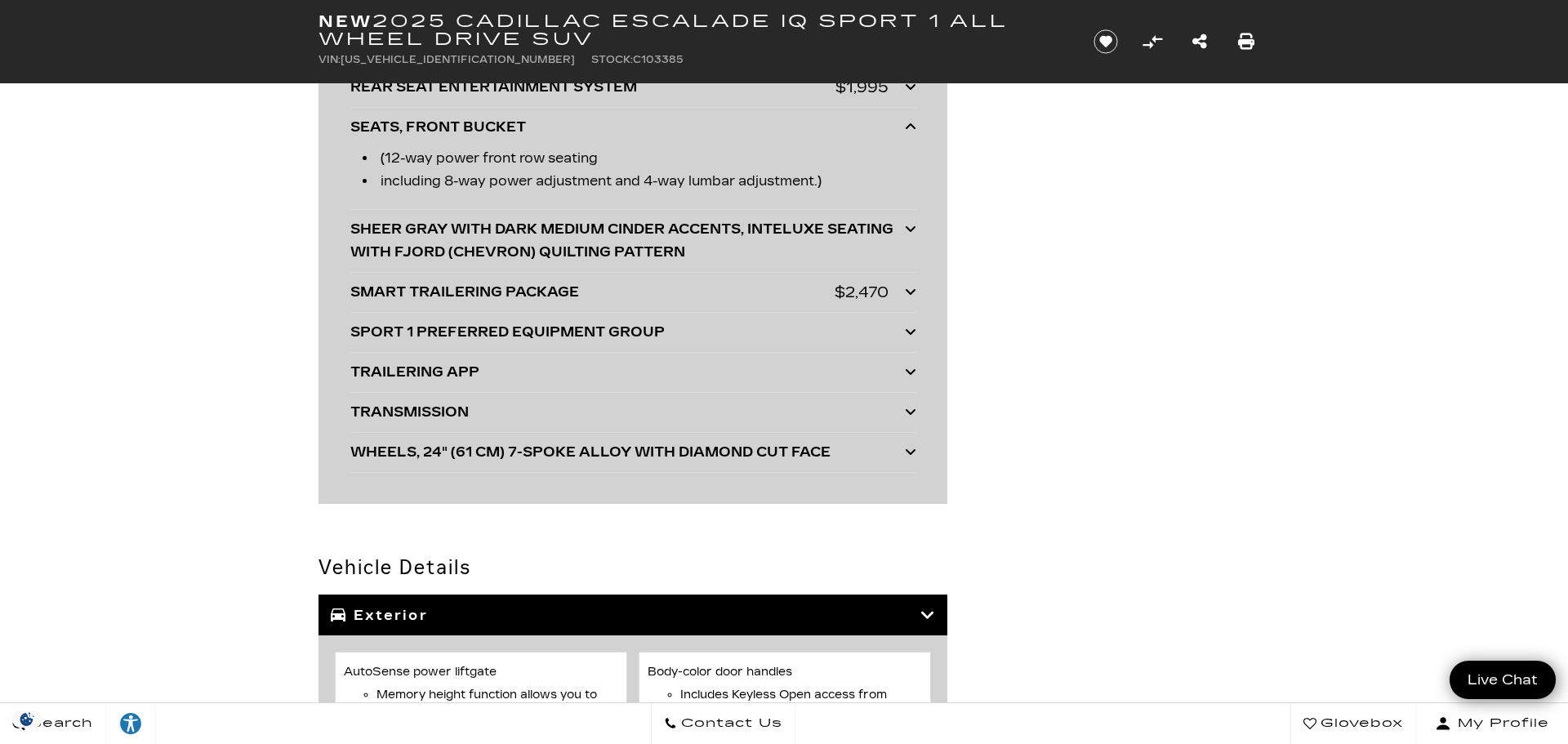
scroll to position [5919, 0]
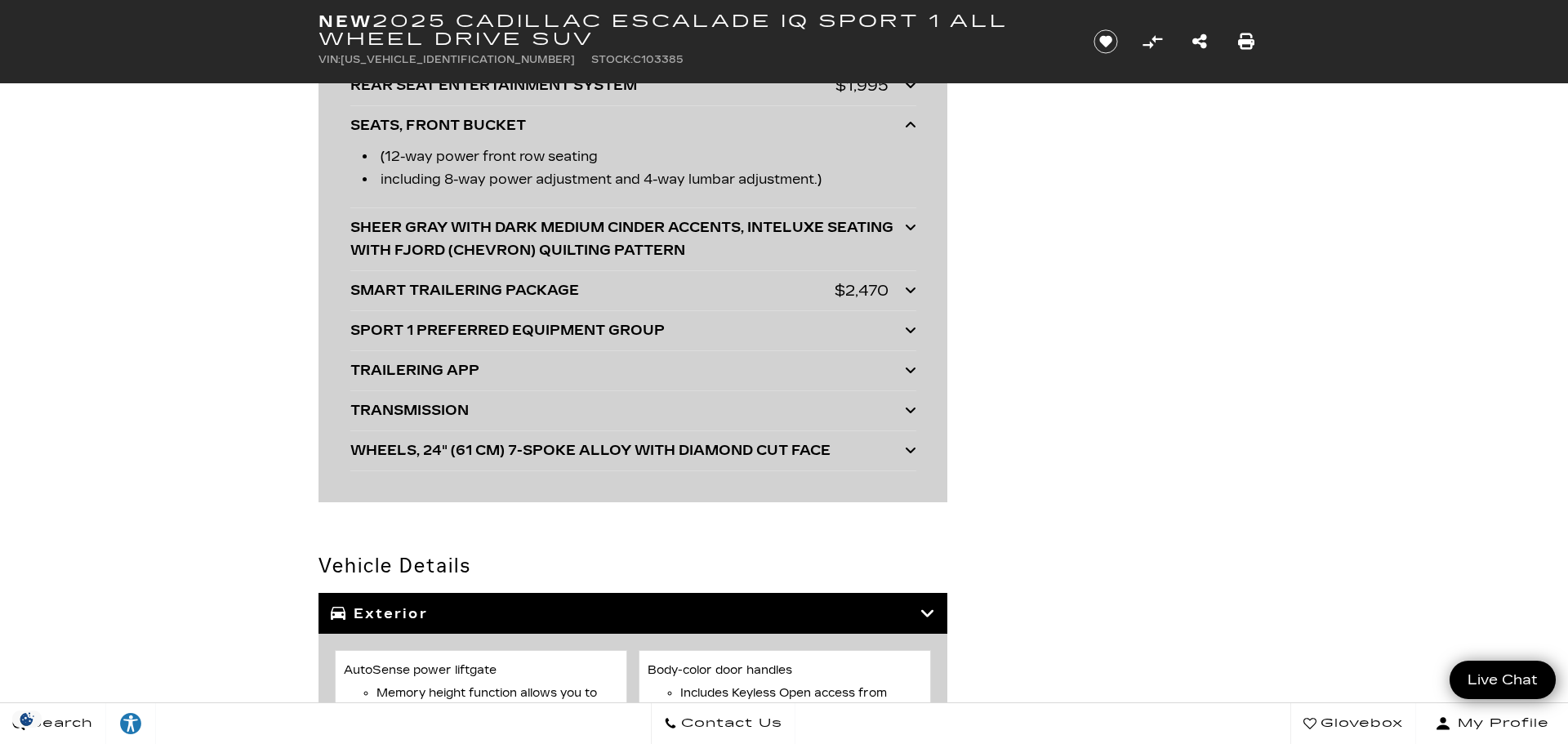
click at [714, 422] on div "TRANSMISSION TRANSMISSION NONE" at bounding box center [633, 411] width 566 height 40
click at [721, 414] on div "TRANSMISSION" at bounding box center [628, 410] width 554 height 23
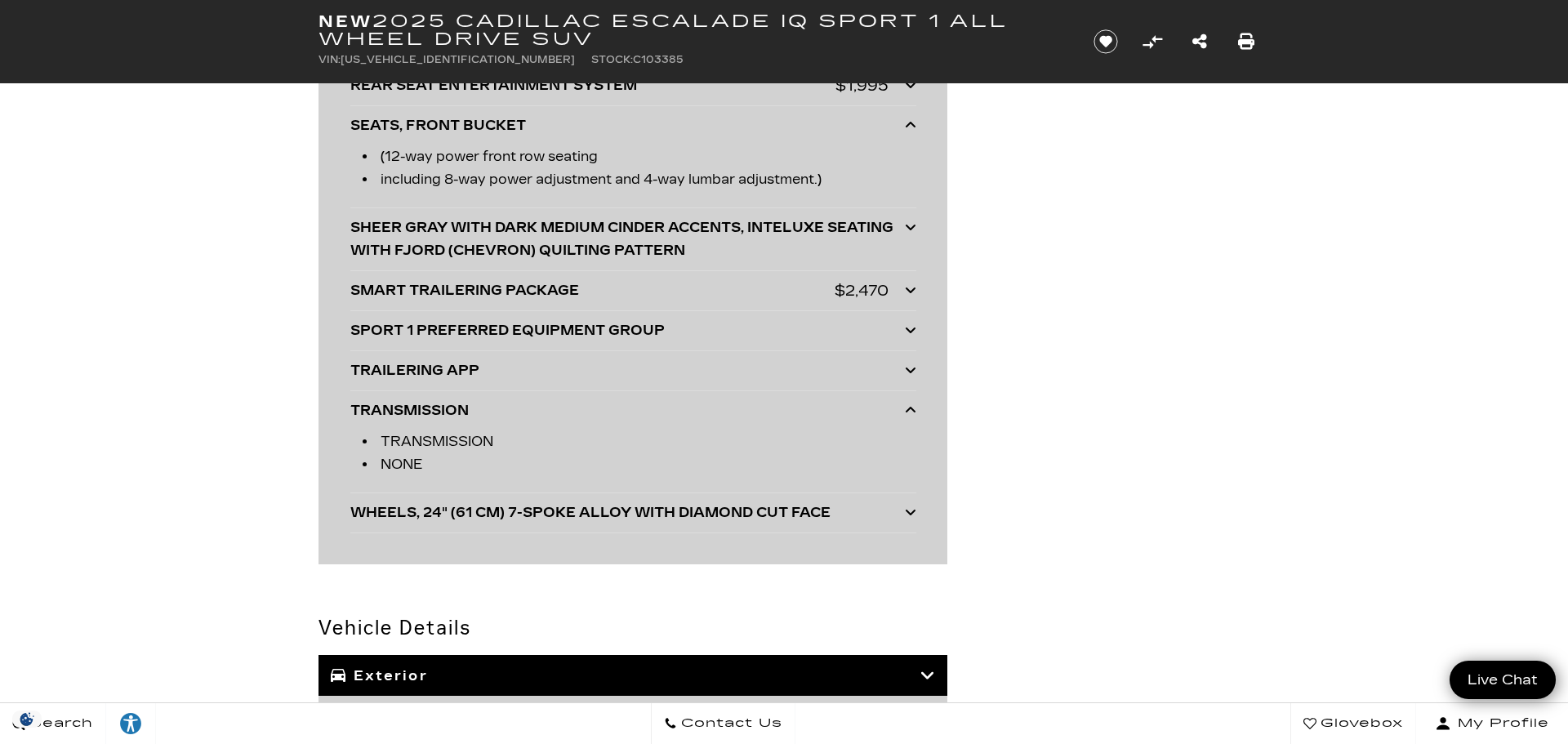
click at [685, 522] on div "WHEELS, 24" (61 CM) 7-SPOKE ALLOY WITH DIAMOND CUT FACE" at bounding box center [628, 512] width 554 height 23
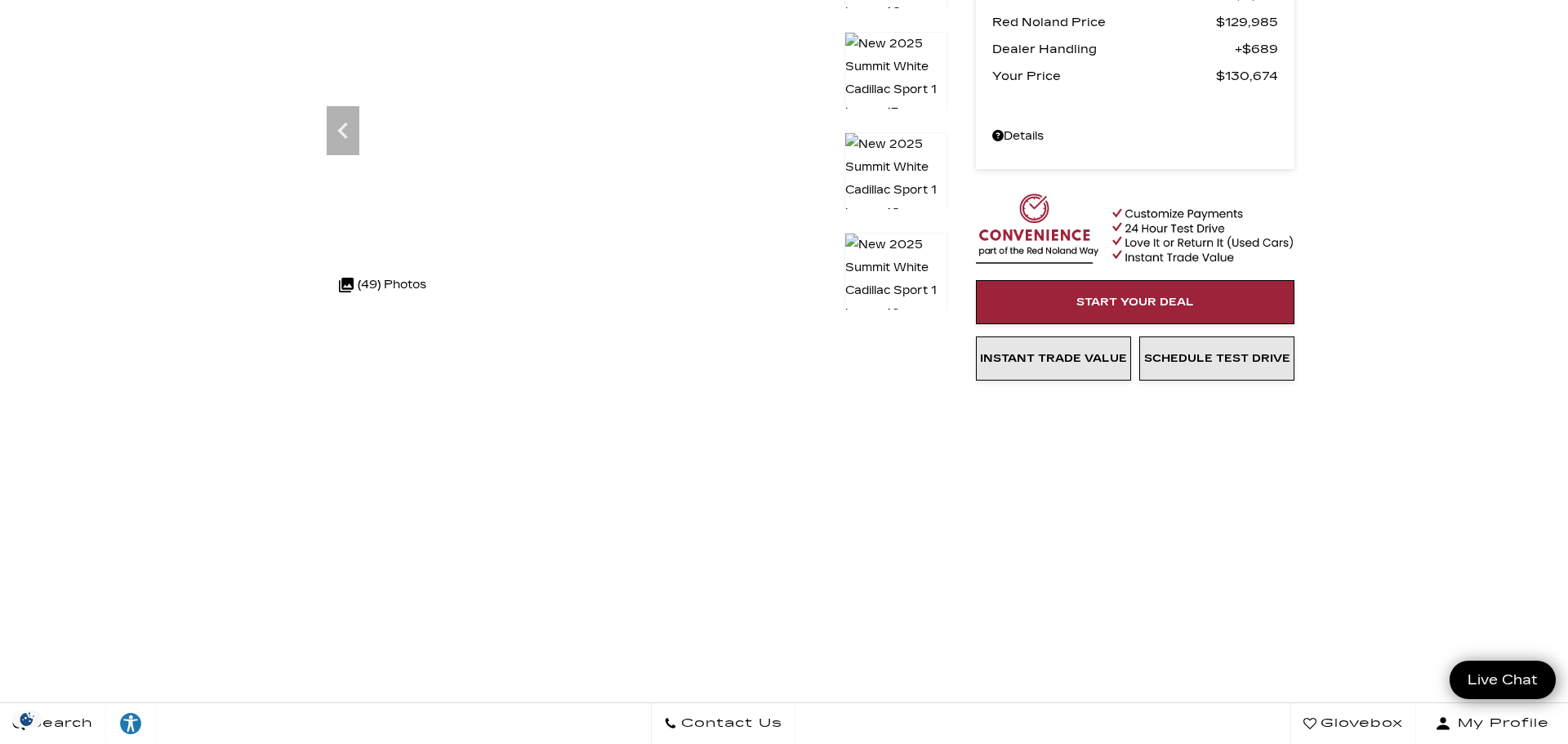
scroll to position [0, 0]
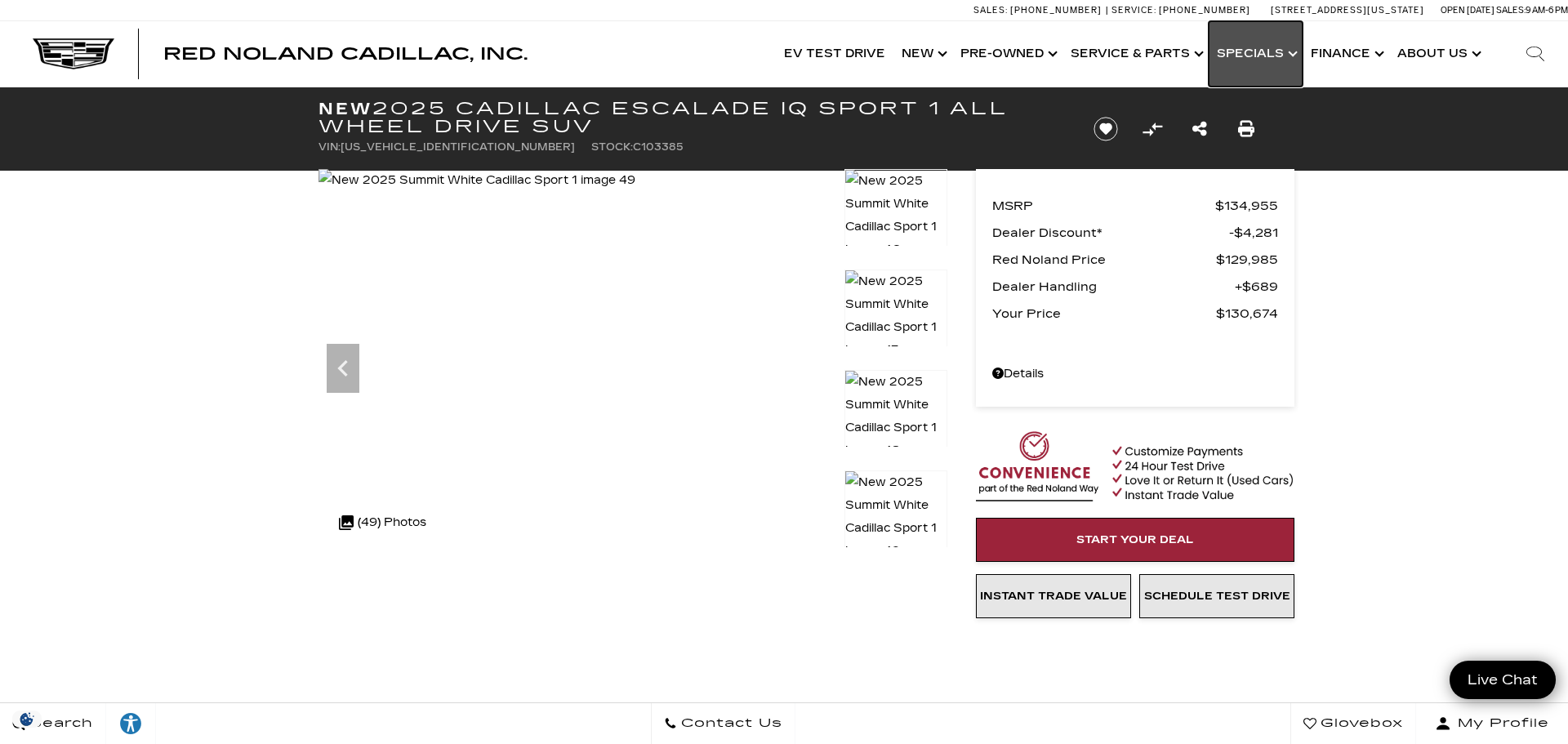
click at [1280, 51] on link "Show Specials" at bounding box center [1256, 54] width 94 height 65
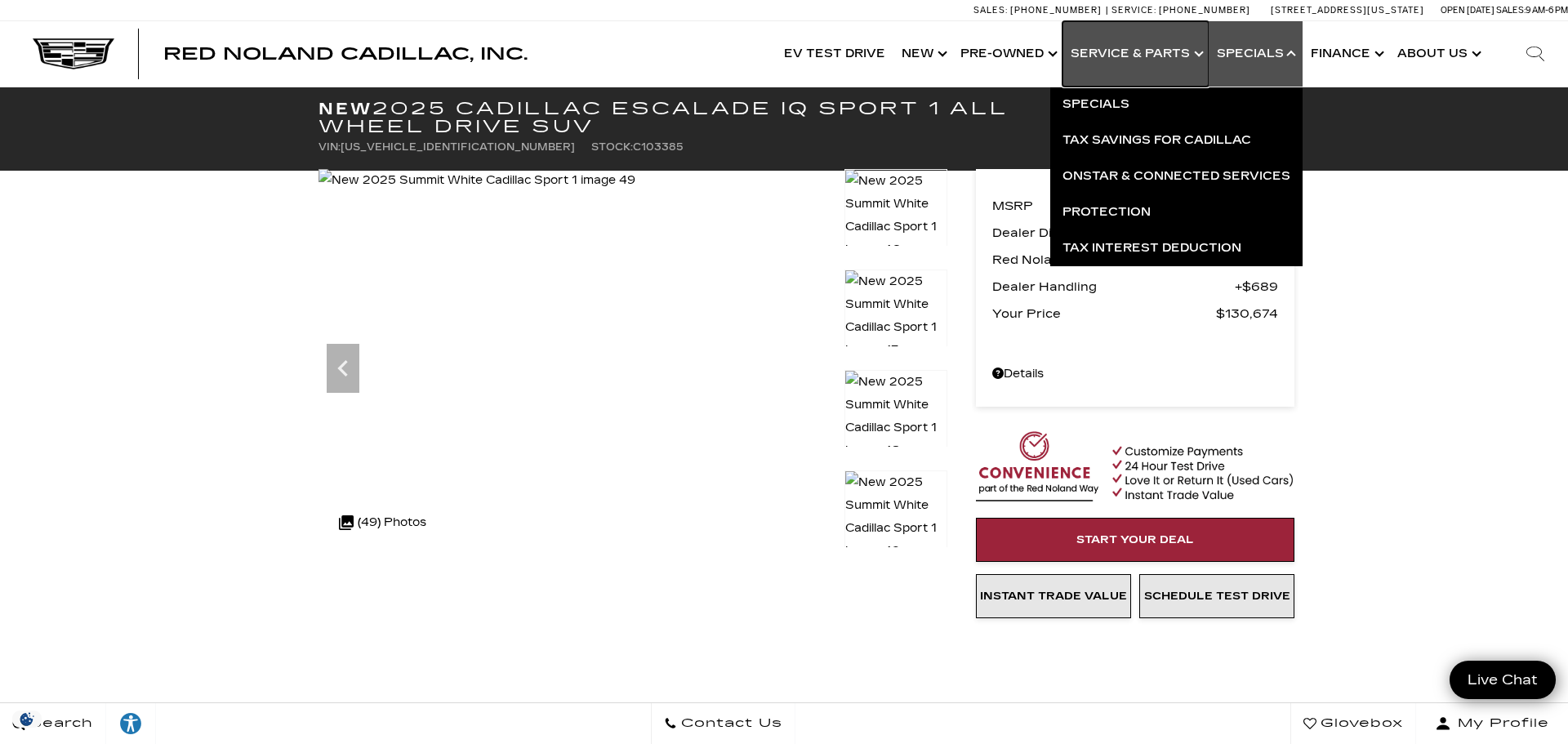
click at [1182, 52] on link "Show Service & Parts" at bounding box center [1135, 54] width 146 height 65
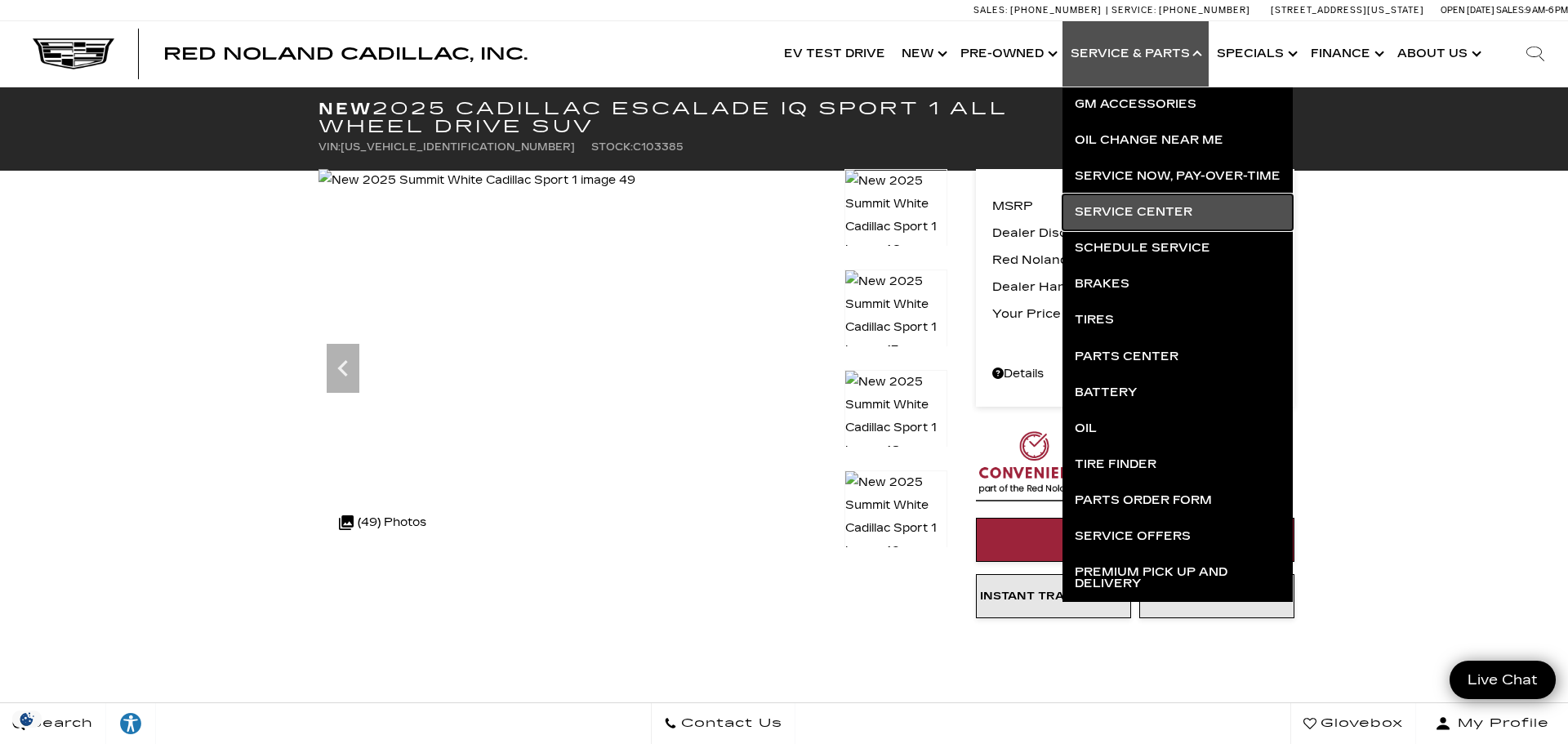
click at [1150, 211] on link "Service Center" at bounding box center [1177, 212] width 231 height 36
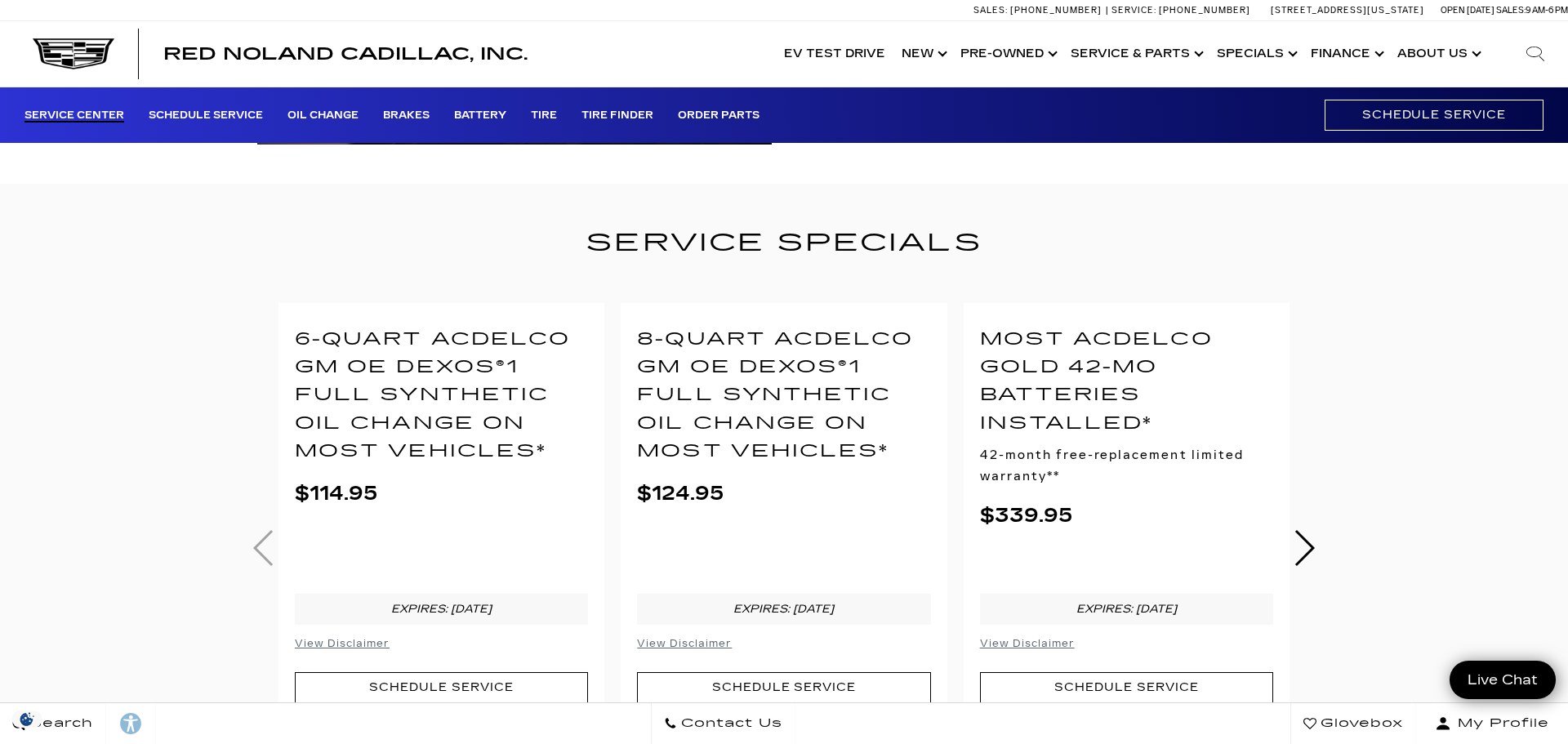
scroll to position [381, 0]
click at [692, 720] on span "Contact Us" at bounding box center [729, 724] width 105 height 23
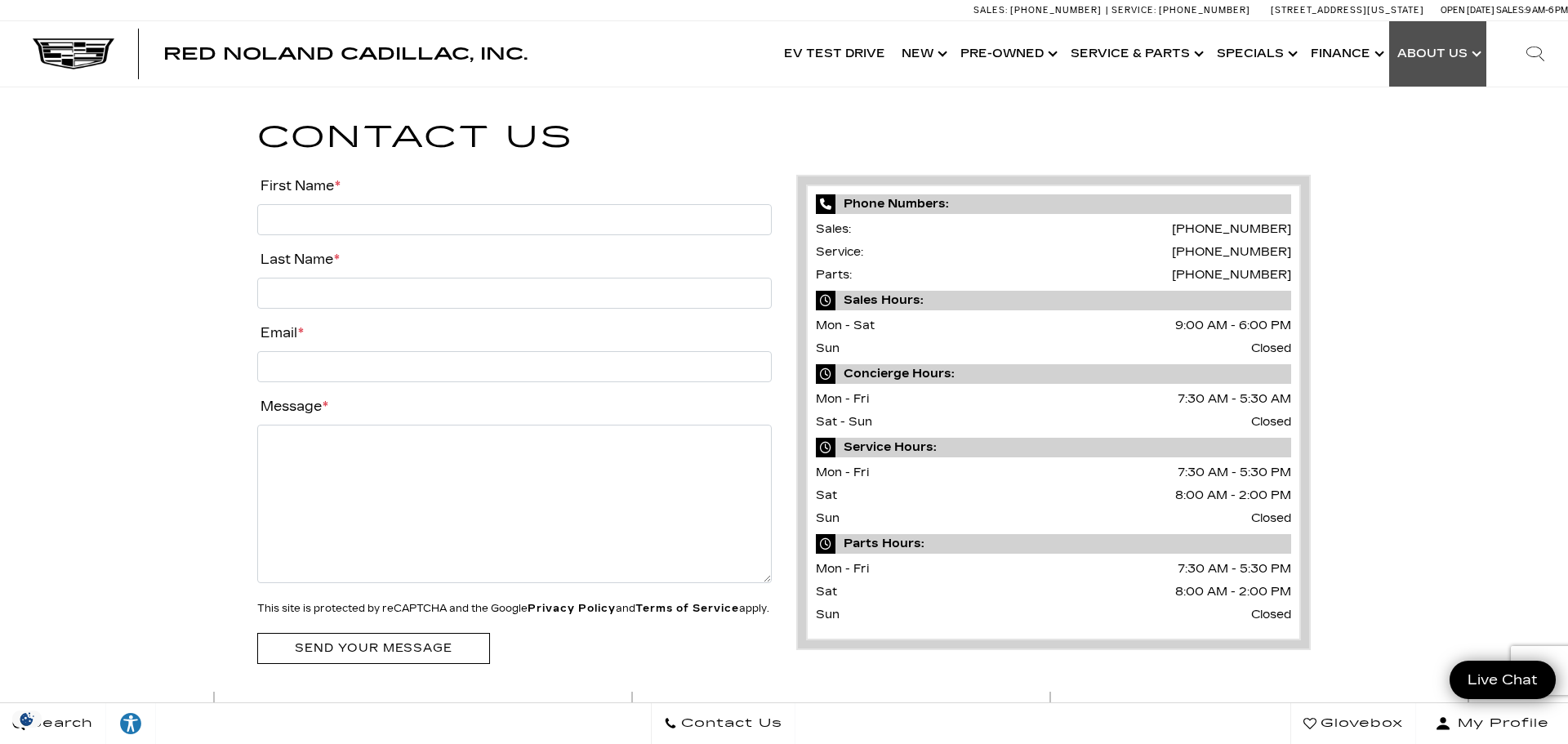
click at [1427, 48] on link "Show About Us" at bounding box center [1438, 54] width 97 height 65
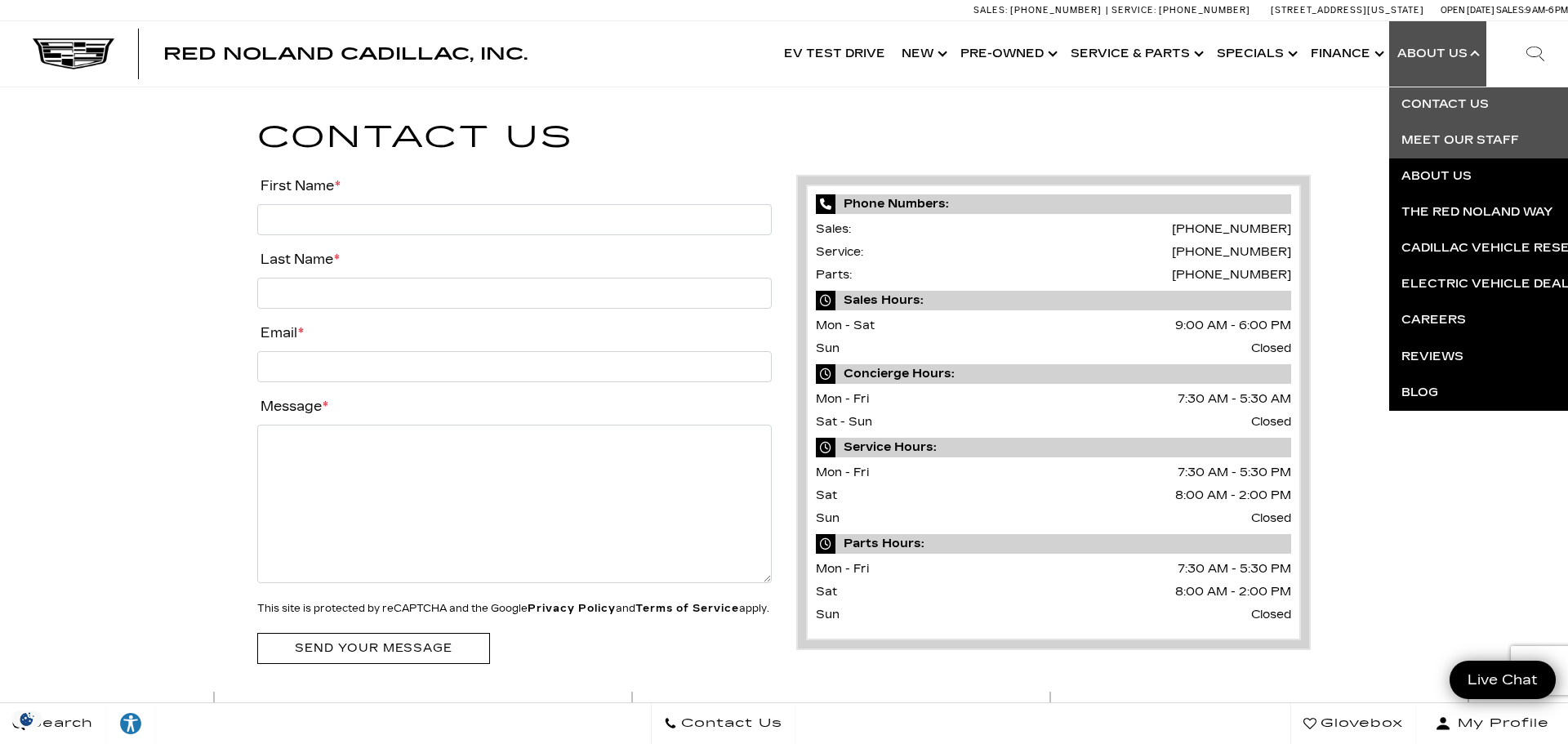
click at [1438, 130] on link "Meet Our Staff" at bounding box center [1587, 140] width 395 height 36
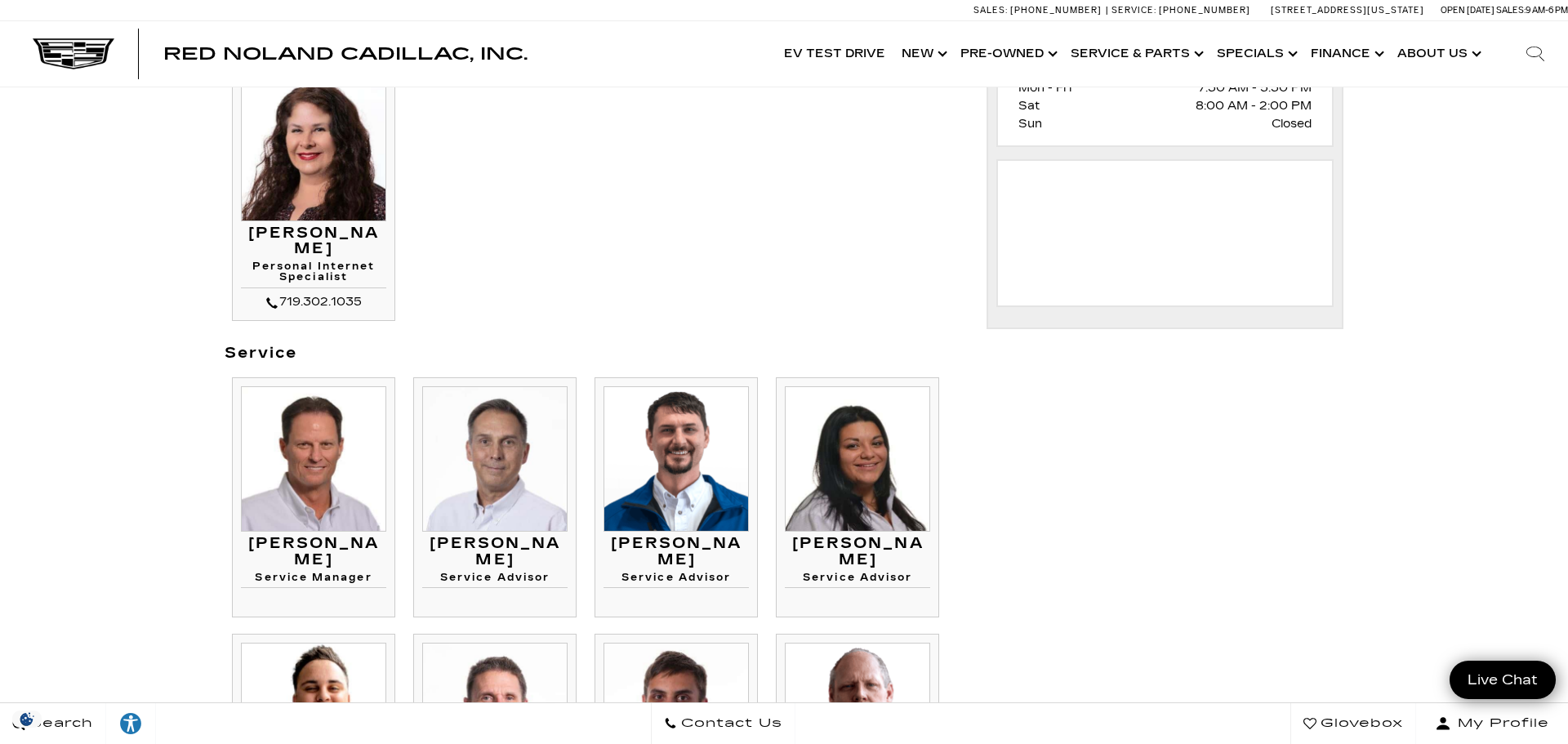
scroll to position [942, 0]
click at [313, 517] on img at bounding box center [313, 458] width 145 height 145
click at [298, 468] on img at bounding box center [313, 458] width 145 height 145
click at [303, 547] on h3 "[PERSON_NAME]" at bounding box center [313, 551] width 145 height 33
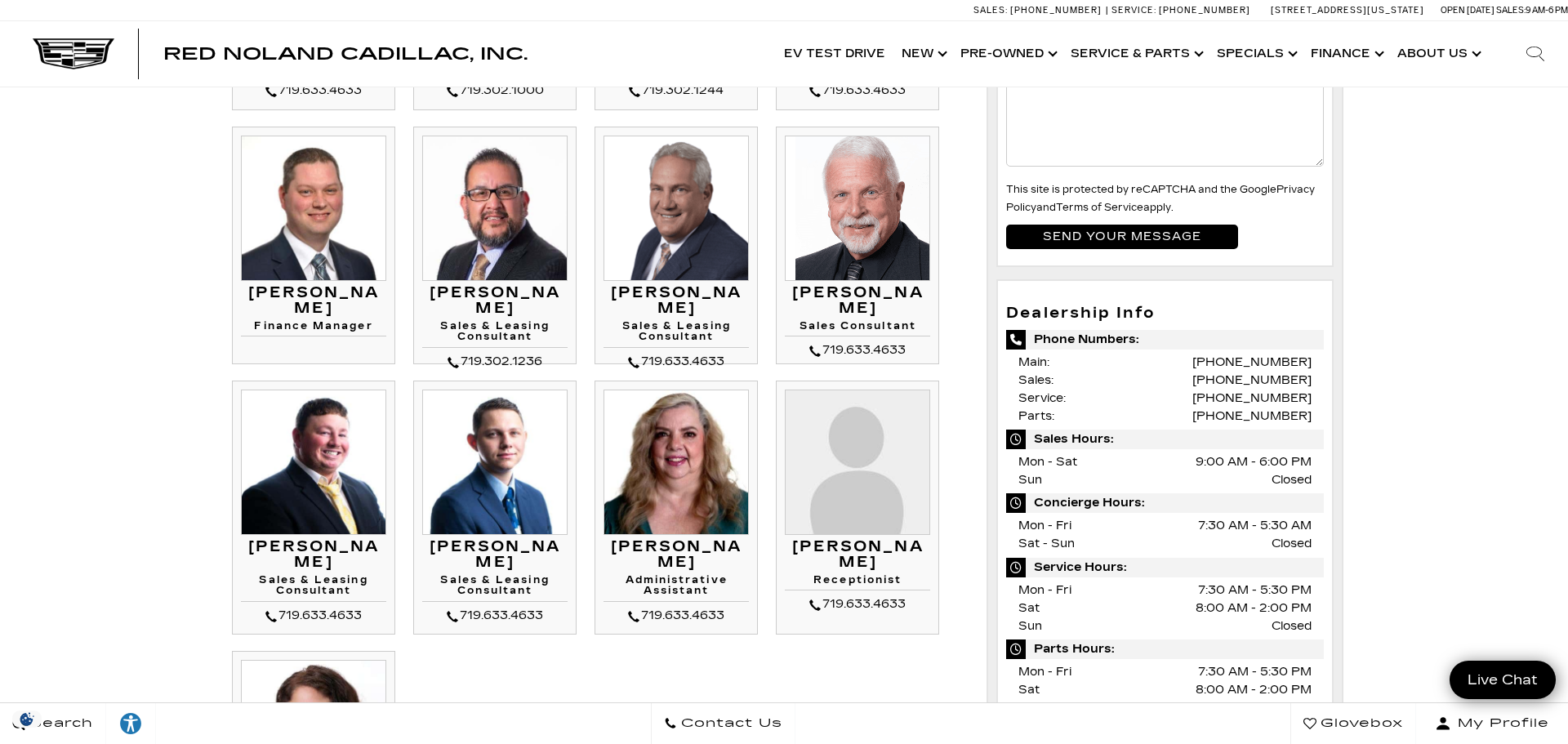
scroll to position [533, 0]
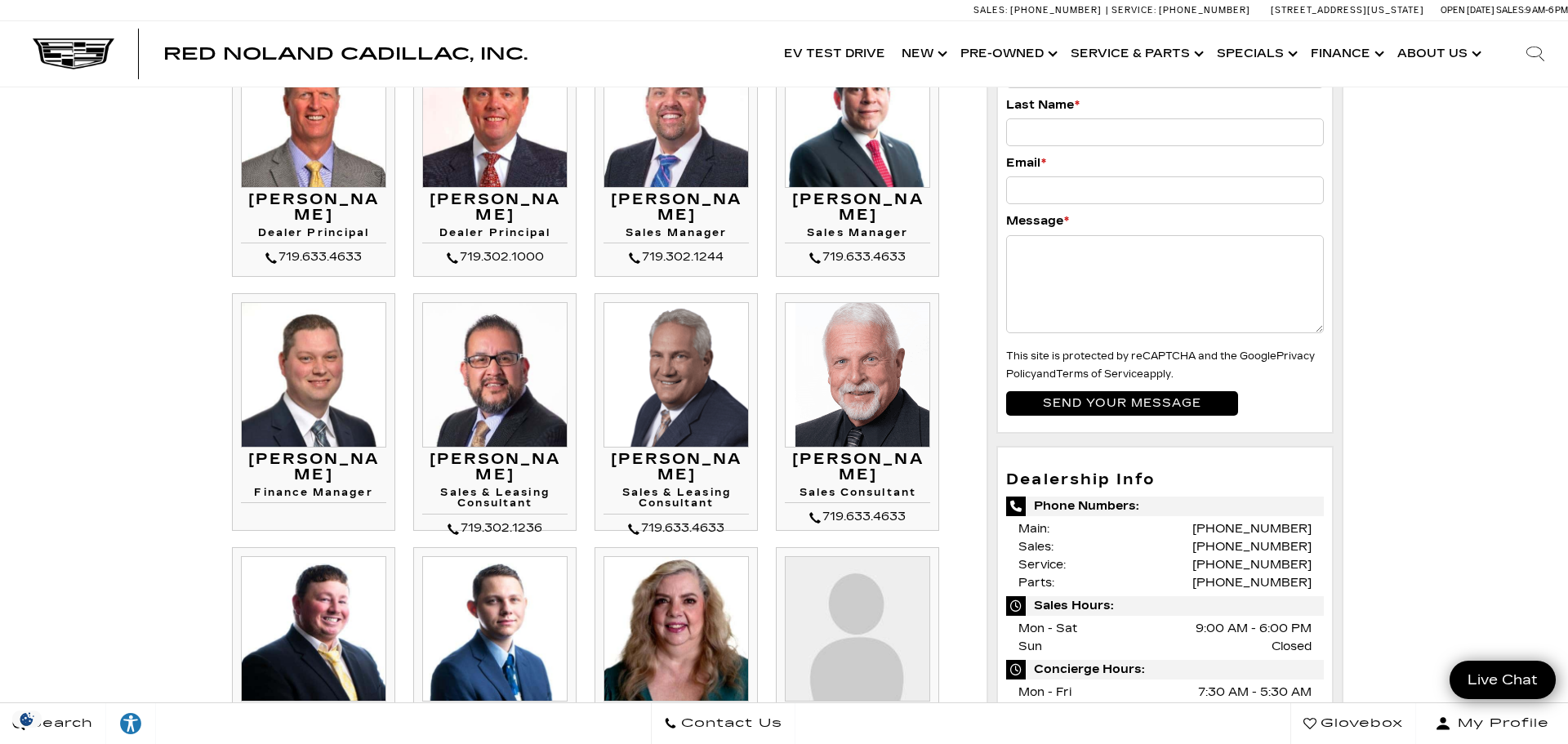
scroll to position [0, 0]
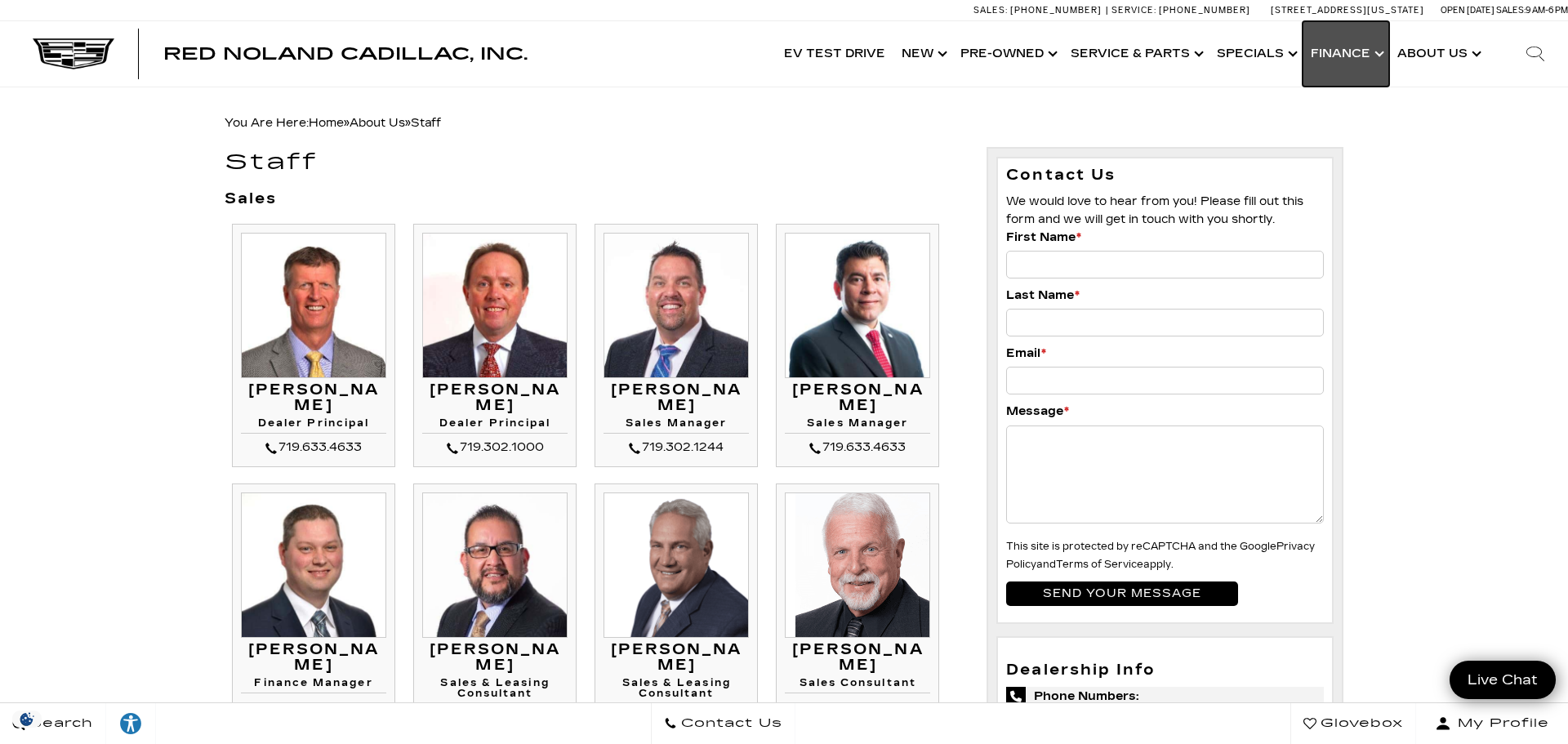
click at [1333, 53] on link "Show Finance" at bounding box center [1346, 54] width 86 height 65
